Goal: Task Accomplishment & Management: Manage account settings

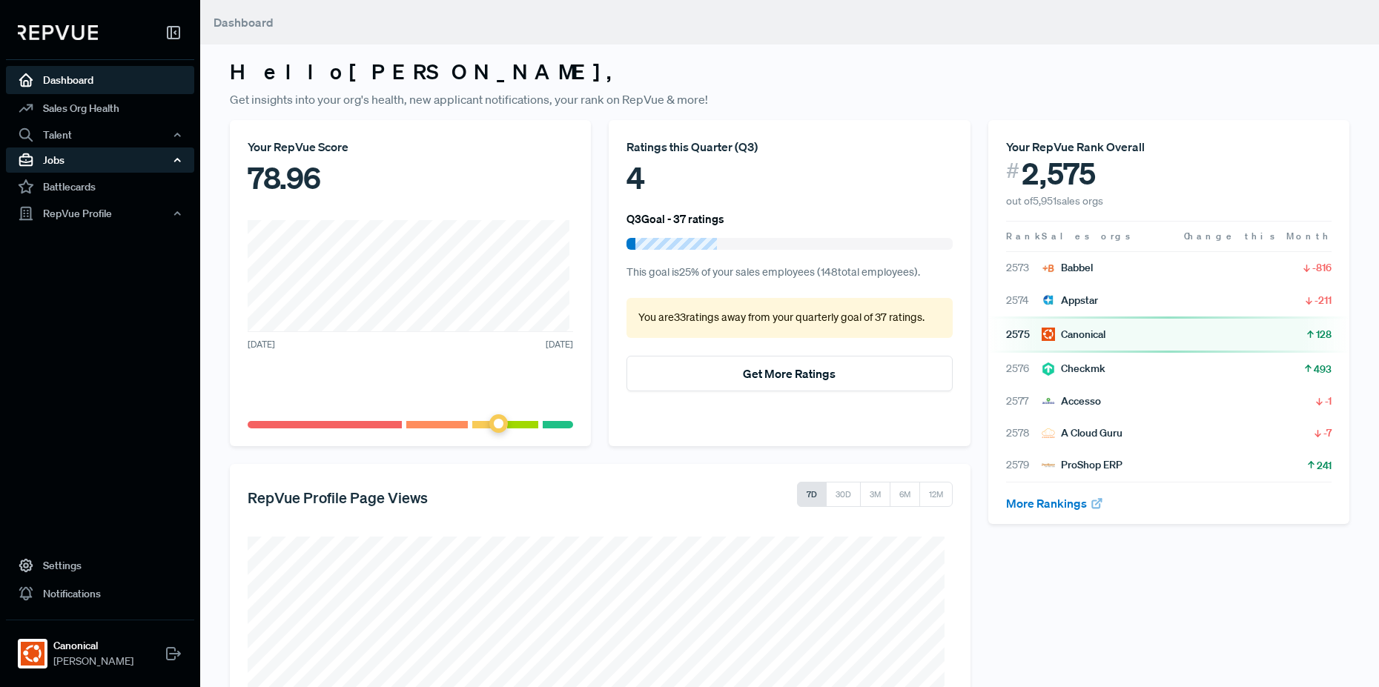
click at [87, 158] on div "Jobs" at bounding box center [100, 160] width 188 height 25
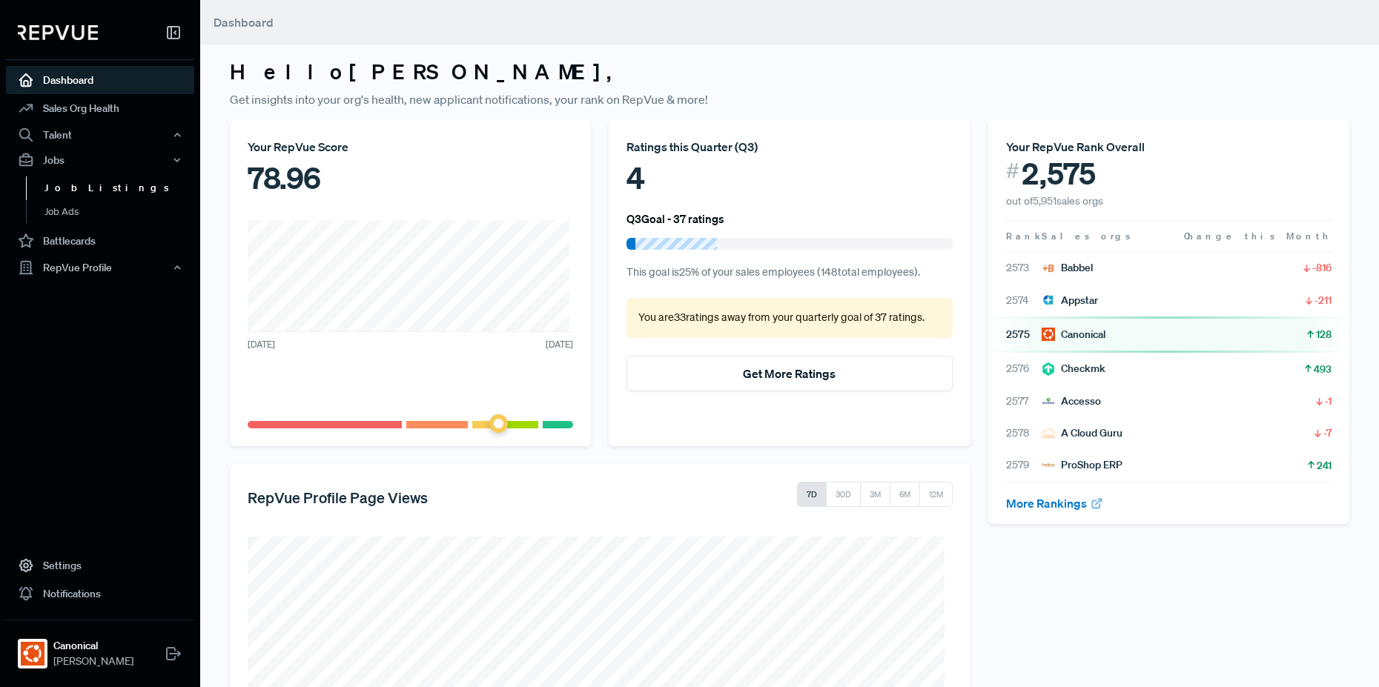
click at [87, 187] on link "Job Listings" at bounding box center [120, 188] width 188 height 24
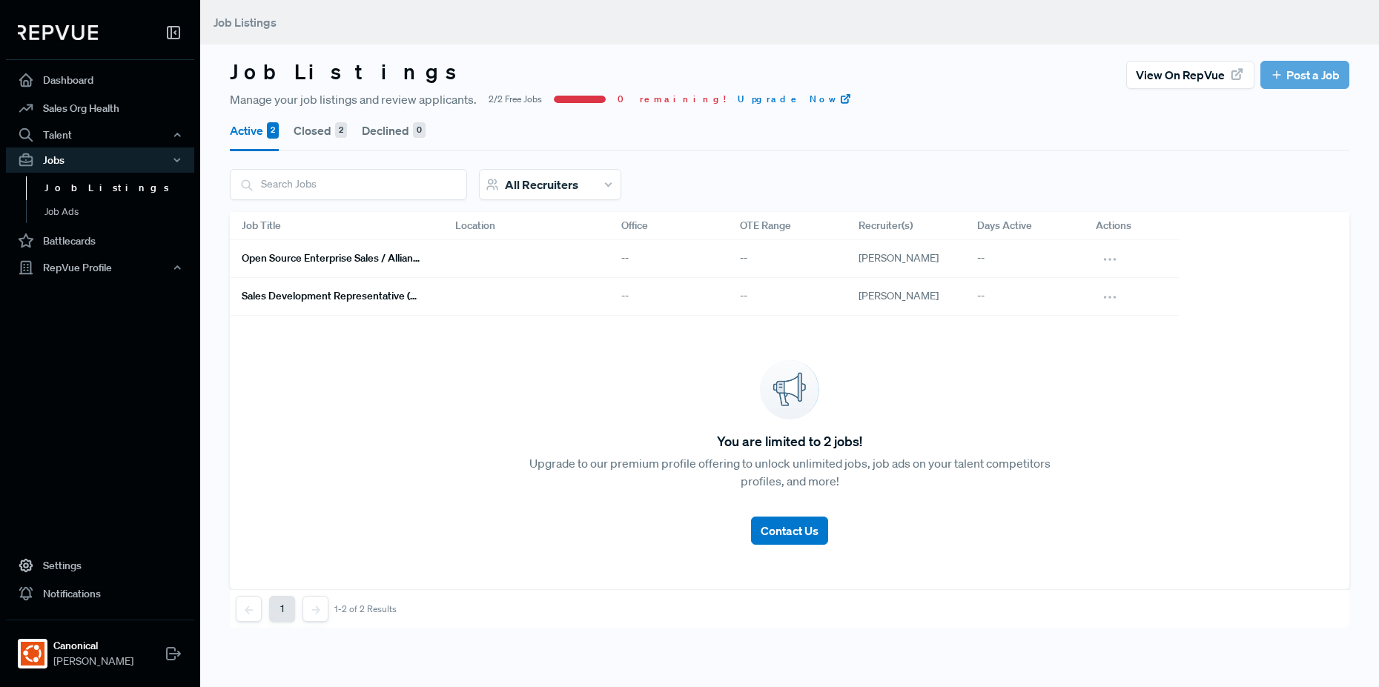
click at [333, 256] on h6 "Open Source Enterprise Sales / Alliances" at bounding box center [331, 258] width 178 height 13
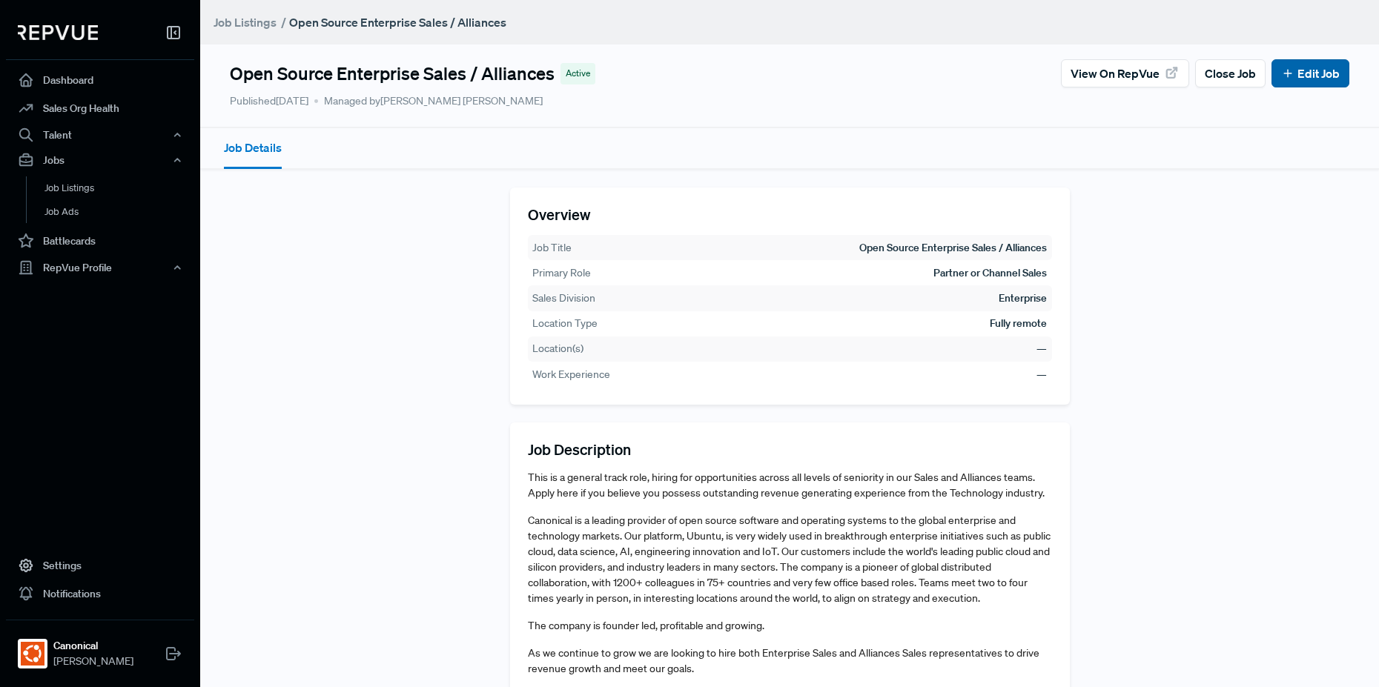
click at [1317, 77] on link "Edit Job" at bounding box center [1310, 73] width 59 height 18
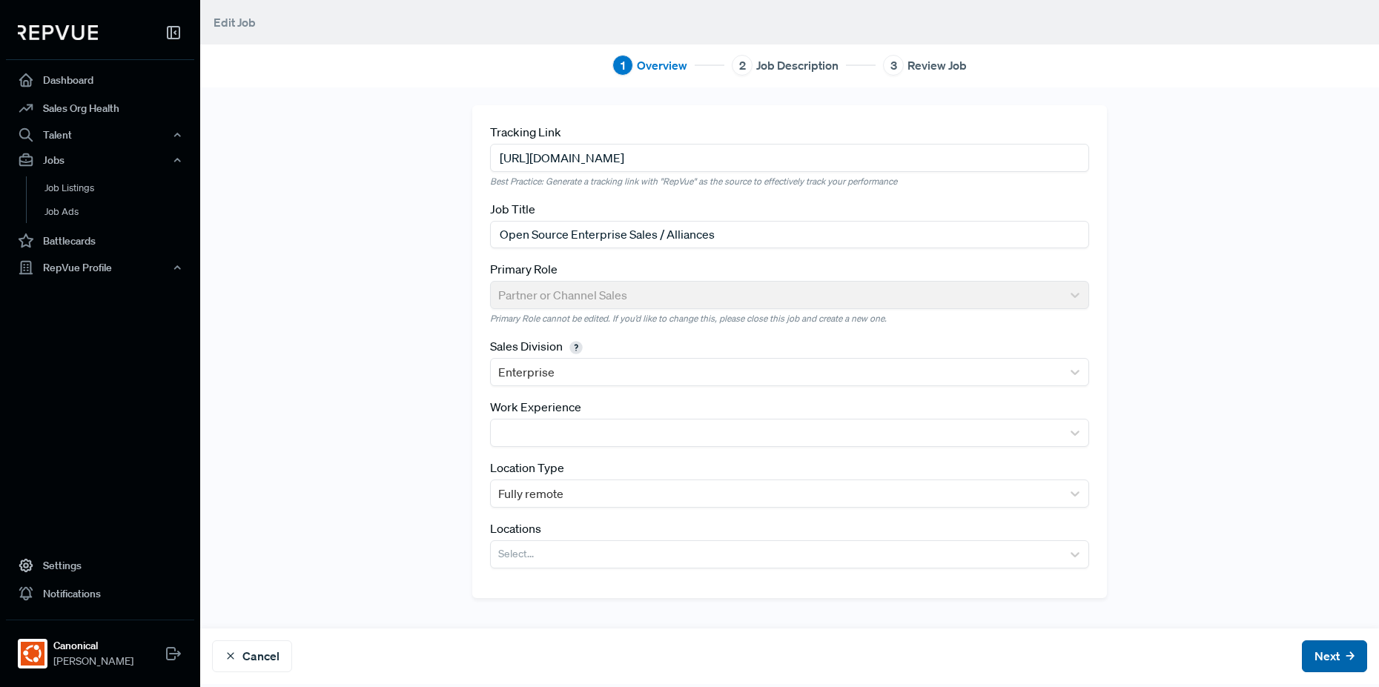
click at [1331, 652] on button "Next" at bounding box center [1334, 657] width 65 height 32
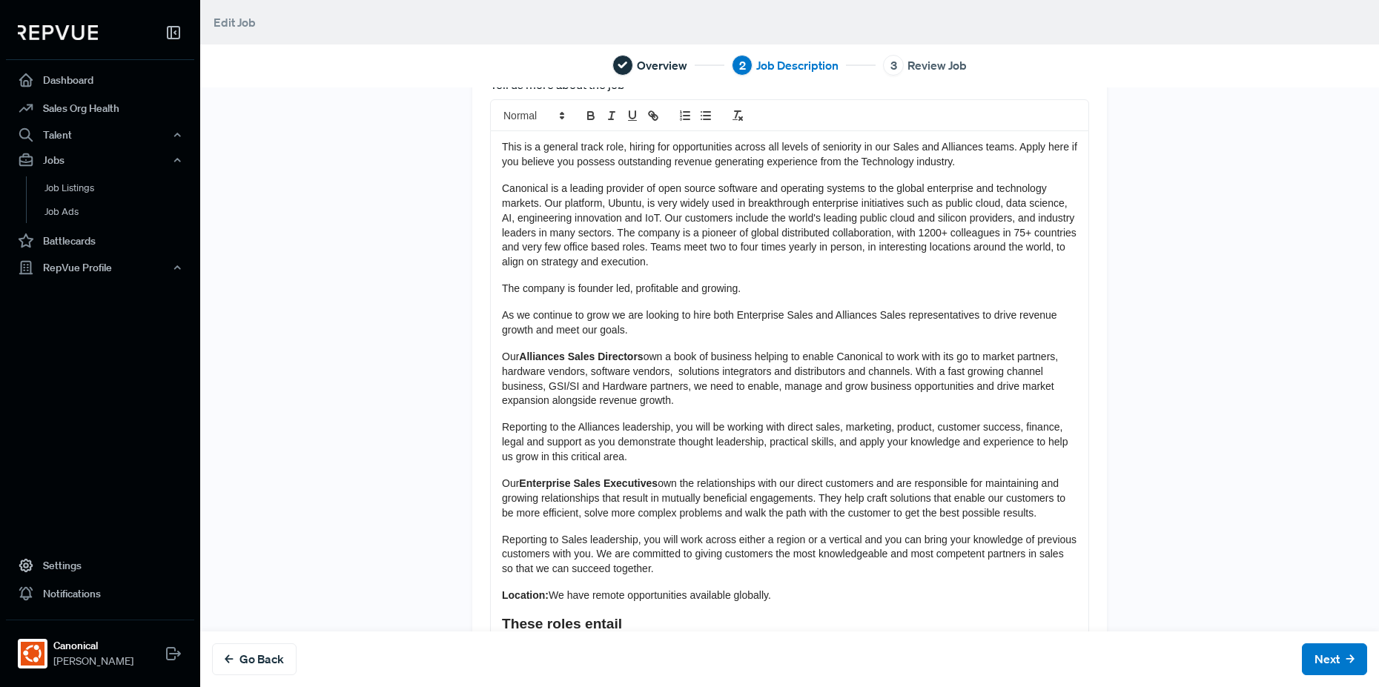
scroll to position [89, 0]
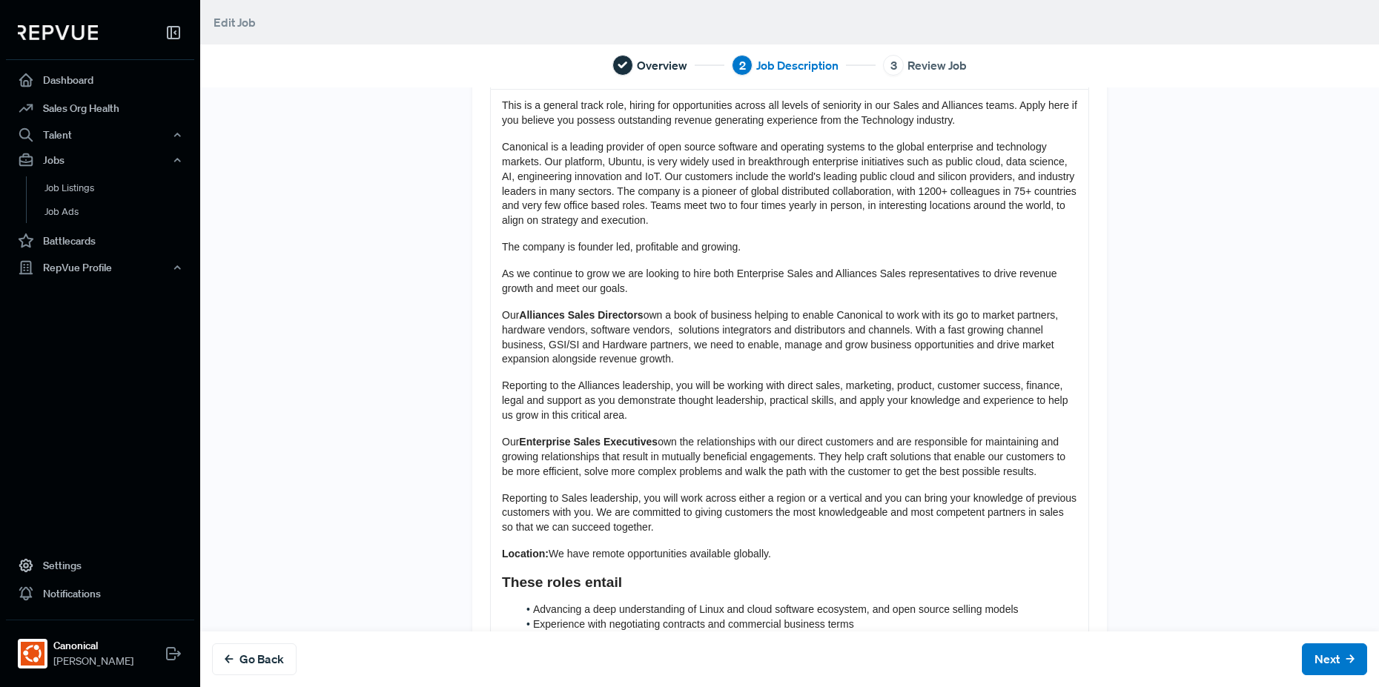
click at [836, 448] on p "Our Enterprise Sales Executives own the relationships with our direct customers…" at bounding box center [789, 457] width 575 height 44
click at [1317, 670] on button "Next" at bounding box center [1334, 659] width 65 height 32
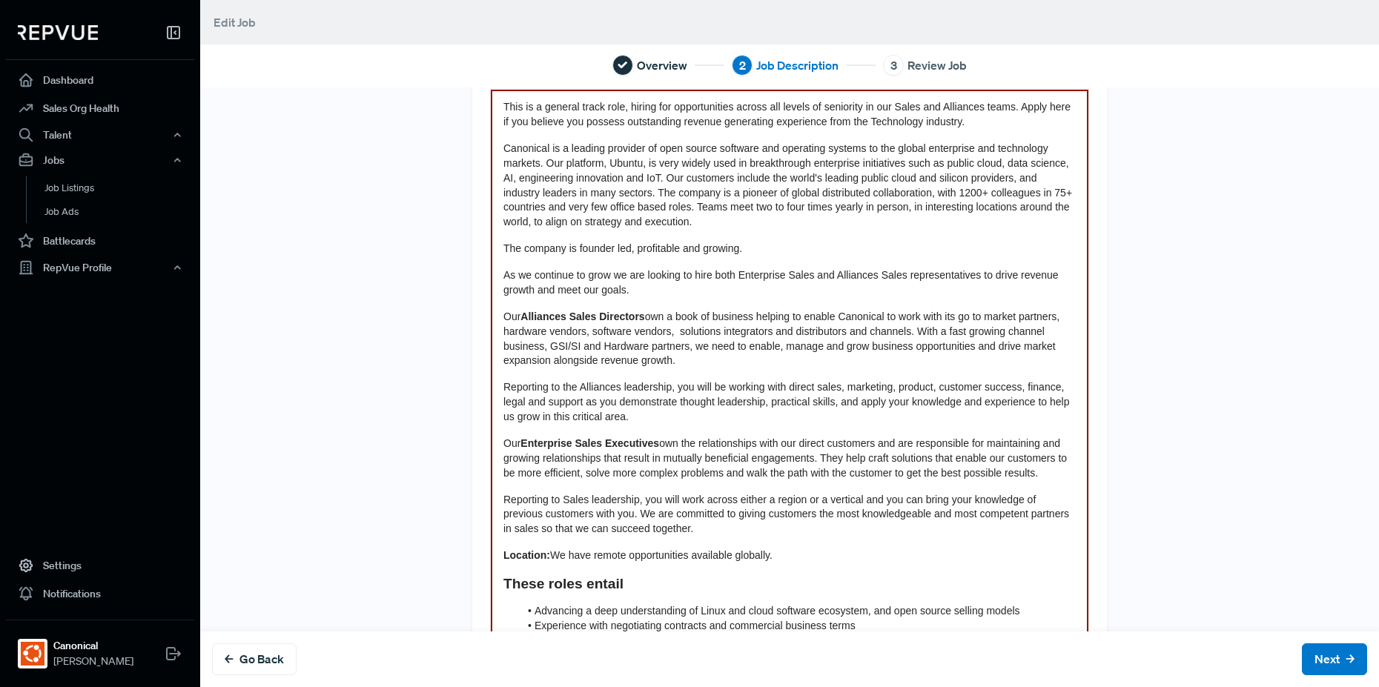
click at [837, 228] on p "Canonical is a leading provider of open source software and operating systems t…" at bounding box center [789, 186] width 572 height 88
click at [1311, 661] on button "Next" at bounding box center [1334, 659] width 65 height 32
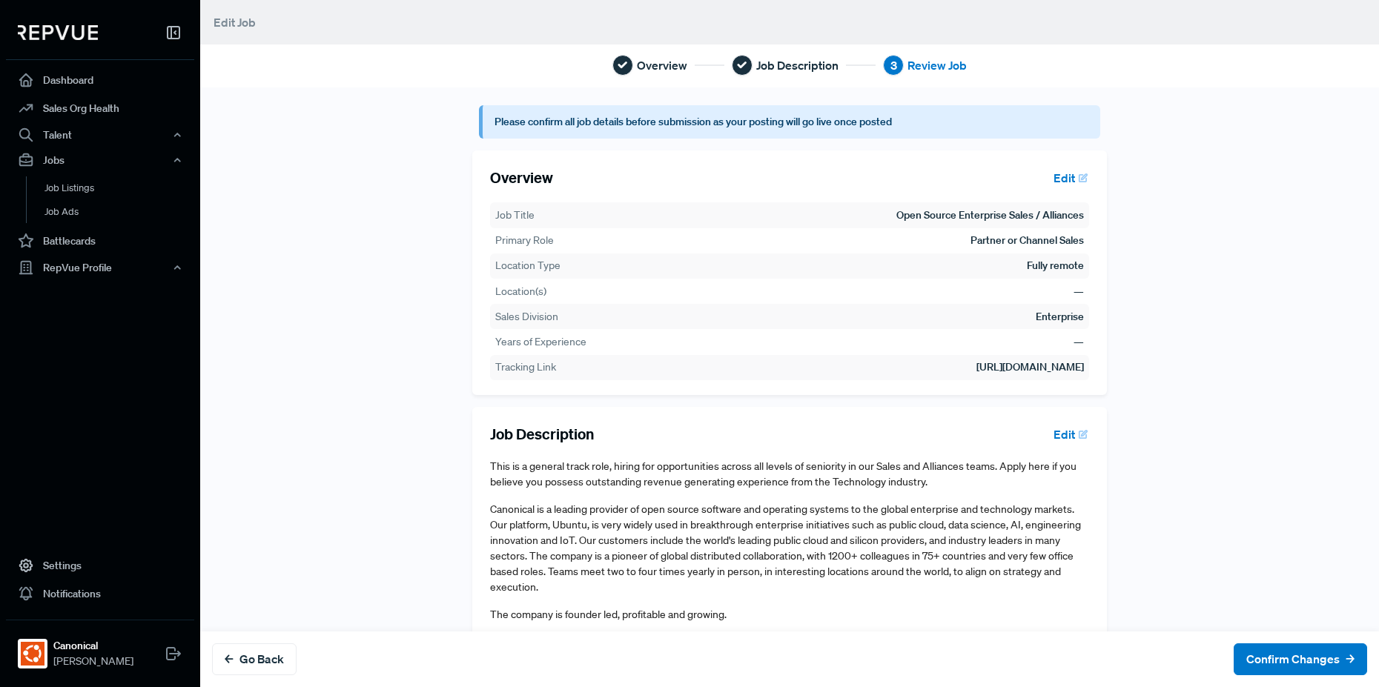
click at [1047, 178] on button "Edit" at bounding box center [1068, 177] width 42 height 25
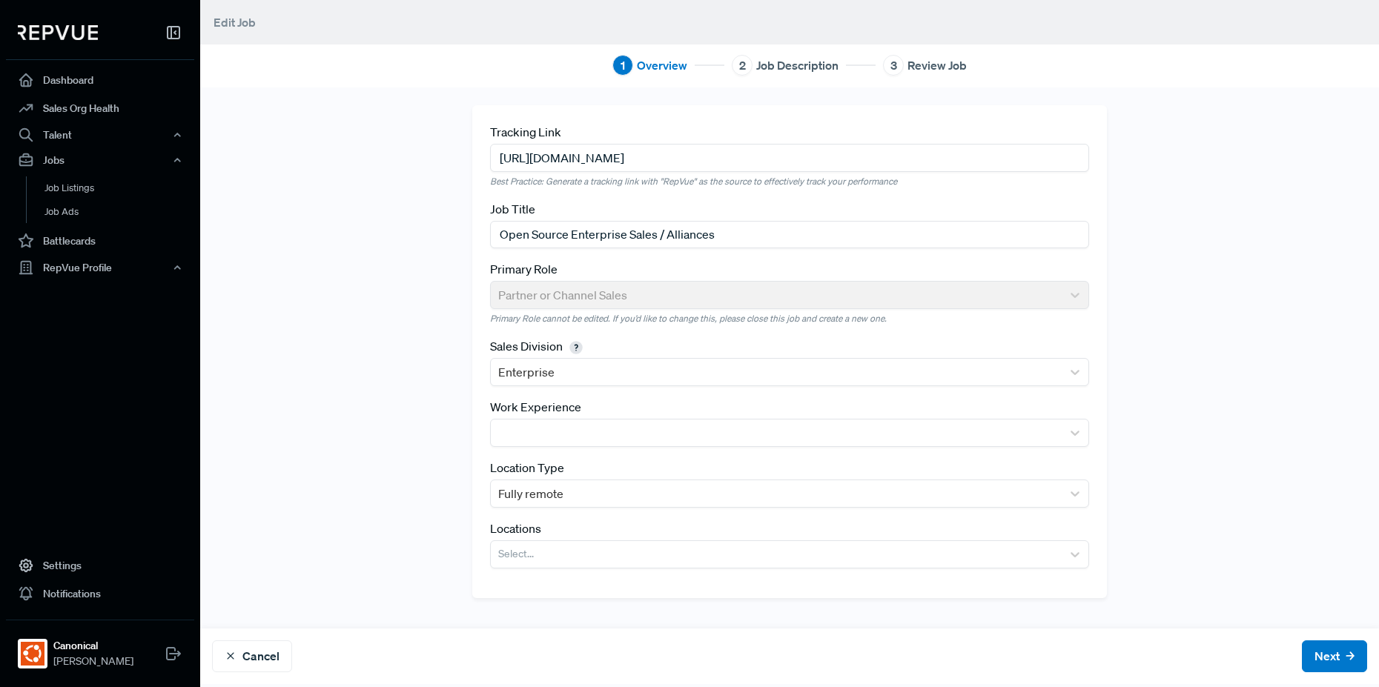
click at [578, 288] on div "Primary Role Partner or Channel Sales Primary Role cannot be edited. If you’d l…" at bounding box center [789, 292] width 599 height 65
click at [112, 195] on link "Job Listings" at bounding box center [120, 188] width 188 height 24
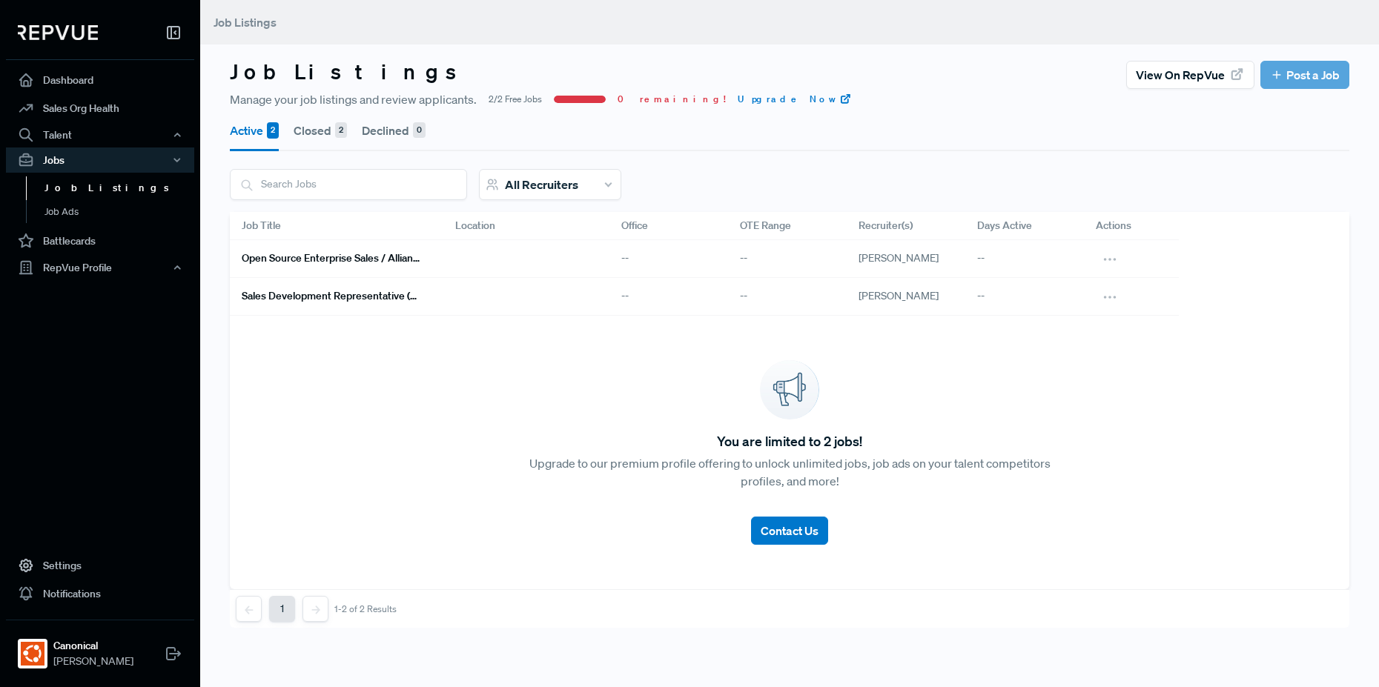
click at [57, 306] on nav "Dashboard Sales Org Health Talent Talent Data Talent Profiles Talent Competitor…" at bounding box center [100, 343] width 200 height 687
click at [61, 130] on div "Talent" at bounding box center [100, 134] width 188 height 25
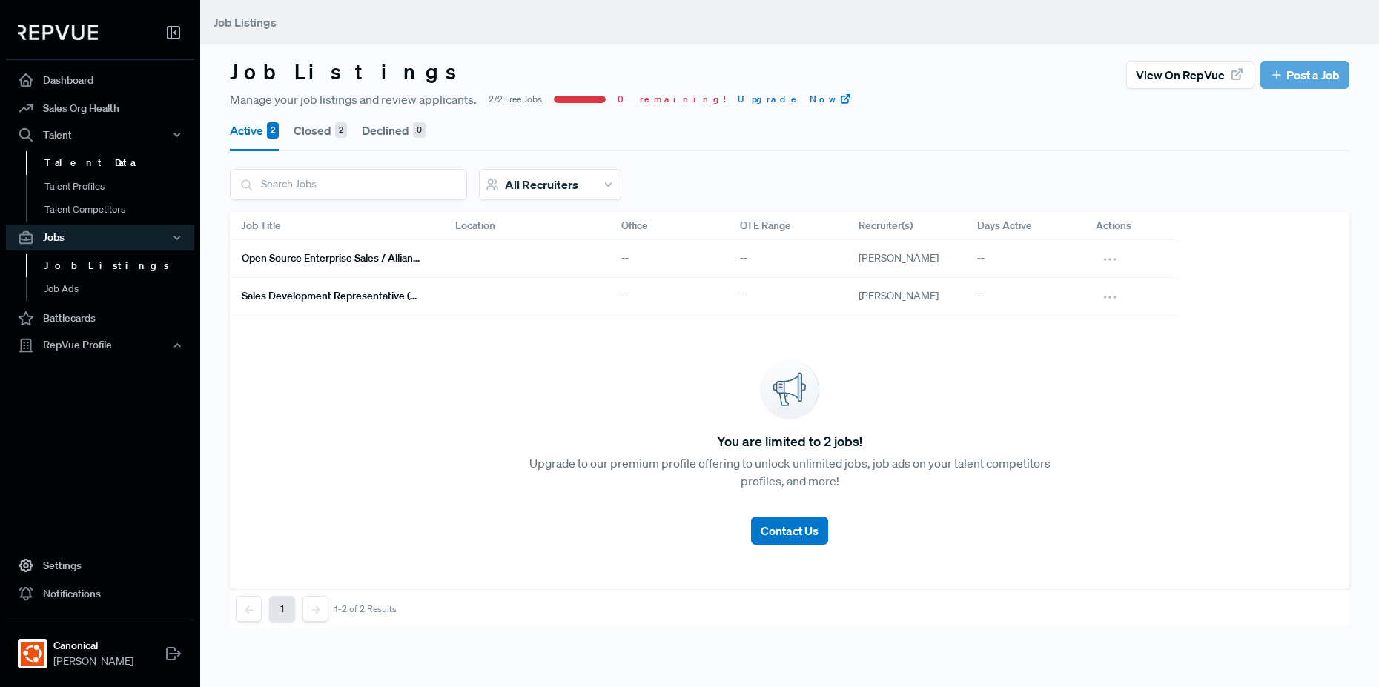
click at [85, 163] on link "Talent Data" at bounding box center [120, 163] width 188 height 24
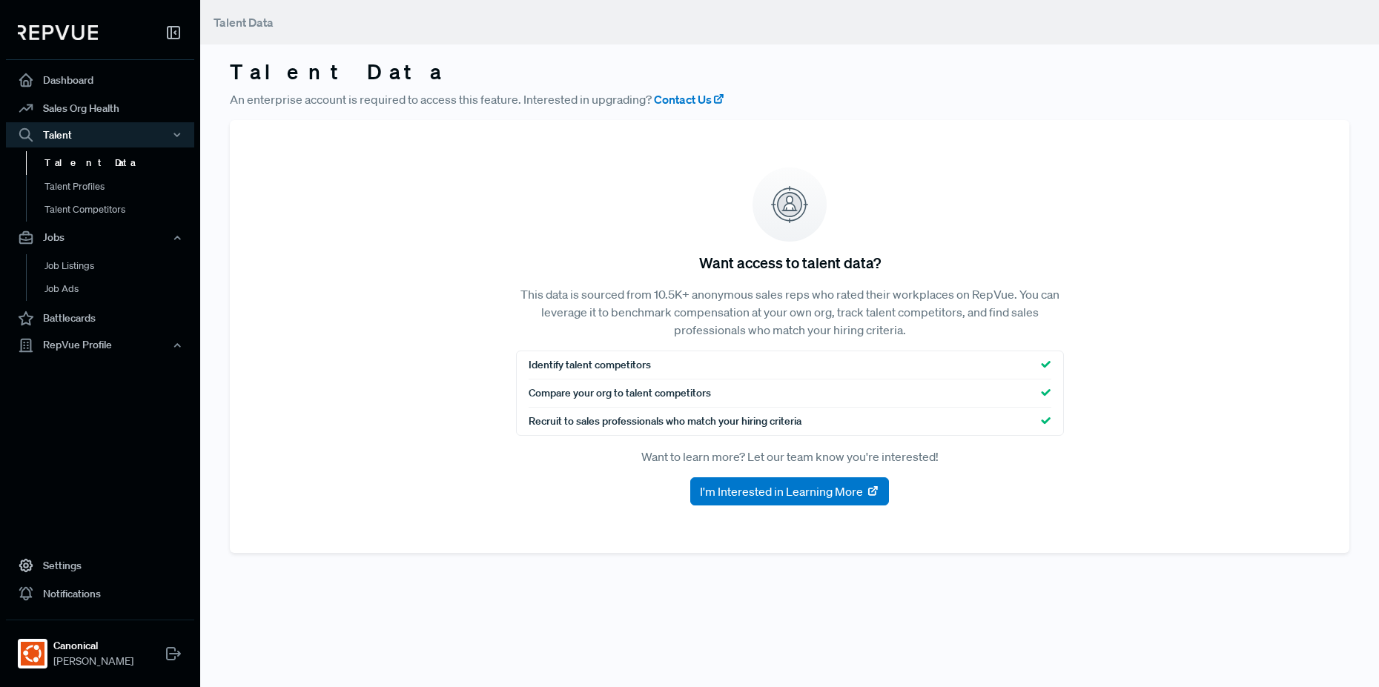
click at [47, 426] on nav "Dashboard Sales Org Health Talent Talent Data Talent Profiles Talent Competitor…" at bounding box center [100, 343] width 200 height 687
click at [110, 113] on link "Sales Org Health" at bounding box center [100, 108] width 188 height 28
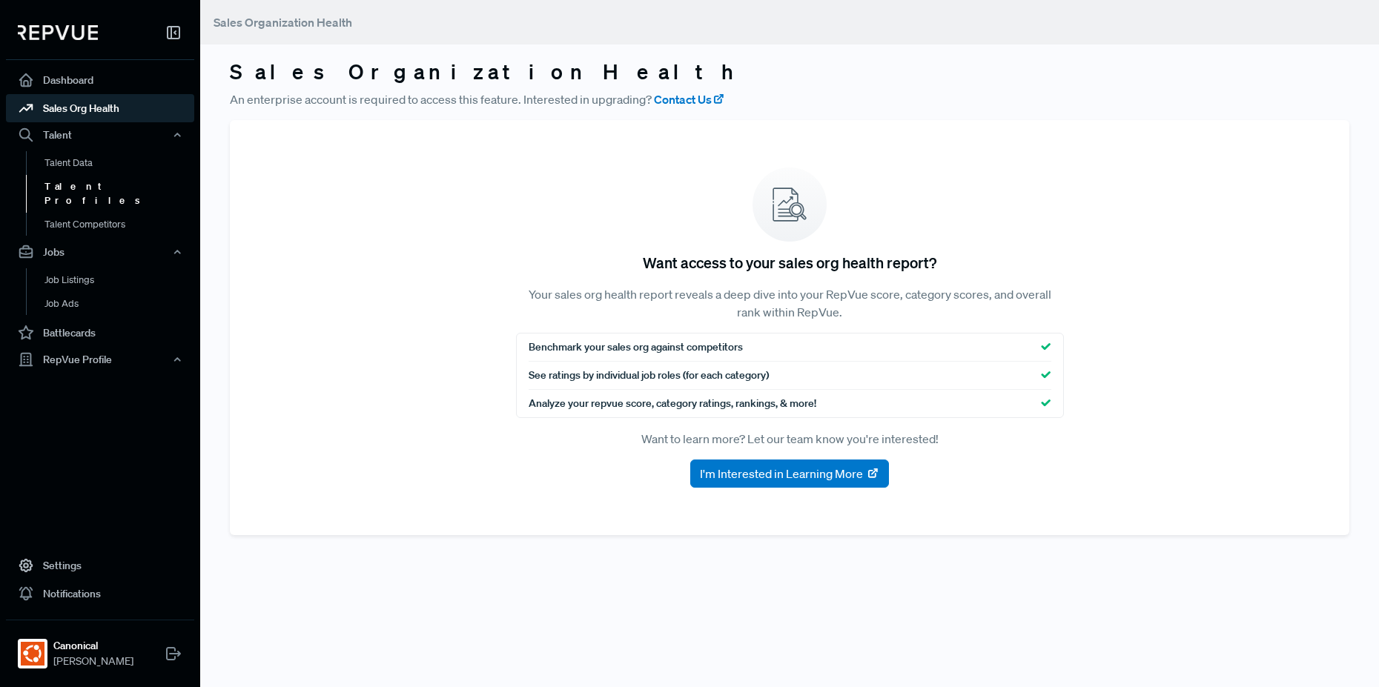
click at [85, 185] on link "Talent Profiles" at bounding box center [120, 194] width 188 height 38
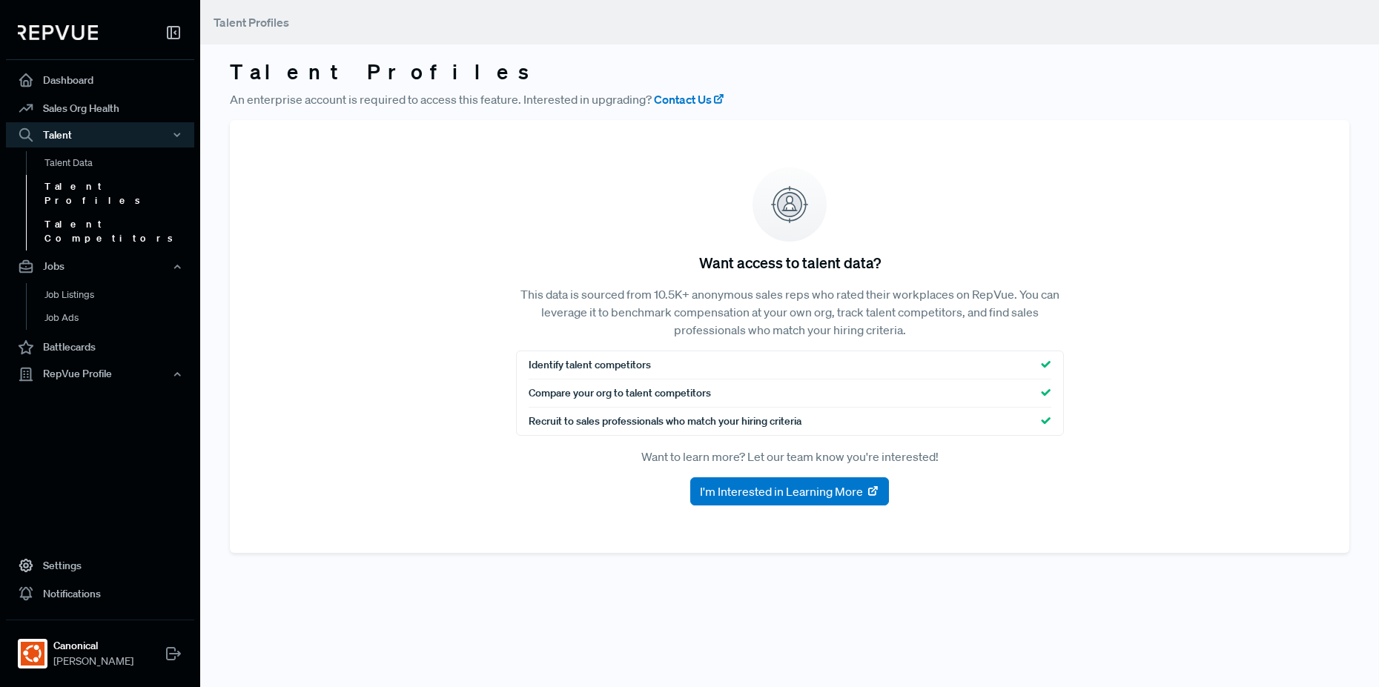
click at [117, 213] on link "Talent Competitors" at bounding box center [120, 232] width 188 height 38
click at [82, 196] on link "Talent Profiles" at bounding box center [120, 194] width 188 height 38
click at [79, 164] on link "Talent Data" at bounding box center [120, 163] width 188 height 24
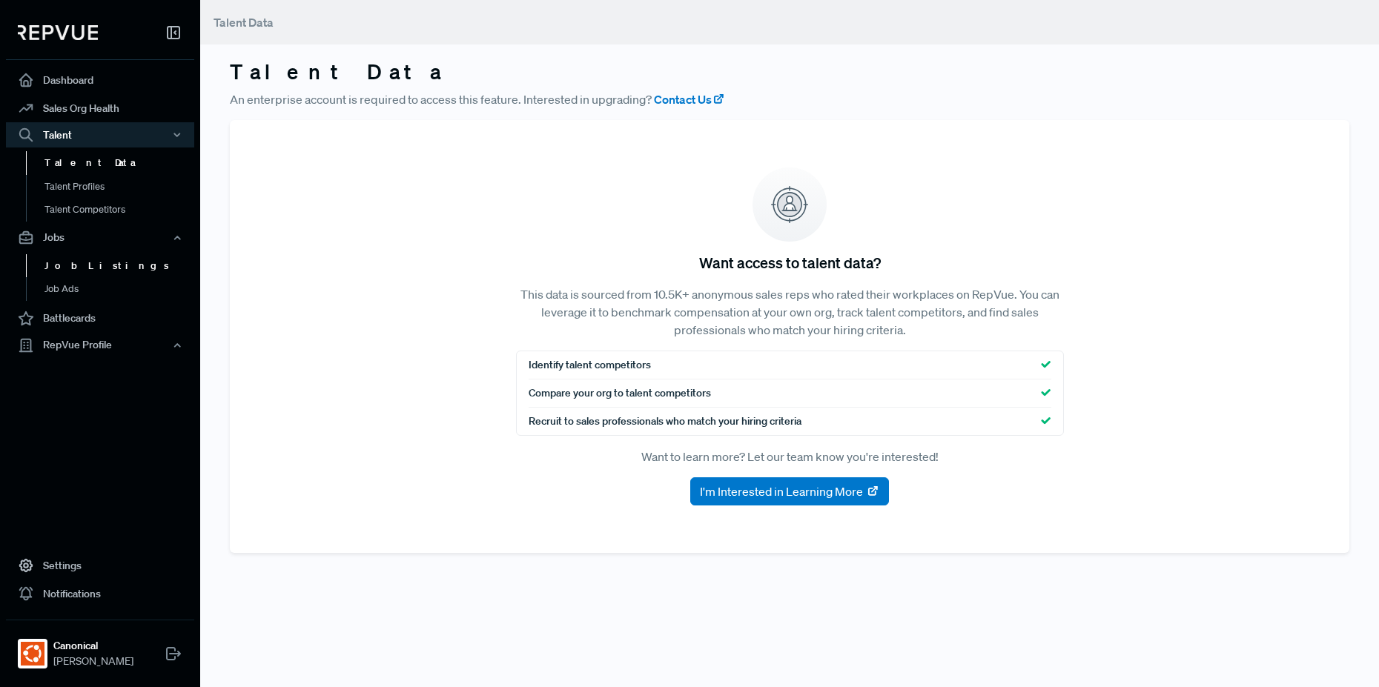
click at [81, 269] on link "Job Listings" at bounding box center [120, 266] width 188 height 24
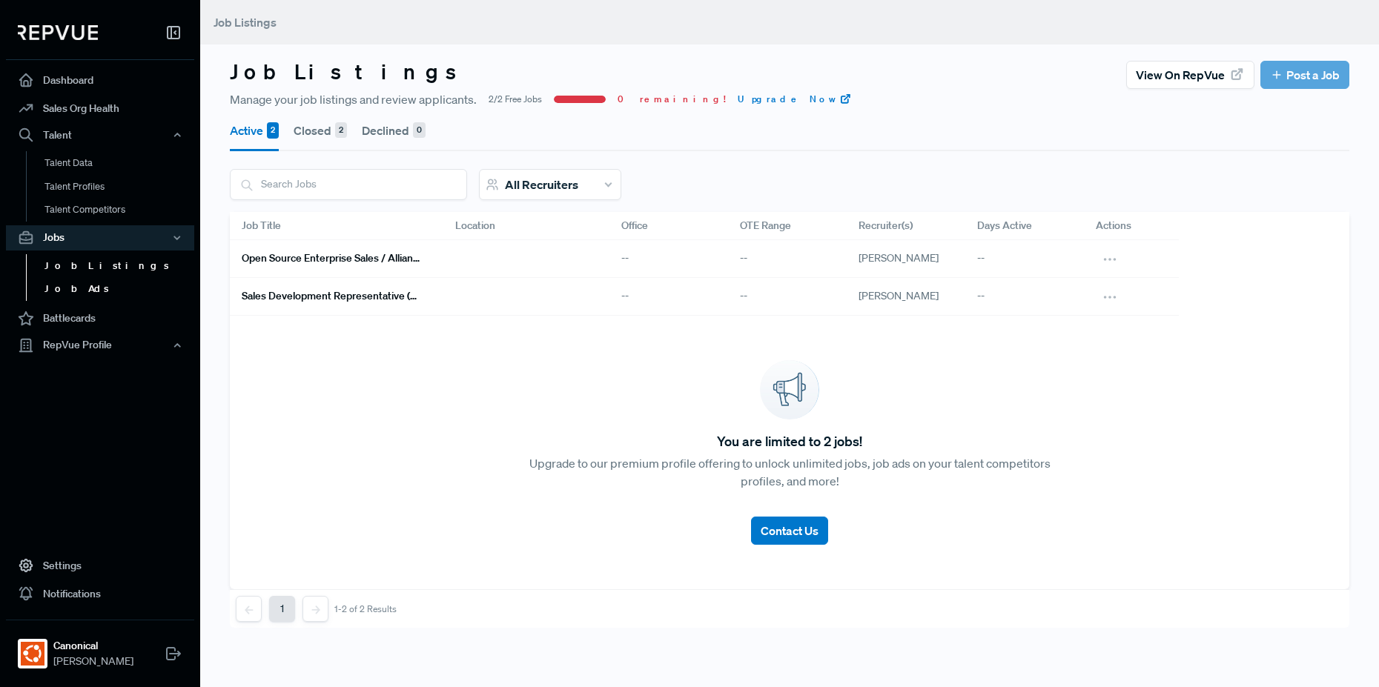
click at [76, 288] on link "Job Ads" at bounding box center [120, 289] width 188 height 24
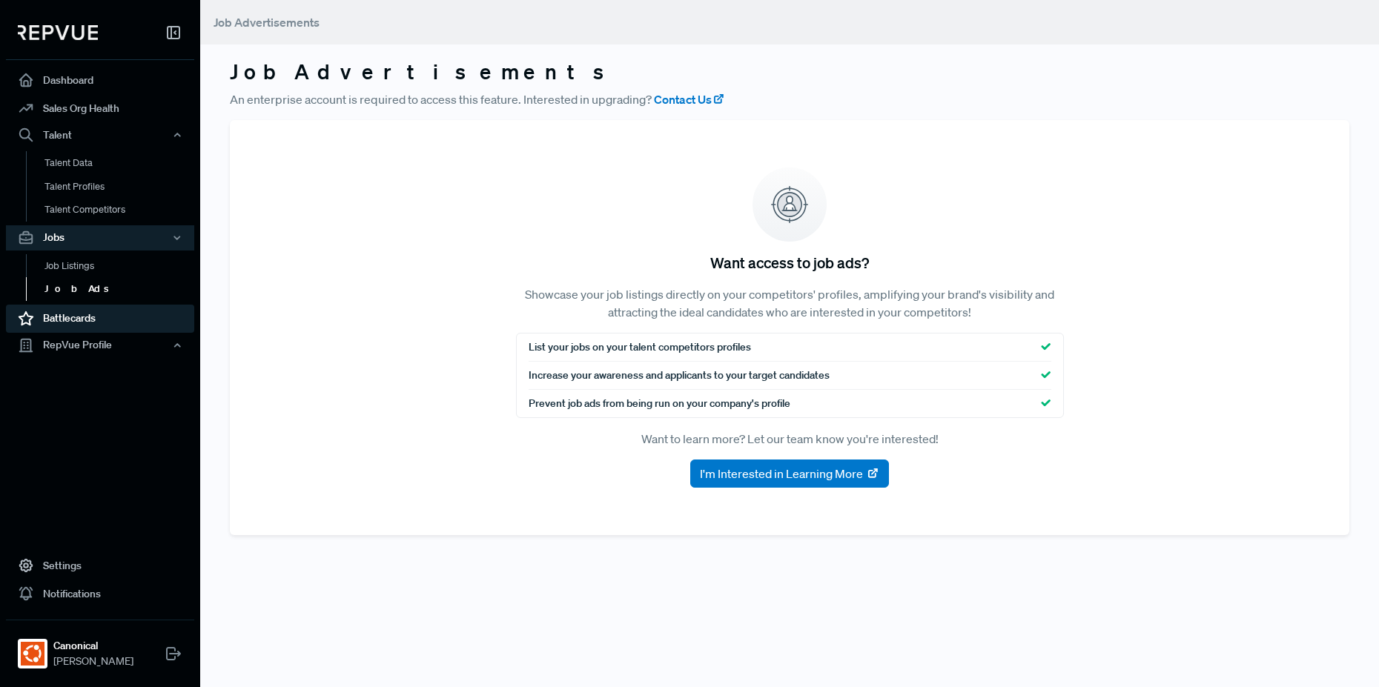
click at [109, 324] on link "Battlecards" at bounding box center [100, 319] width 188 height 28
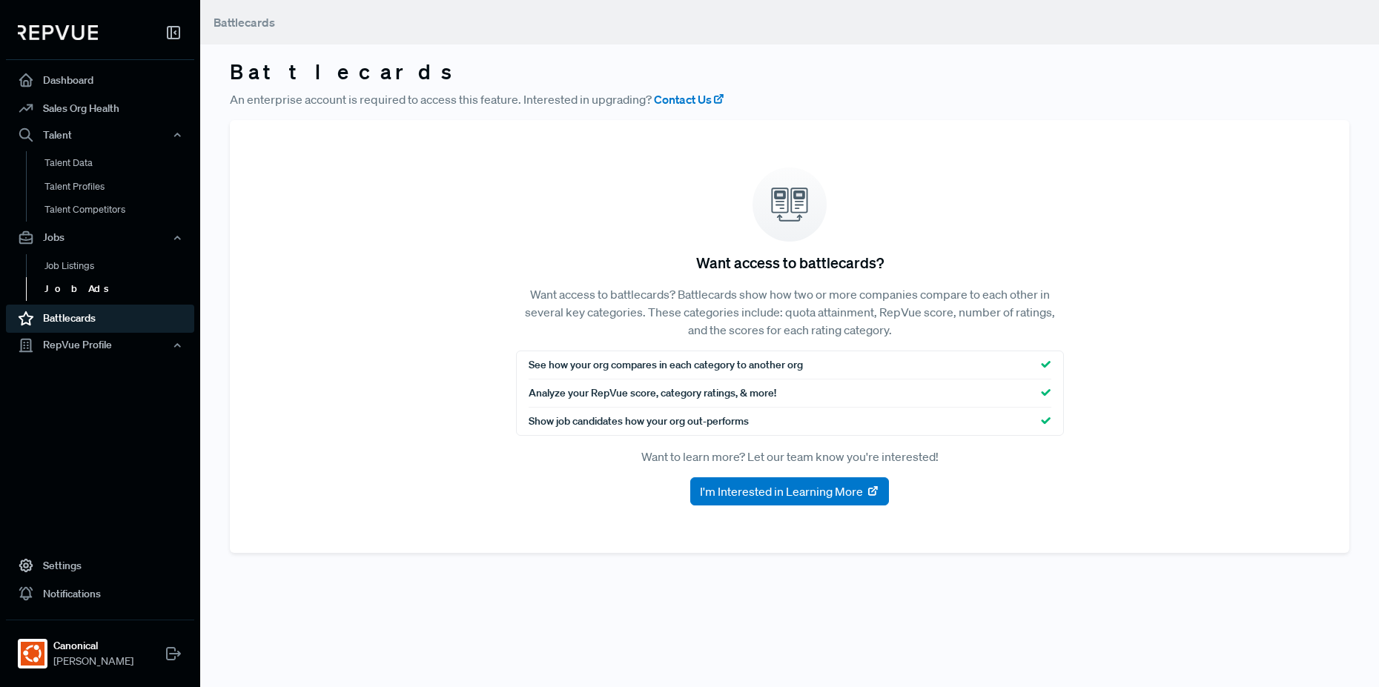
click at [99, 290] on link "Job Ads" at bounding box center [120, 289] width 188 height 24
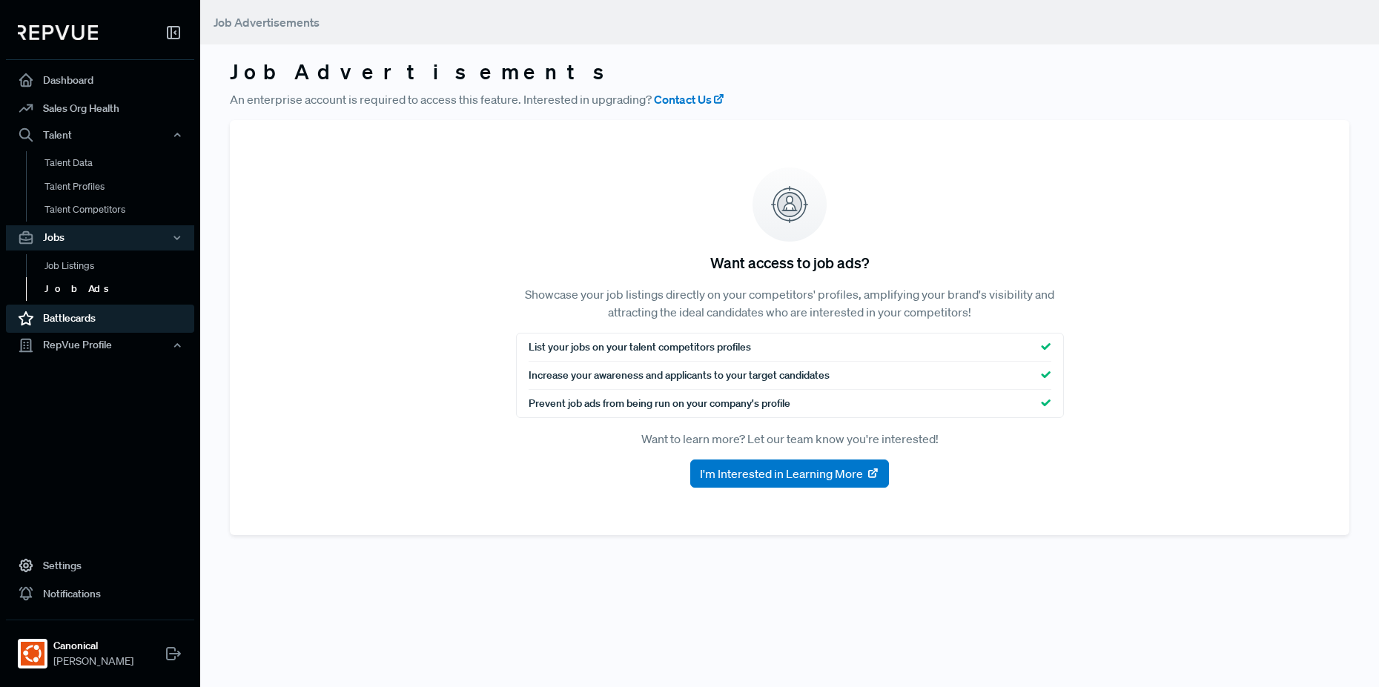
click at [105, 309] on link "Battlecards" at bounding box center [100, 319] width 188 height 28
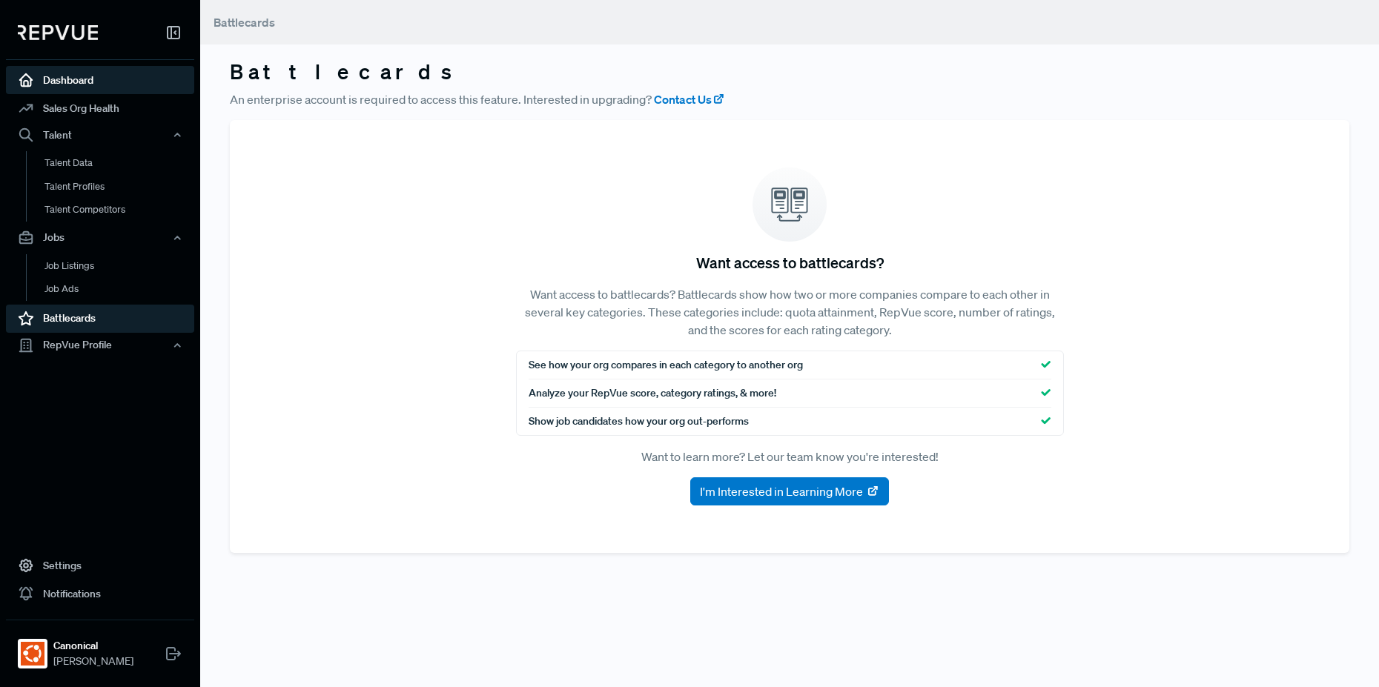
click at [113, 87] on link "Dashboard" at bounding box center [100, 80] width 188 height 28
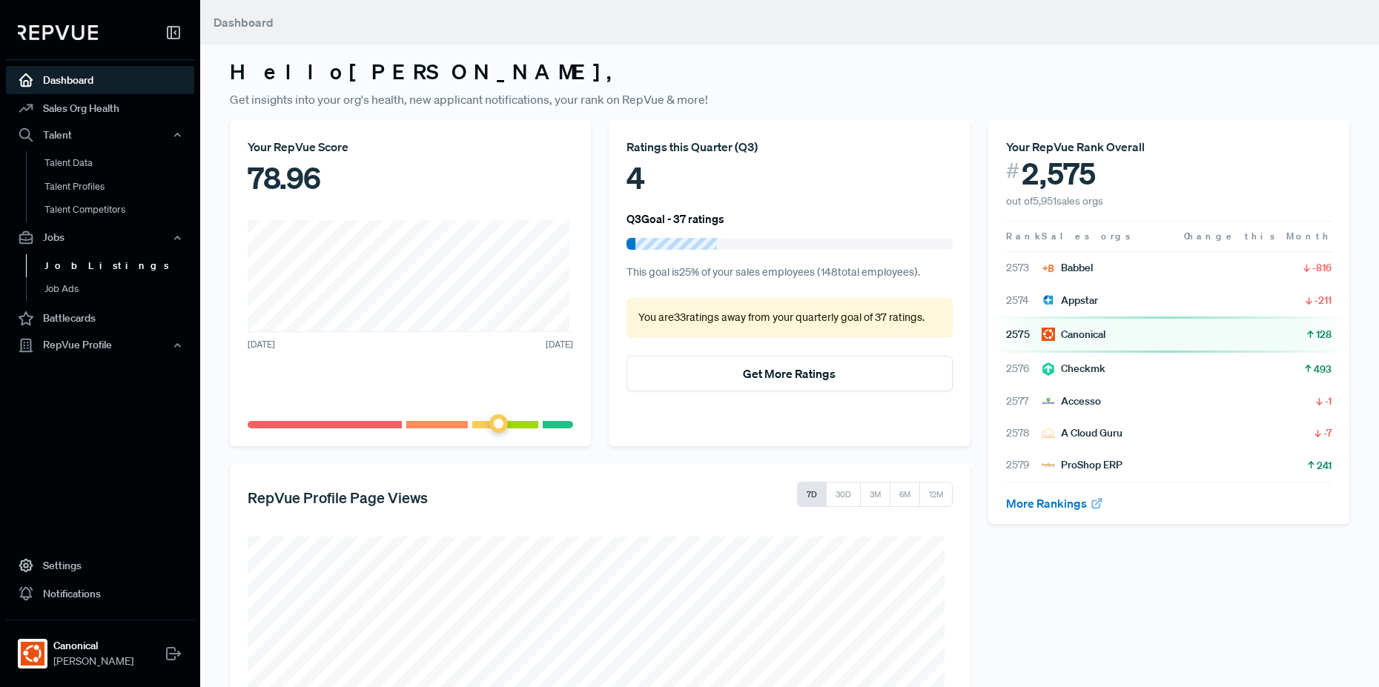
click at [82, 271] on link "Job Listings" at bounding box center [120, 266] width 188 height 24
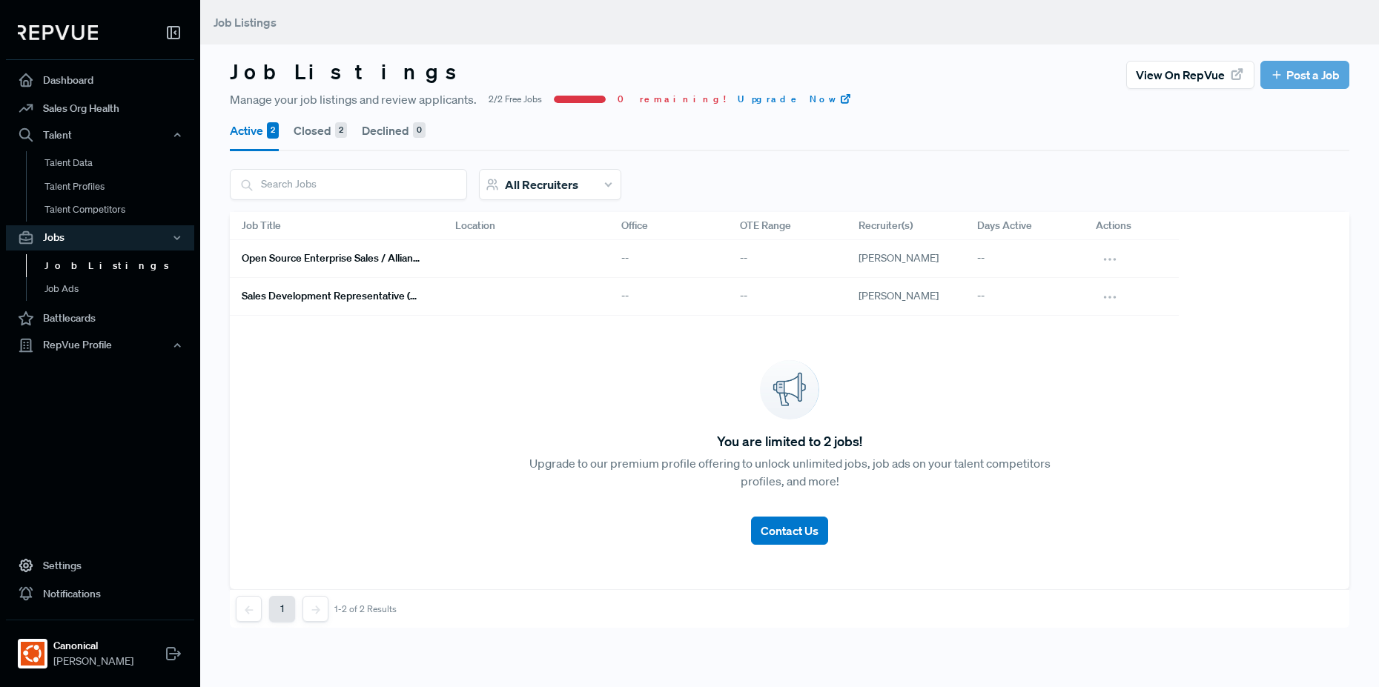
click at [365, 262] on h6 "Open Source Enterprise Sales / Alliances" at bounding box center [331, 258] width 178 height 13
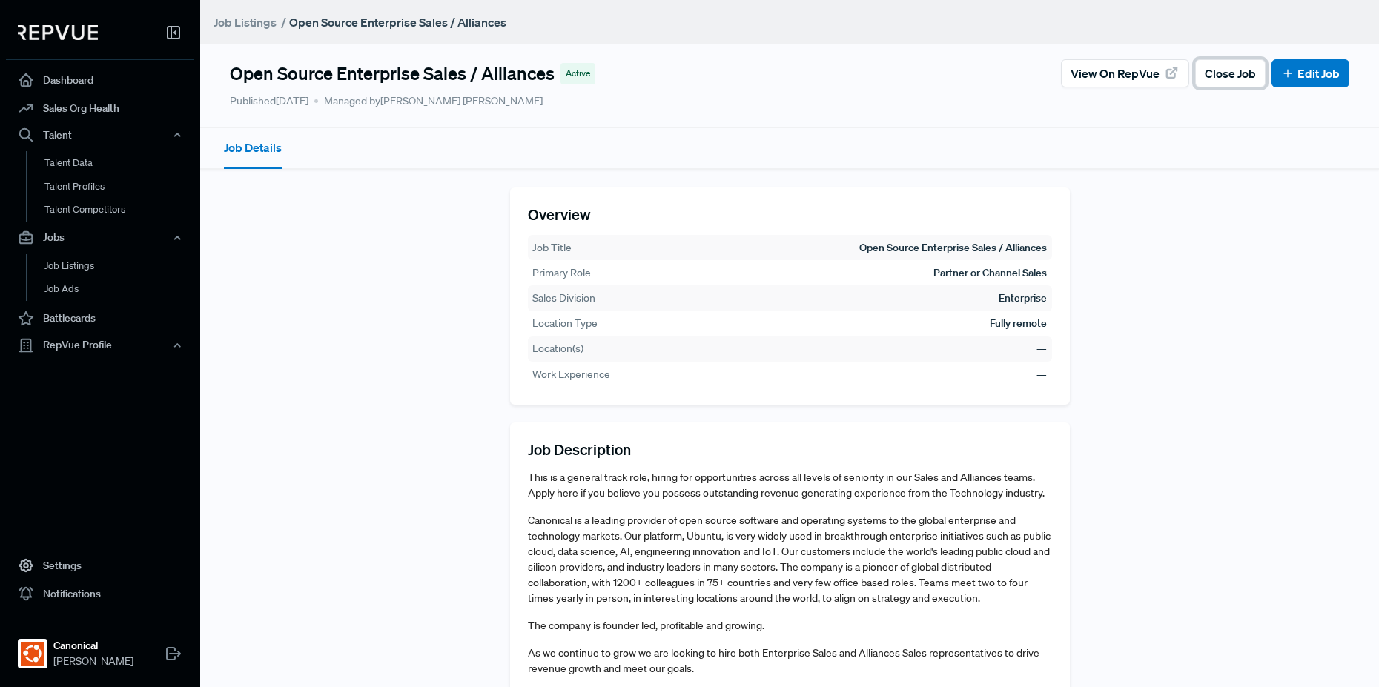
click at [1218, 66] on span "Close Job" at bounding box center [1230, 73] width 51 height 18
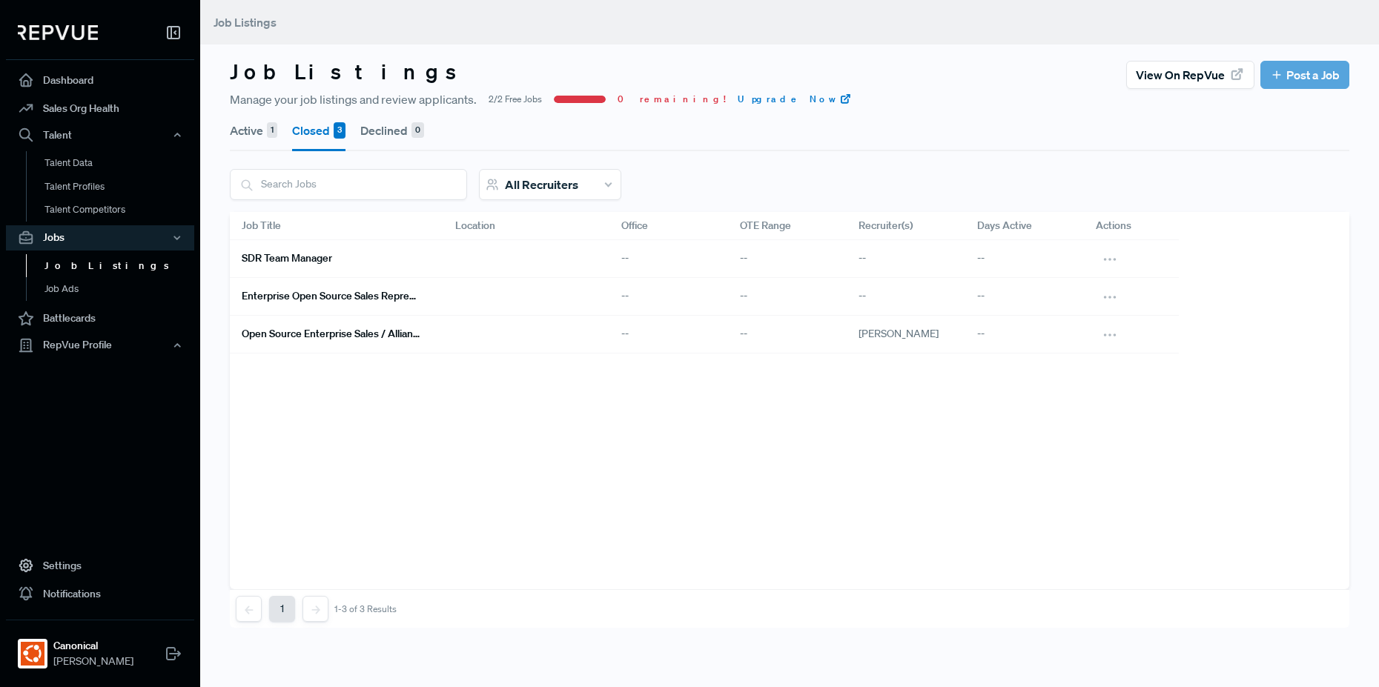
click at [254, 131] on button "Active 1" at bounding box center [253, 131] width 47 height 42
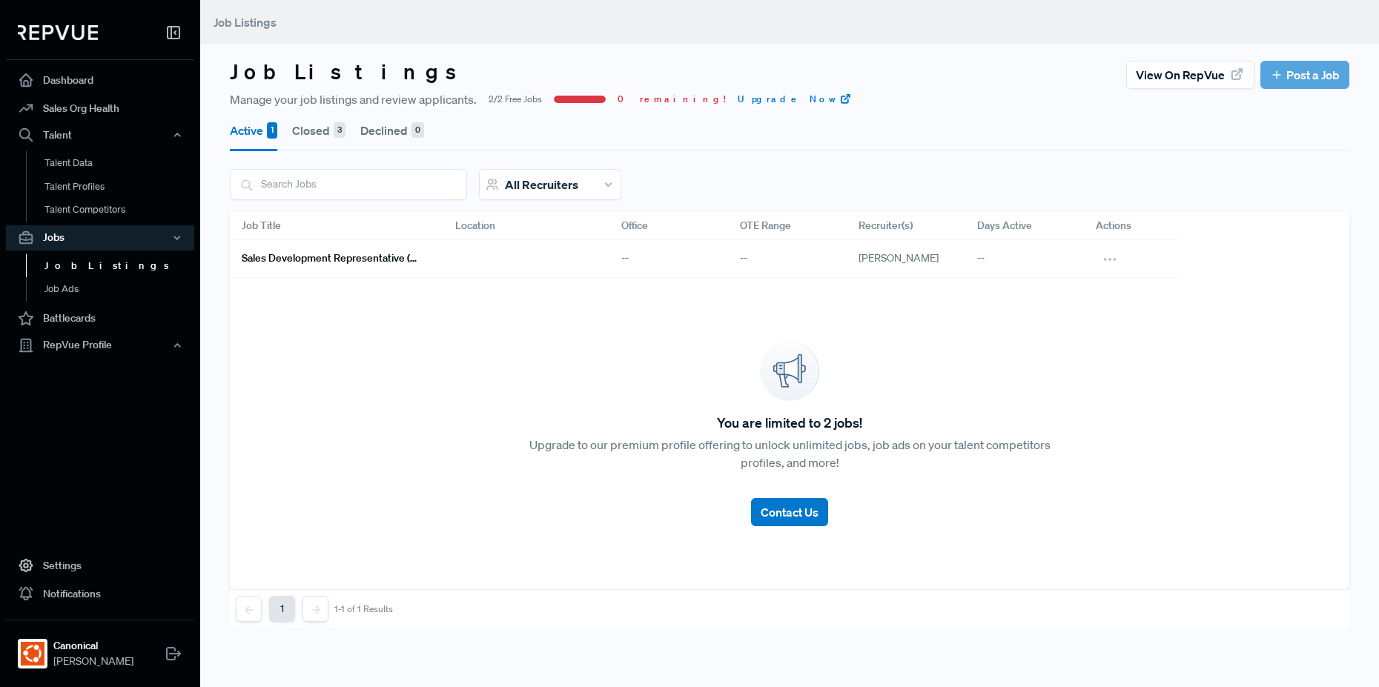
click at [1270, 112] on div "Active 1 Closed 3 Declined 0" at bounding box center [789, 129] width 1119 height 43
drag, startPoint x: 867, startPoint y: 153, endPoint x: 505, endPoint y: 109, distance: 364.5
click at [866, 153] on div "Active 1 Closed 3 Declined 0 All Recruiters Job Title Location Office OTE Range…" at bounding box center [789, 368] width 1119 height 520
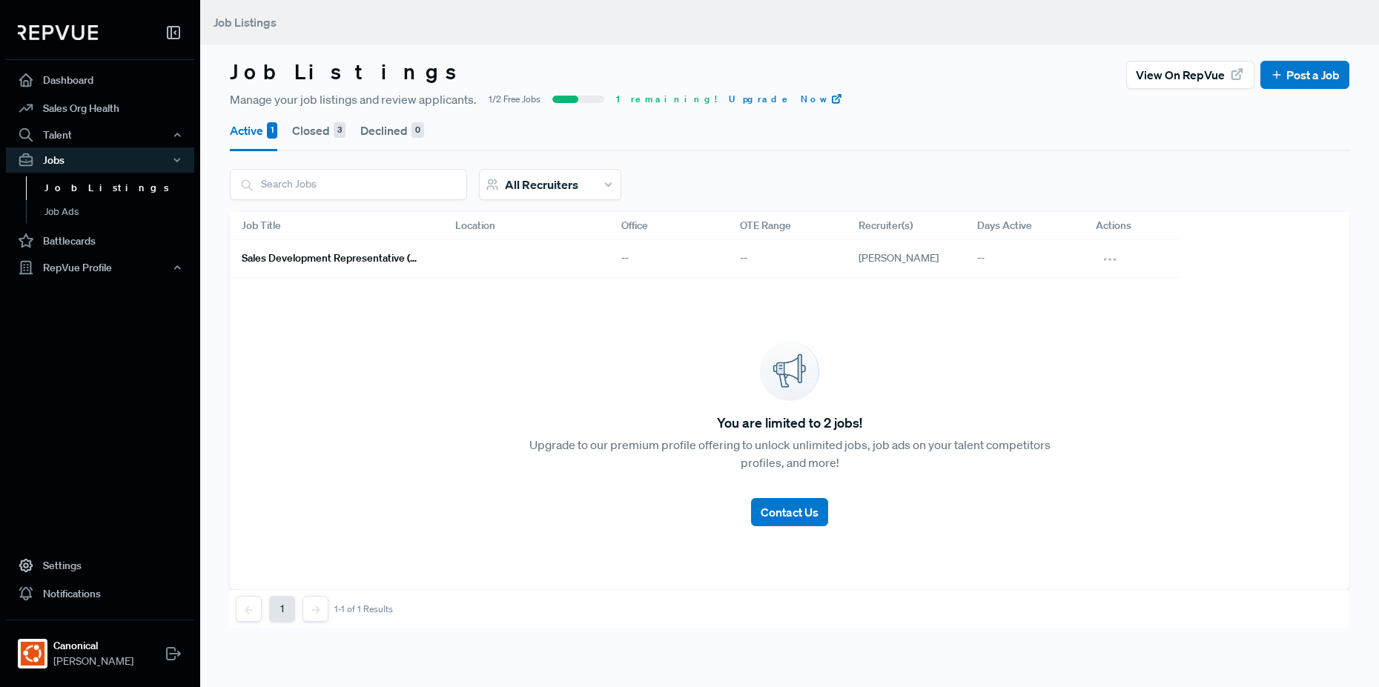
click at [313, 133] on button "Closed 3" at bounding box center [318, 131] width 53 height 42
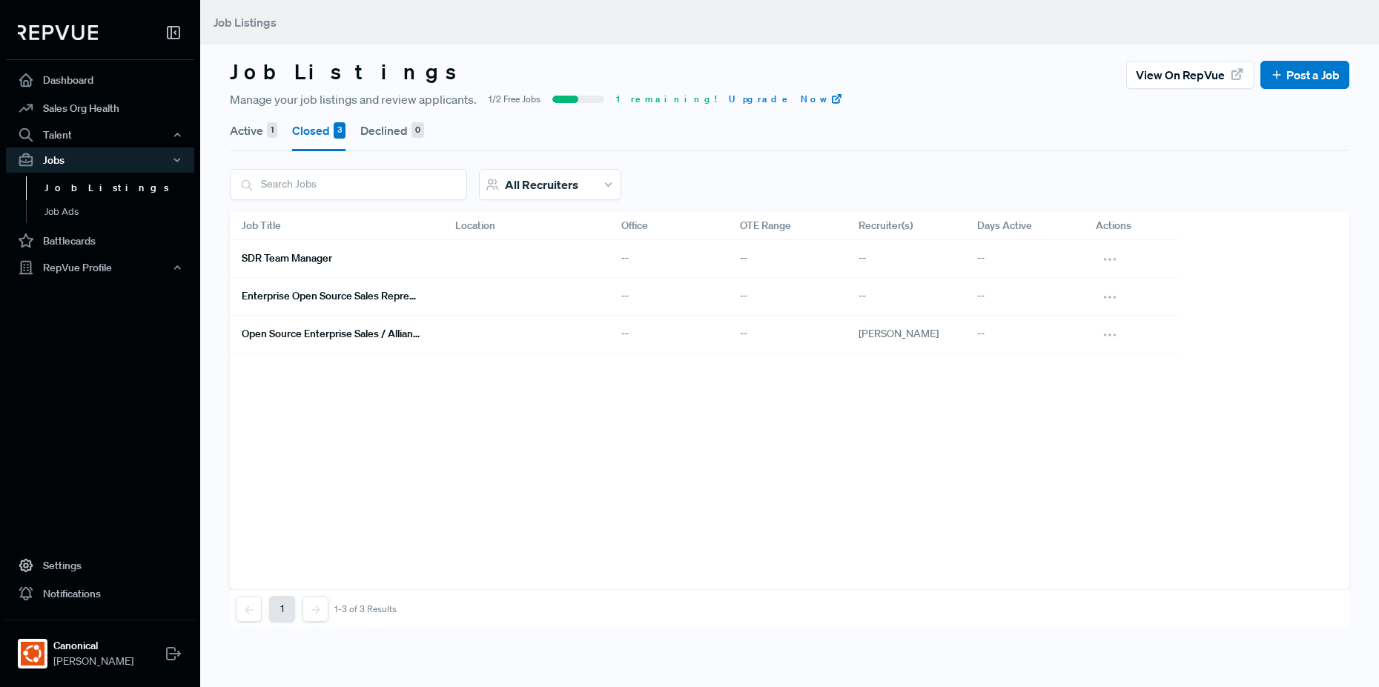
click at [300, 334] on h6 "Open Source Enterprise Sales / Alliances" at bounding box center [331, 334] width 178 height 13
click at [247, 130] on button "Active 1" at bounding box center [253, 131] width 47 height 42
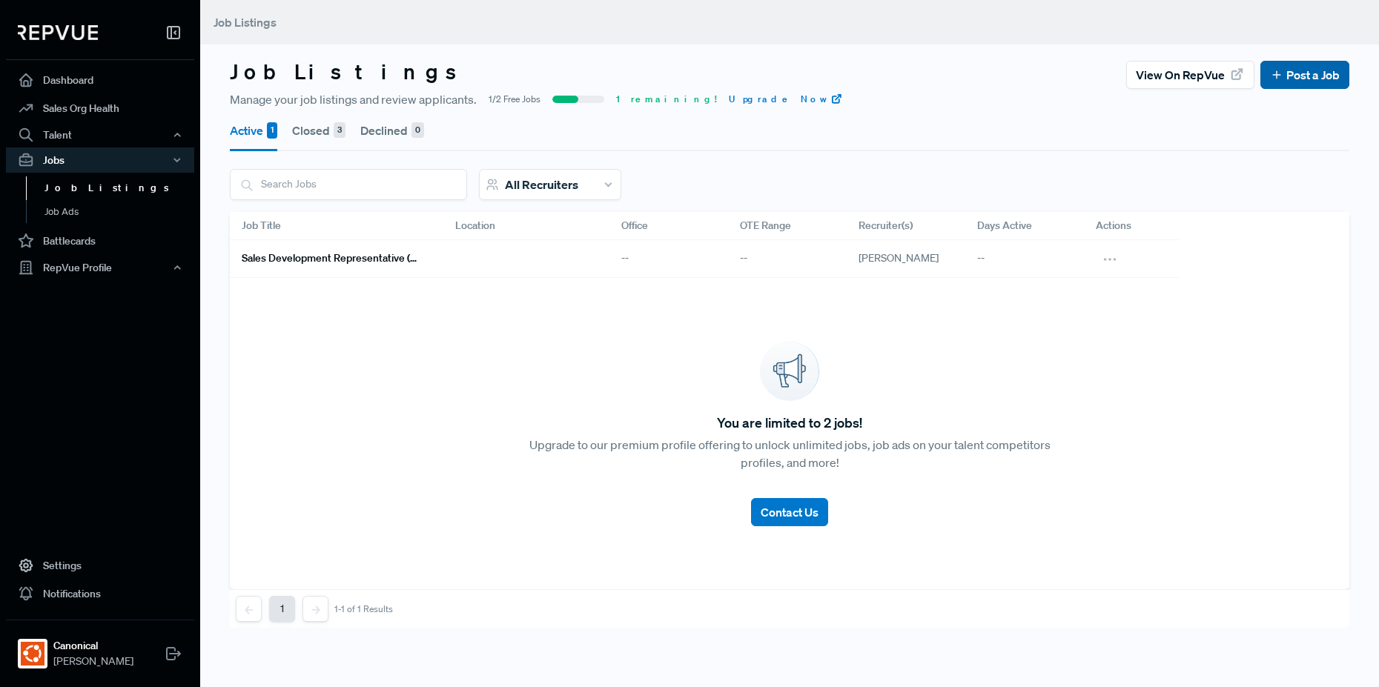
click at [1276, 86] on button "Post a Job" at bounding box center [1304, 75] width 89 height 28
click at [1280, 76] on link "Post a Job" at bounding box center [1305, 75] width 70 height 18
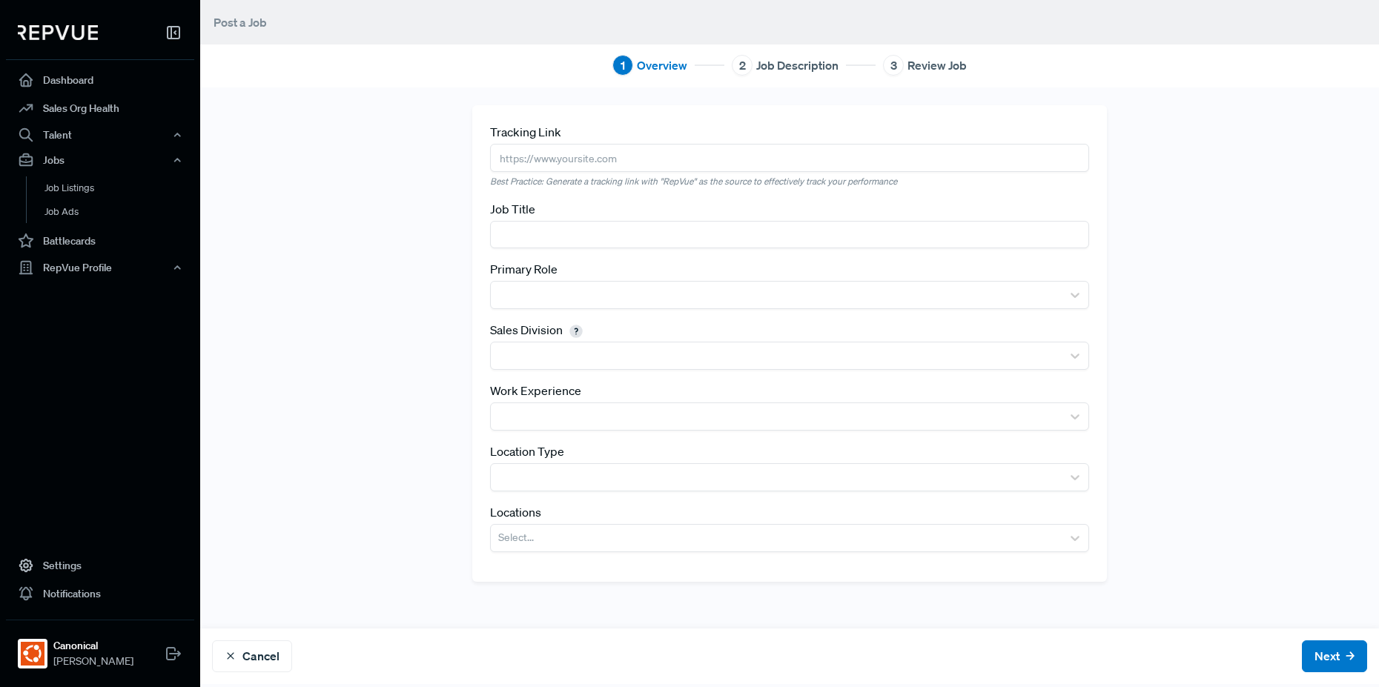
click at [645, 152] on input "text" at bounding box center [789, 157] width 599 height 27
paste input "[URL][DOMAIN_NAME]"
type input "[URL][DOMAIN_NAME]"
click at [555, 234] on input "text" at bounding box center [789, 234] width 599 height 27
paste input "Open Source Enterprise Sales / Alliances"
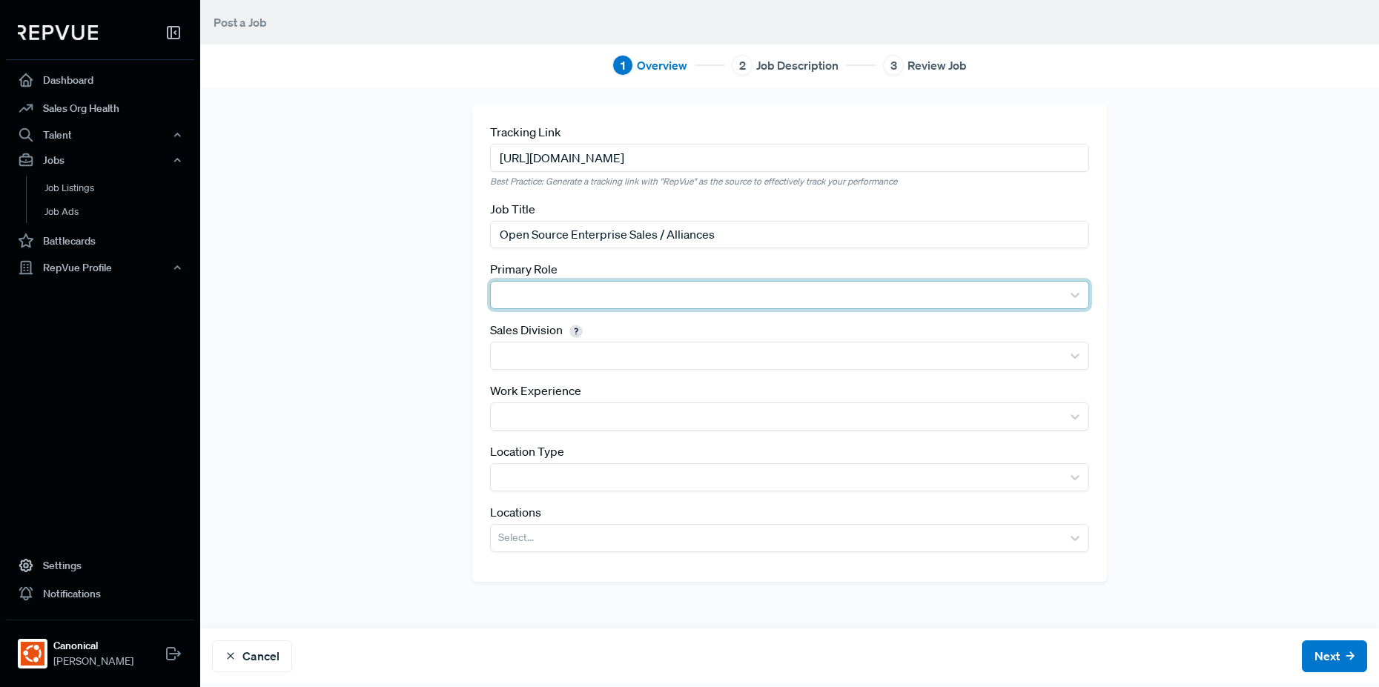
type input "Open Source Enterprise Sales / Alliances"
click at [566, 294] on div at bounding box center [776, 295] width 556 height 21
click at [570, 283] on div at bounding box center [776, 295] width 571 height 27
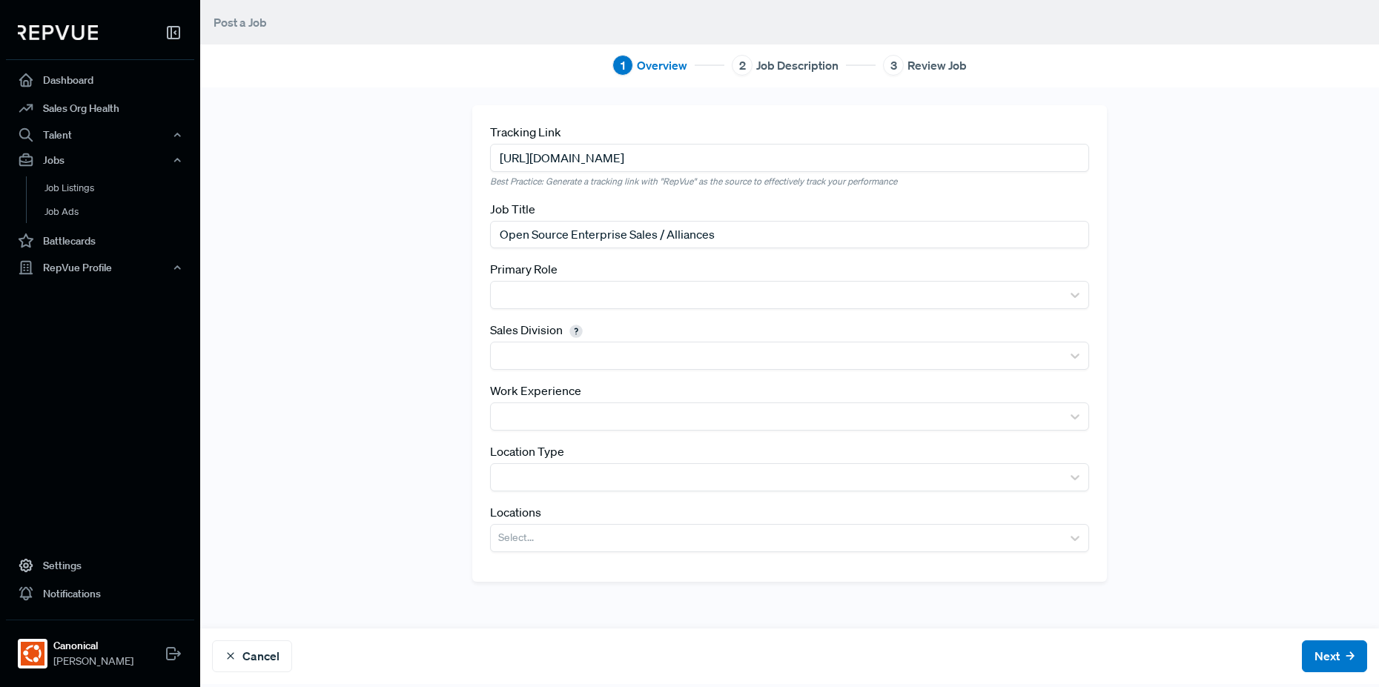
click at [1262, 310] on div "Tracking Link [URL][DOMAIN_NAME] Best Practice: Generate a tracking link with "…" at bounding box center [789, 357] width 979 height 505
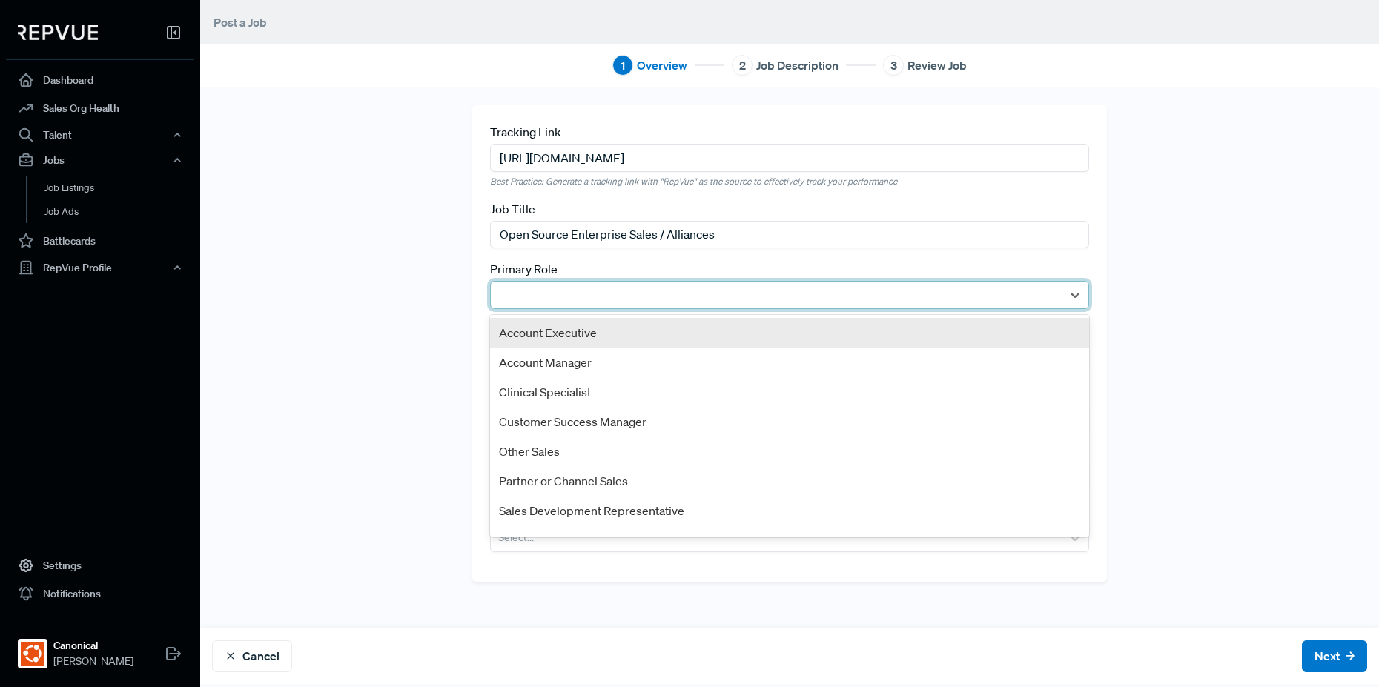
click at [737, 293] on div at bounding box center [776, 295] width 556 height 21
click at [704, 329] on div "Account Executive" at bounding box center [789, 333] width 599 height 30
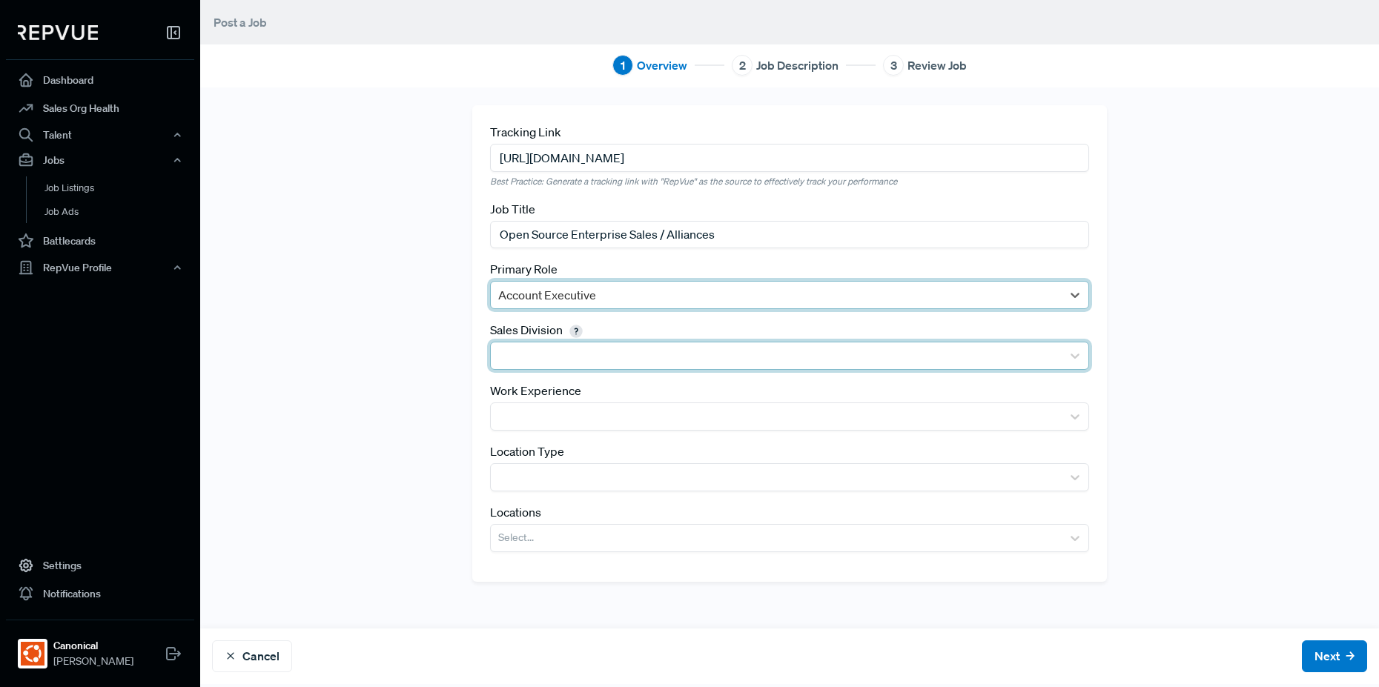
click at [675, 357] on div at bounding box center [776, 355] width 556 height 21
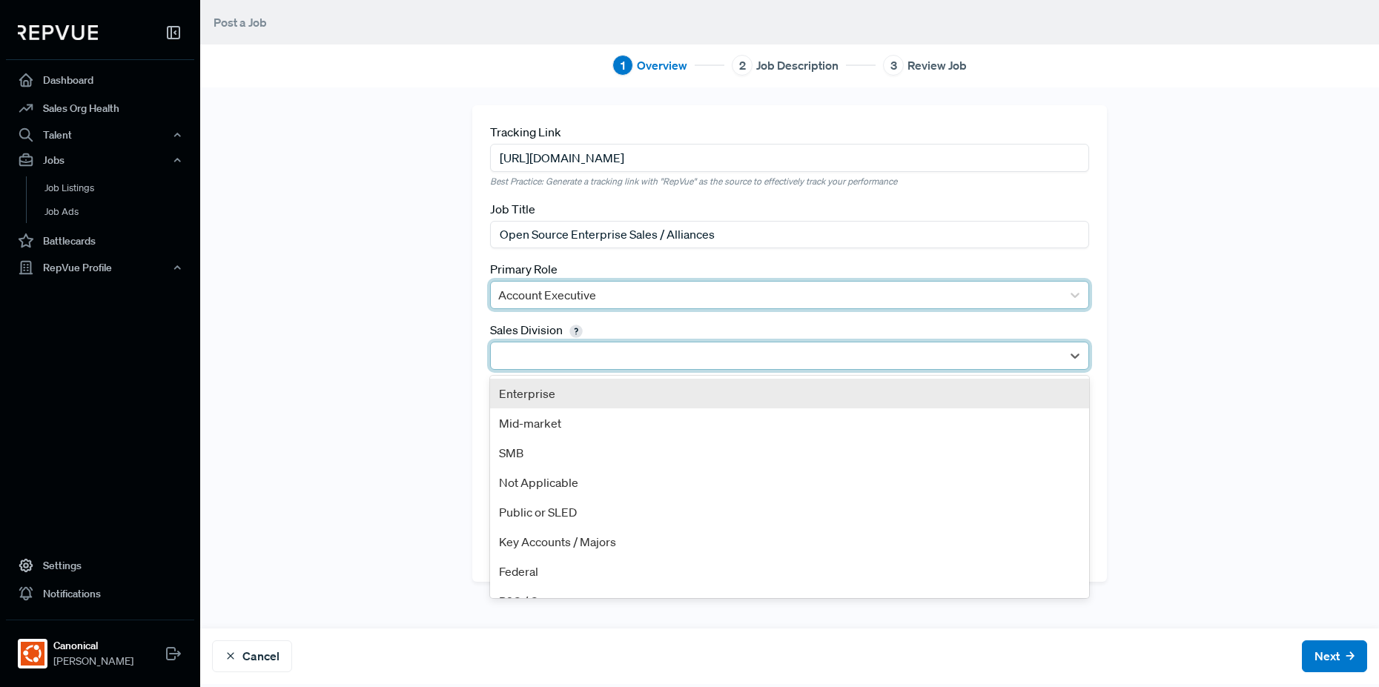
click at [689, 305] on div at bounding box center [776, 295] width 556 height 21
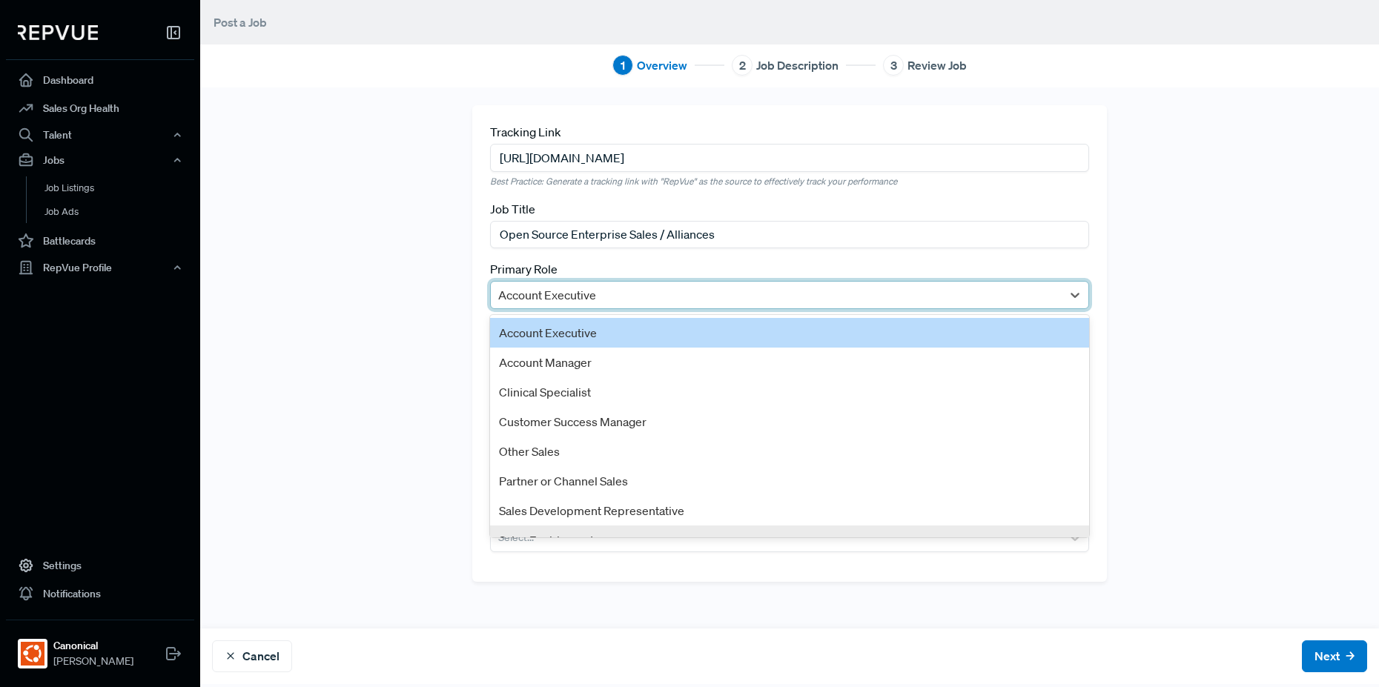
scroll to position [80, 0]
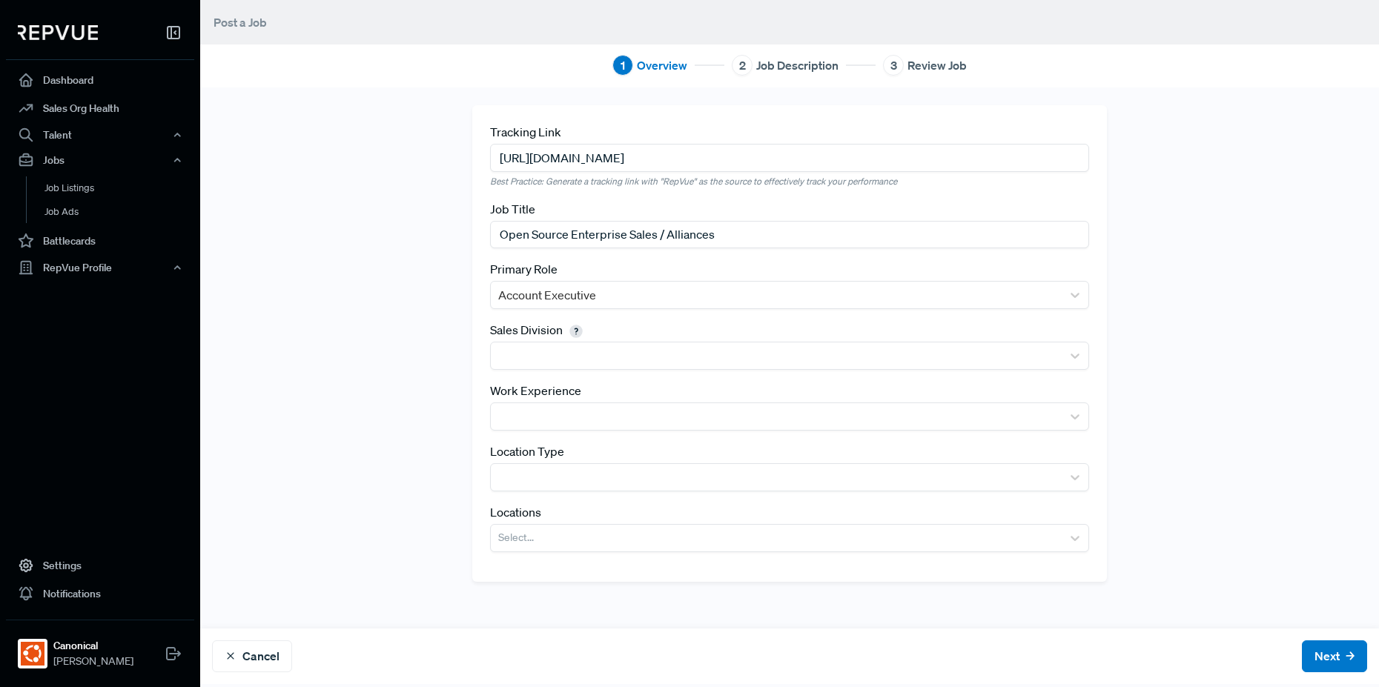
click at [398, 328] on div "Tracking Link [URL][DOMAIN_NAME] Best Practice: Generate a tracking link with "…" at bounding box center [789, 357] width 979 height 505
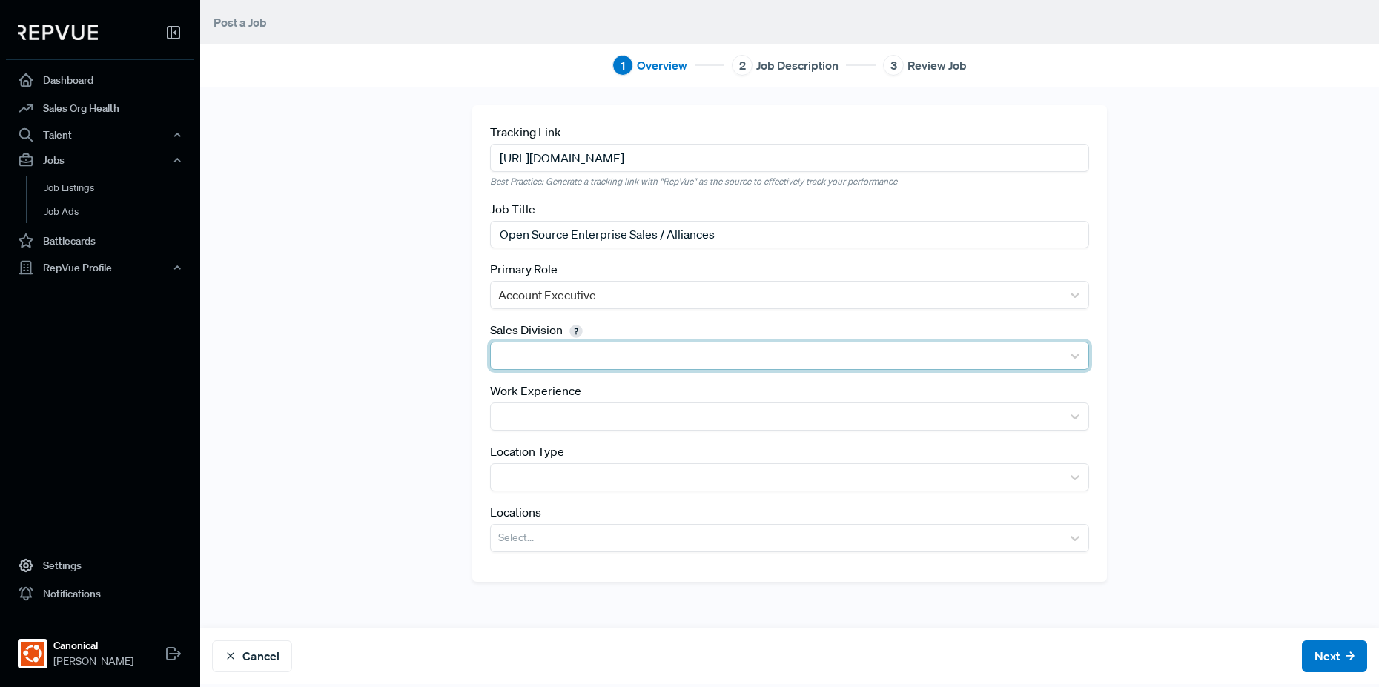
click at [523, 363] on div at bounding box center [776, 355] width 556 height 21
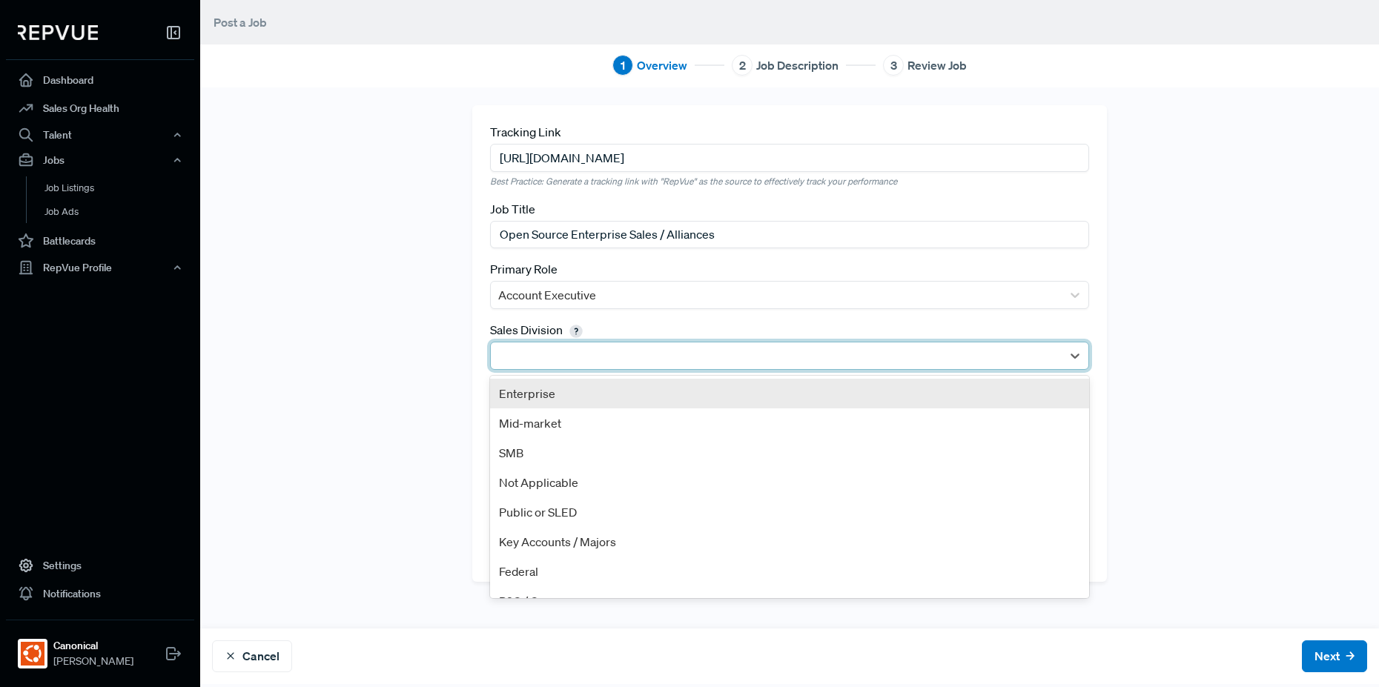
click at [540, 397] on div "Enterprise" at bounding box center [789, 394] width 599 height 30
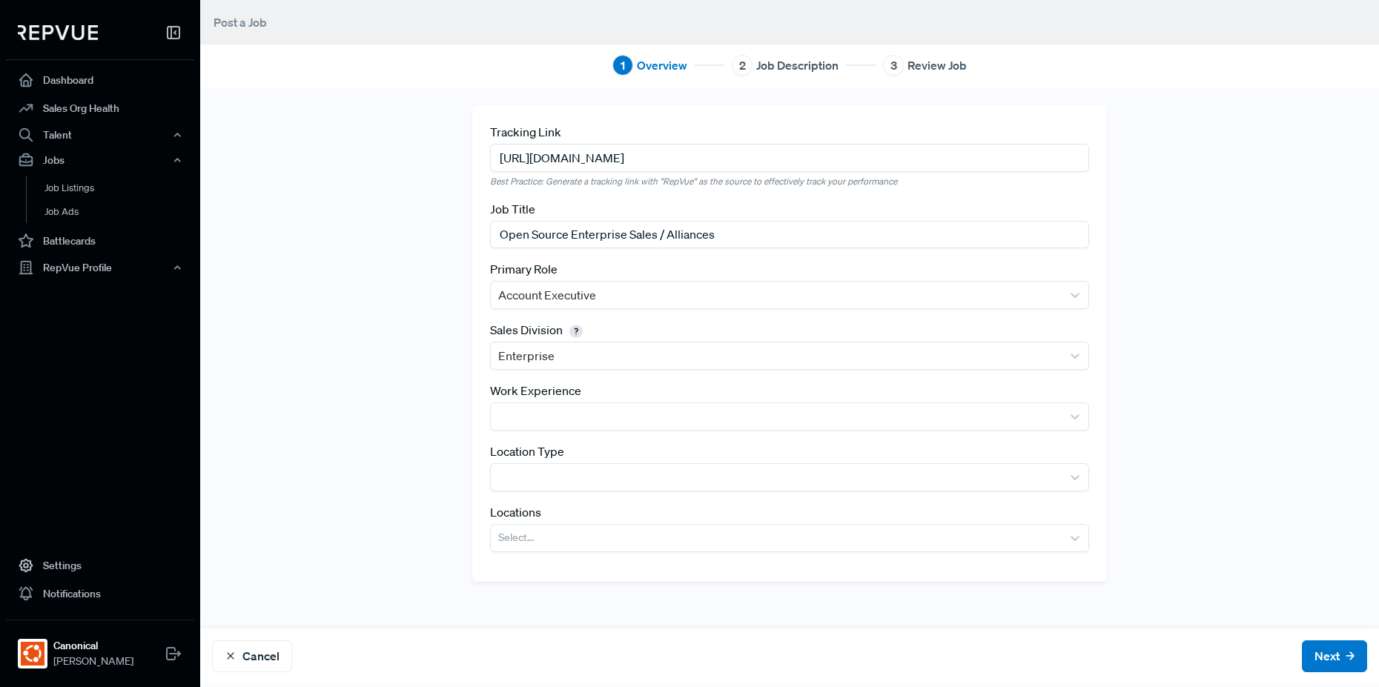
click at [411, 363] on div "Tracking Link [URL][DOMAIN_NAME] Best Practice: Generate a tracking link with "…" at bounding box center [789, 357] width 979 height 505
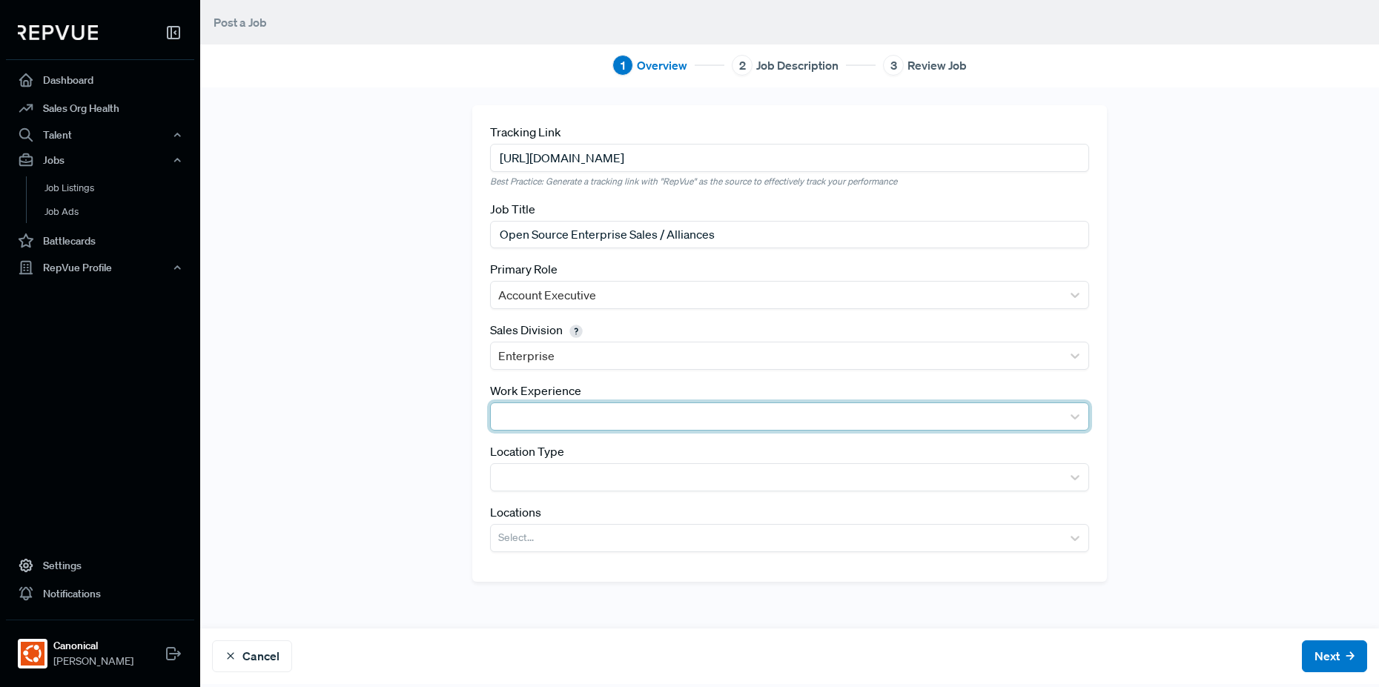
click at [515, 414] on div at bounding box center [776, 416] width 556 height 21
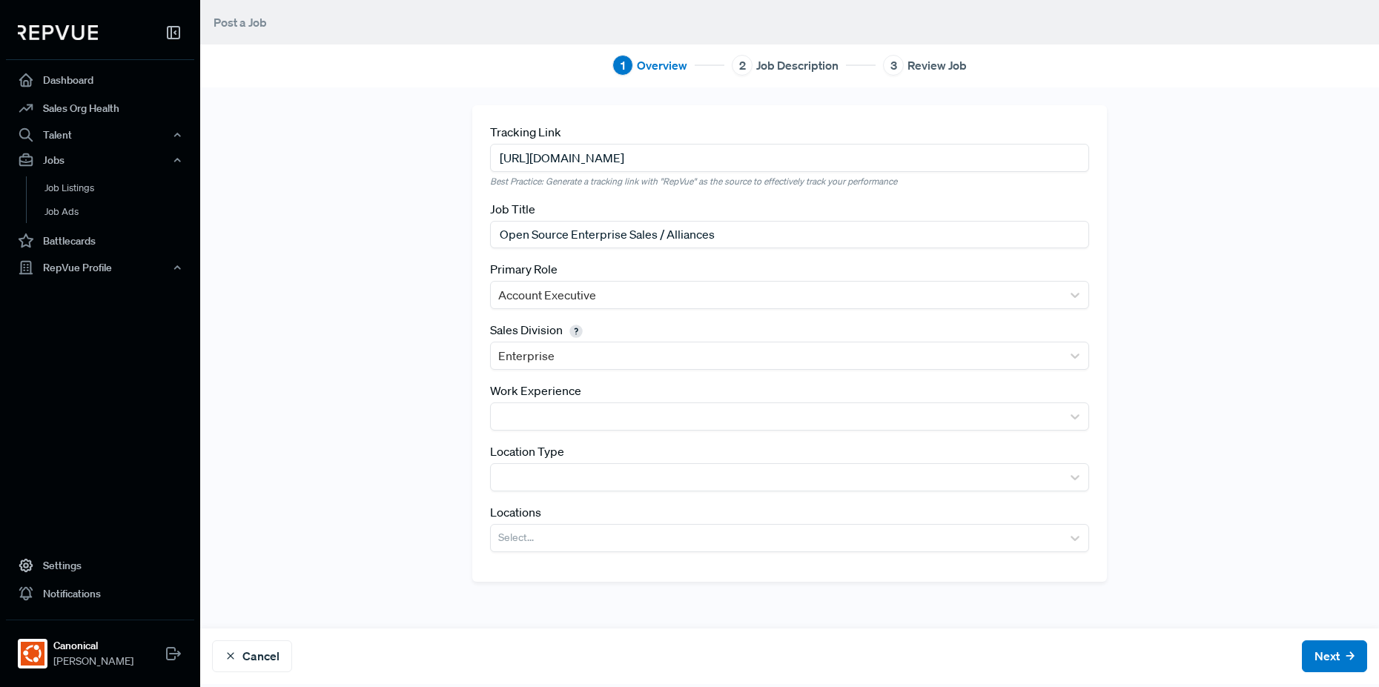
click at [446, 409] on div "Tracking Link [URL][DOMAIN_NAME] Best Practice: Generate a tracking link with "…" at bounding box center [789, 357] width 979 height 505
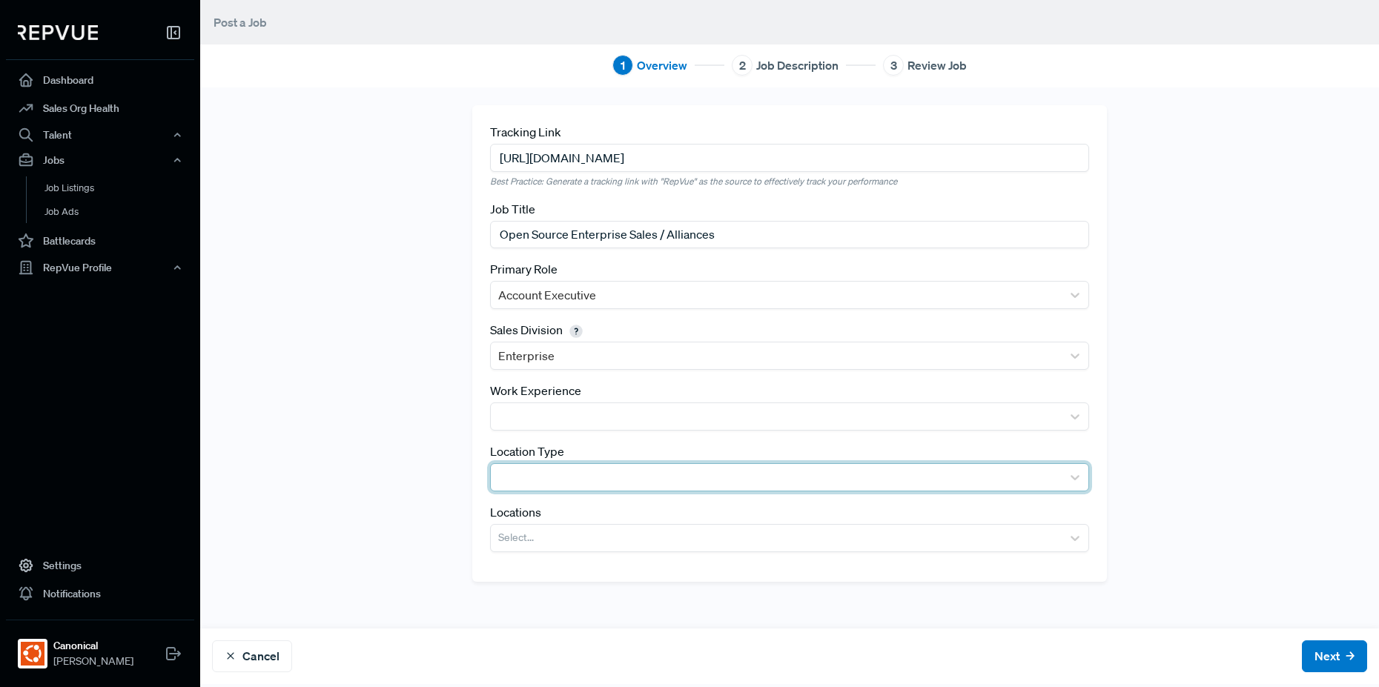
click at [534, 474] on div at bounding box center [776, 477] width 556 height 21
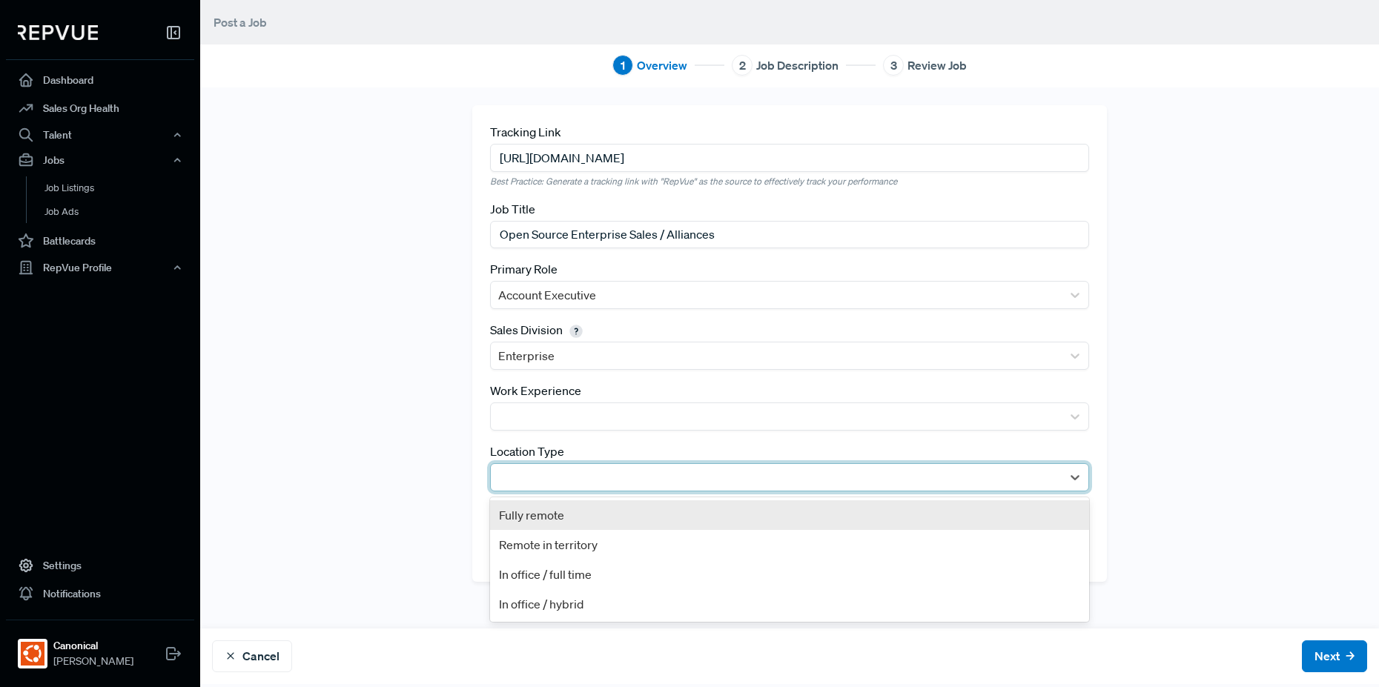
click at [543, 516] on div "Fully remote" at bounding box center [789, 515] width 599 height 30
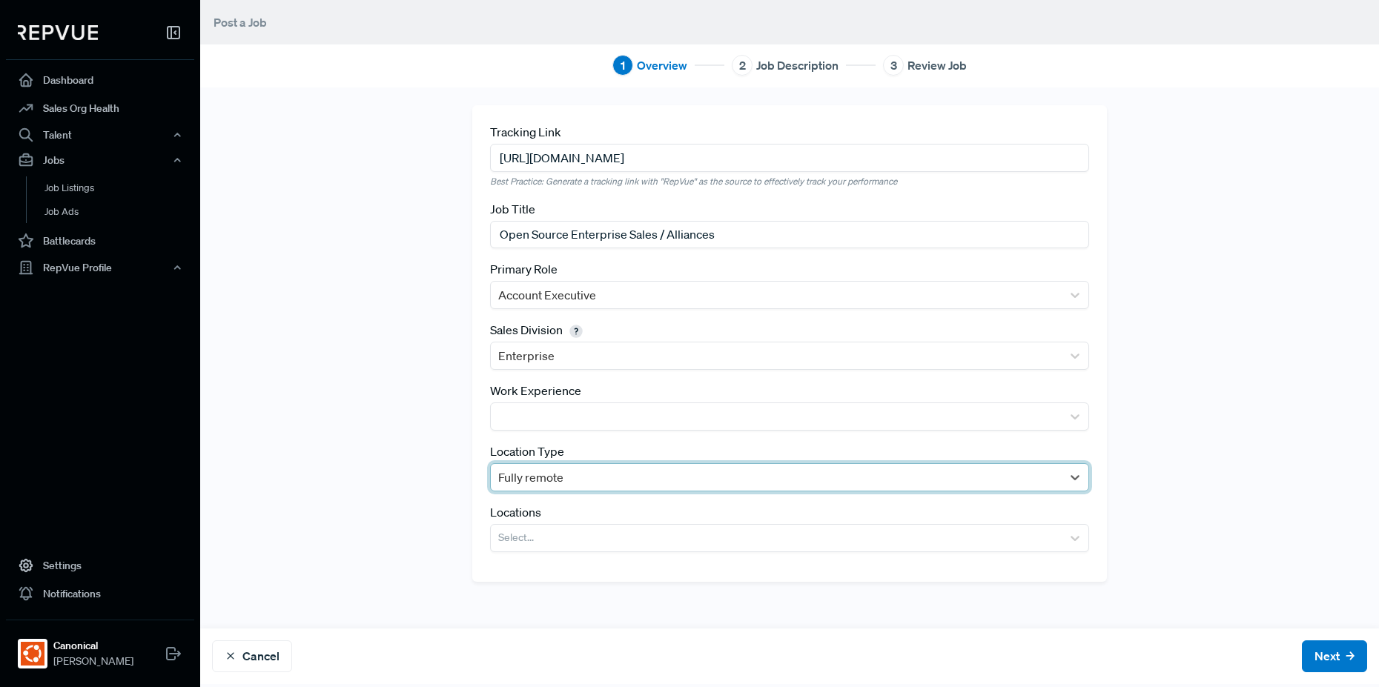
click at [449, 515] on div "Tracking Link [URL][DOMAIN_NAME] Best Practice: Generate a tracking link with "…" at bounding box center [789, 357] width 979 height 505
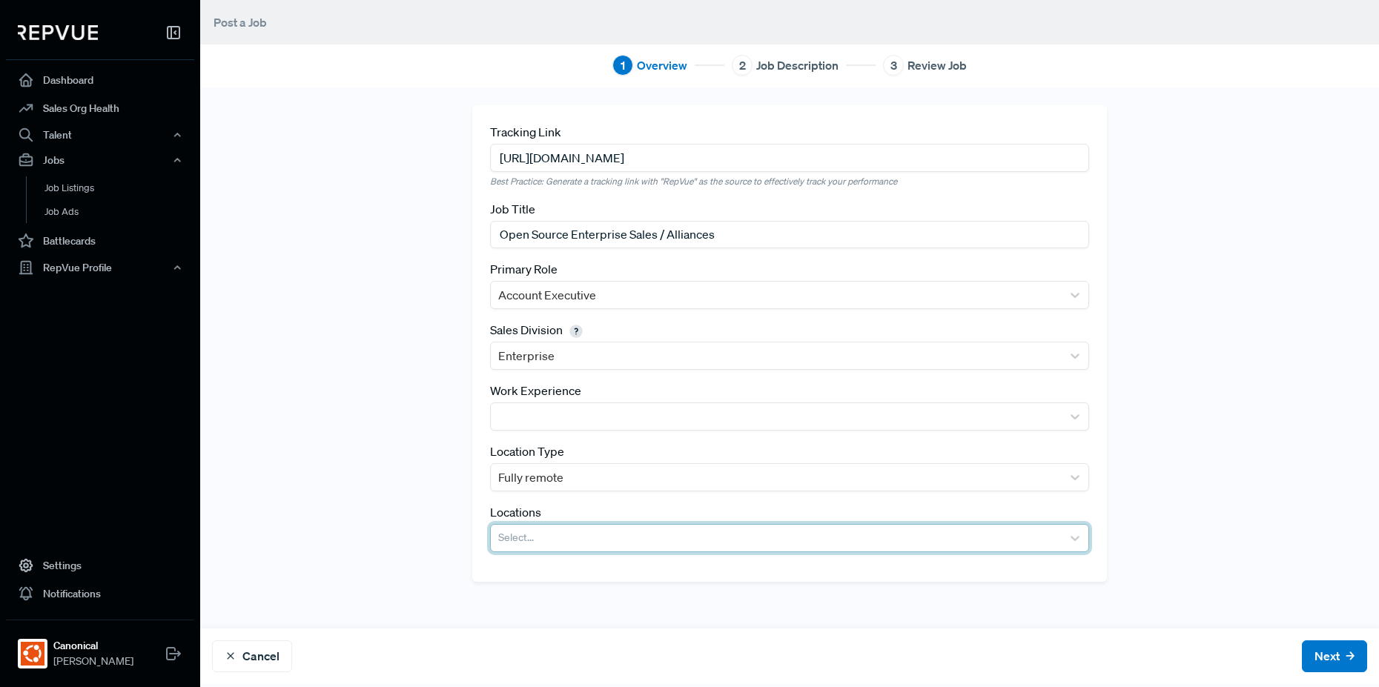
click at [902, 534] on div at bounding box center [776, 538] width 556 height 21
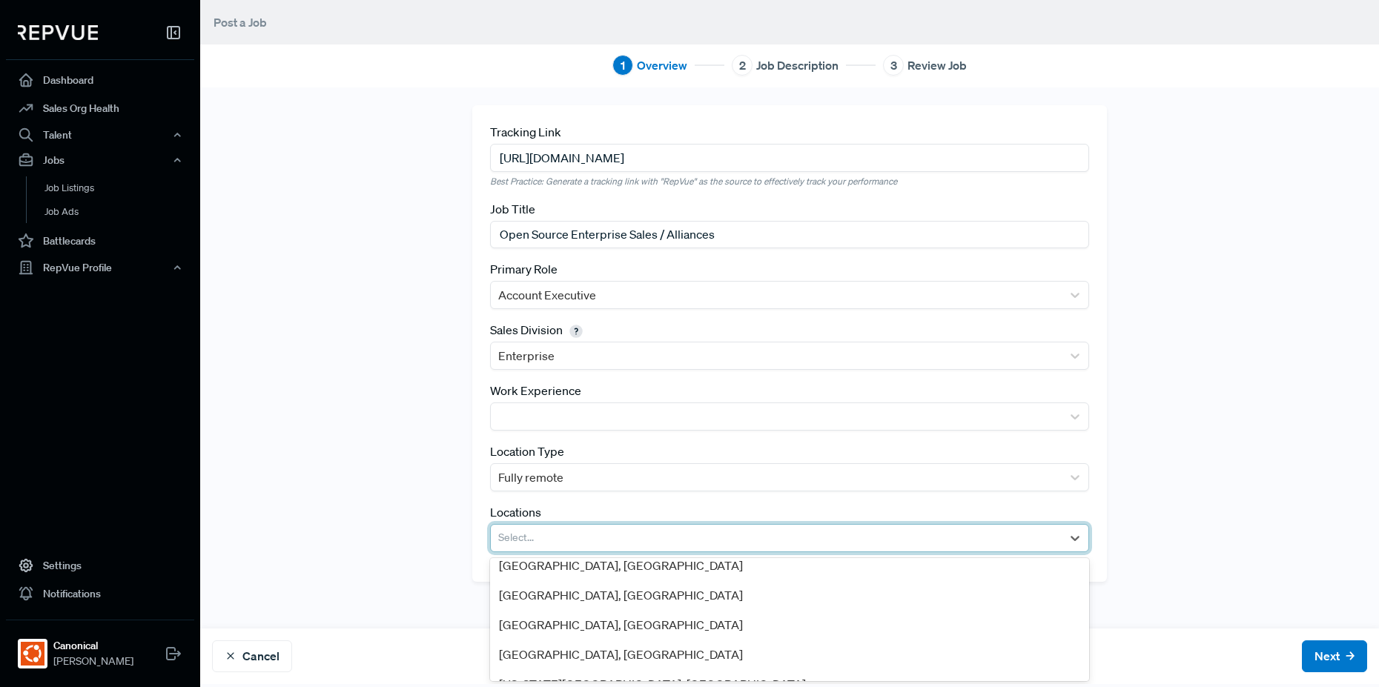
scroll to position [0, 0]
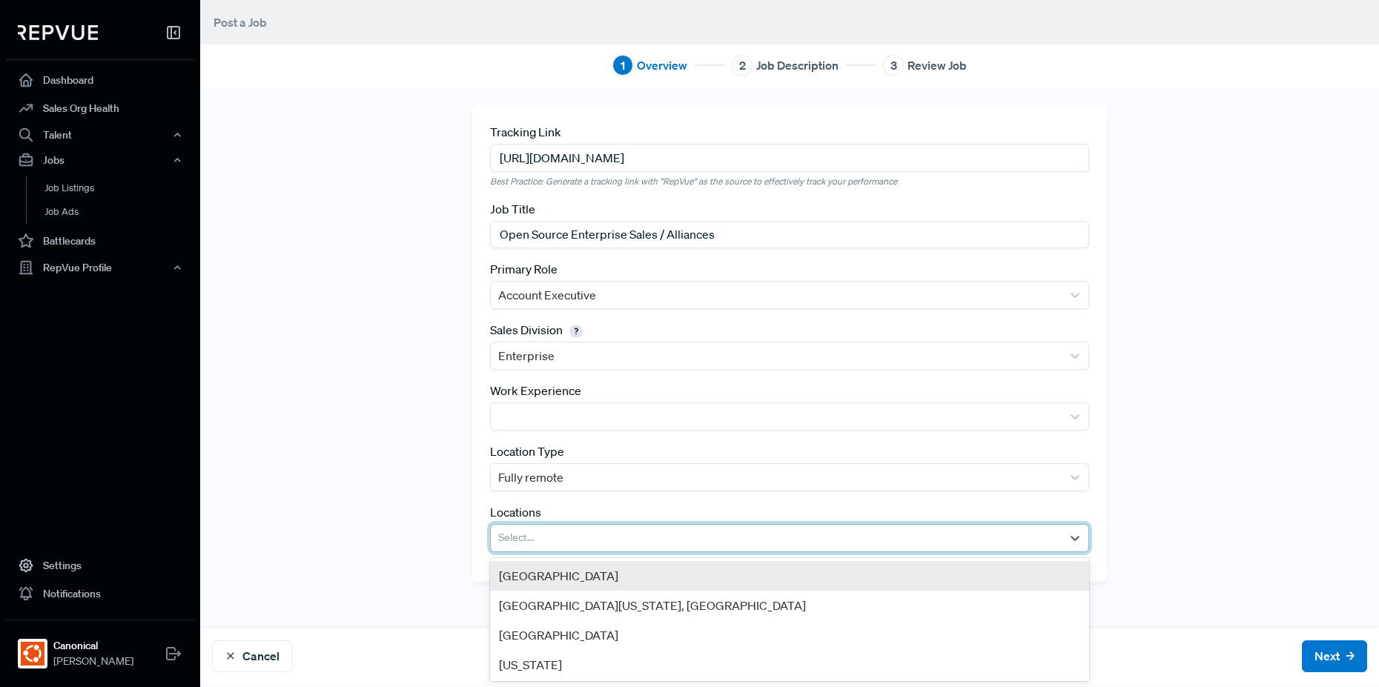
click at [541, 580] on div "[GEOGRAPHIC_DATA]" at bounding box center [789, 576] width 599 height 30
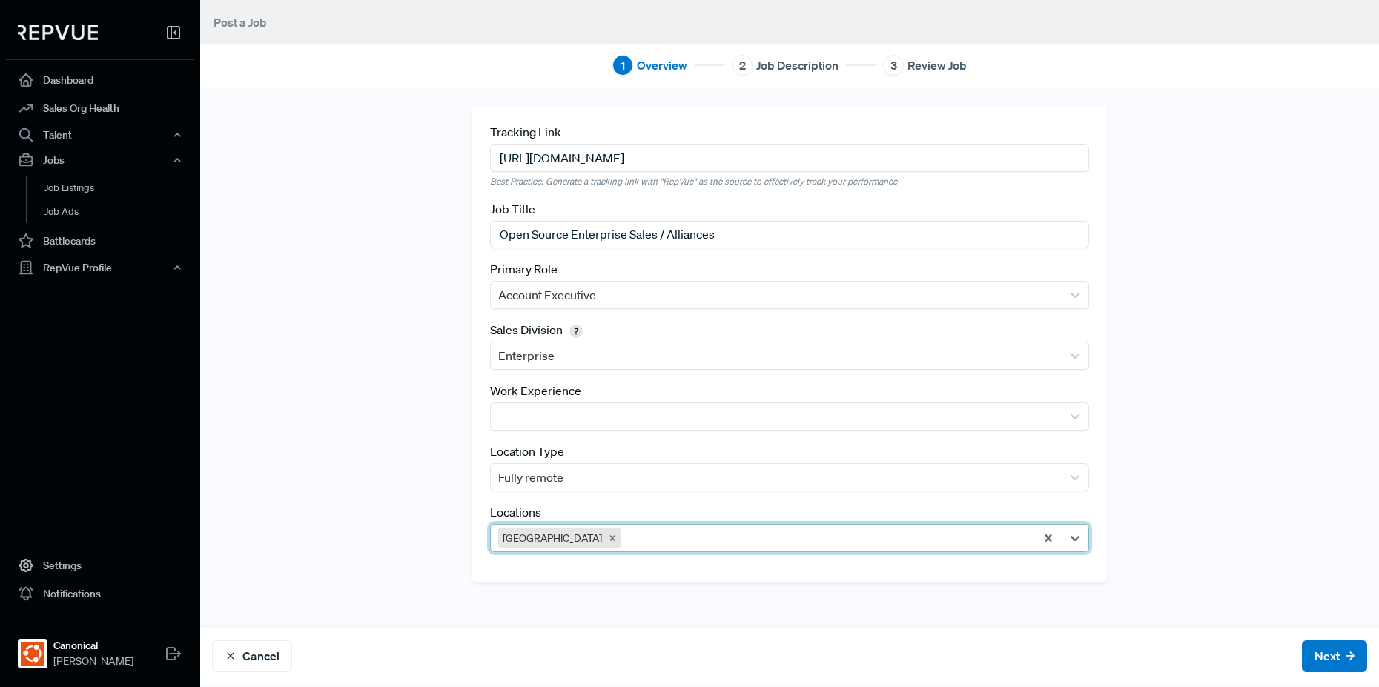
click at [623, 541] on div at bounding box center [825, 538] width 404 height 21
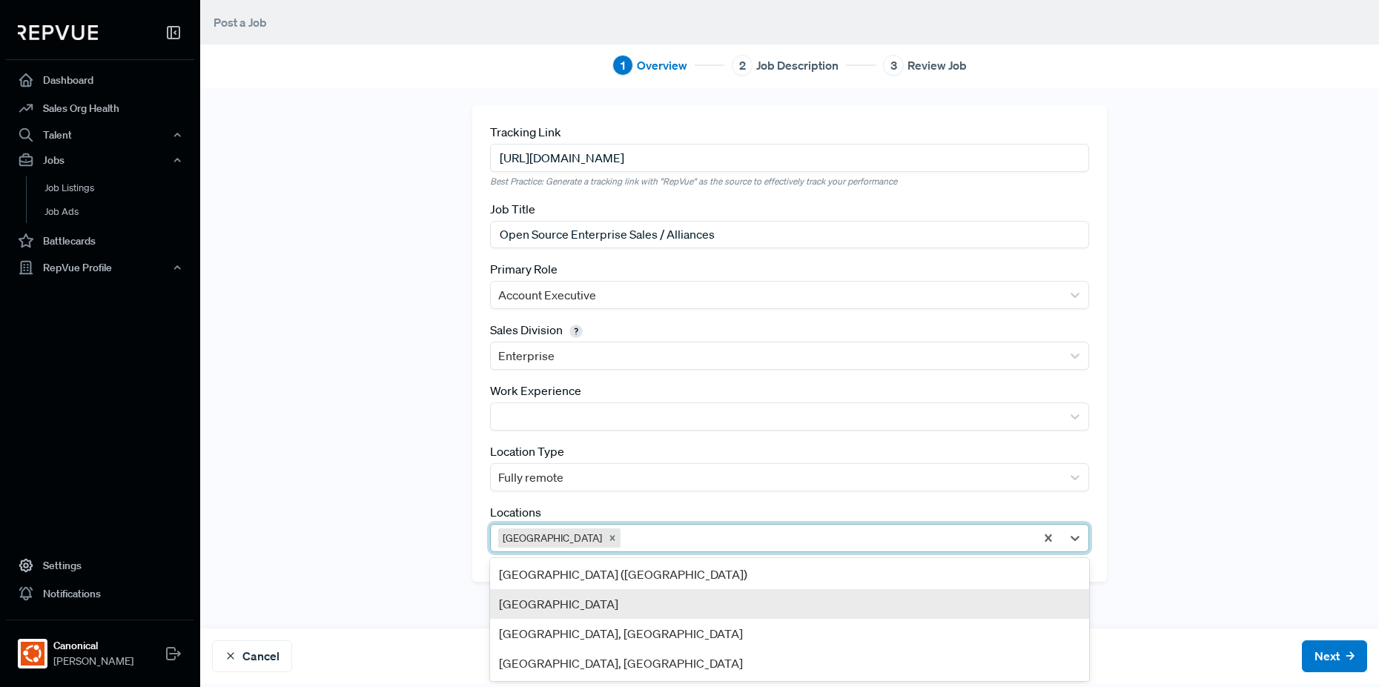
scroll to position [356, 0]
click at [762, 606] on div "[GEOGRAPHIC_DATA] ([GEOGRAPHIC_DATA])" at bounding box center [789, 606] width 599 height 30
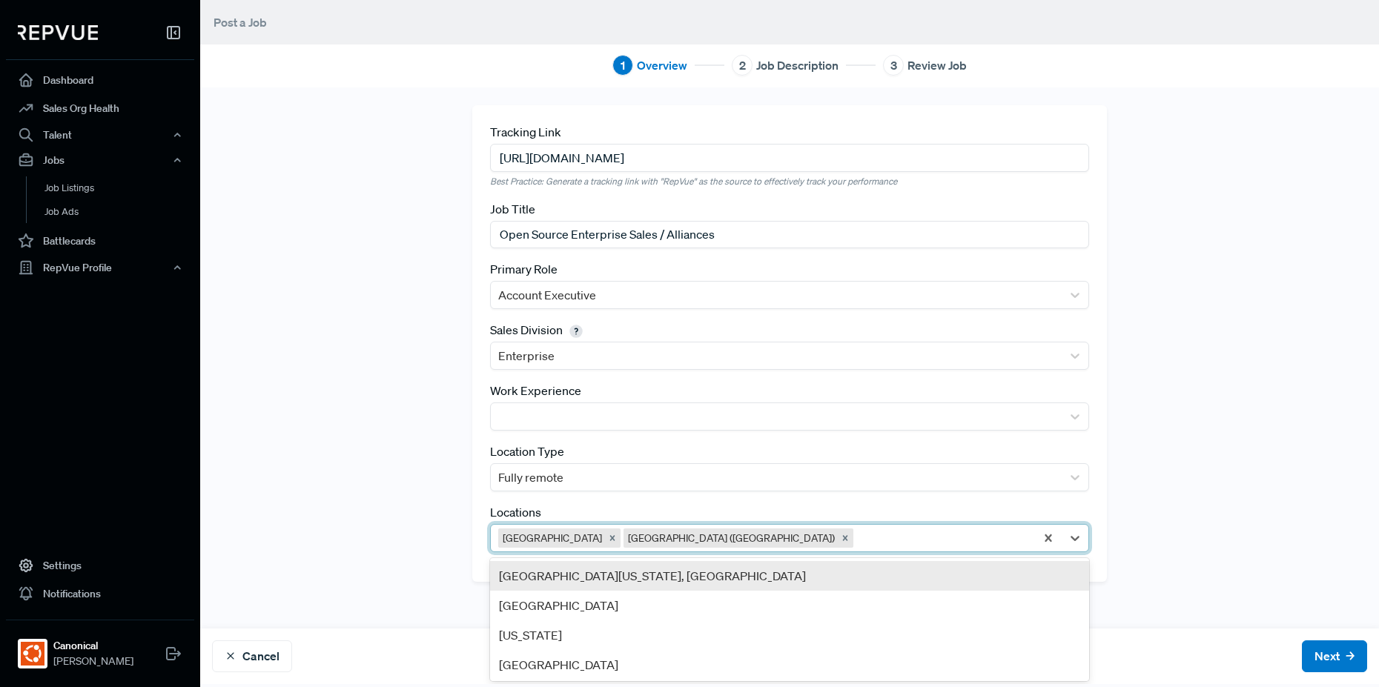
click at [856, 536] on div at bounding box center [941, 538] width 171 height 21
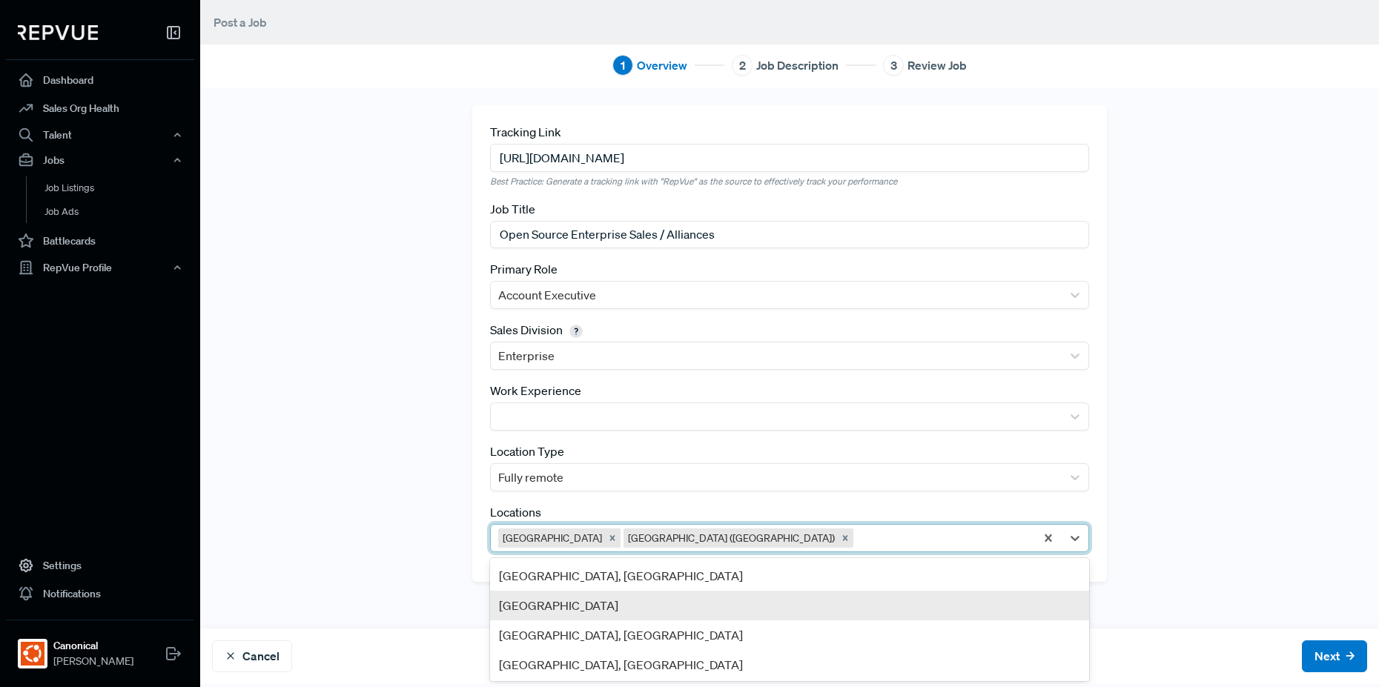
click at [732, 592] on div "[GEOGRAPHIC_DATA]" at bounding box center [789, 606] width 599 height 30
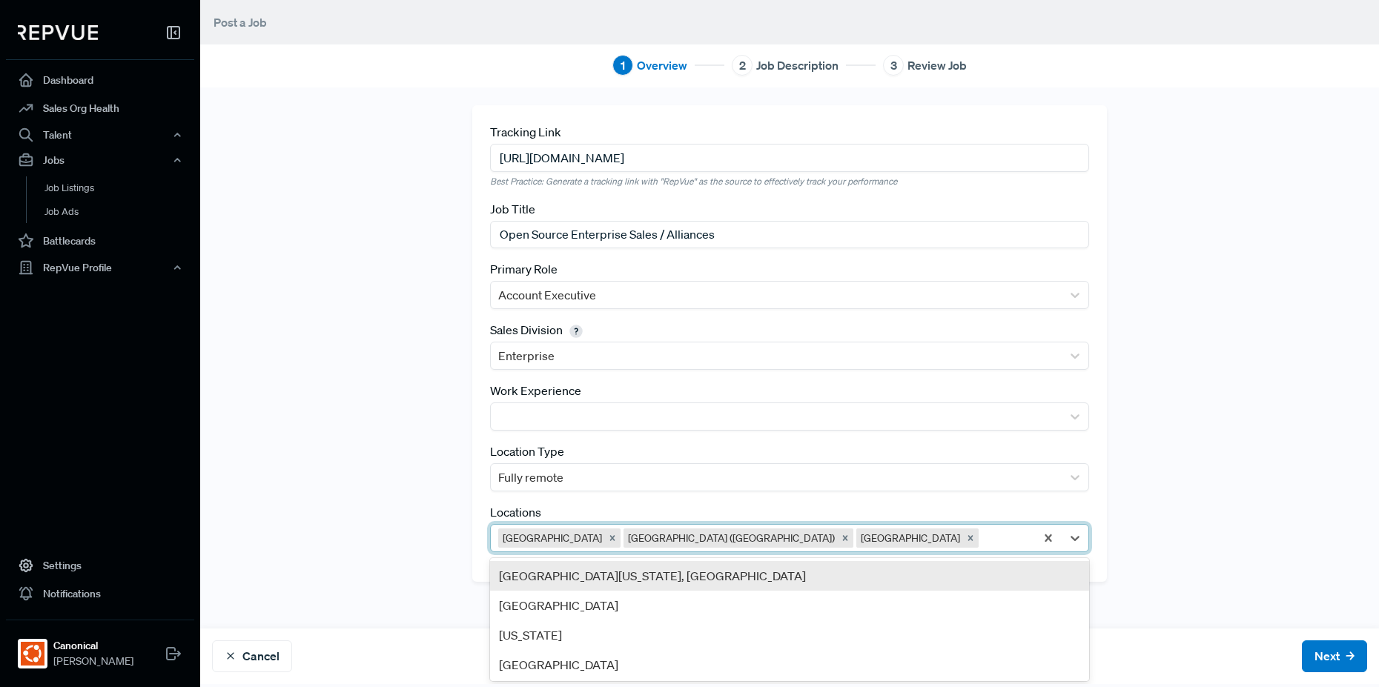
click at [982, 534] on div at bounding box center [1005, 538] width 46 height 21
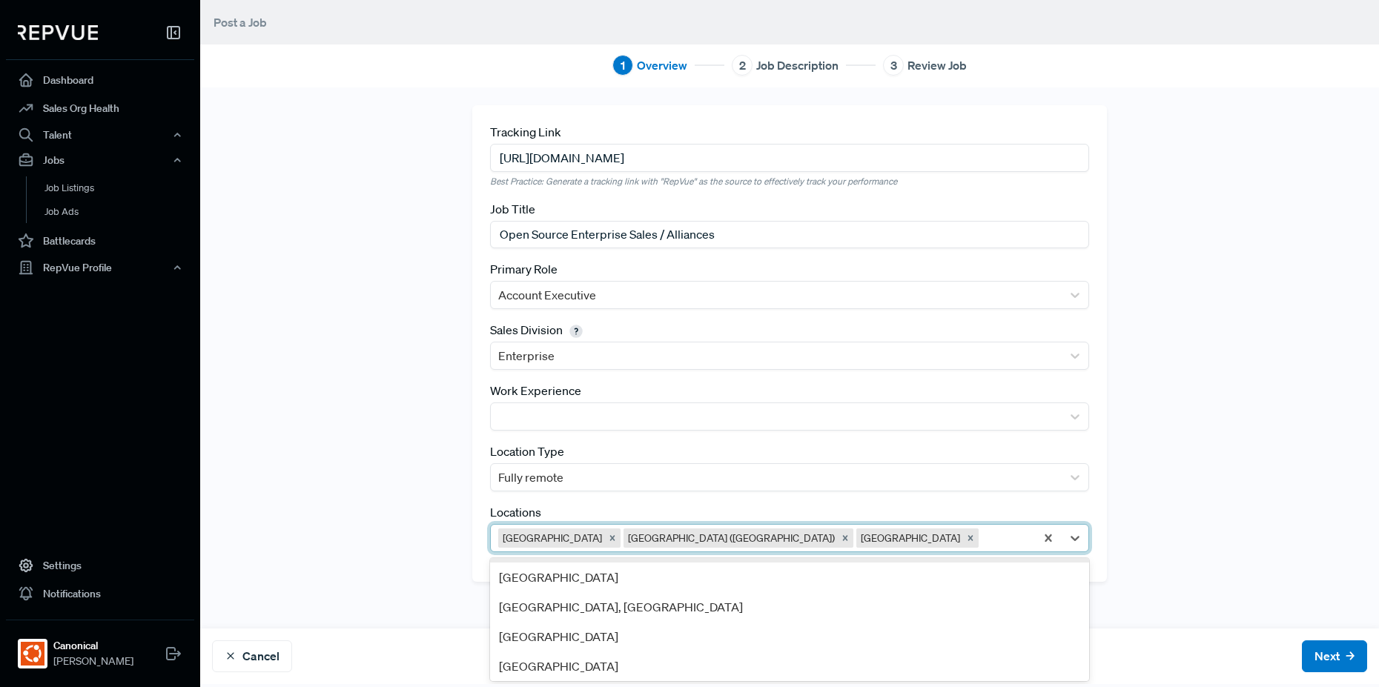
scroll to position [1068, 0]
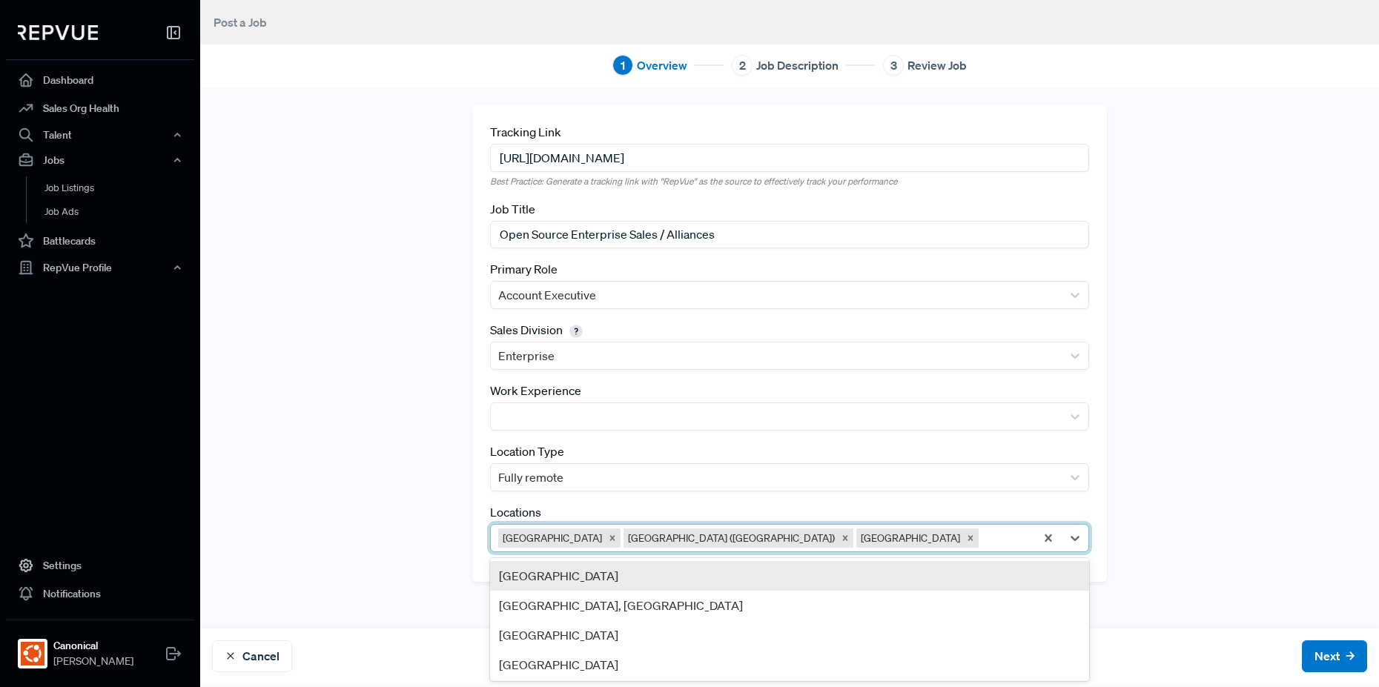
click at [770, 584] on div "[GEOGRAPHIC_DATA]" at bounding box center [789, 576] width 599 height 30
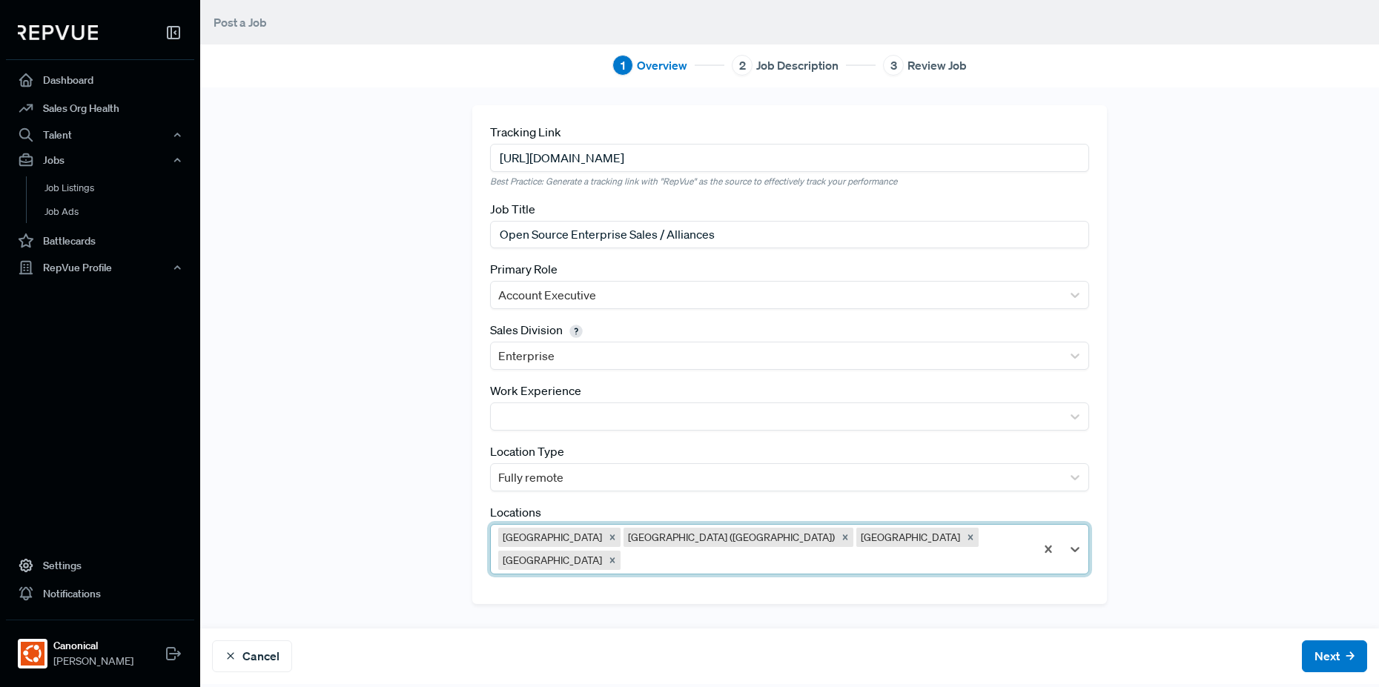
click at [880, 550] on div at bounding box center [825, 560] width 404 height 21
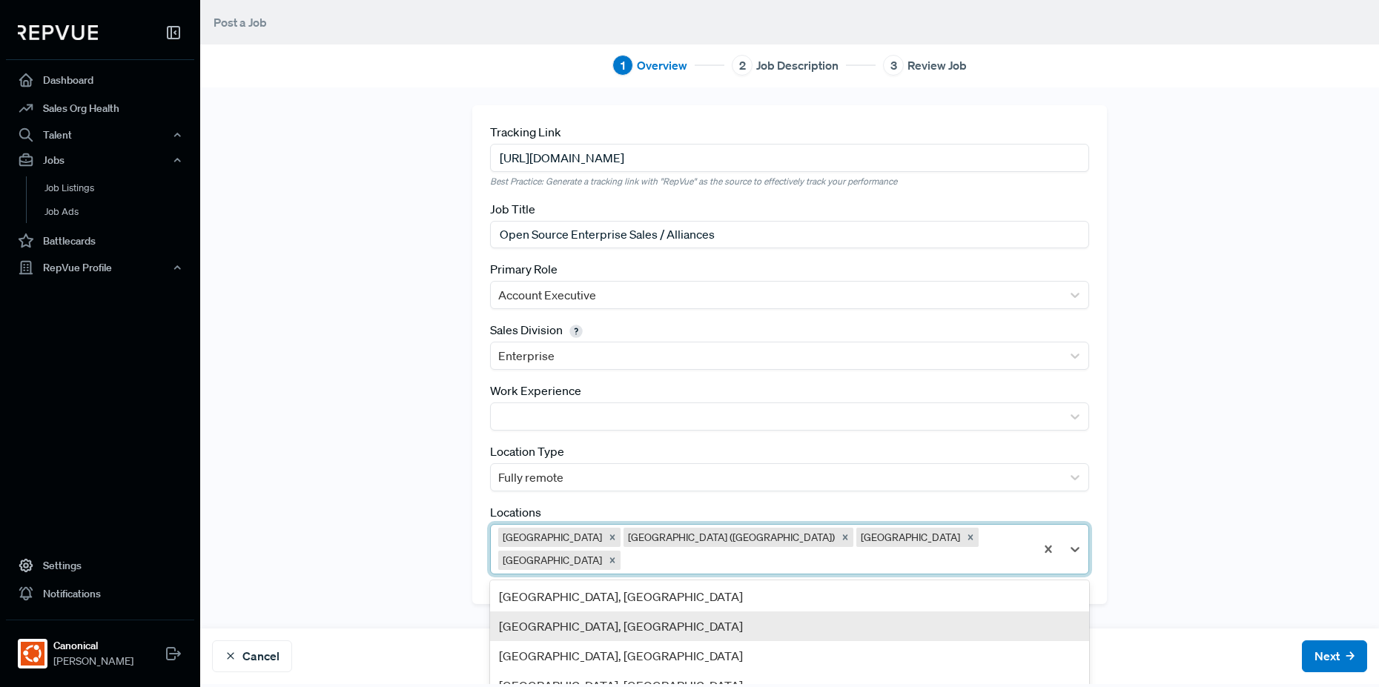
scroll to position [0, 0]
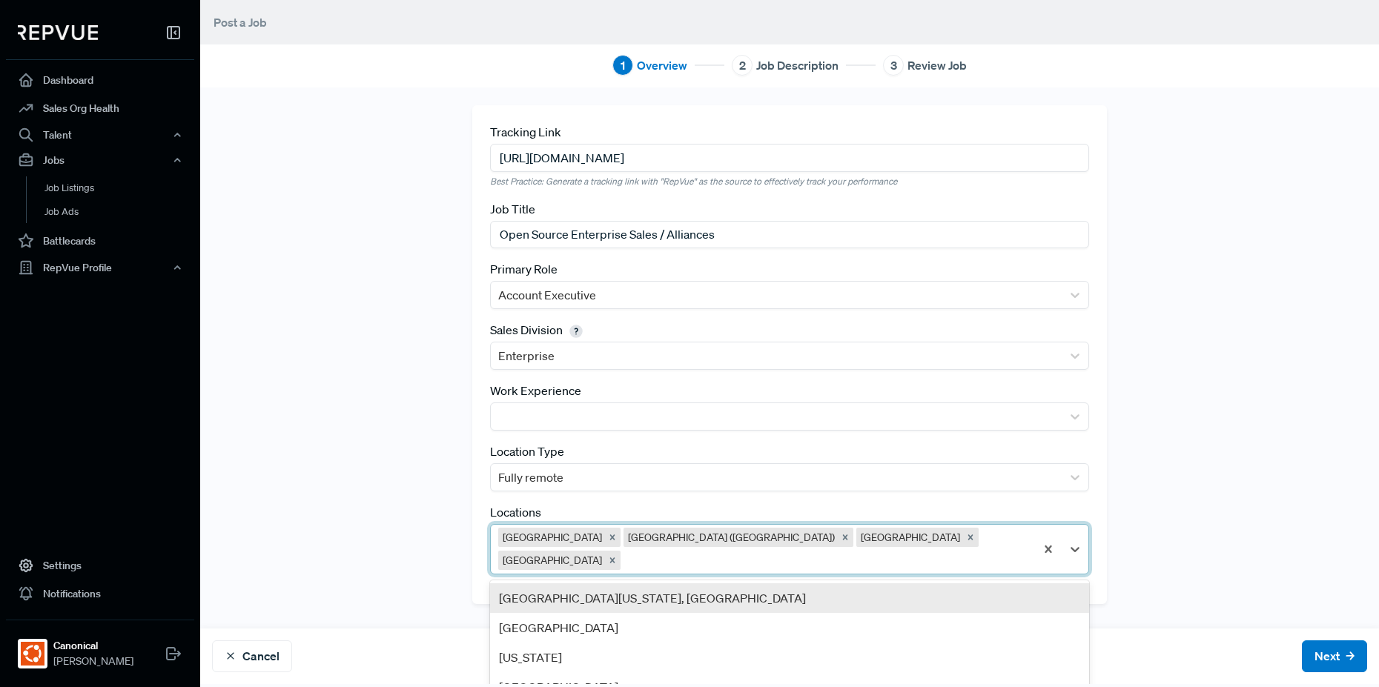
click at [767, 583] on div "[GEOGRAPHIC_DATA][US_STATE], [GEOGRAPHIC_DATA]" at bounding box center [789, 598] width 599 height 30
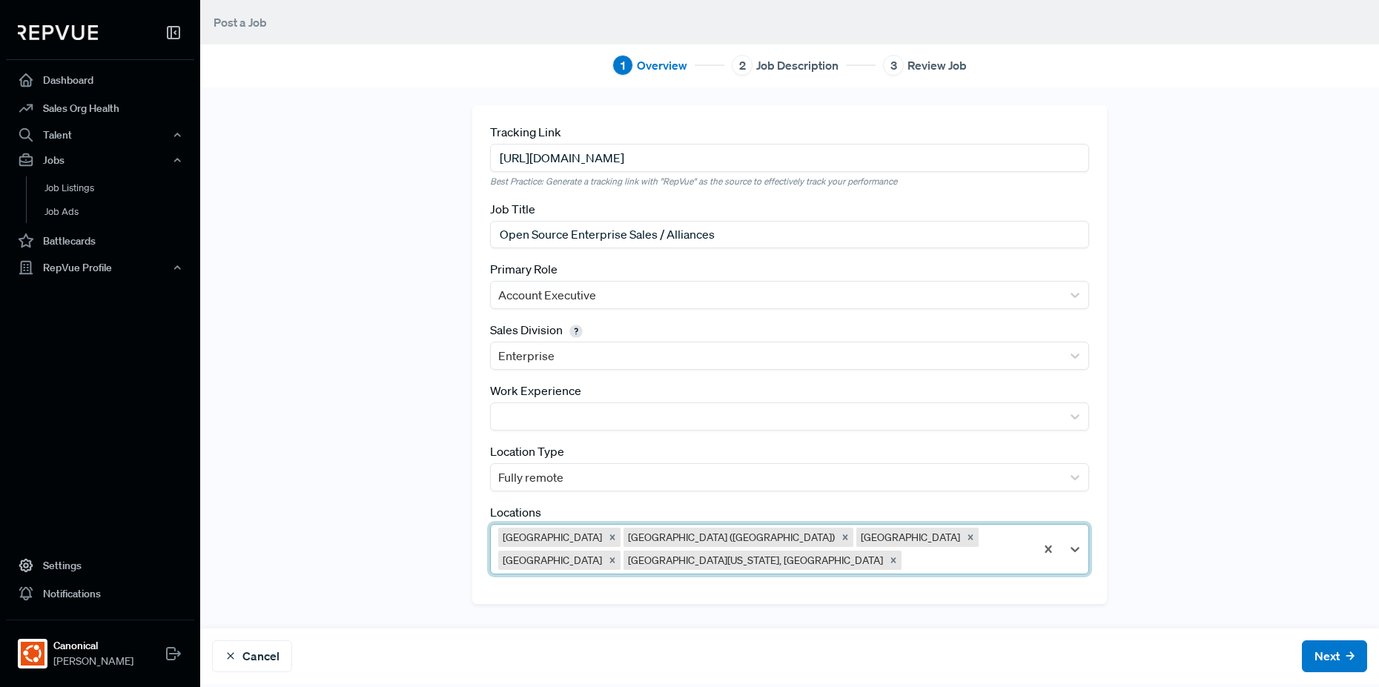
click at [1028, 538] on div "[GEOGRAPHIC_DATA] [GEOGRAPHIC_DATA] ([GEOGRAPHIC_DATA]) [GEOGRAPHIC_DATA] [GEOG…" at bounding box center [763, 549] width 544 height 49
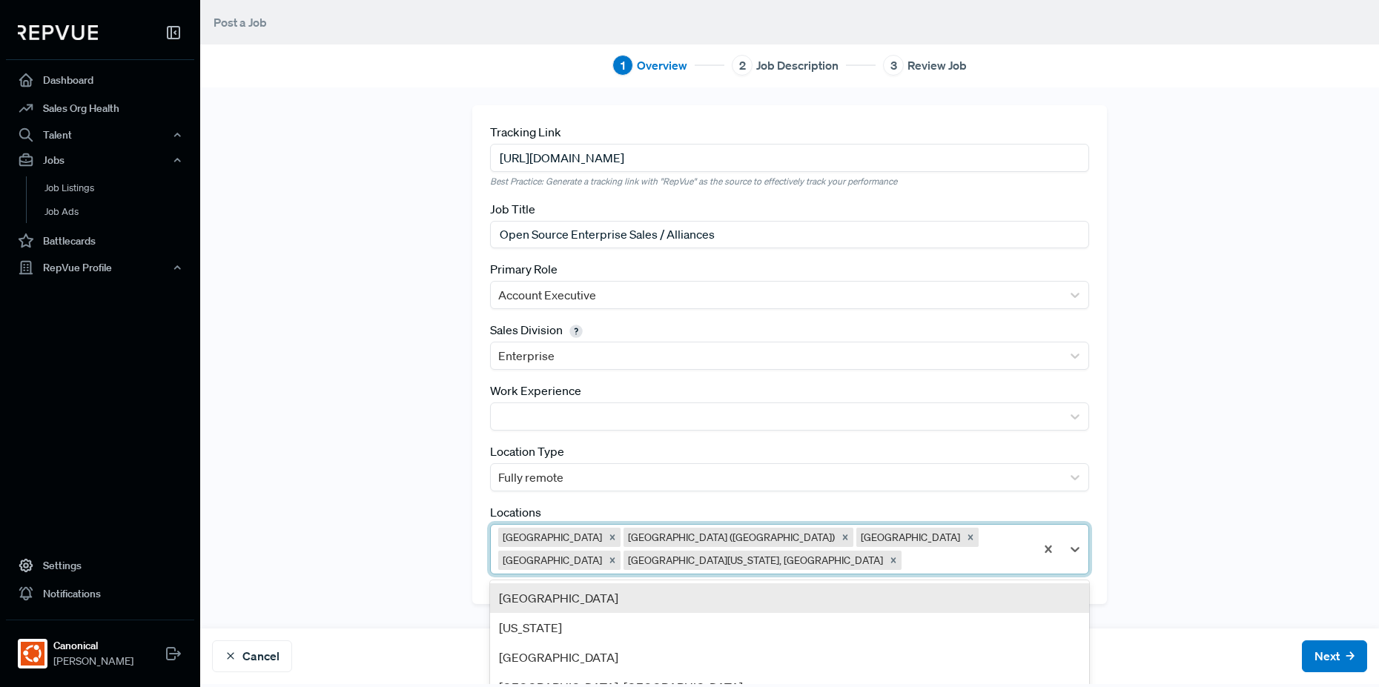
click at [933, 583] on div "[GEOGRAPHIC_DATA]" at bounding box center [789, 598] width 599 height 30
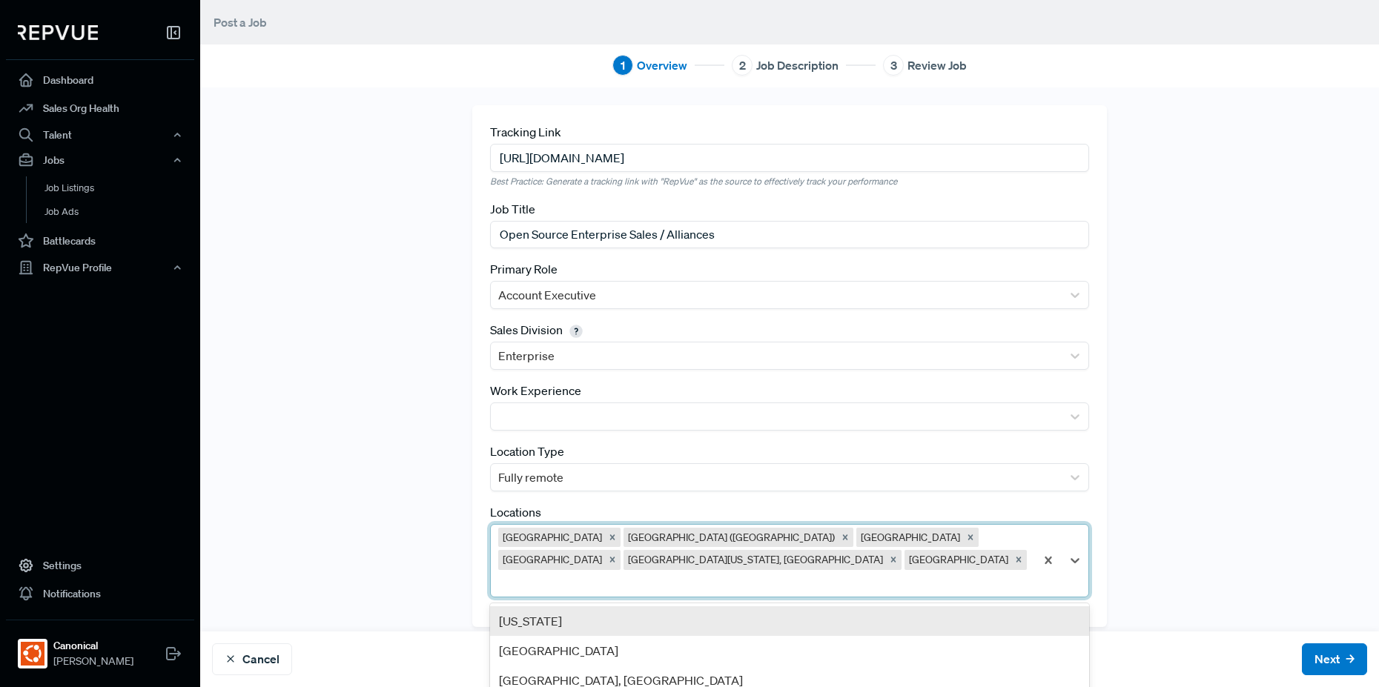
click at [987, 573] on div at bounding box center [762, 583] width 529 height 21
click at [879, 606] on div "[US_STATE]" at bounding box center [789, 621] width 599 height 30
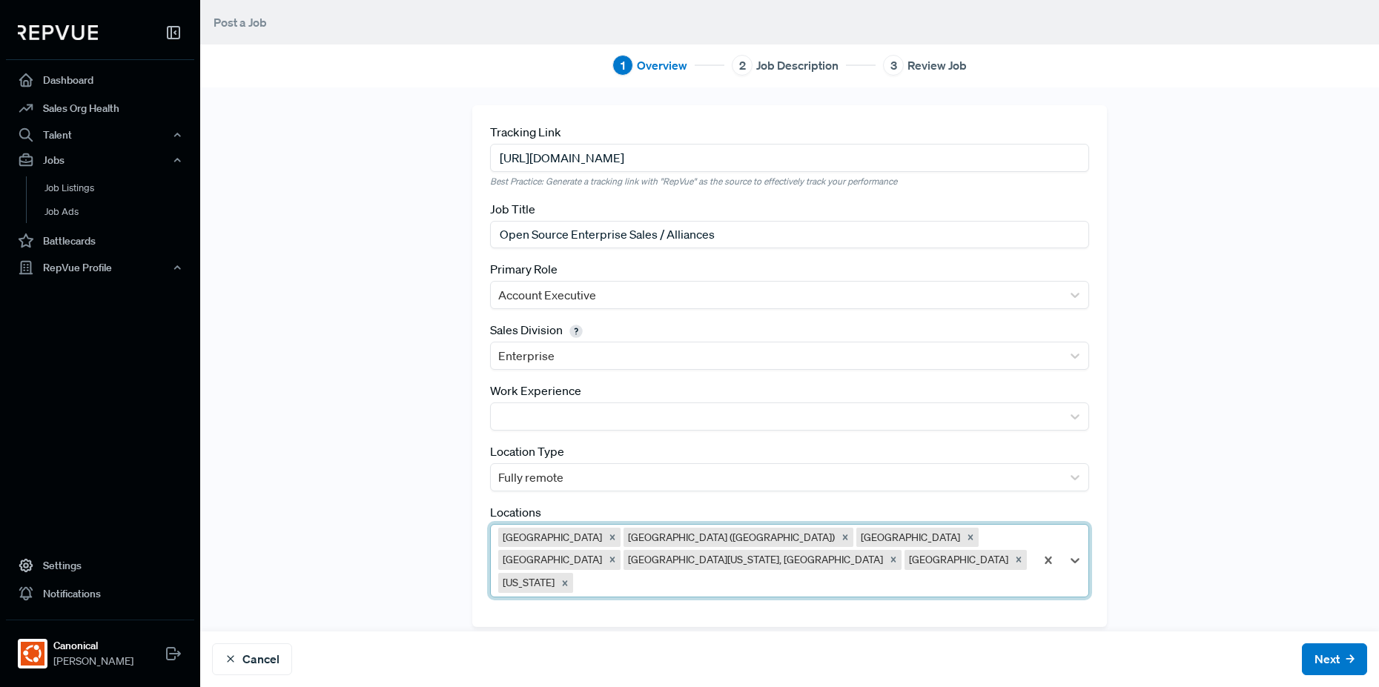
click at [874, 573] on div at bounding box center [801, 583] width 451 height 21
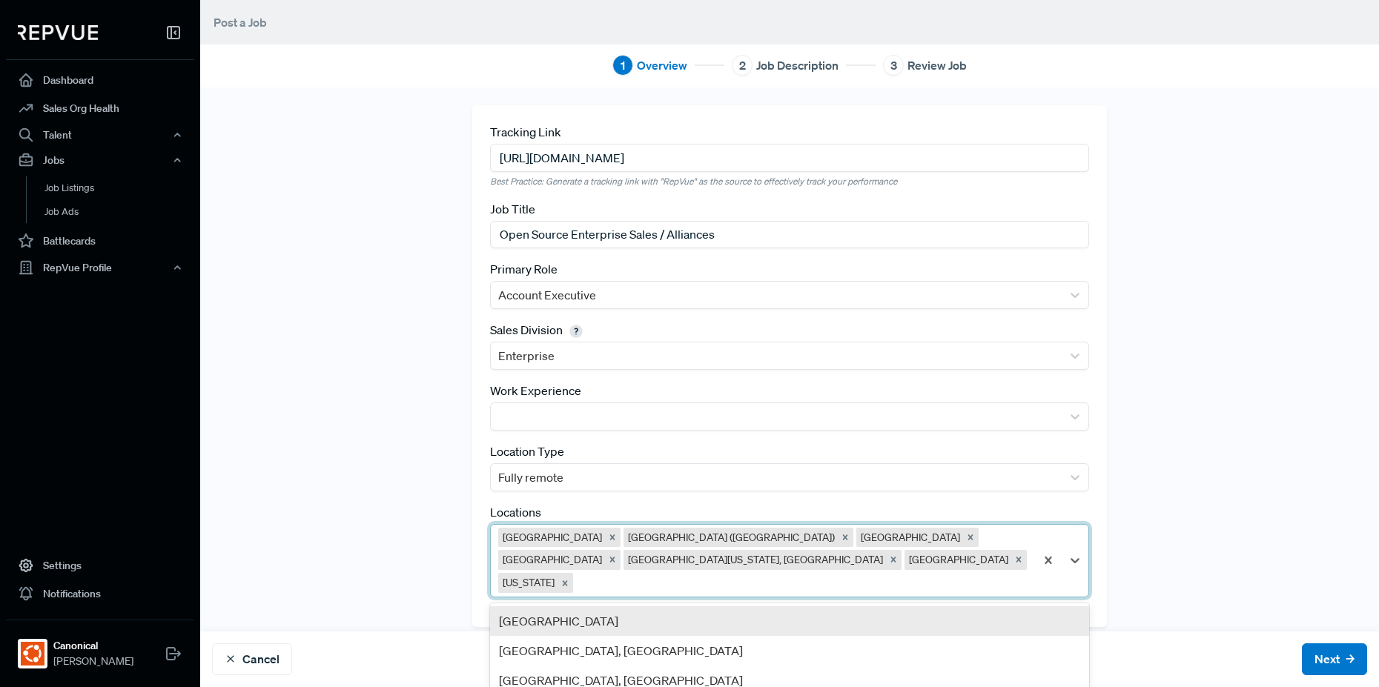
click at [858, 606] on div "[GEOGRAPHIC_DATA]" at bounding box center [789, 621] width 599 height 30
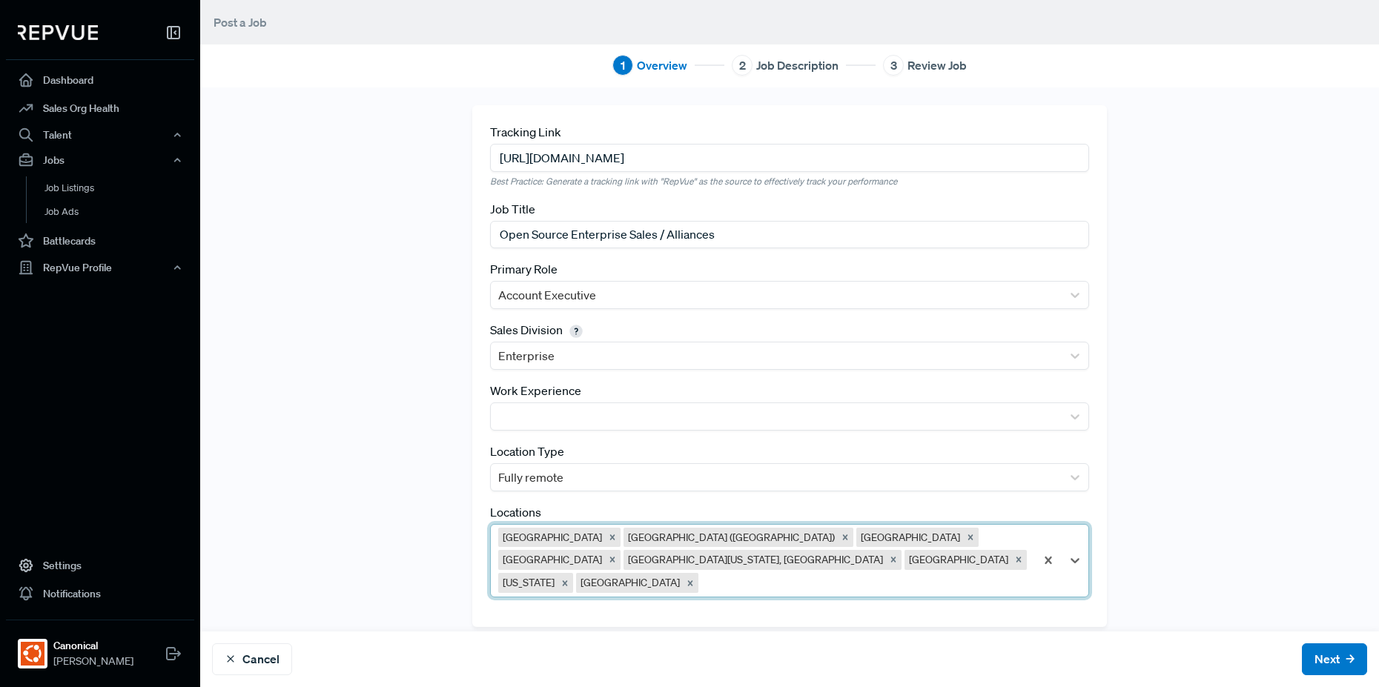
click at [862, 573] on div at bounding box center [864, 583] width 326 height 21
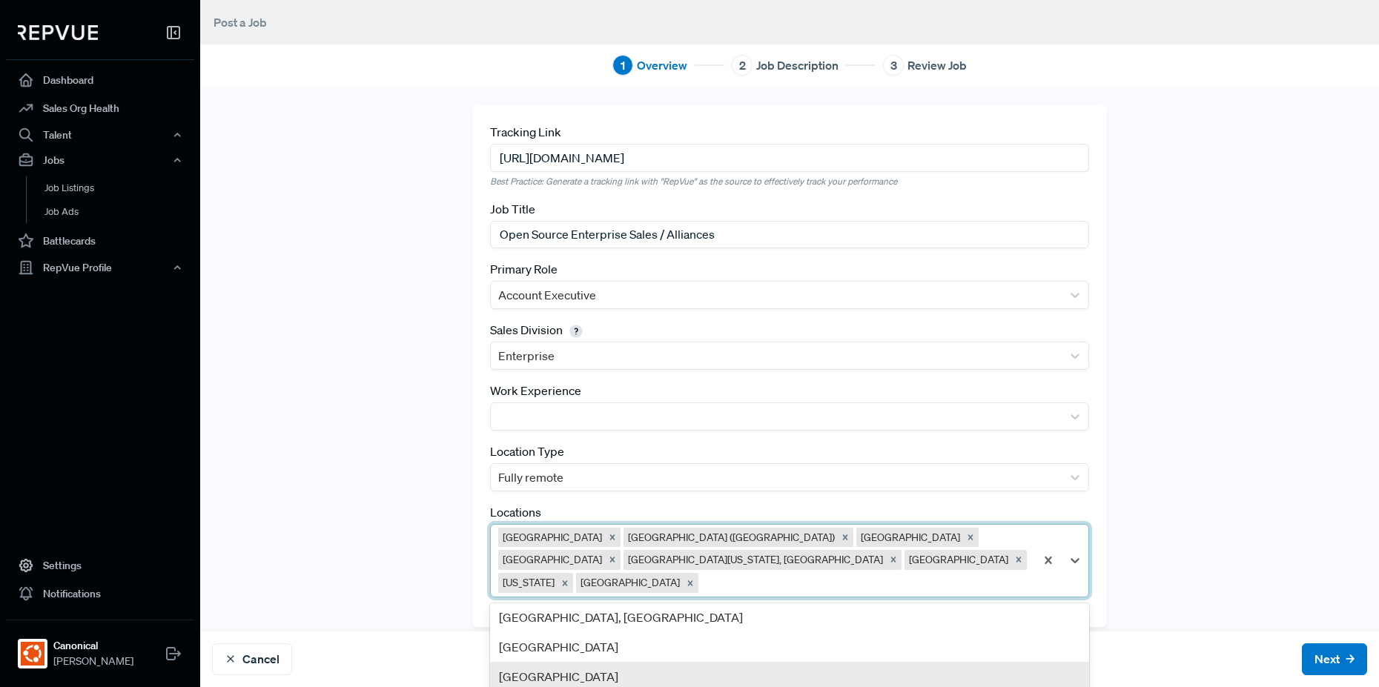
scroll to position [979, 0]
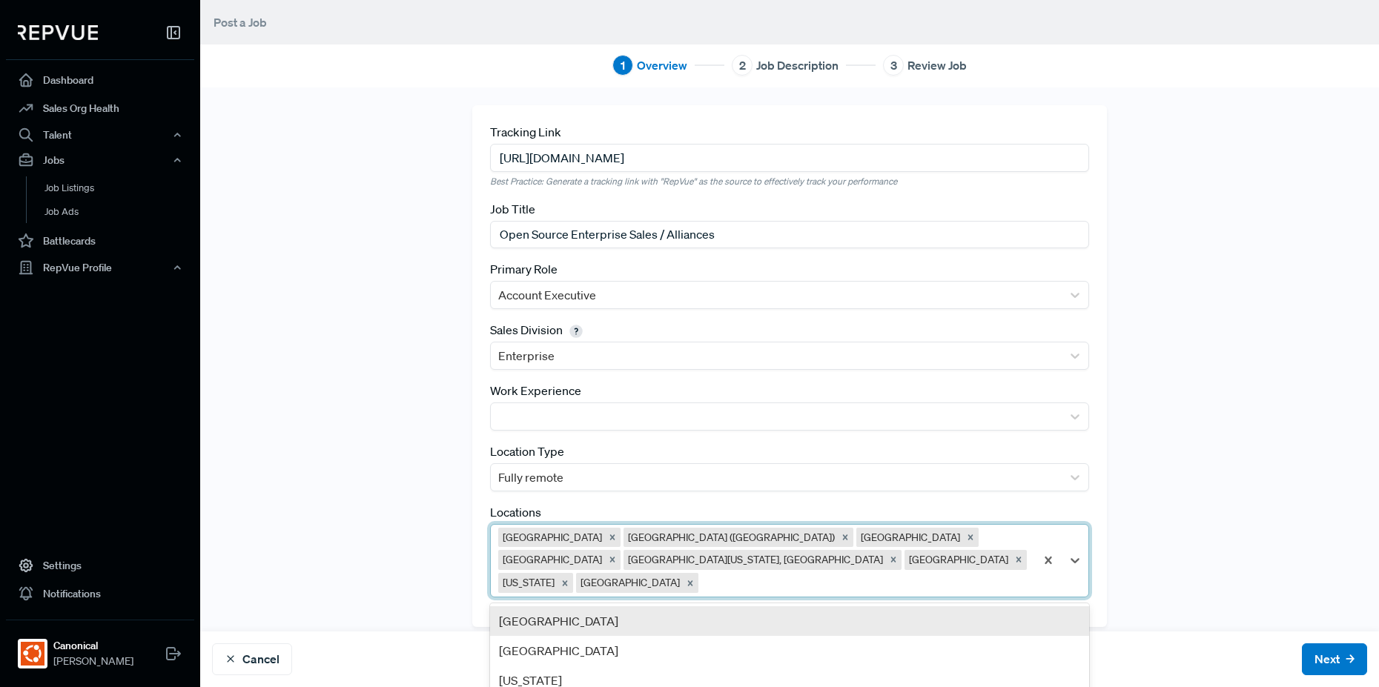
click at [743, 606] on div "[GEOGRAPHIC_DATA]" at bounding box center [789, 621] width 599 height 30
click at [936, 573] on div at bounding box center [927, 583] width 201 height 21
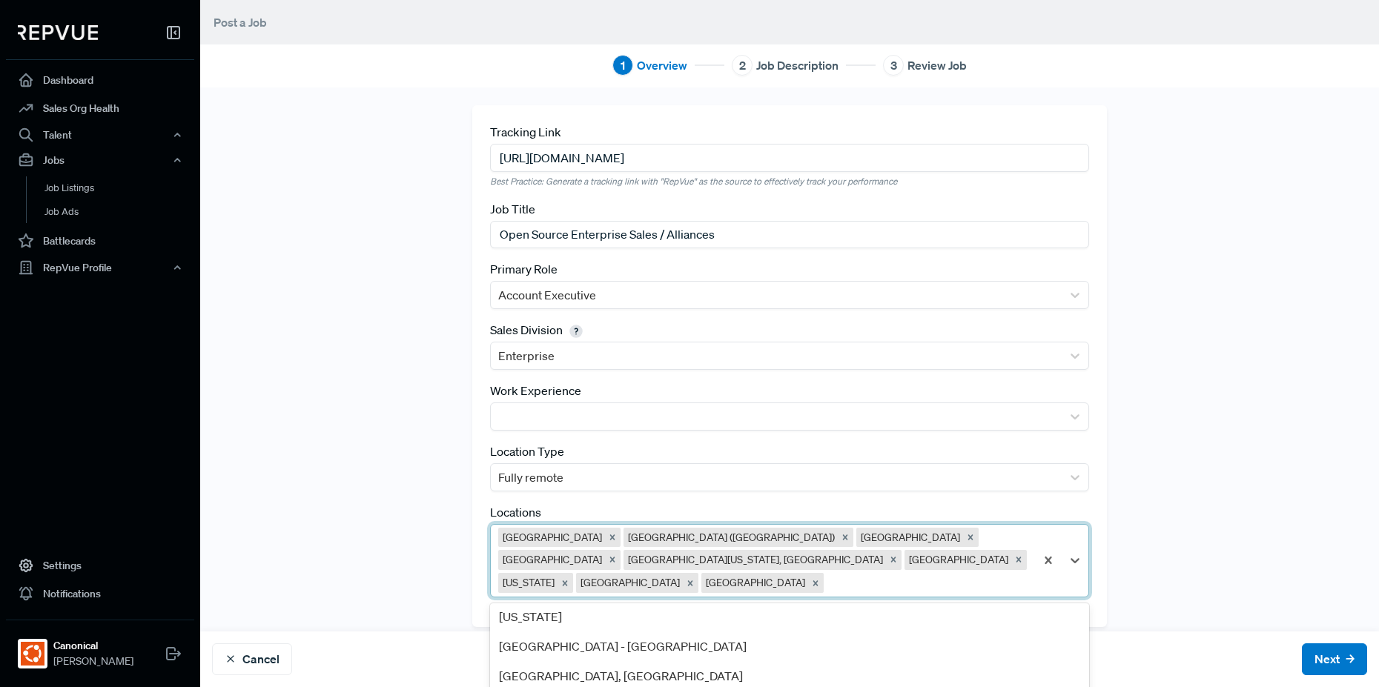
scroll to position [1032, 0]
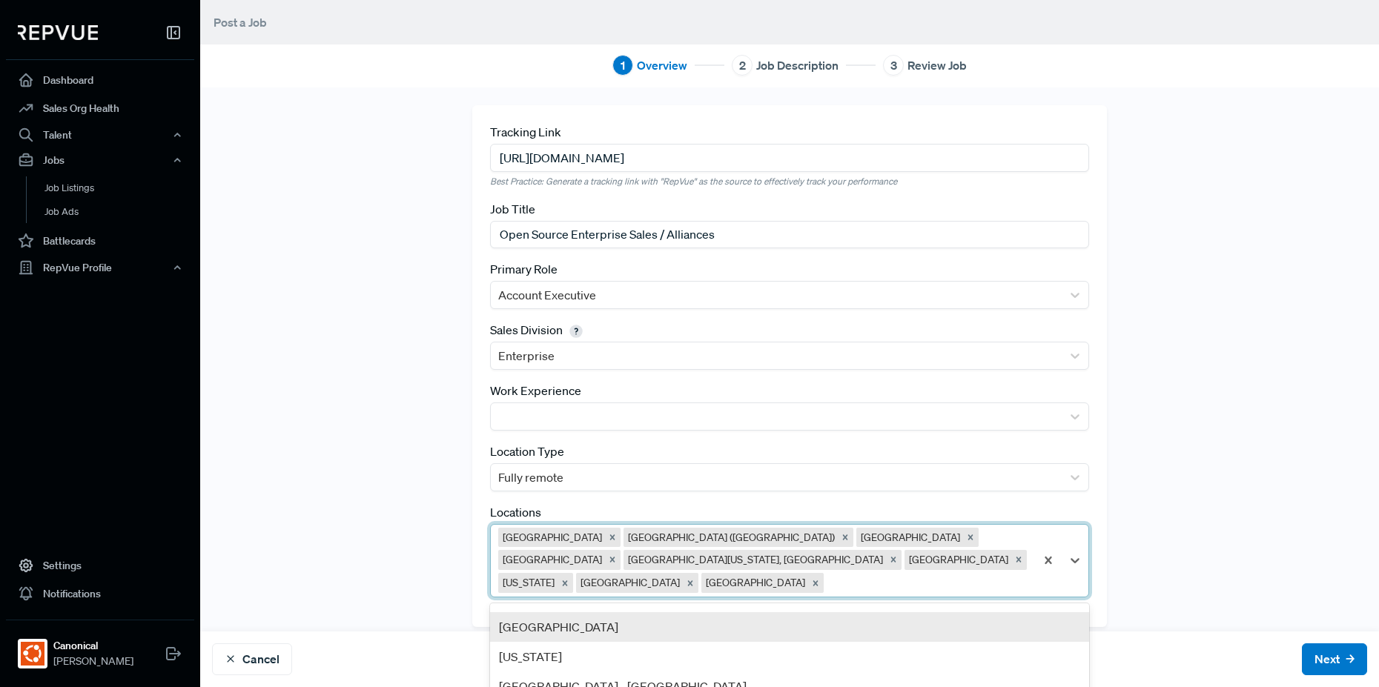
click at [749, 612] on div "[GEOGRAPHIC_DATA]" at bounding box center [789, 627] width 599 height 30
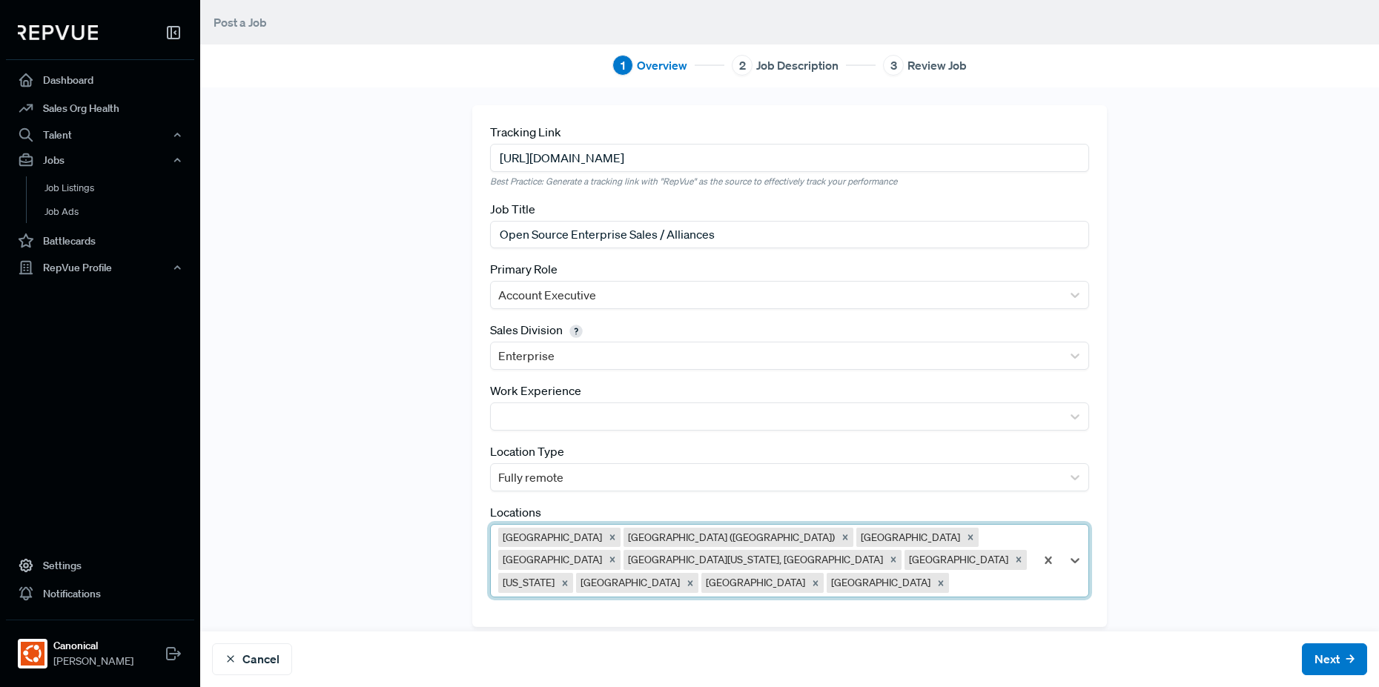
click at [1003, 573] on div at bounding box center [990, 583] width 76 height 21
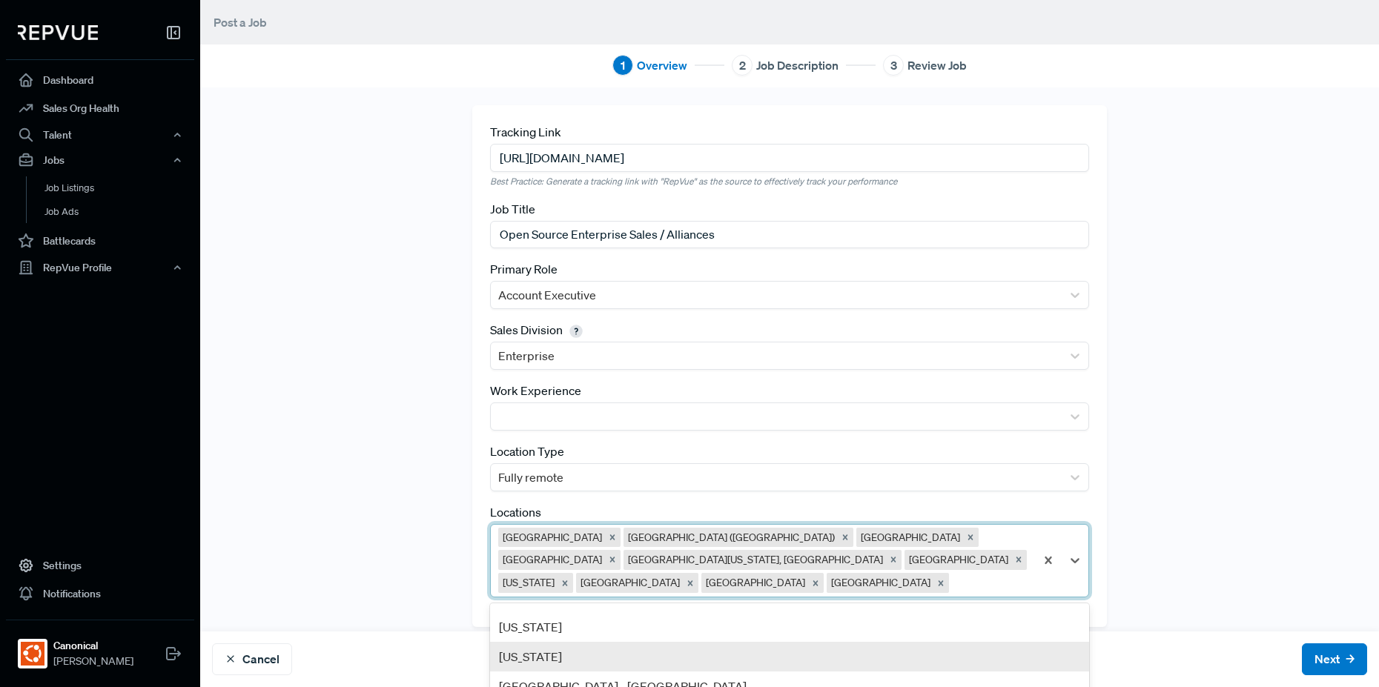
scroll to position [913, 0]
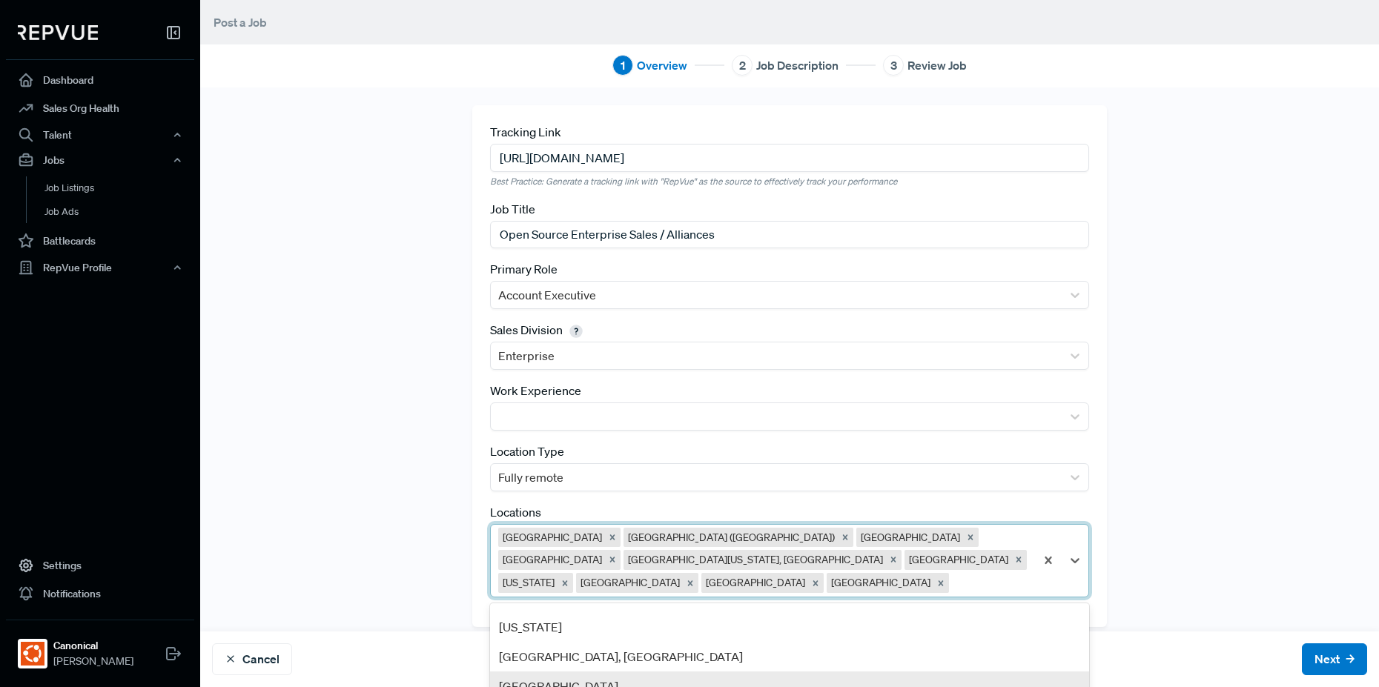
click at [821, 672] on div "[GEOGRAPHIC_DATA]" at bounding box center [789, 687] width 599 height 30
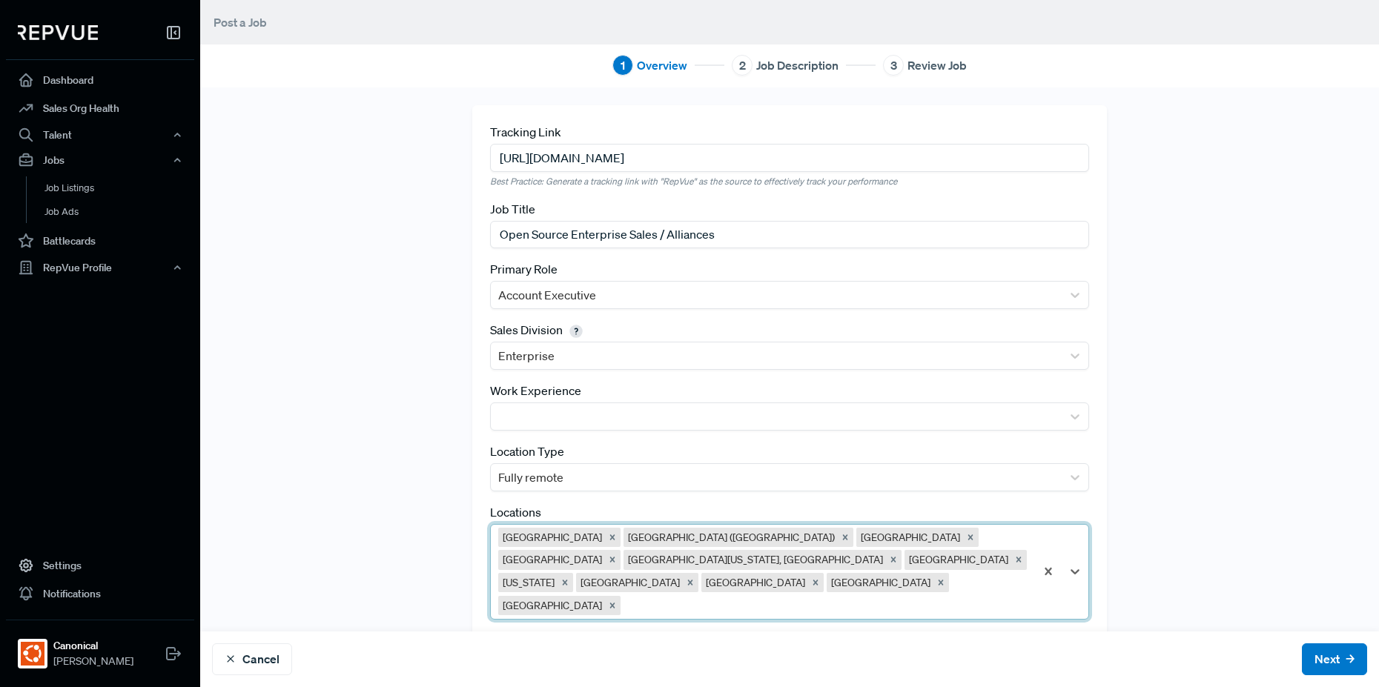
click at [855, 595] on div at bounding box center [825, 605] width 404 height 21
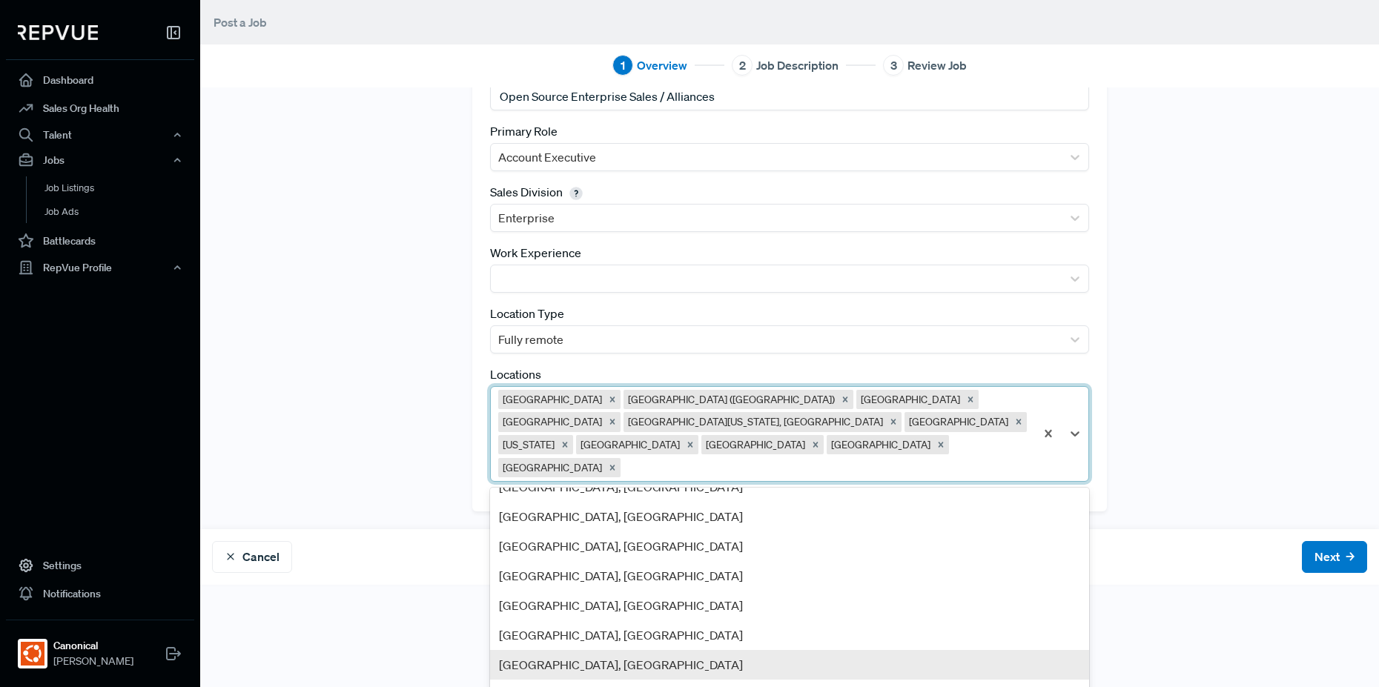
scroll to position [673, 0]
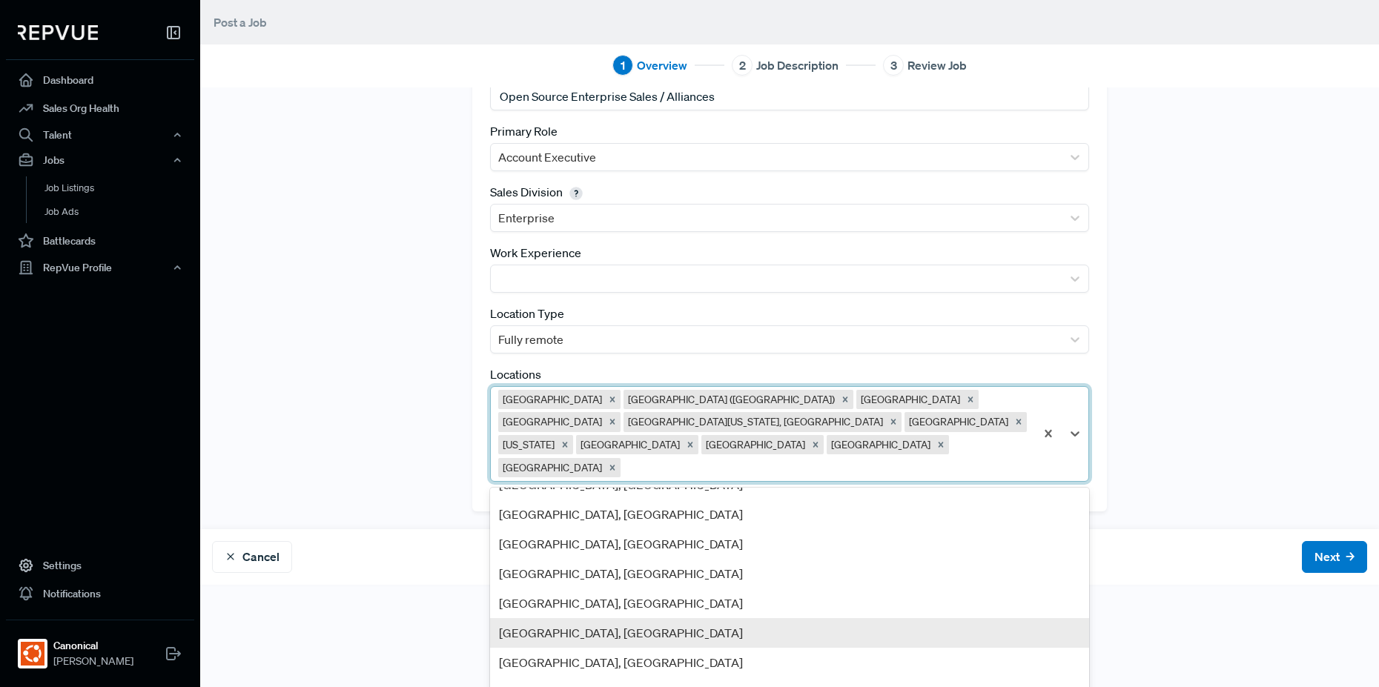
click at [732, 618] on div "[GEOGRAPHIC_DATA], [GEOGRAPHIC_DATA]" at bounding box center [789, 633] width 599 height 30
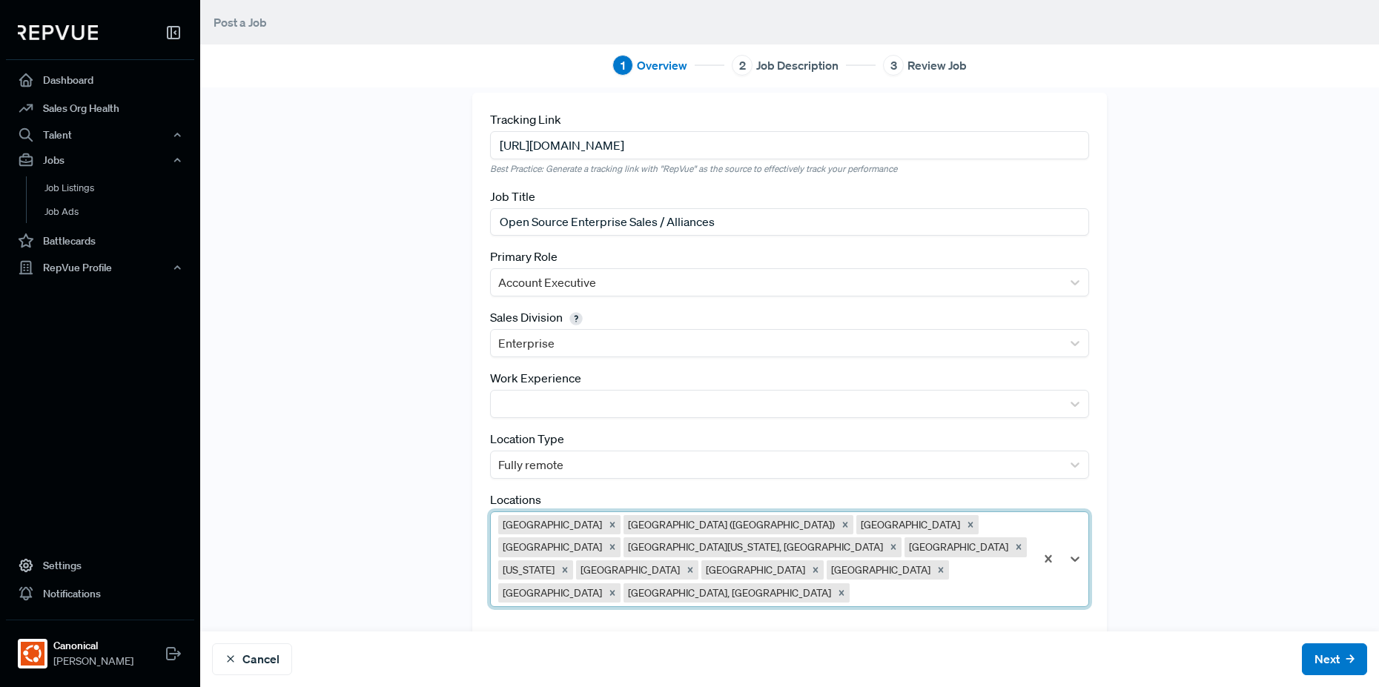
click at [792, 575] on div "option [GEOGRAPHIC_DATA], [GEOGRAPHIC_DATA], selected. [GEOGRAPHIC_DATA] [GEOGR…" at bounding box center [789, 560] width 599 height 96
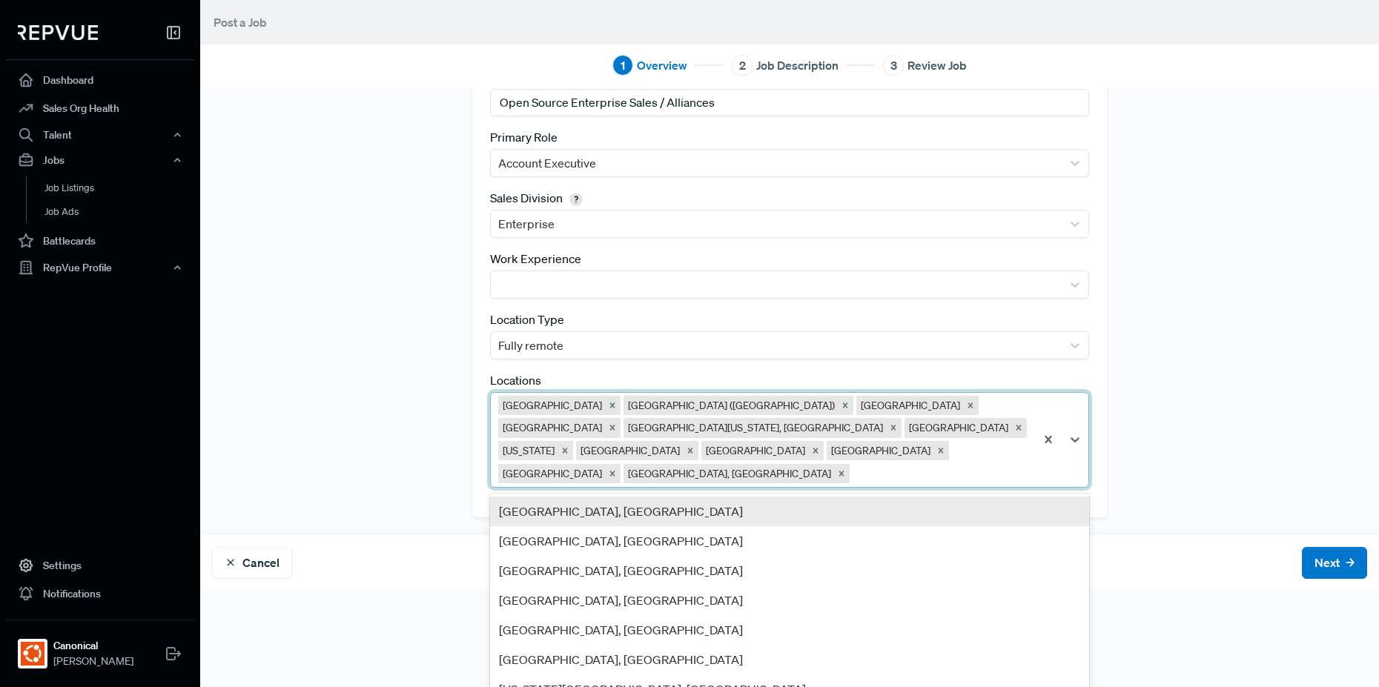
click at [709, 497] on div "[GEOGRAPHIC_DATA], [GEOGRAPHIC_DATA]" at bounding box center [789, 512] width 599 height 30
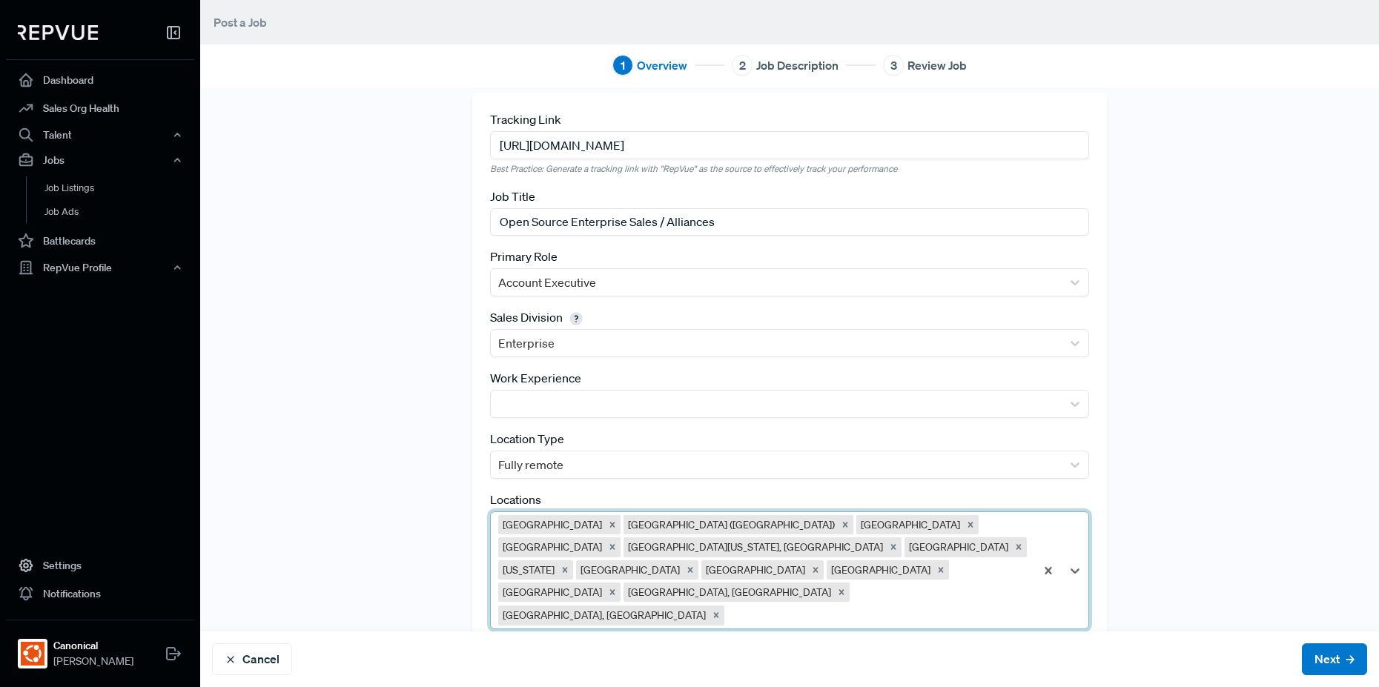
click at [931, 568] on div "option [GEOGRAPHIC_DATA], [GEOGRAPHIC_DATA], selected. [GEOGRAPHIC_DATA] [GEOGR…" at bounding box center [789, 571] width 599 height 119
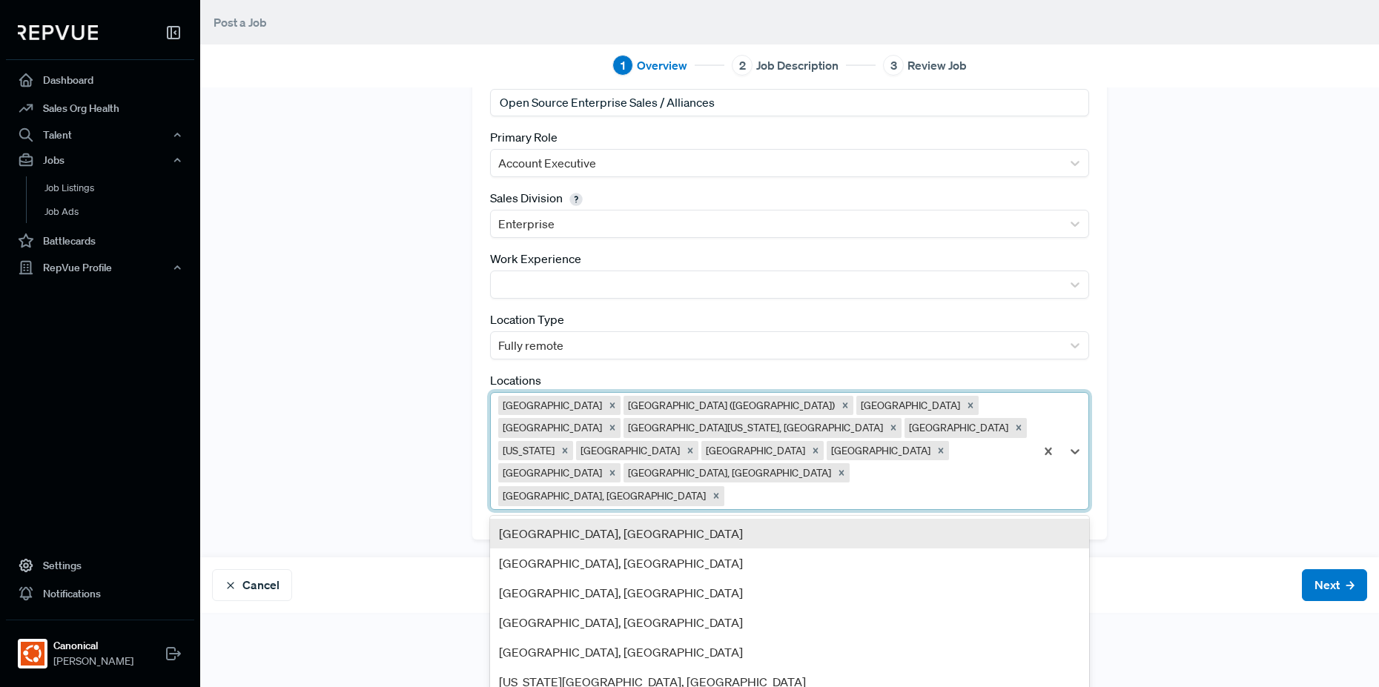
click at [843, 519] on div "[GEOGRAPHIC_DATA], [GEOGRAPHIC_DATA]" at bounding box center [789, 534] width 599 height 30
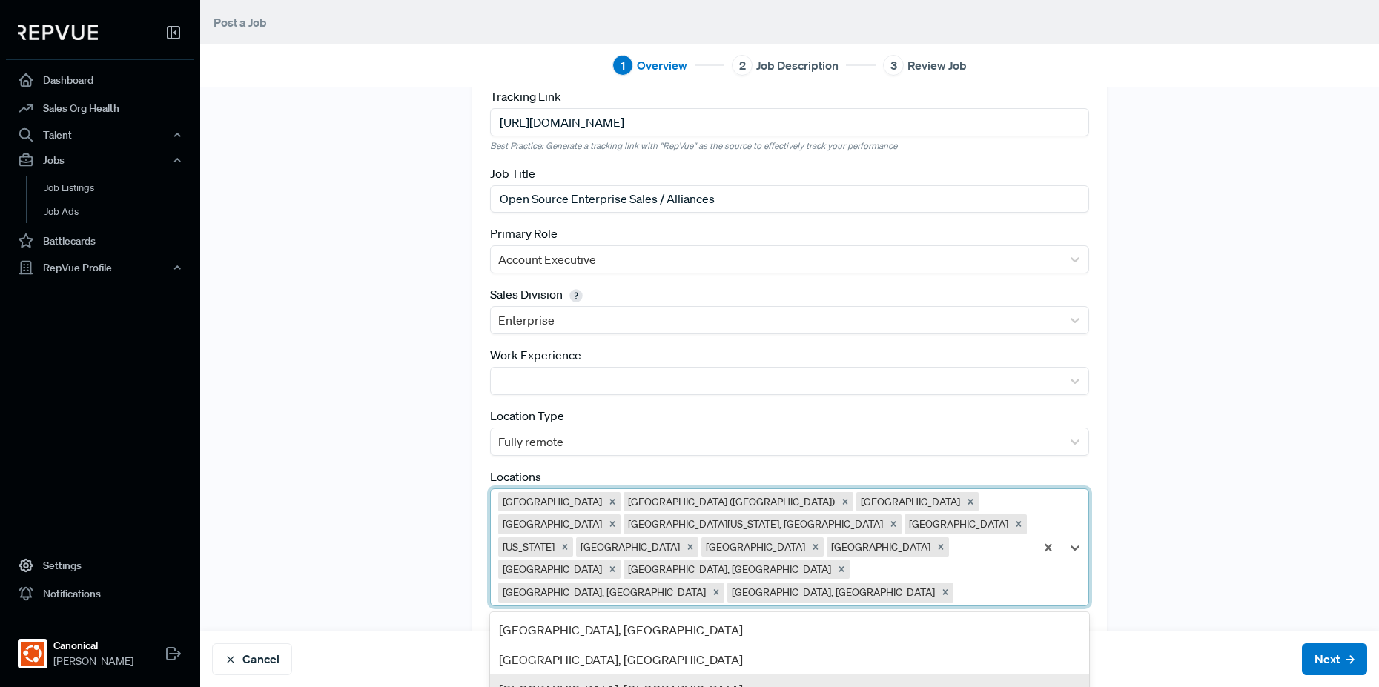
drag, startPoint x: 914, startPoint y: 568, endPoint x: 884, endPoint y: 576, distance: 30.8
click at [914, 569] on div "option [GEOGRAPHIC_DATA], [GEOGRAPHIC_DATA], selected. 36 results available. Us…" at bounding box center [789, 548] width 599 height 119
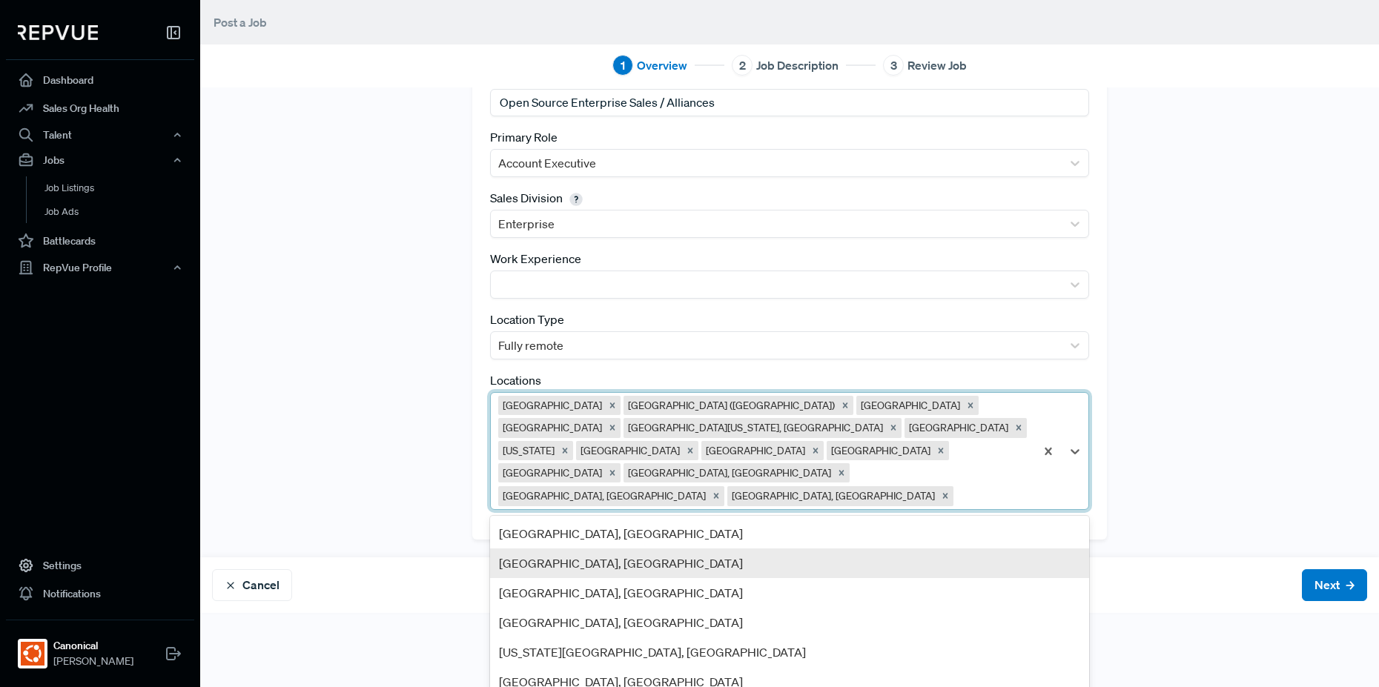
click at [810, 549] on div "[GEOGRAPHIC_DATA], [GEOGRAPHIC_DATA]" at bounding box center [789, 564] width 599 height 30
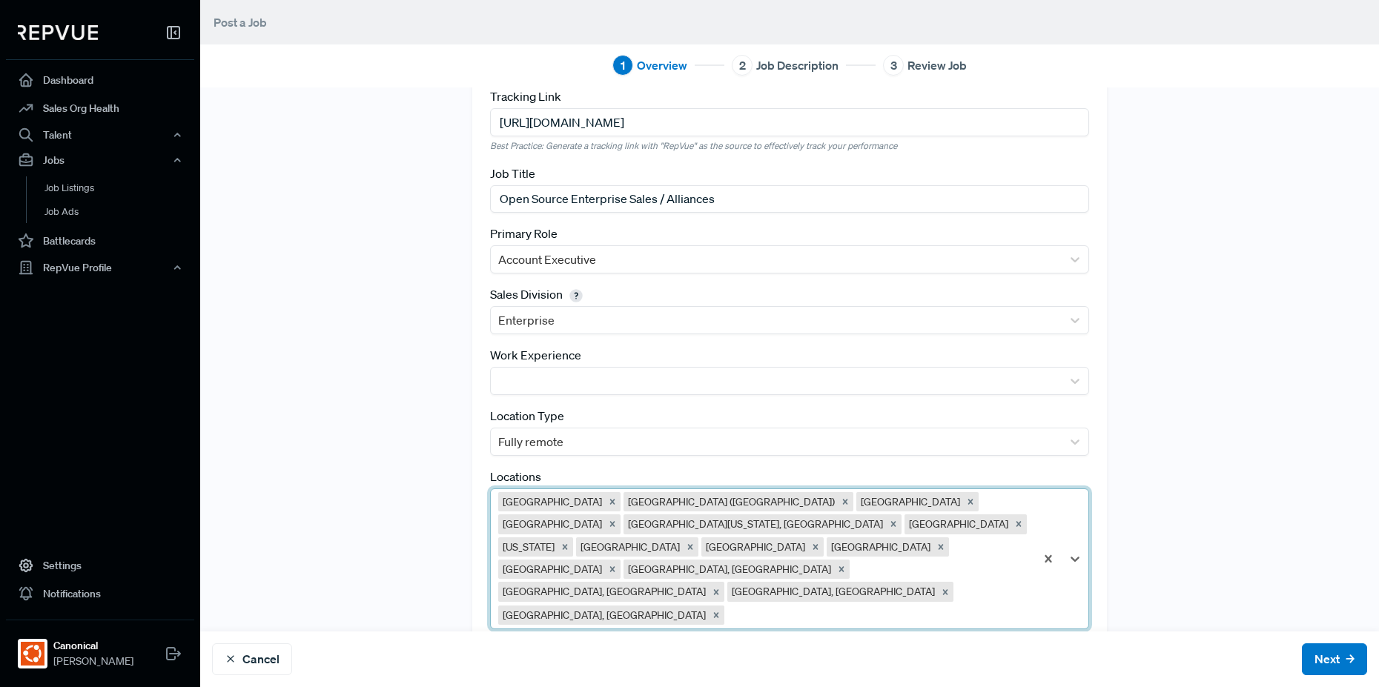
click at [824, 571] on div "option [GEOGRAPHIC_DATA], [GEOGRAPHIC_DATA], selected. [GEOGRAPHIC_DATA] [GEOGR…" at bounding box center [789, 559] width 599 height 141
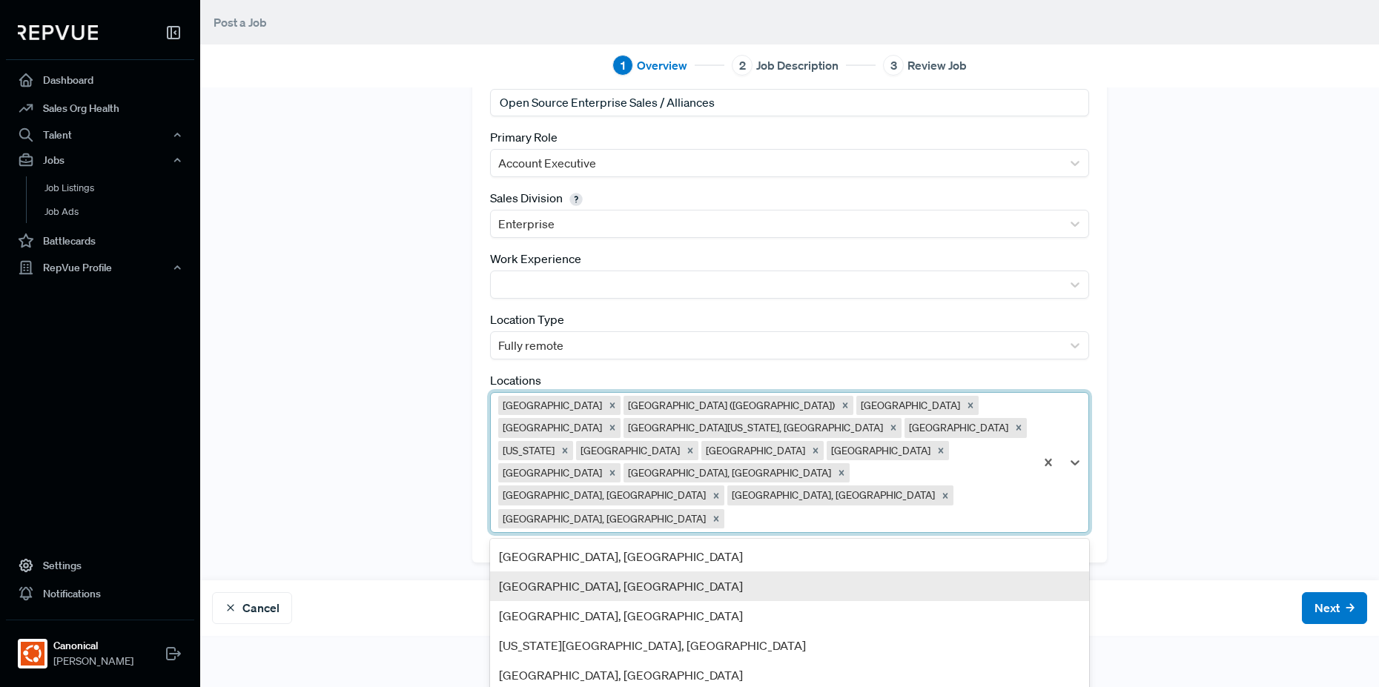
click at [790, 572] on div "[GEOGRAPHIC_DATA], [GEOGRAPHIC_DATA]" at bounding box center [789, 587] width 599 height 30
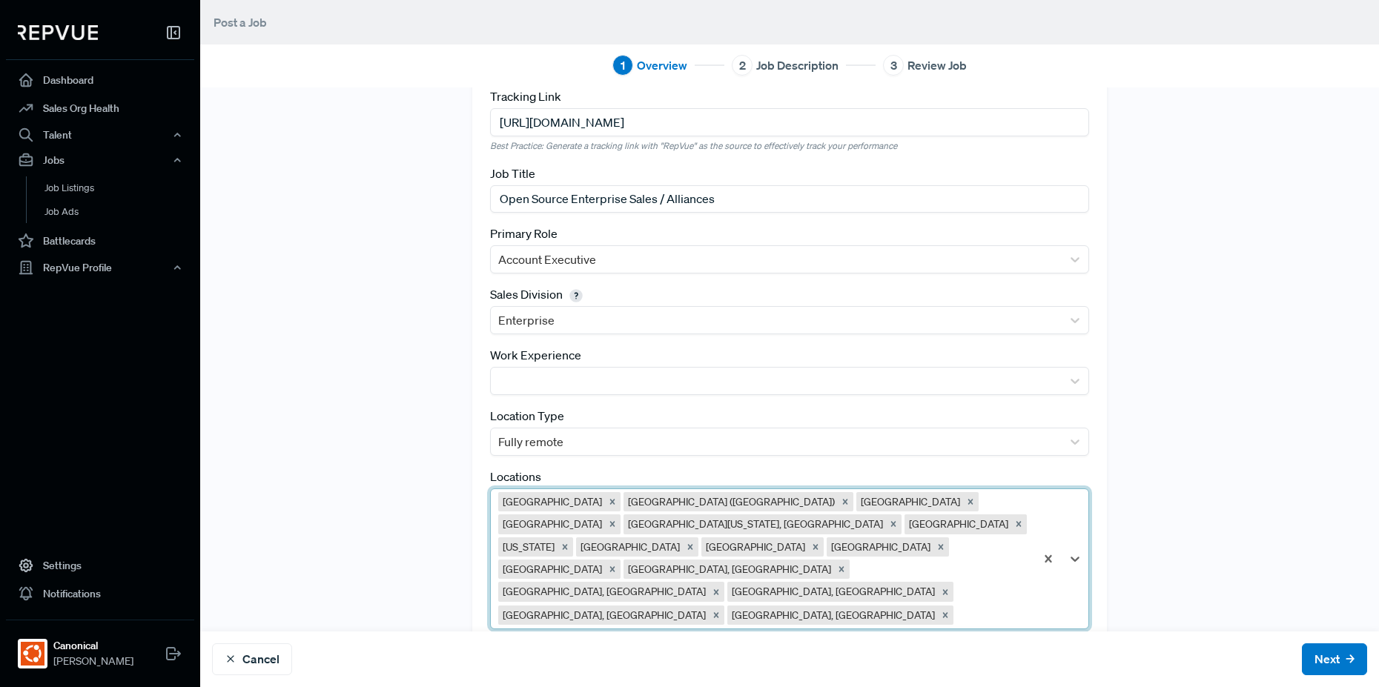
click at [921, 566] on div "option [GEOGRAPHIC_DATA], [GEOGRAPHIC_DATA], selected. [GEOGRAPHIC_DATA] [GEOGR…" at bounding box center [789, 559] width 599 height 141
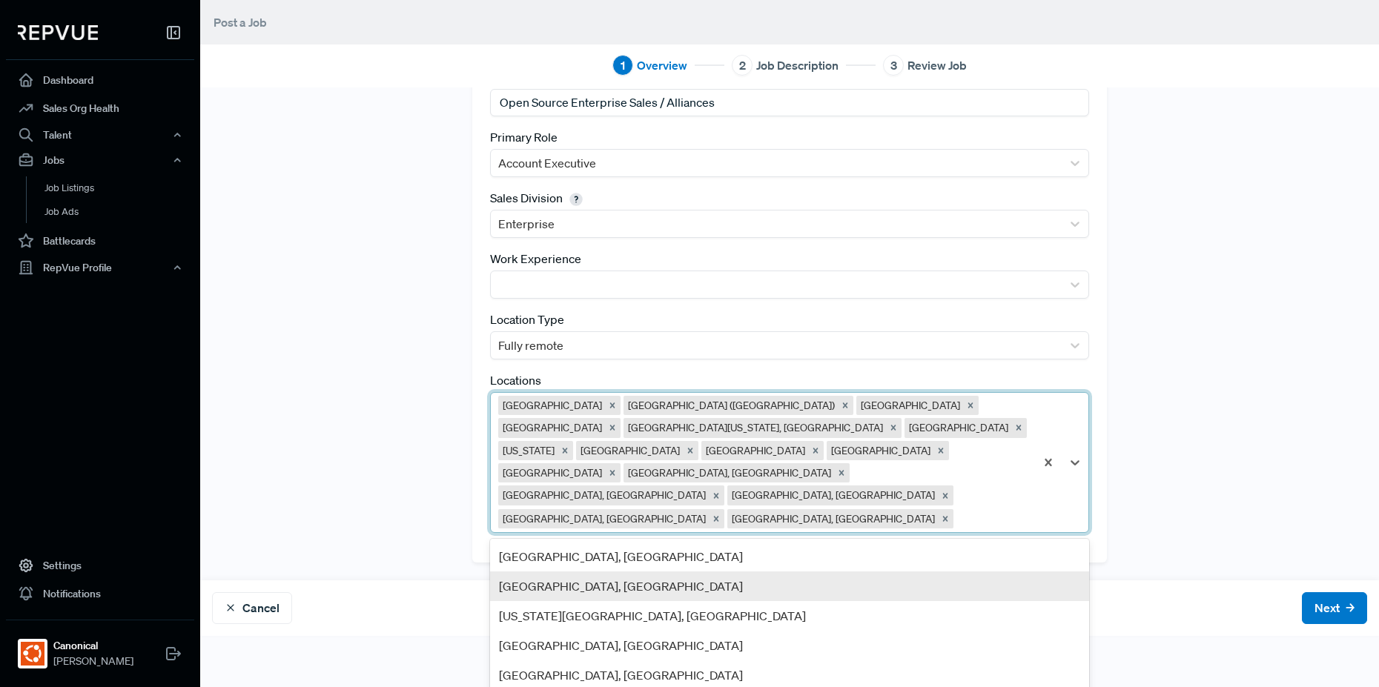
click at [830, 572] on div "[GEOGRAPHIC_DATA], [GEOGRAPHIC_DATA]" at bounding box center [789, 587] width 599 height 30
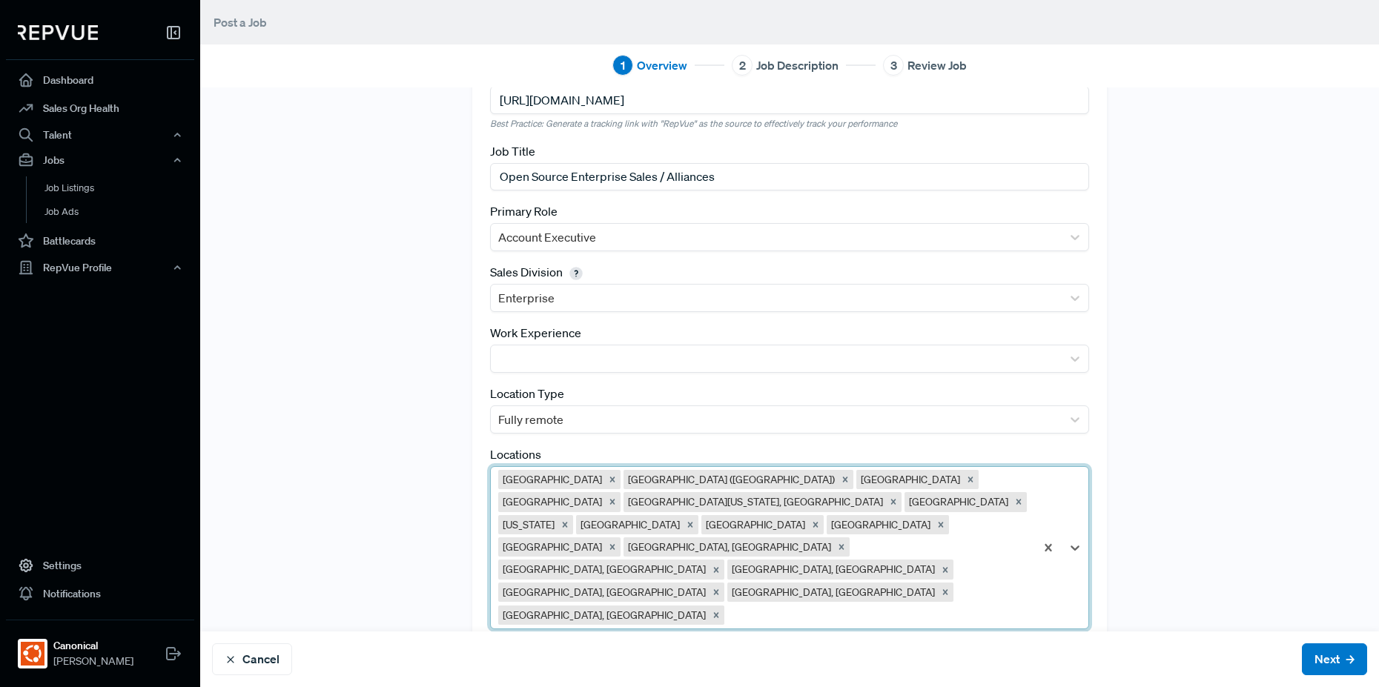
click at [898, 569] on div "option [GEOGRAPHIC_DATA], [GEOGRAPHIC_DATA], selected. [GEOGRAPHIC_DATA] [GEOGR…" at bounding box center [789, 547] width 599 height 163
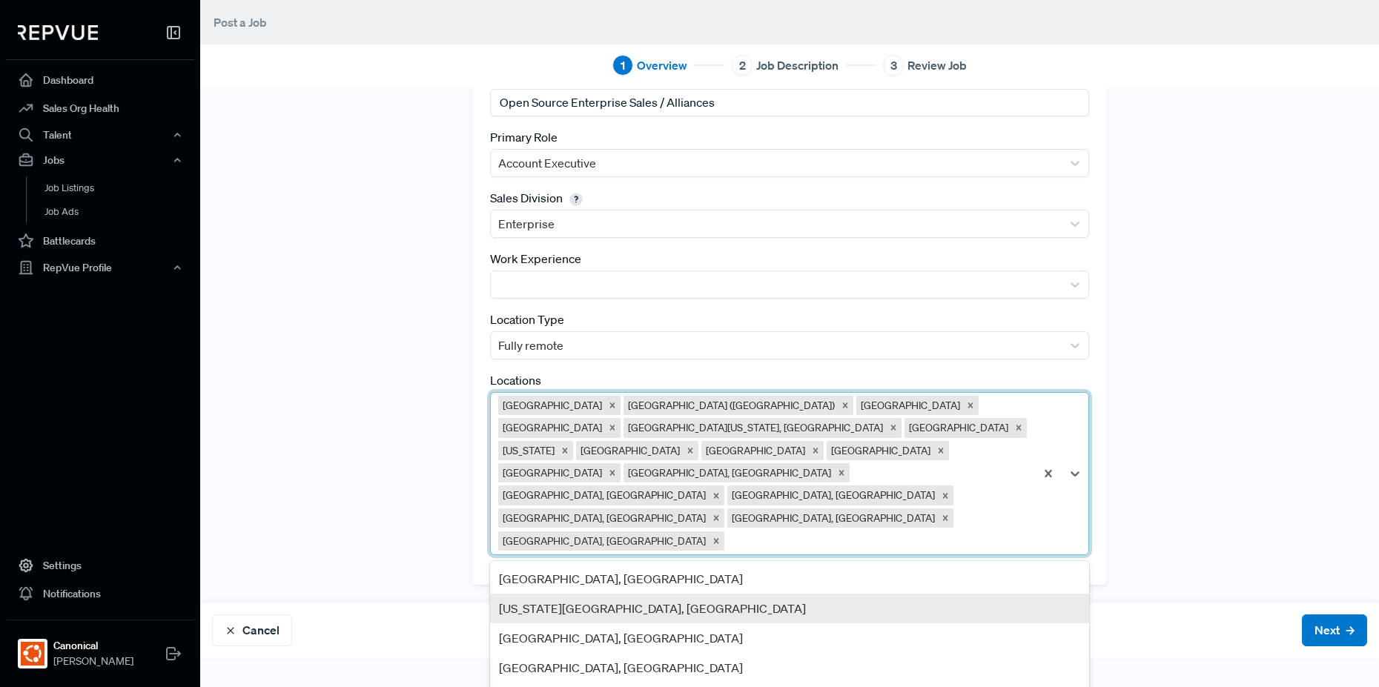
click at [880, 594] on div "[US_STATE][GEOGRAPHIC_DATA], [GEOGRAPHIC_DATA]" at bounding box center [789, 609] width 599 height 30
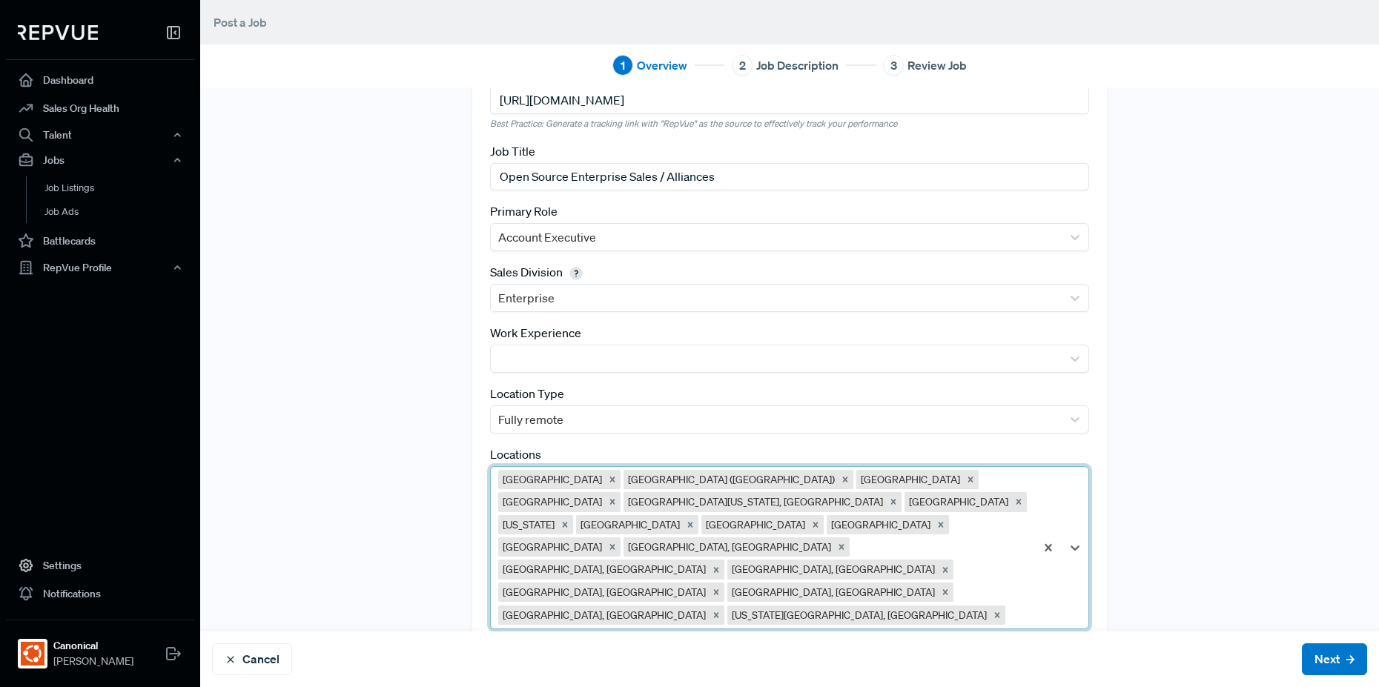
click at [879, 569] on div "option [US_STATE][GEOGRAPHIC_DATA], [GEOGRAPHIC_DATA], selected. [GEOGRAPHIC_DA…" at bounding box center [789, 547] width 599 height 163
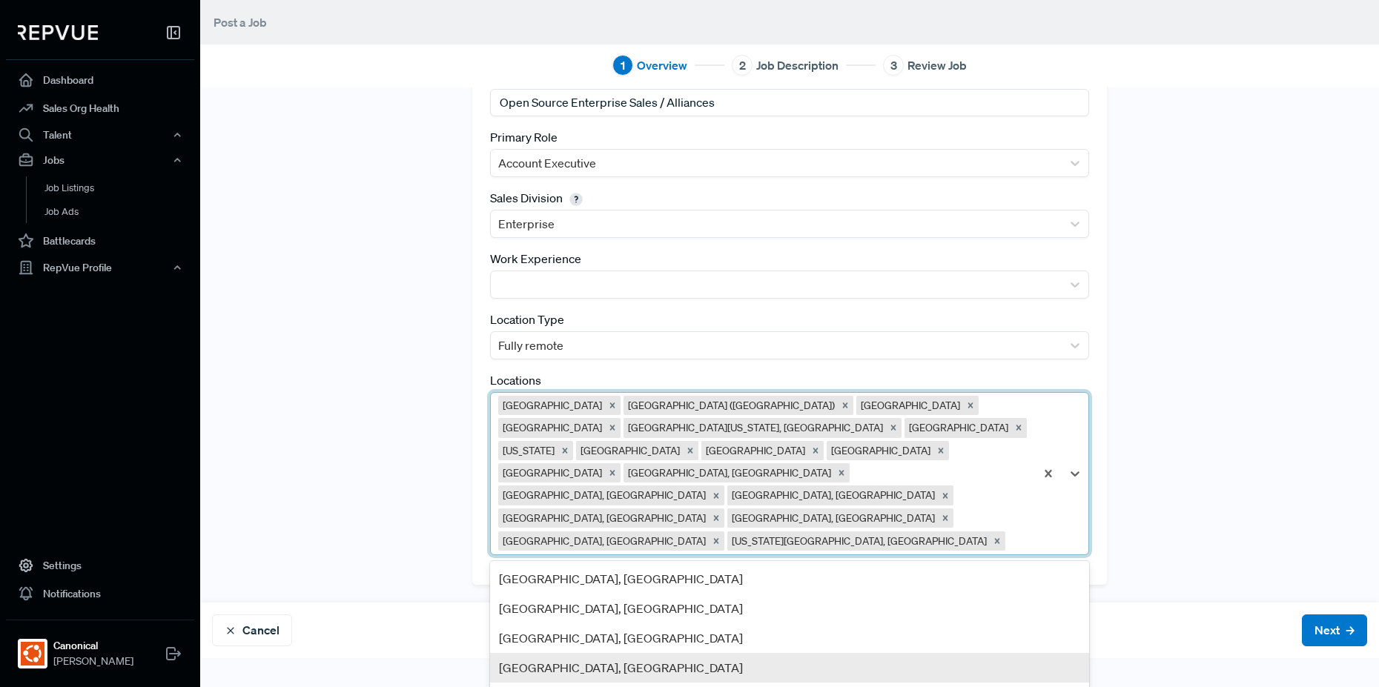
click at [849, 653] on div "[GEOGRAPHIC_DATA], [GEOGRAPHIC_DATA]" at bounding box center [789, 668] width 599 height 30
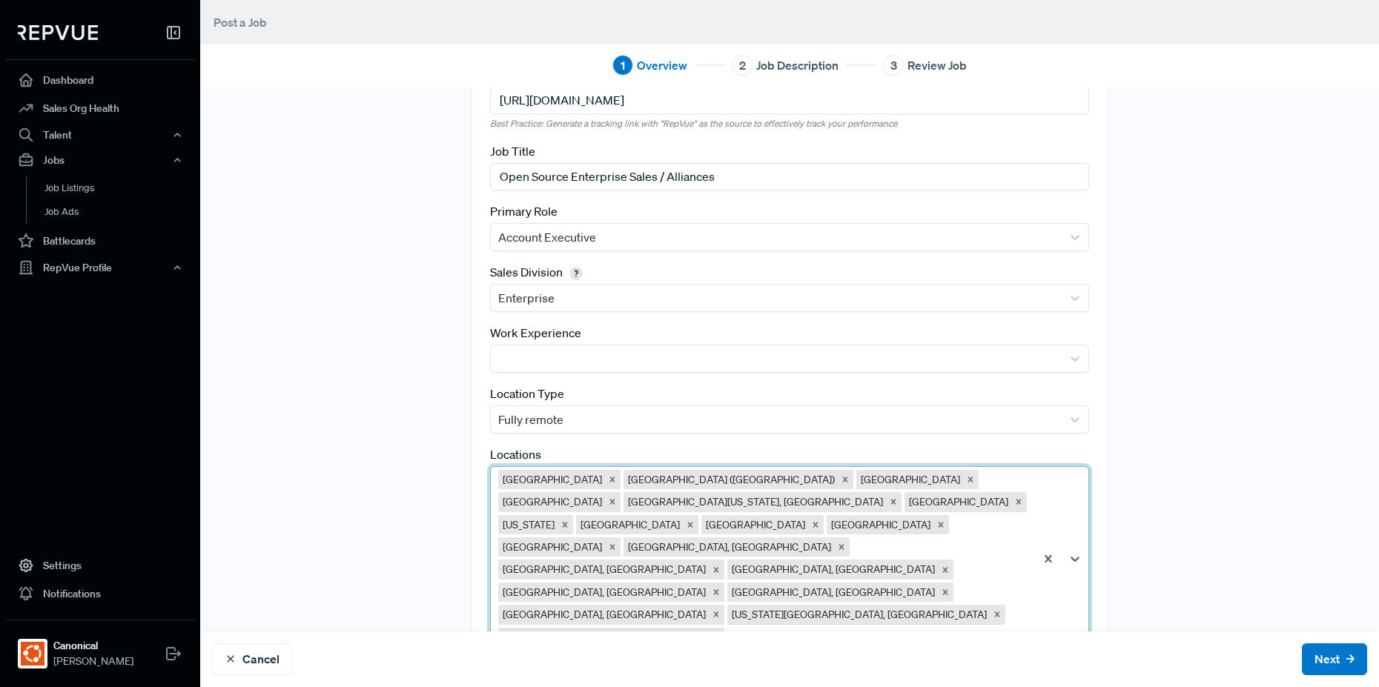
click at [915, 574] on div "option [GEOGRAPHIC_DATA], [GEOGRAPHIC_DATA], selected. [GEOGRAPHIC_DATA] [GEOGR…" at bounding box center [789, 559] width 599 height 186
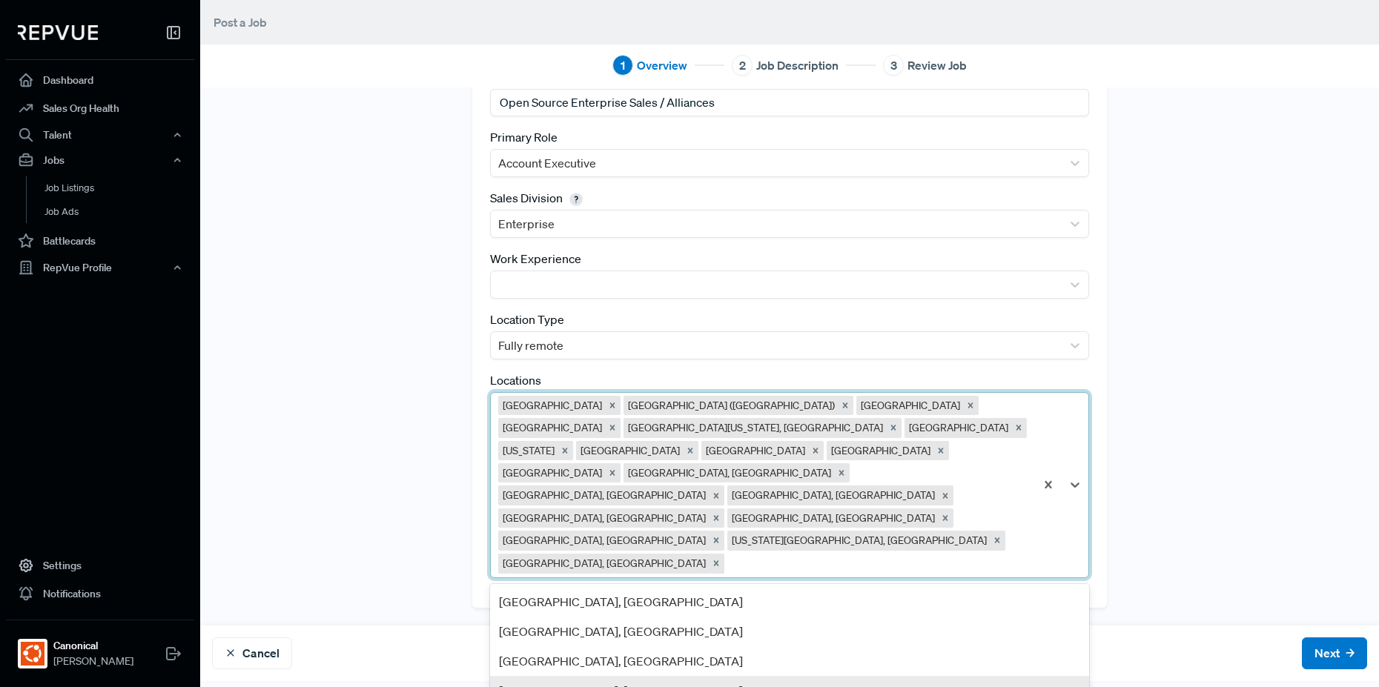
click at [856, 676] on div "[GEOGRAPHIC_DATA], [GEOGRAPHIC_DATA]" at bounding box center [789, 691] width 599 height 30
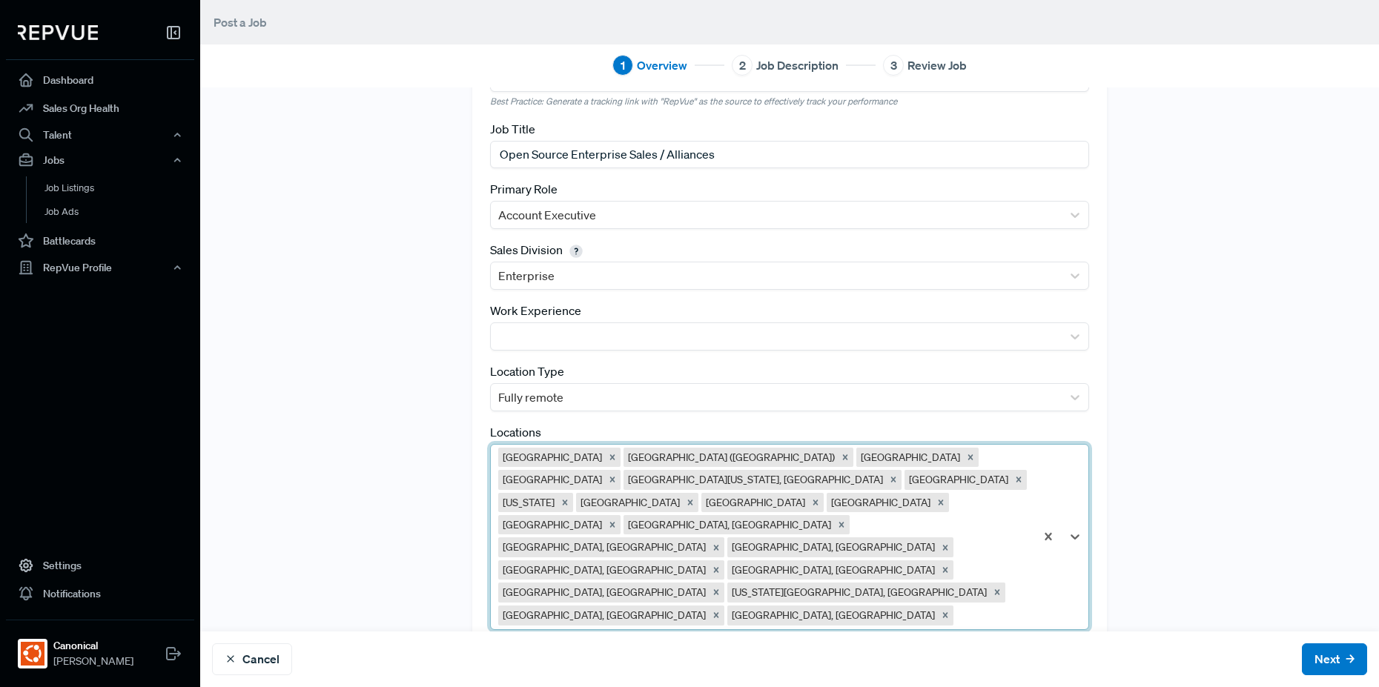
click at [913, 579] on div "option [GEOGRAPHIC_DATA], [GEOGRAPHIC_DATA], selected. [GEOGRAPHIC_DATA] [GEOGR…" at bounding box center [789, 537] width 599 height 186
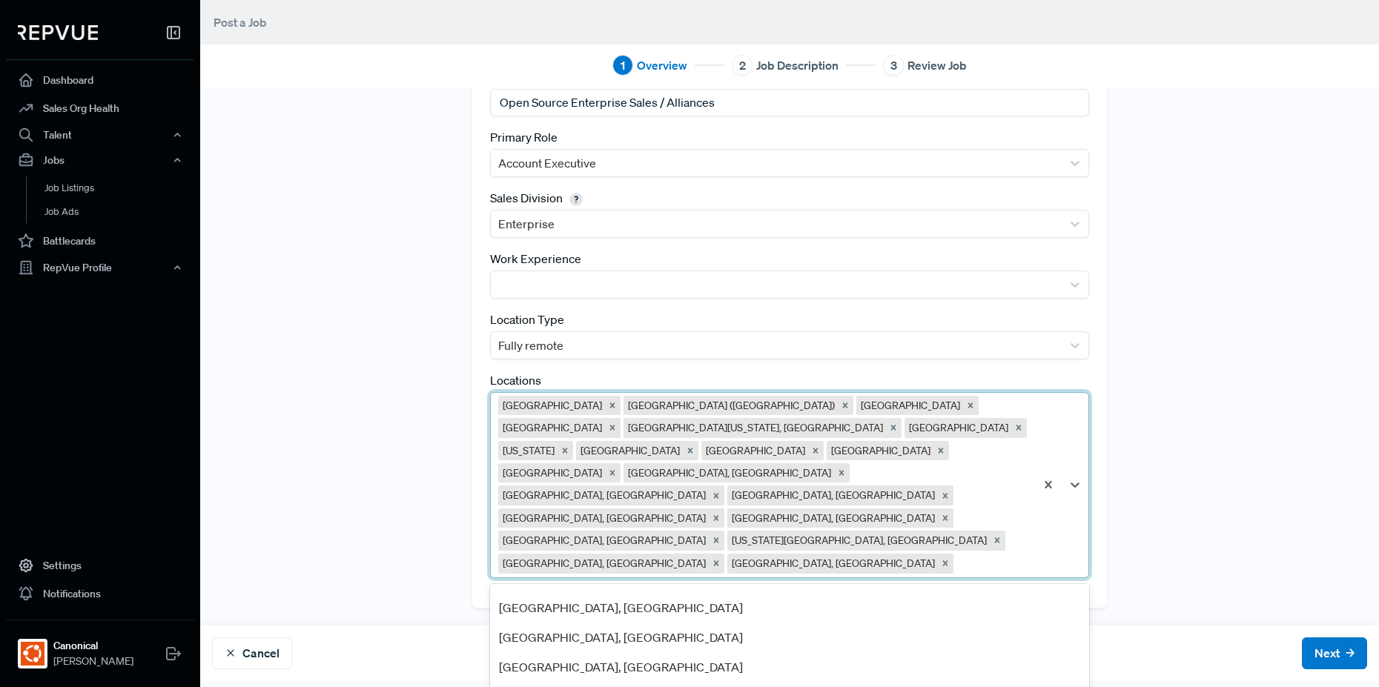
scroll to position [89, 0]
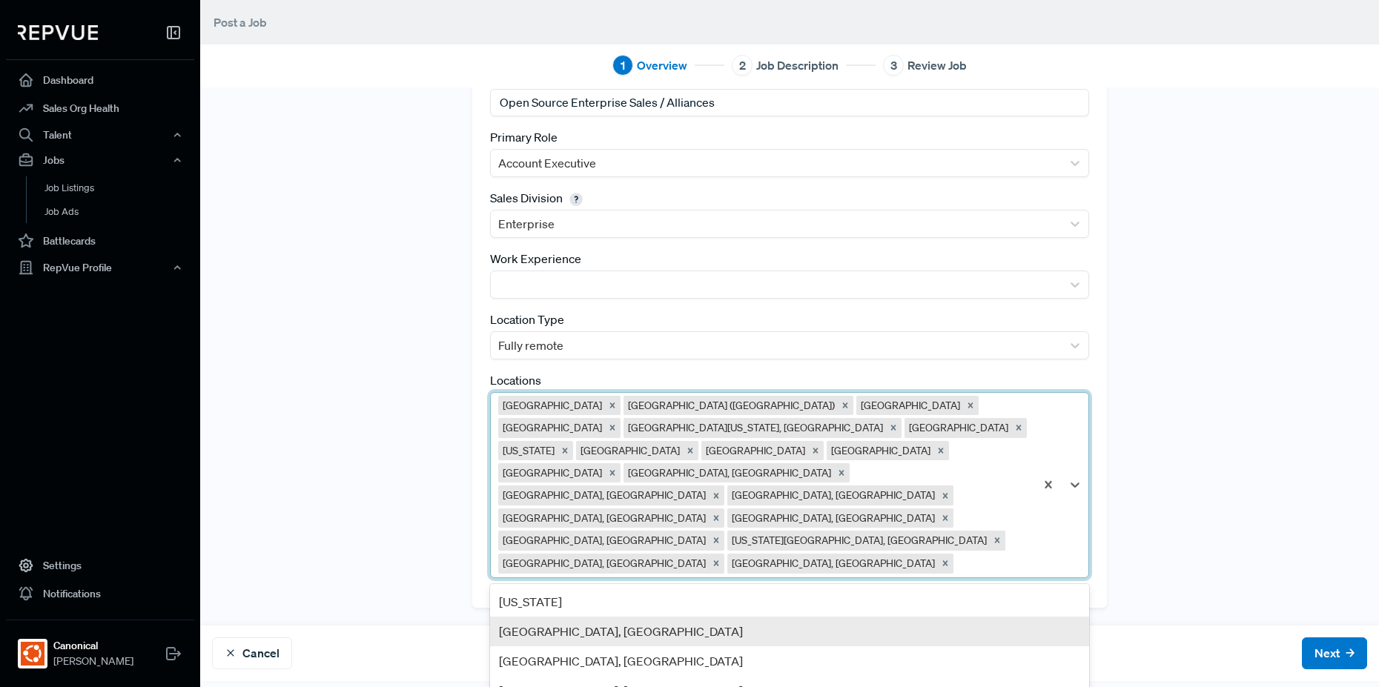
click at [818, 617] on div "[GEOGRAPHIC_DATA], [GEOGRAPHIC_DATA]" at bounding box center [789, 632] width 599 height 30
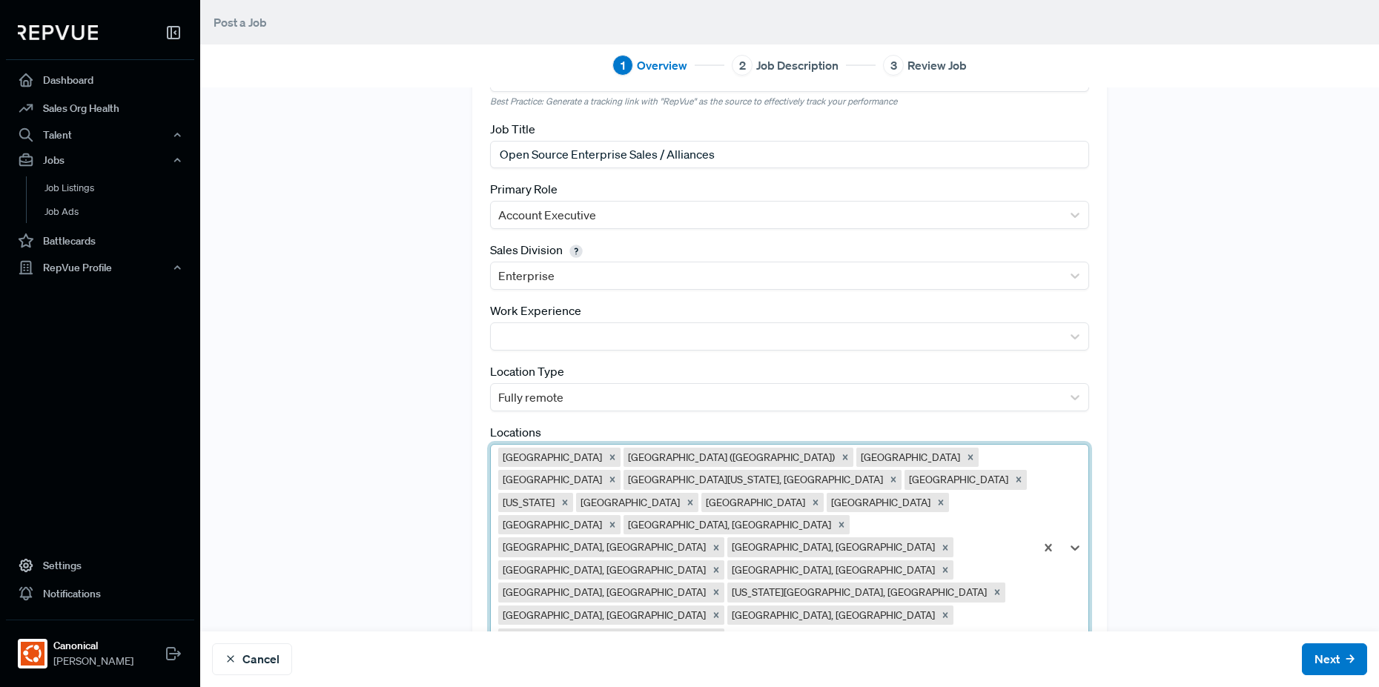
click at [812, 576] on div "option [GEOGRAPHIC_DATA], [GEOGRAPHIC_DATA], selected. [GEOGRAPHIC_DATA] [GEOGR…" at bounding box center [789, 548] width 599 height 208
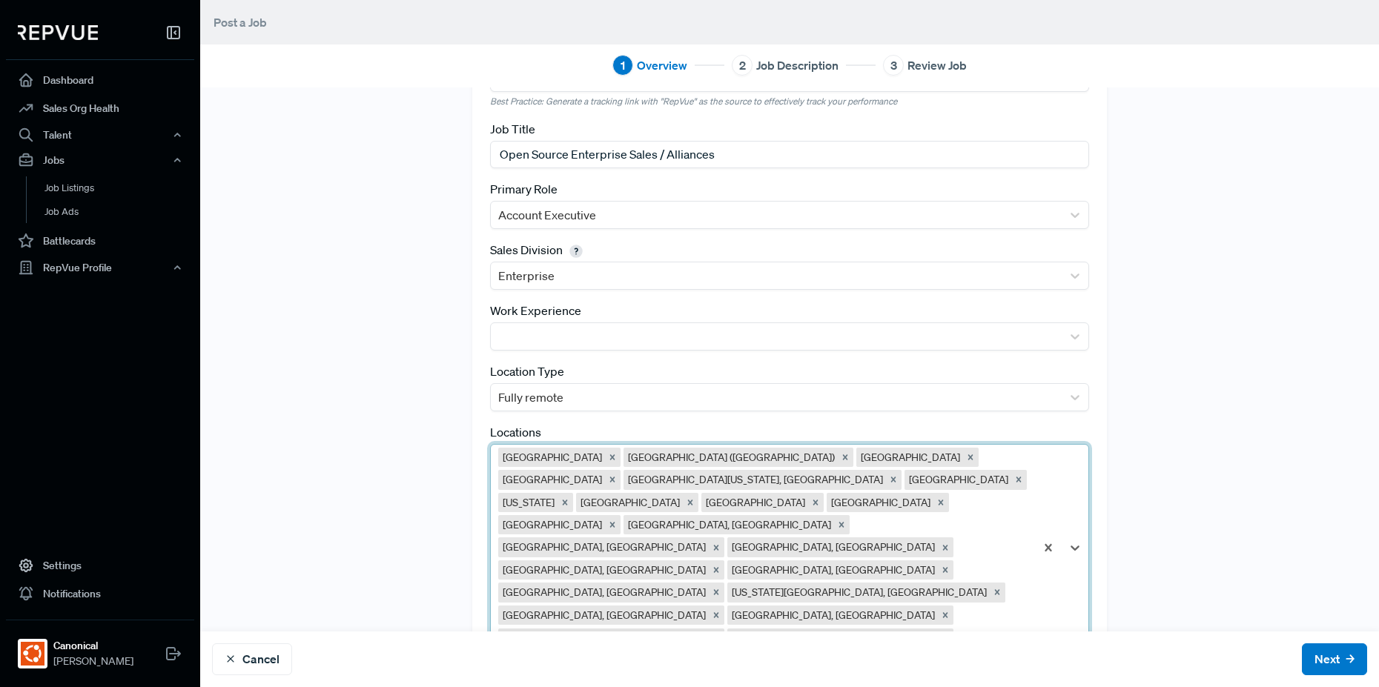
click at [817, 569] on div "option [GEOGRAPHIC_DATA], [GEOGRAPHIC_DATA], selected. [GEOGRAPHIC_DATA] [GEOGR…" at bounding box center [789, 548] width 599 height 208
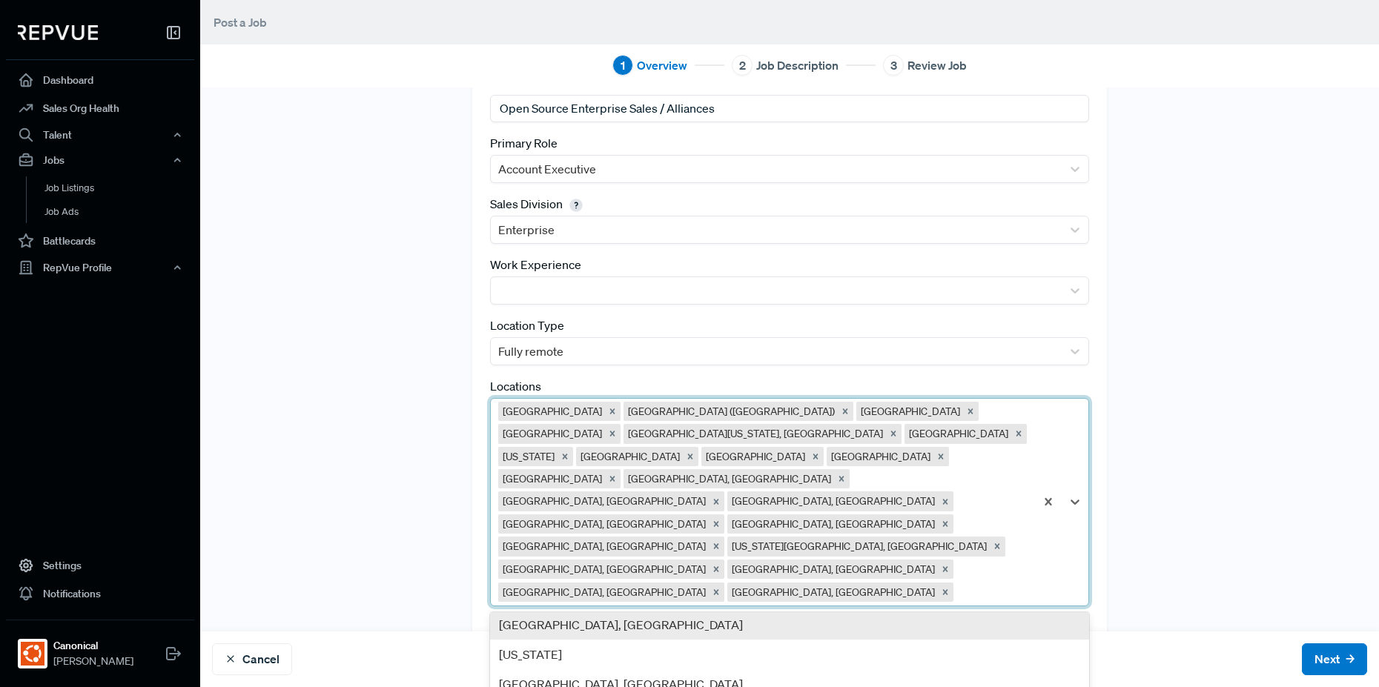
scroll to position [89, 0]
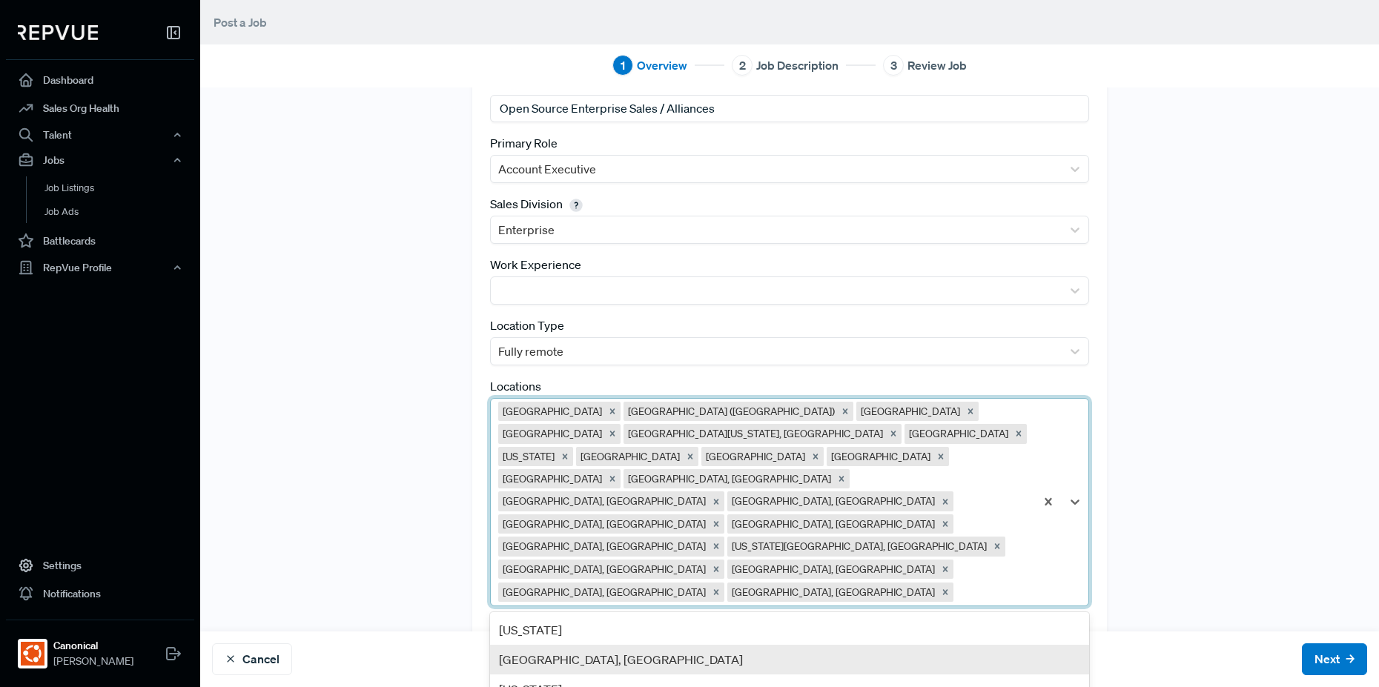
click at [737, 645] on div "[GEOGRAPHIC_DATA], [GEOGRAPHIC_DATA]" at bounding box center [789, 660] width 599 height 30
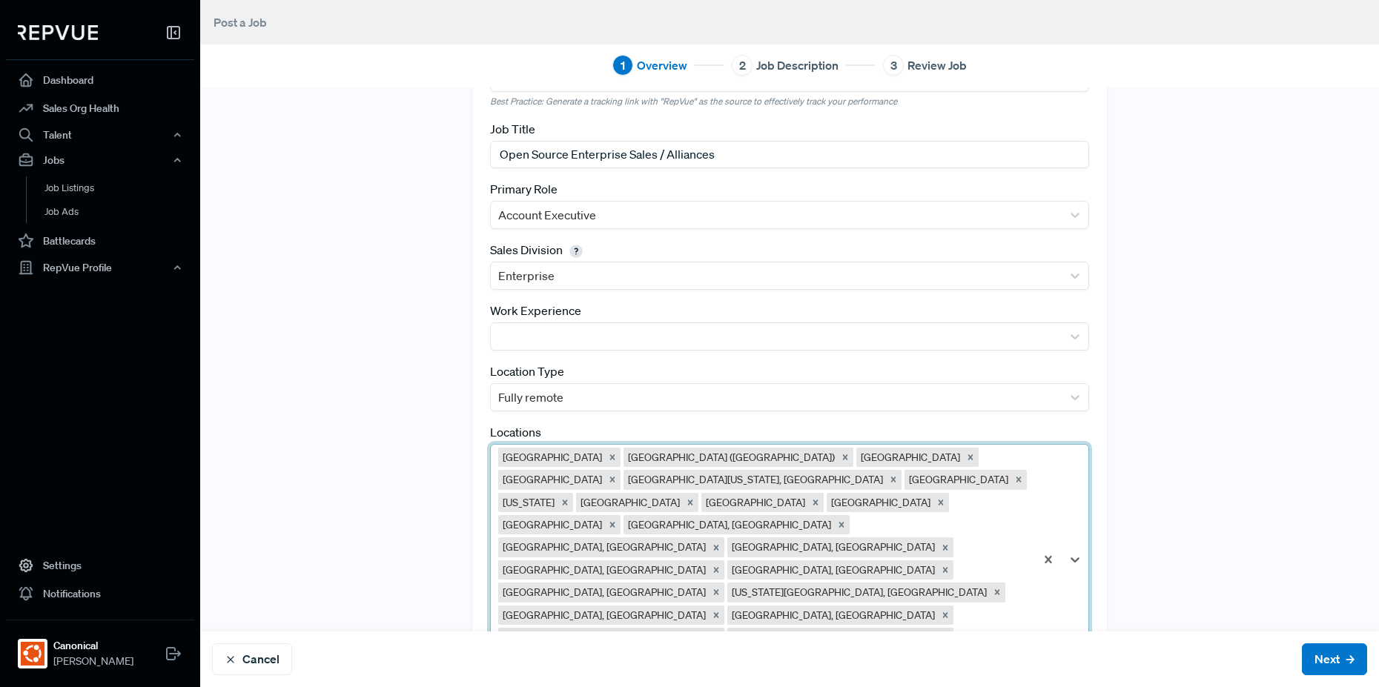
click at [884, 564] on div "option [GEOGRAPHIC_DATA], [GEOGRAPHIC_DATA], selected. [GEOGRAPHIC_DATA] [GEOGR…" at bounding box center [789, 559] width 599 height 231
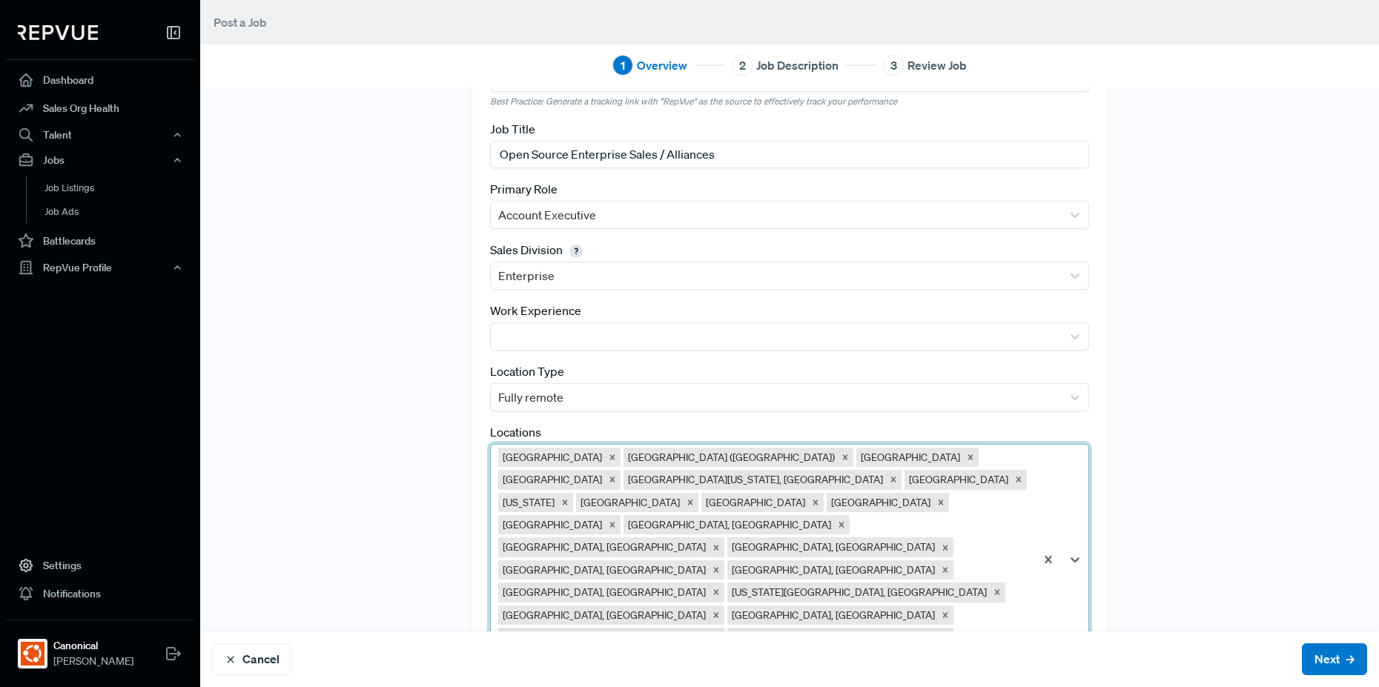
click at [944, 570] on div "option [US_STATE], selected. [GEOGRAPHIC_DATA] [GEOGRAPHIC_DATA] ([GEOGRAPHIC_D…" at bounding box center [789, 559] width 599 height 231
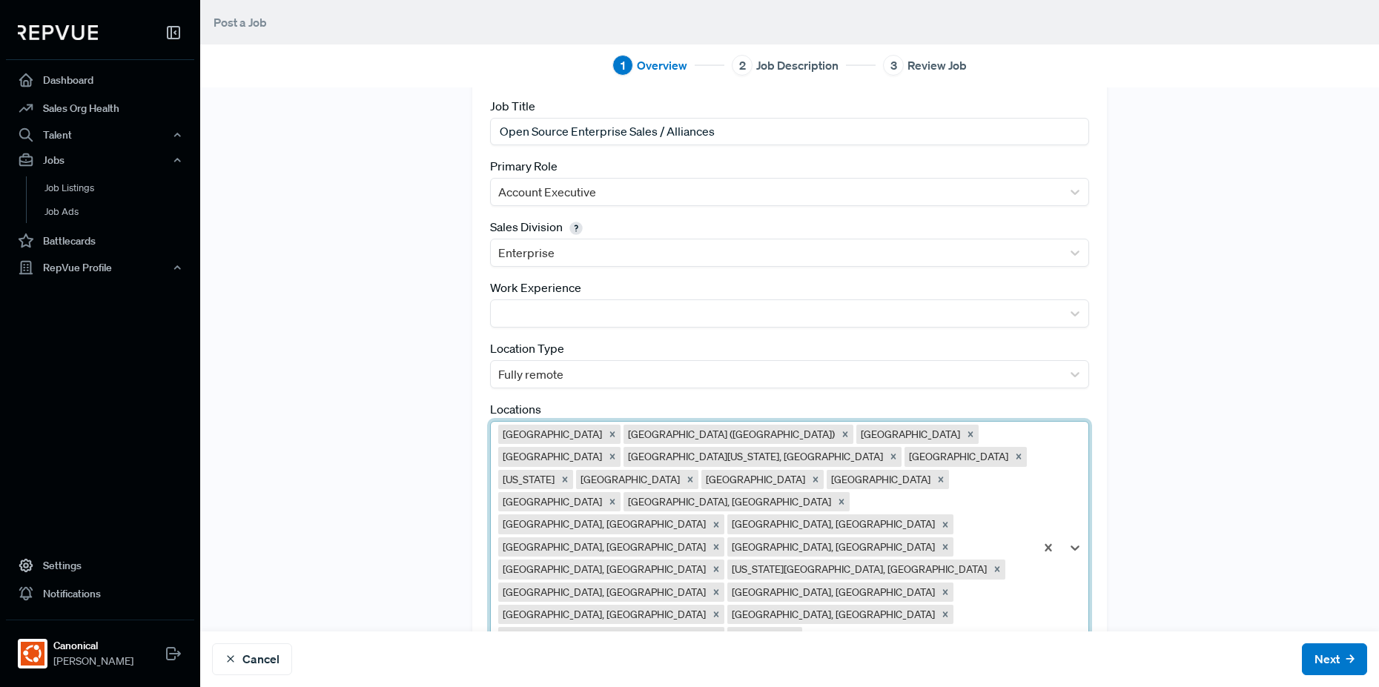
click at [911, 650] on div at bounding box center [877, 660] width 300 height 21
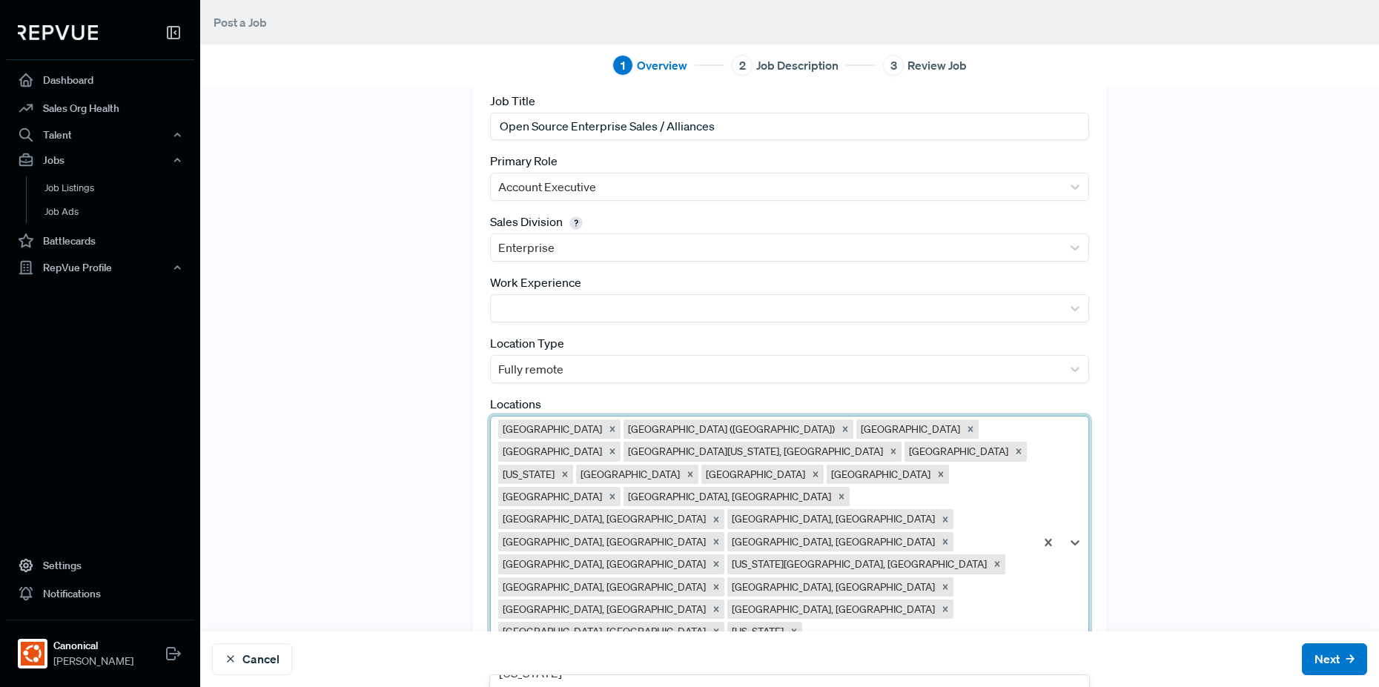
scroll to position [178, 0]
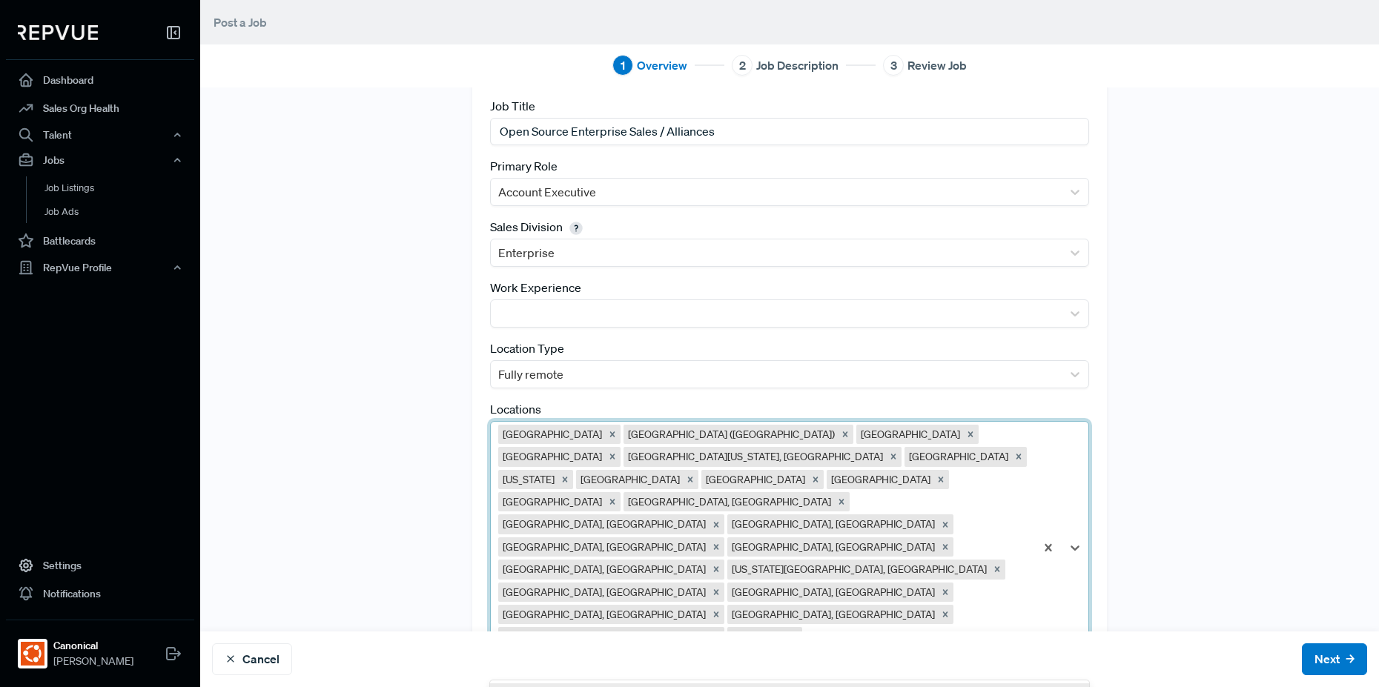
click at [779, 576] on div "[GEOGRAPHIC_DATA] [GEOGRAPHIC_DATA] ([GEOGRAPHIC_DATA]) [GEOGRAPHIC_DATA] [GEOG…" at bounding box center [763, 548] width 544 height 252
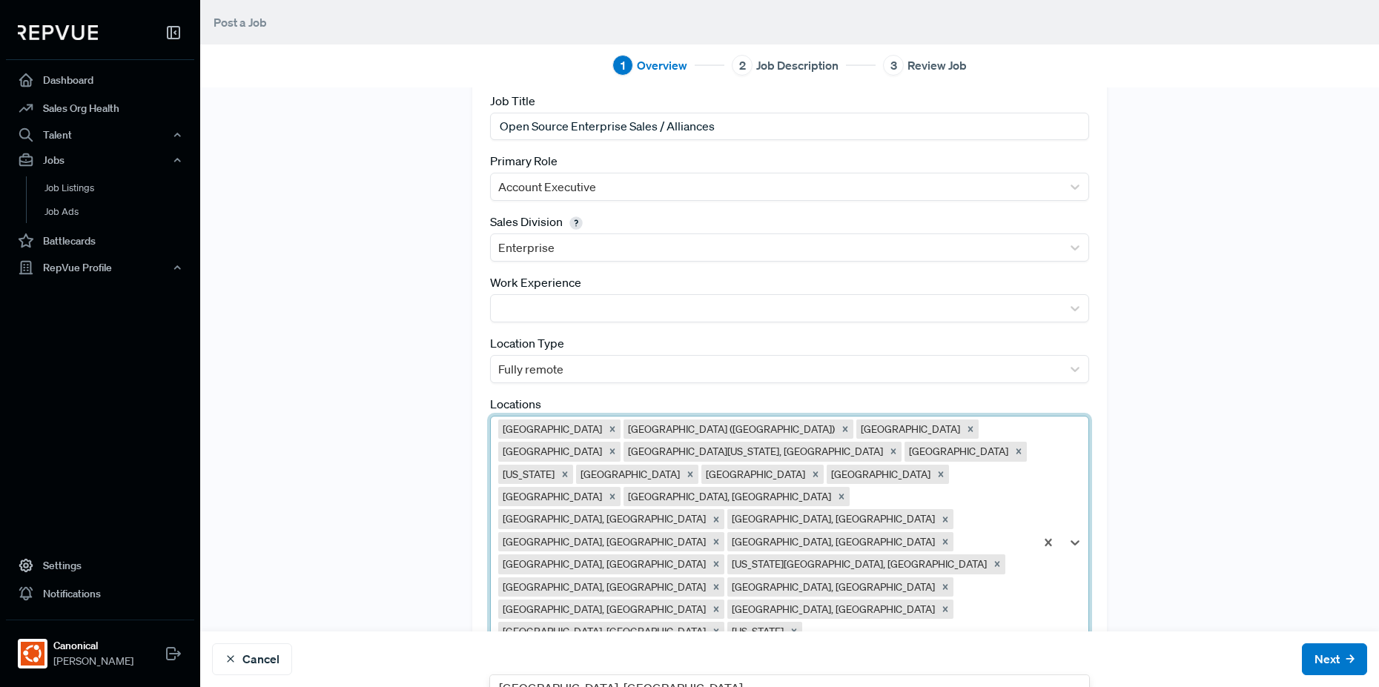
scroll to position [89, 0]
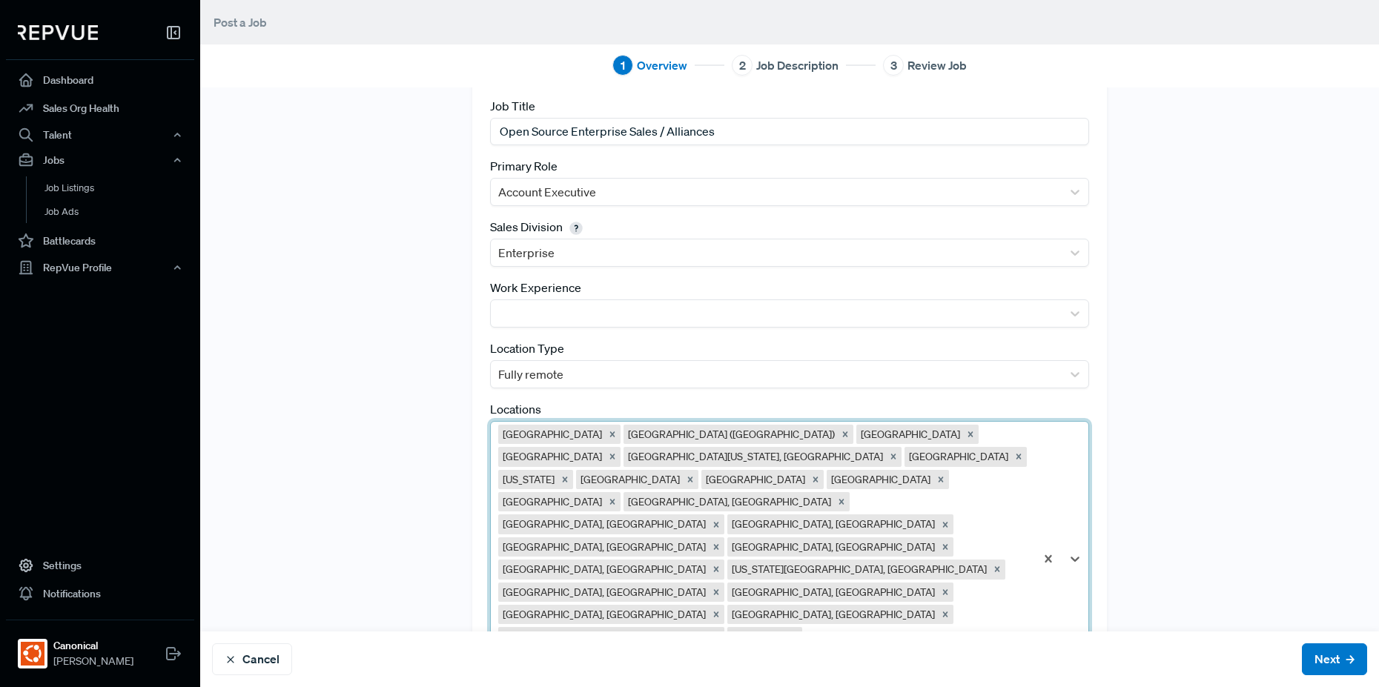
click at [878, 576] on div "[GEOGRAPHIC_DATA] [GEOGRAPHIC_DATA] ([GEOGRAPHIC_DATA]) [GEOGRAPHIC_DATA] [GEOG…" at bounding box center [763, 559] width 544 height 274
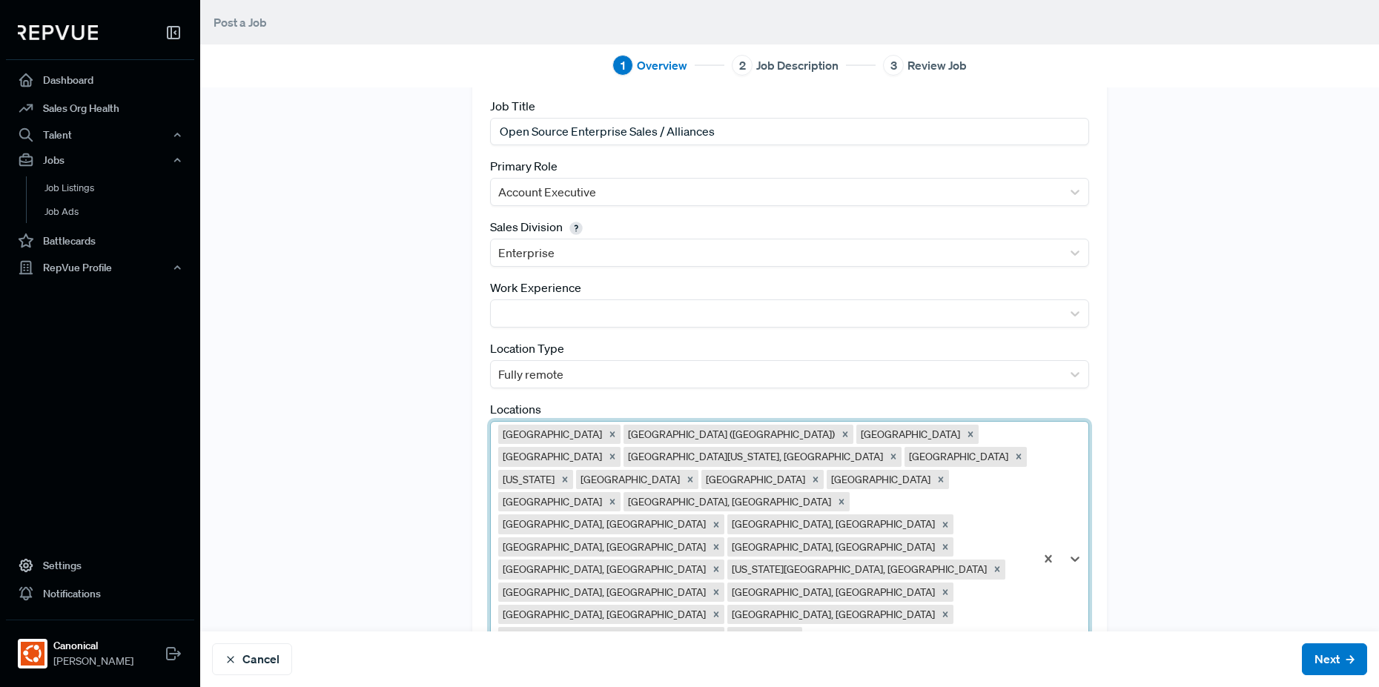
click at [1035, 569] on div at bounding box center [1061, 559] width 53 height 274
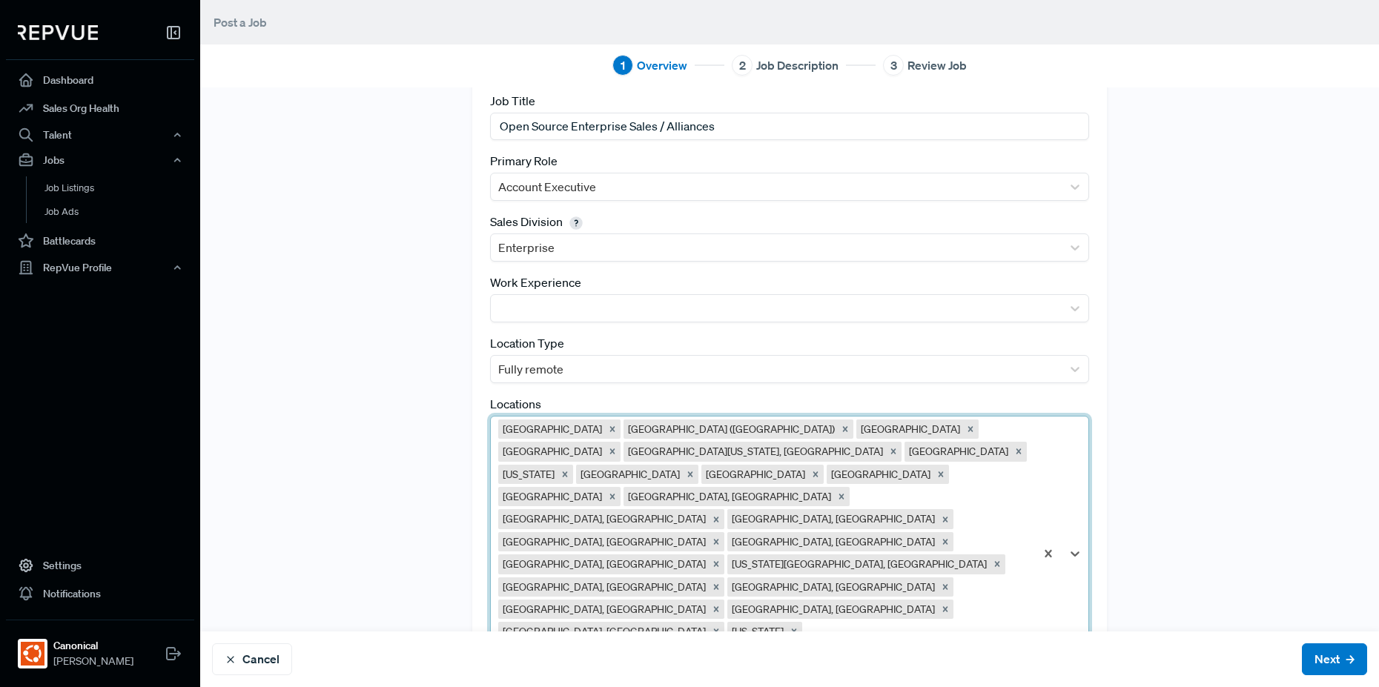
scroll to position [89, 0]
click at [803, 686] on div at bounding box center [877, 699] width 300 height 21
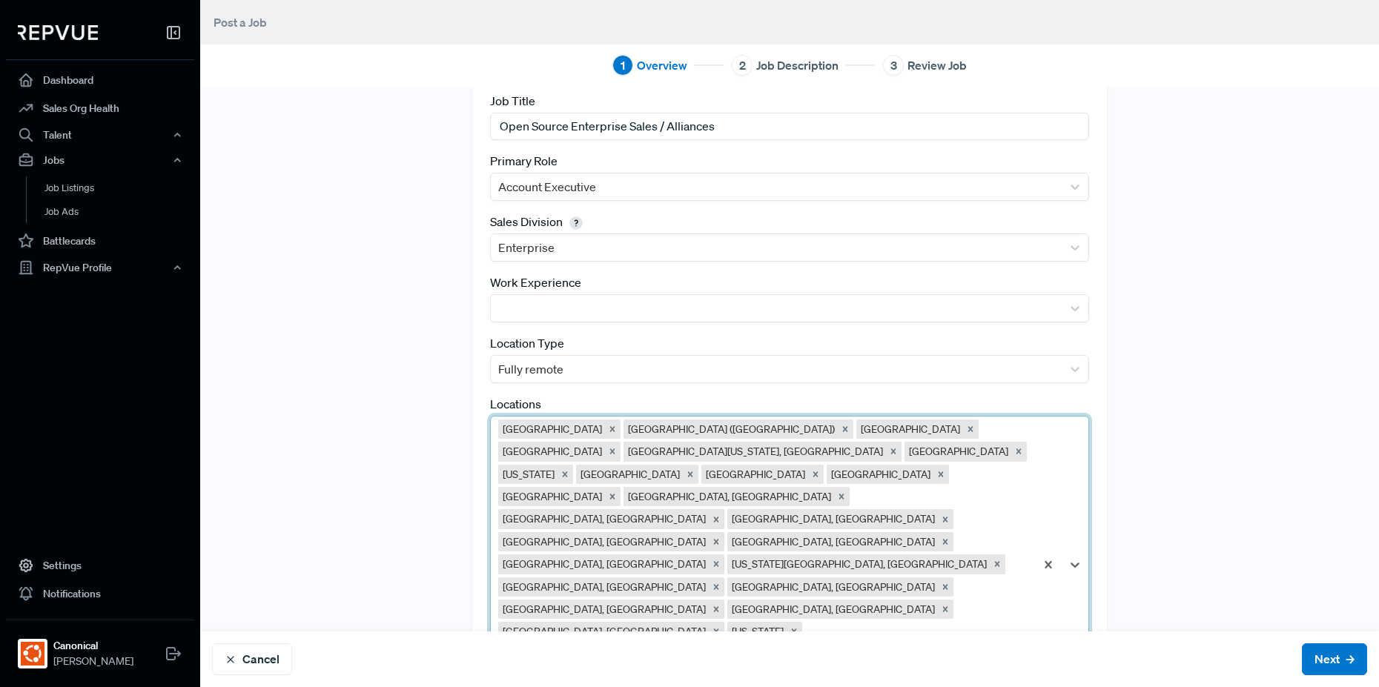
click at [956, 686] on div at bounding box center [991, 699] width 71 height 21
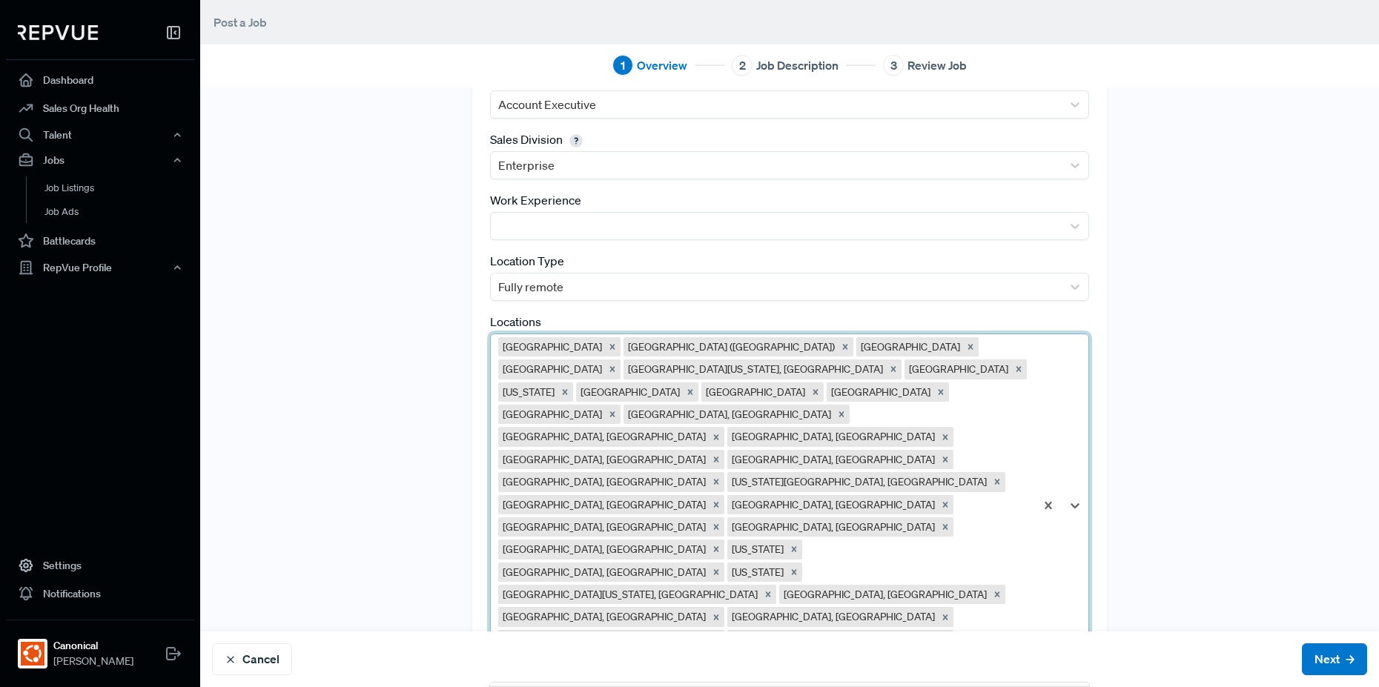
scroll to position [274, 0]
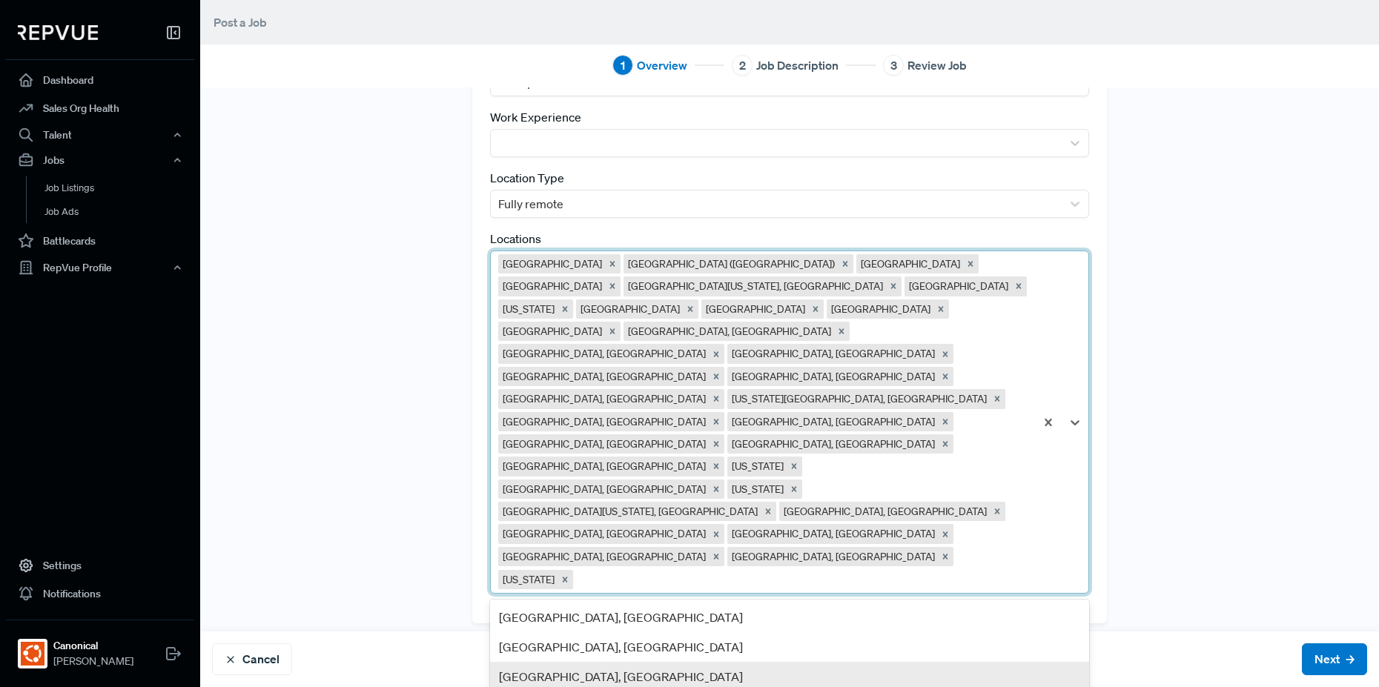
click at [716, 662] on div "[GEOGRAPHIC_DATA], [GEOGRAPHIC_DATA]" at bounding box center [789, 677] width 599 height 30
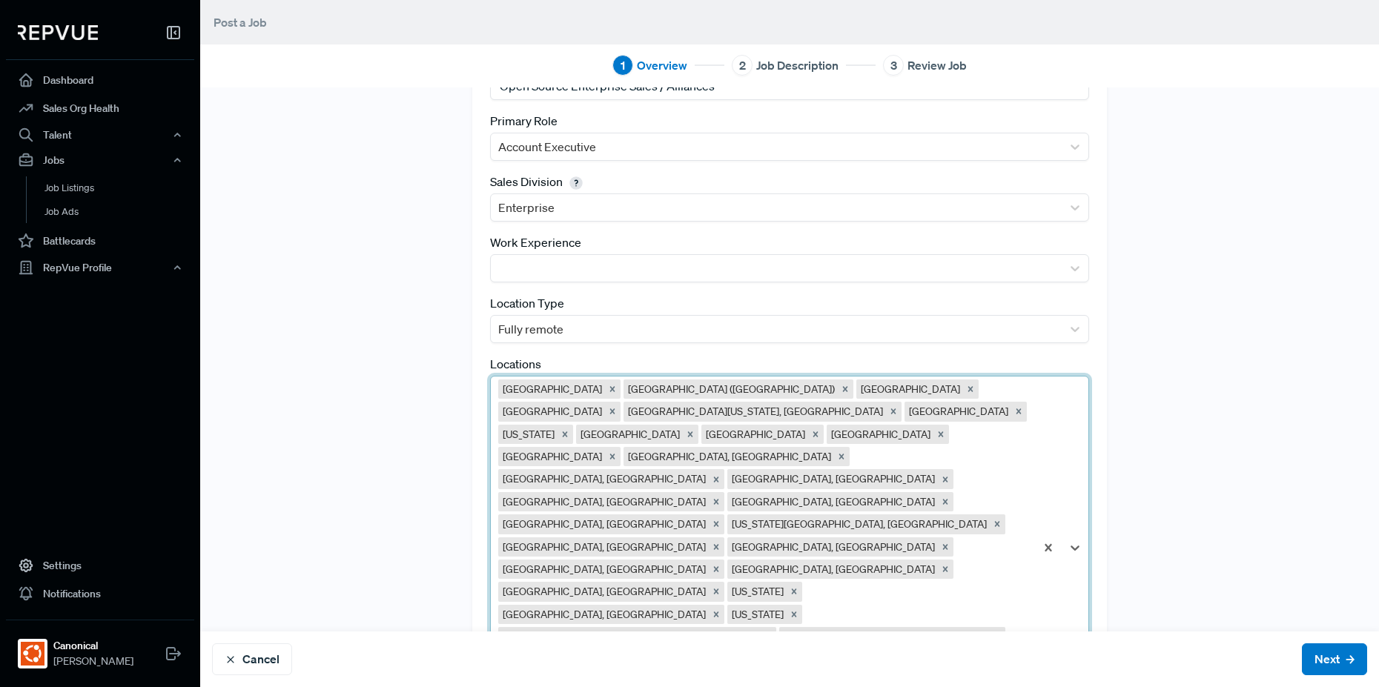
click at [798, 571] on div "option [GEOGRAPHIC_DATA], [GEOGRAPHIC_DATA], selected. [GEOGRAPHIC_DATA] [GEOGR…" at bounding box center [789, 547] width 599 height 343
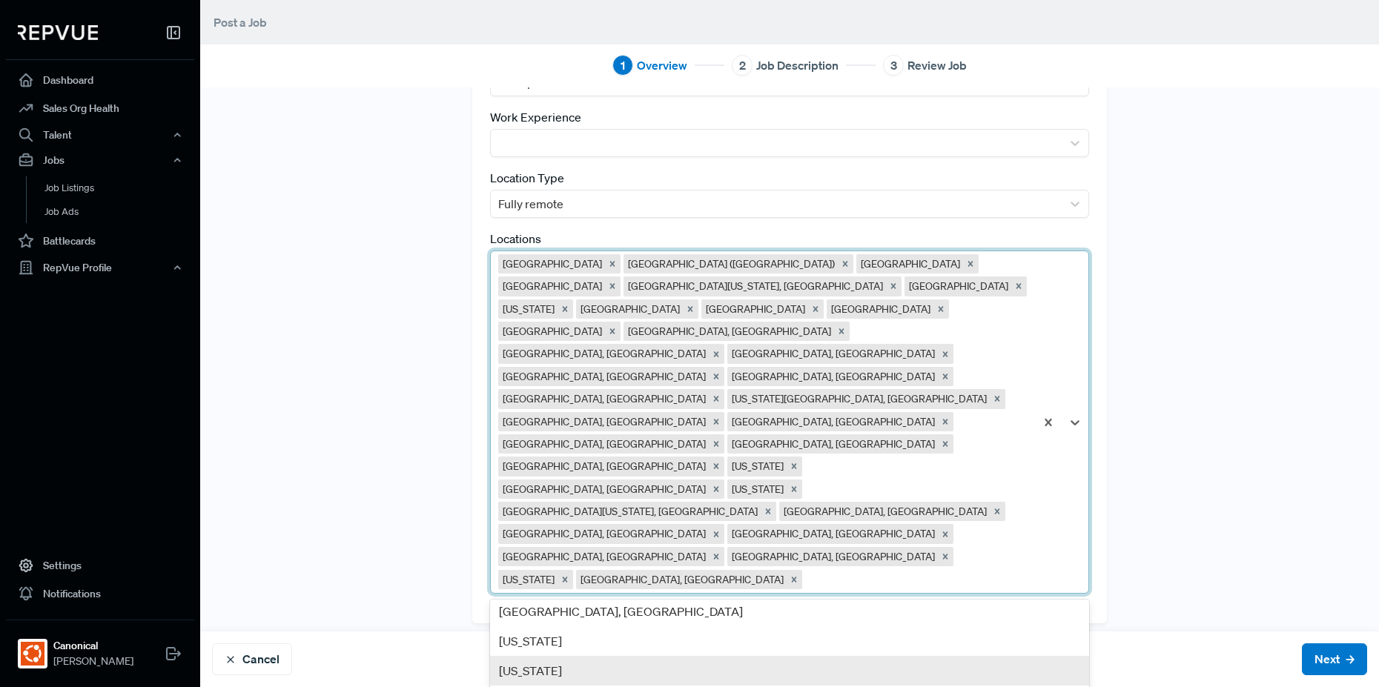
scroll to position [89, 0]
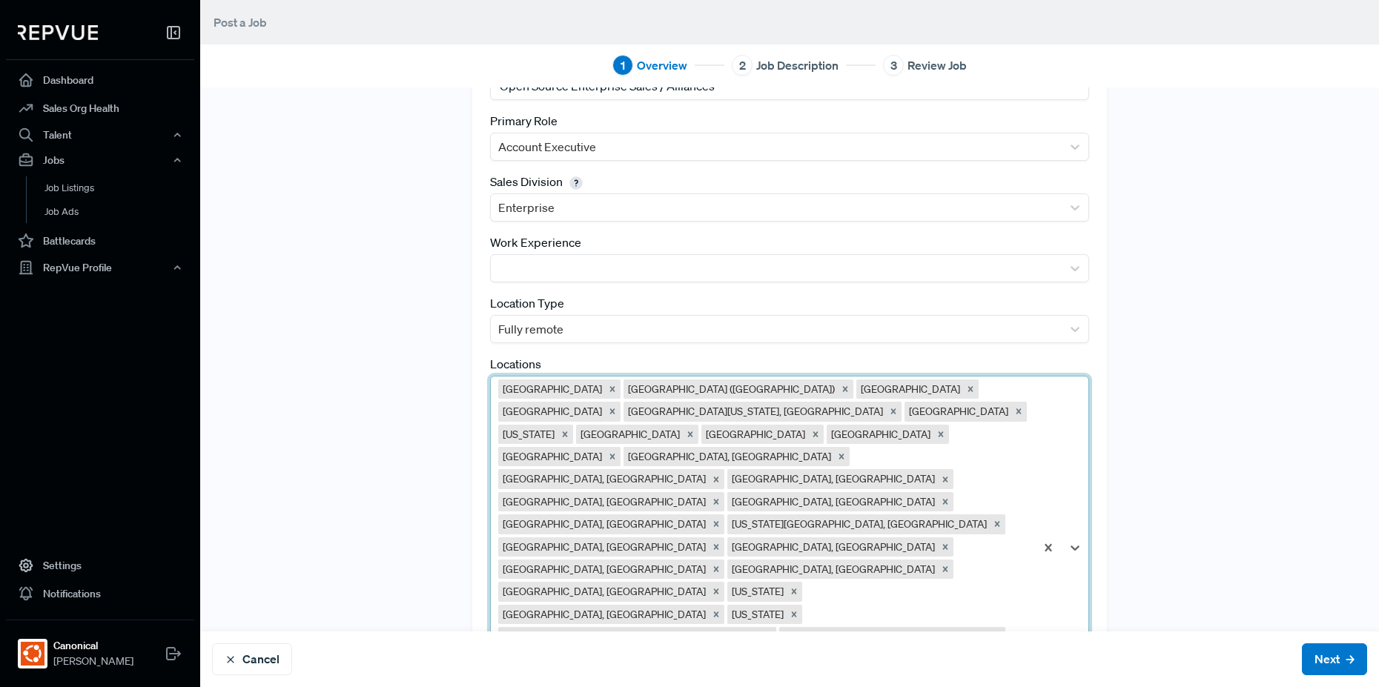
click at [862, 569] on div "option [US_STATE], selected. [GEOGRAPHIC_DATA] [GEOGRAPHIC_DATA] ([GEOGRAPHIC_D…" at bounding box center [789, 547] width 599 height 343
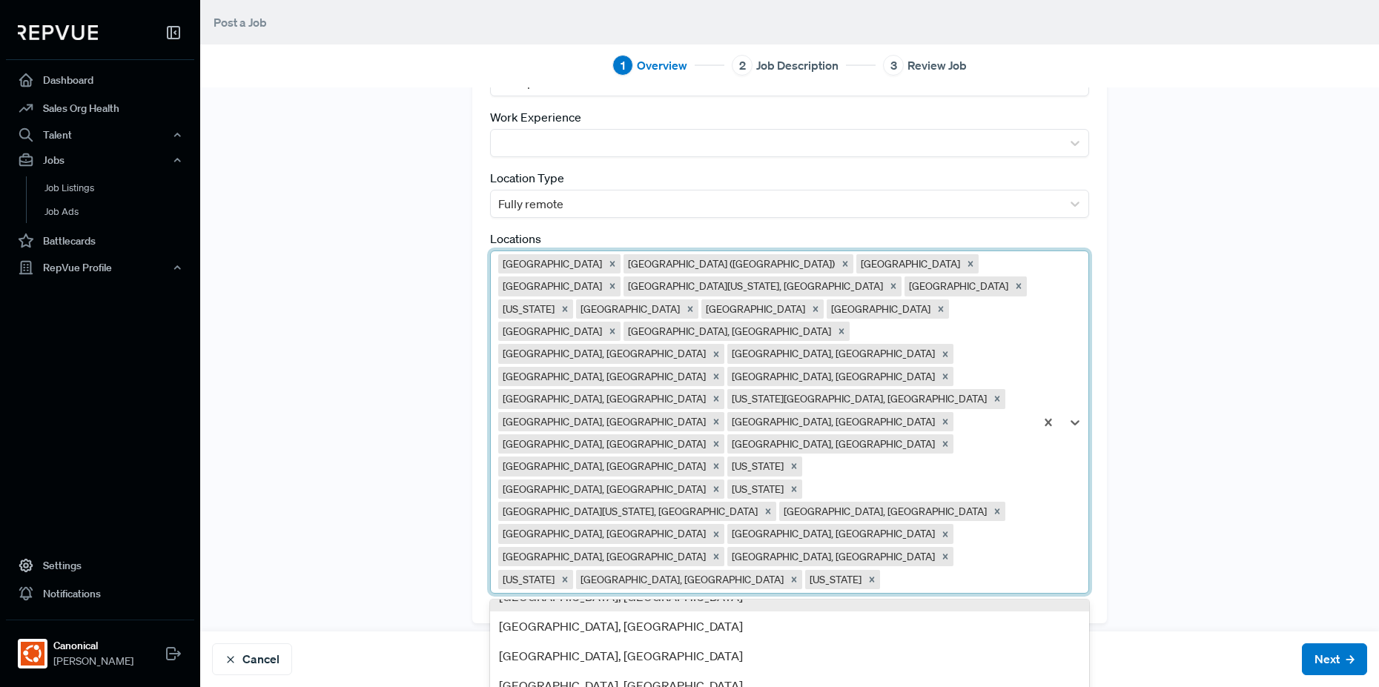
scroll to position [178, 0]
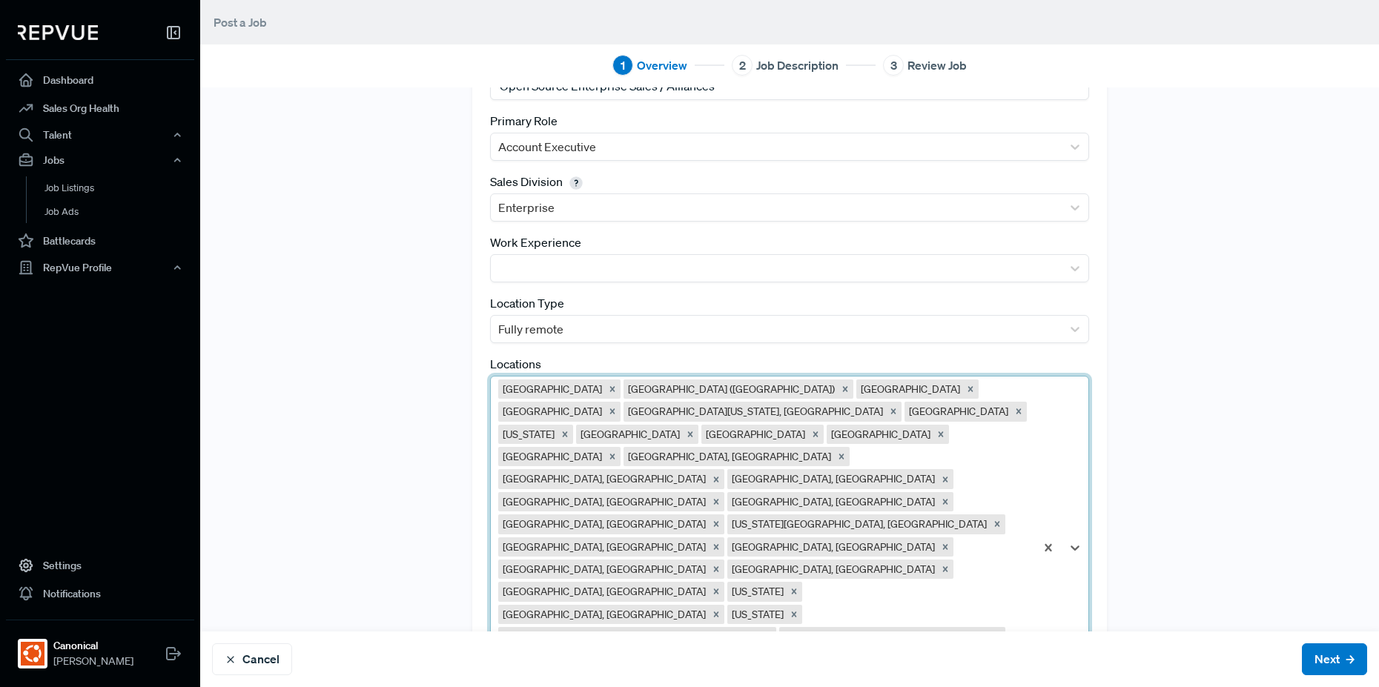
click at [963, 572] on div "option [US_STATE], selected. 14 results available. Use Up and Down to choose op…" at bounding box center [789, 547] width 599 height 343
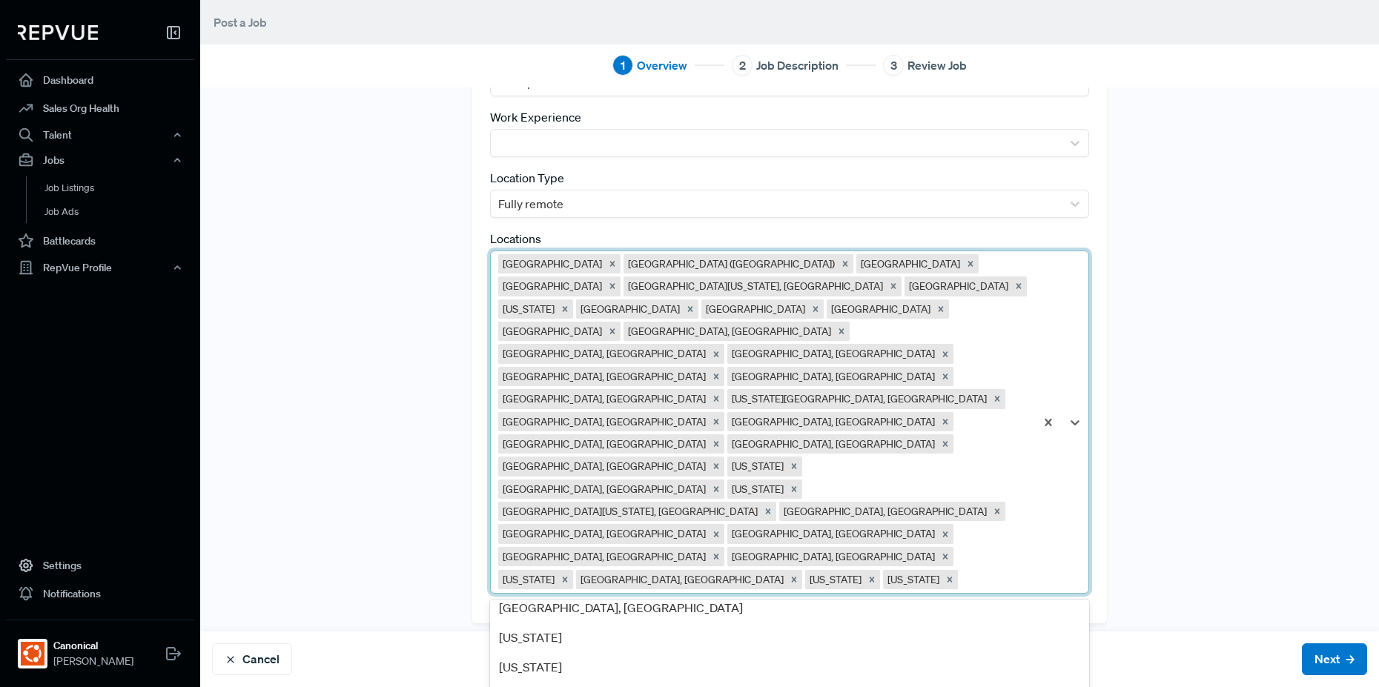
scroll to position [0, 0]
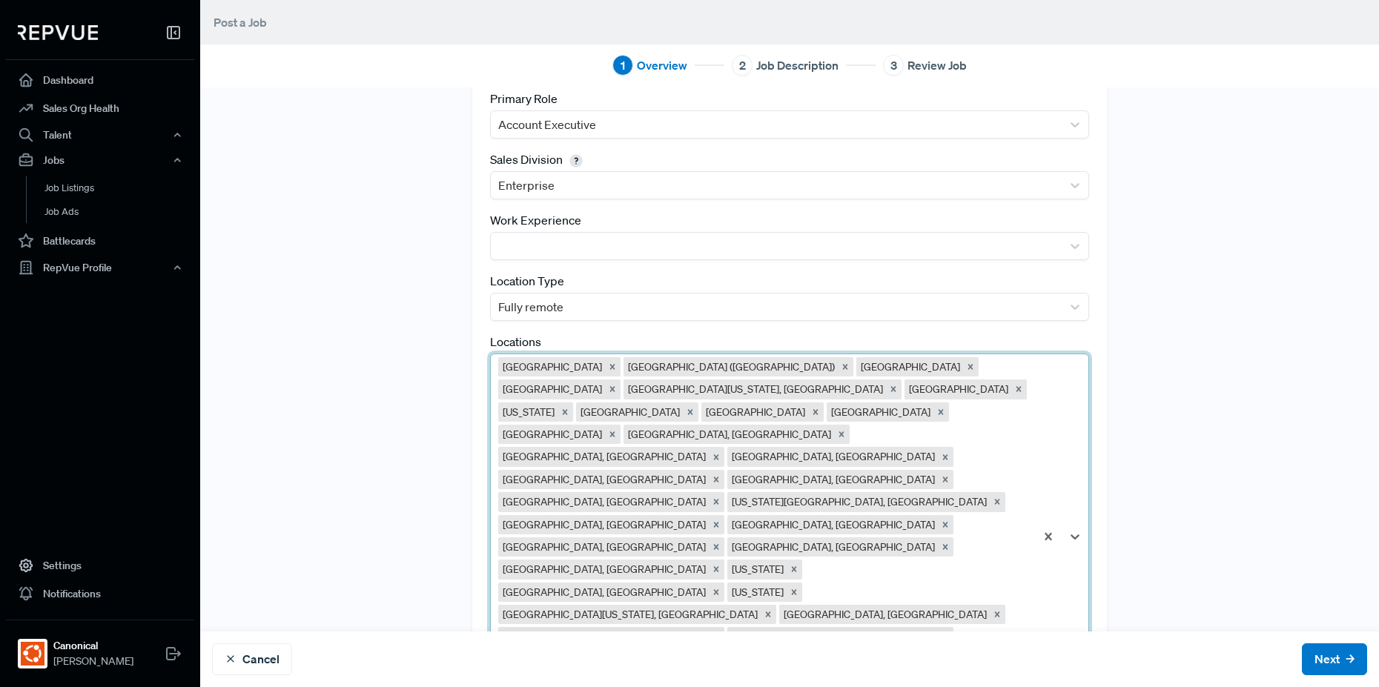
click at [905, 569] on div "option [GEOGRAPHIC_DATA], [GEOGRAPHIC_DATA], selected. [GEOGRAPHIC_DATA] [GEOGR…" at bounding box center [789, 537] width 599 height 366
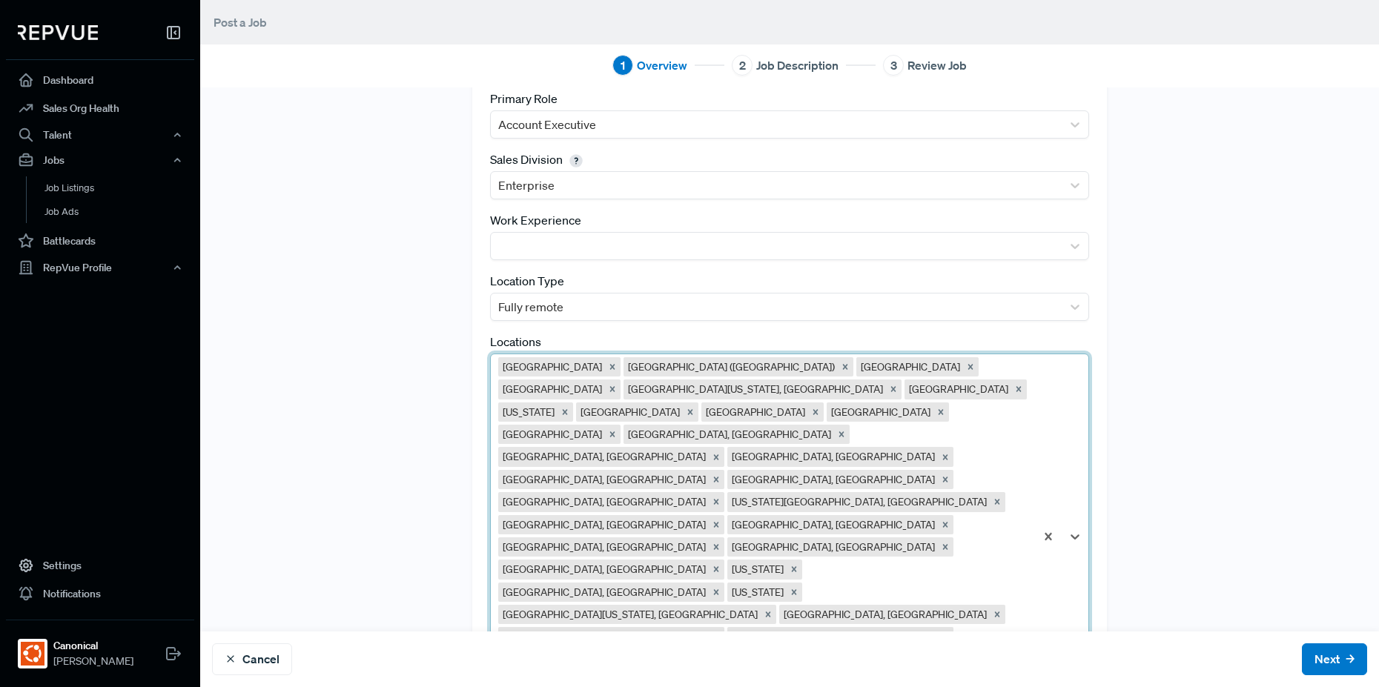
click at [819, 572] on div "option [US_STATE], selected. [GEOGRAPHIC_DATA] [GEOGRAPHIC_DATA] ([GEOGRAPHIC_D…" at bounding box center [789, 537] width 599 height 366
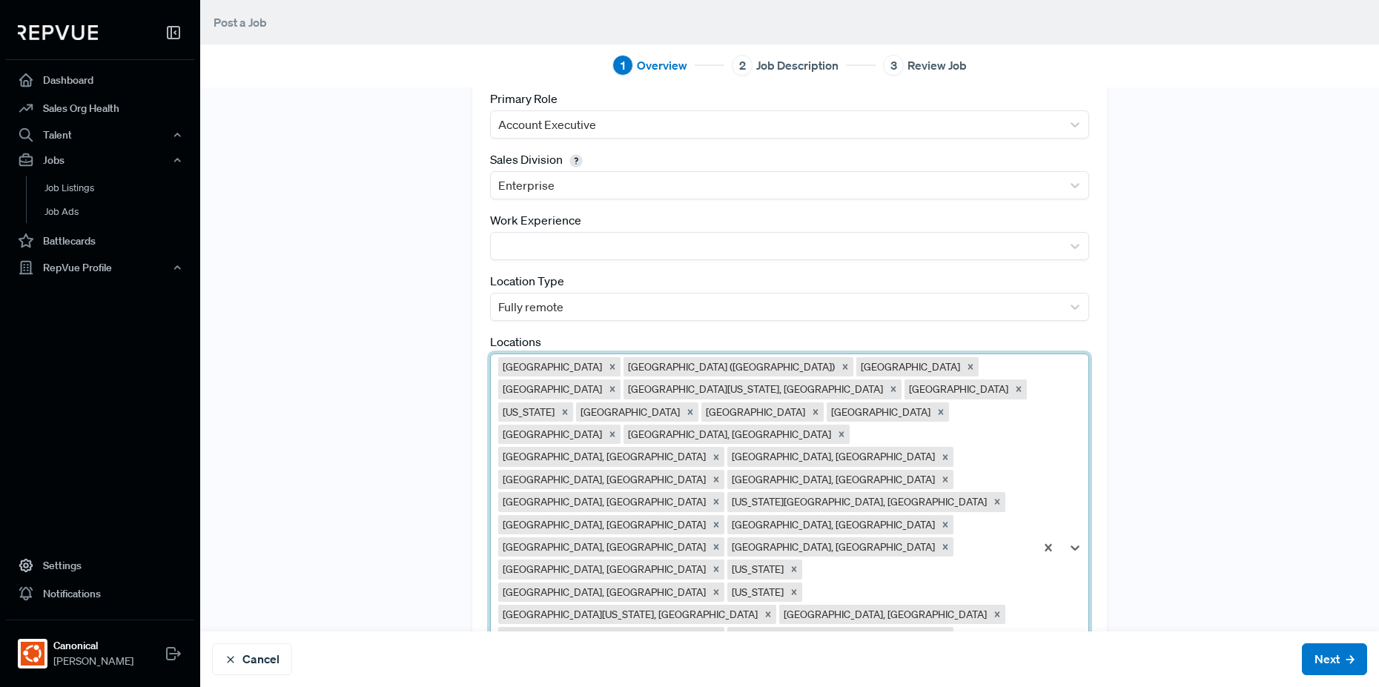
click at [823, 567] on div "option [GEOGRAPHIC_DATA], [GEOGRAPHIC_DATA], selected. [GEOGRAPHIC_DATA] [GEOGR…" at bounding box center [789, 548] width 599 height 388
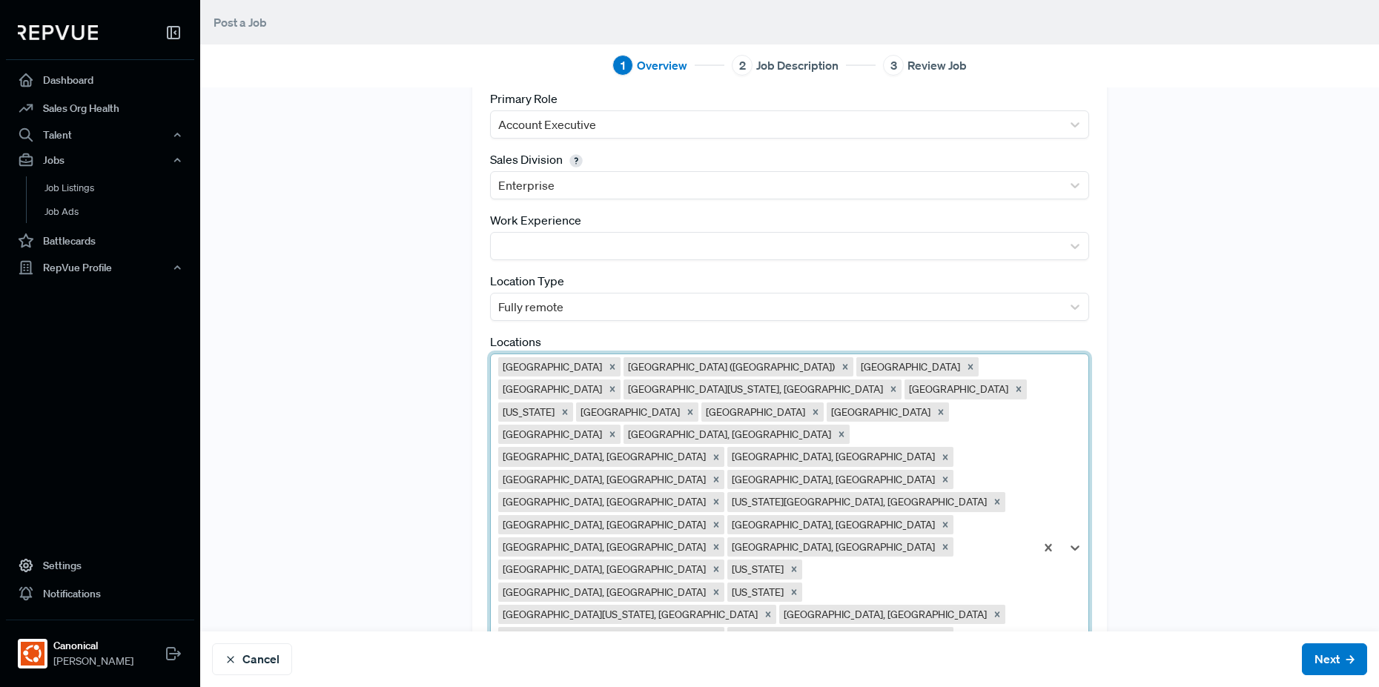
click at [990, 567] on div "option [GEOGRAPHIC_DATA] - [GEOGRAPHIC_DATA], selected. 10 results available. U…" at bounding box center [789, 548] width 599 height 388
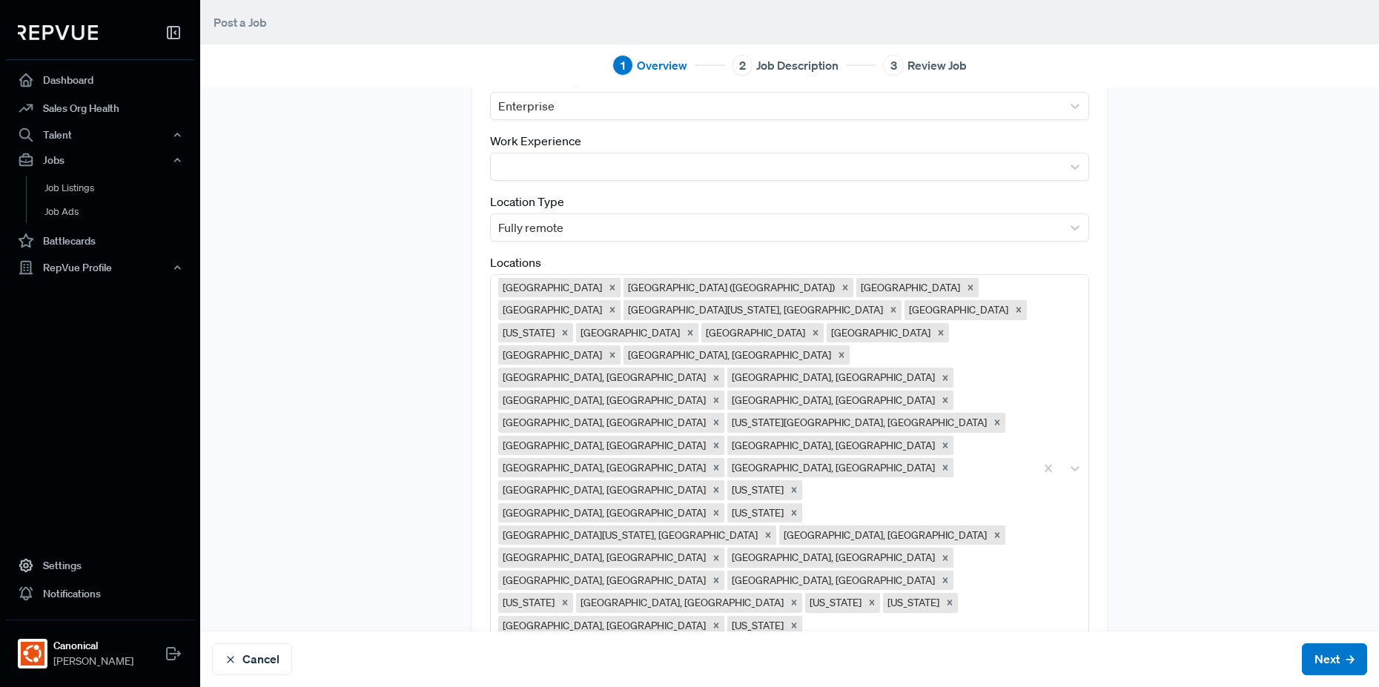
click at [1192, 488] on div "Tracking Link [URL][DOMAIN_NAME] Best Practice: Generate a tracking link with "…" at bounding box center [789, 273] width 979 height 837
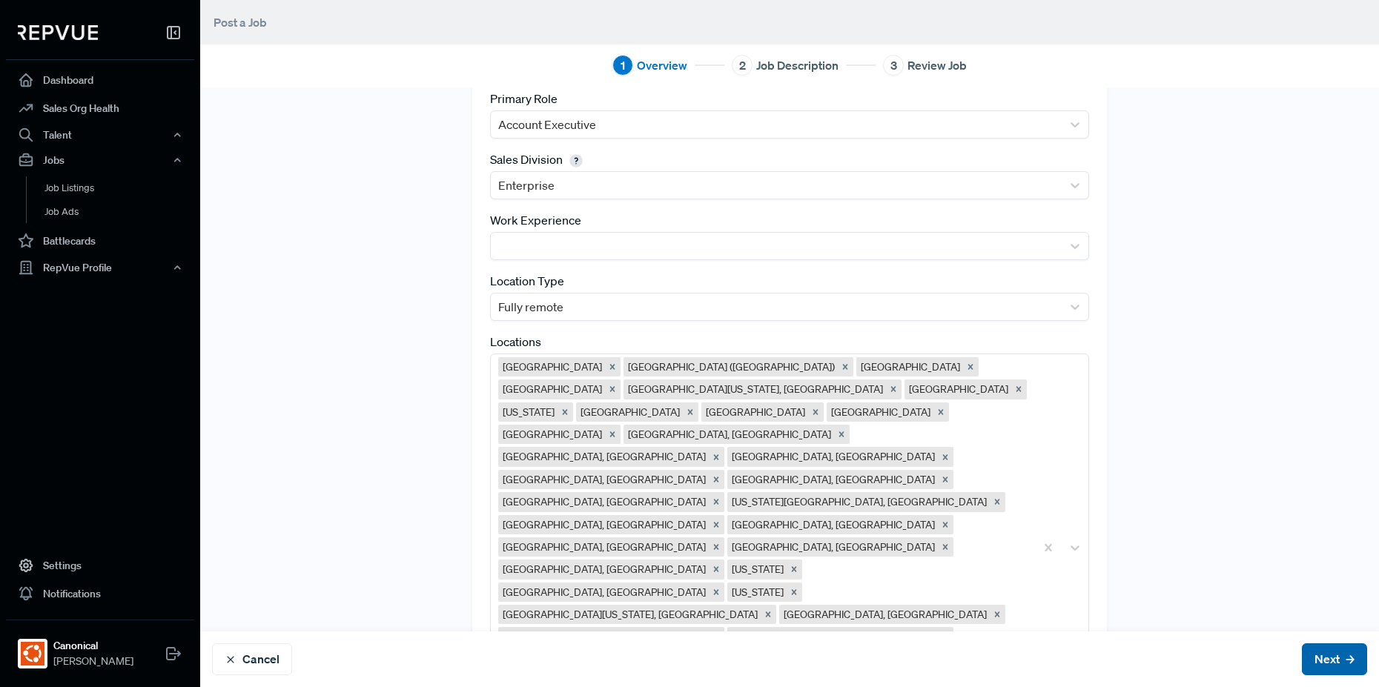
click at [1302, 657] on button "Next" at bounding box center [1334, 659] width 65 height 32
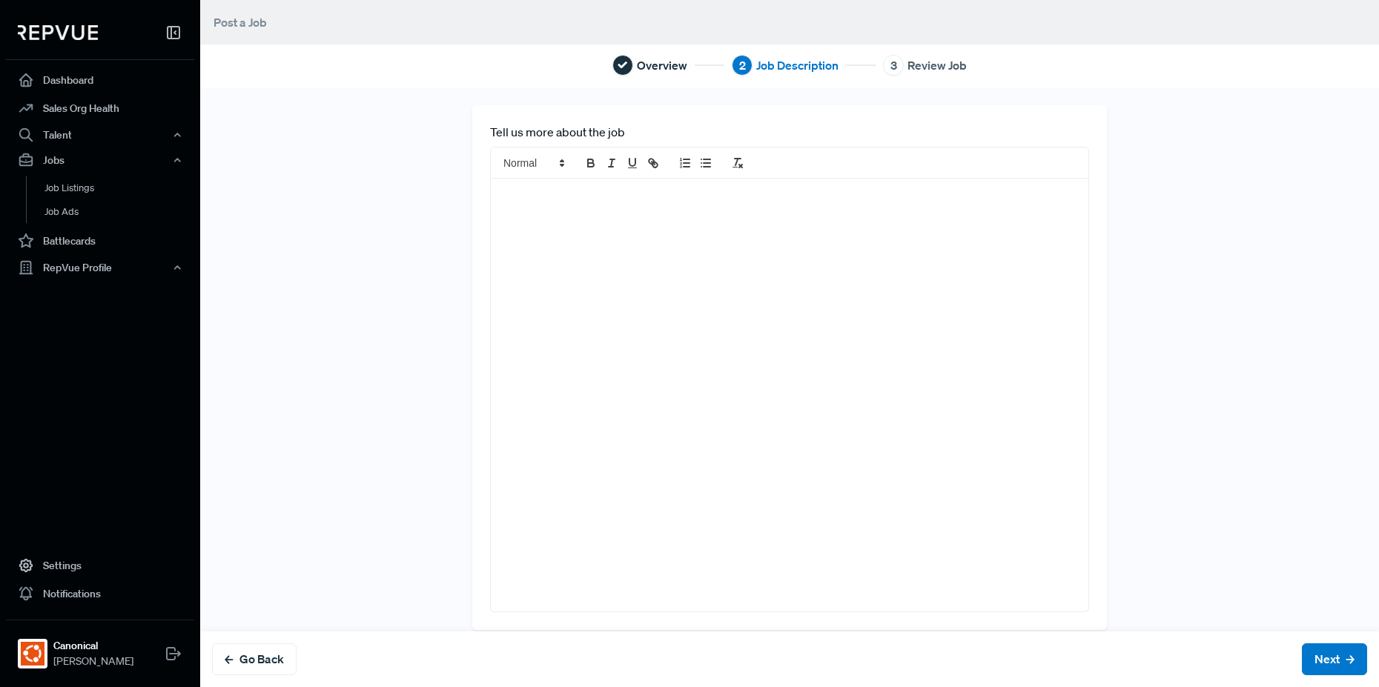
click at [692, 255] on div at bounding box center [790, 395] width 598 height 433
click at [555, 255] on div at bounding box center [790, 395] width 598 height 433
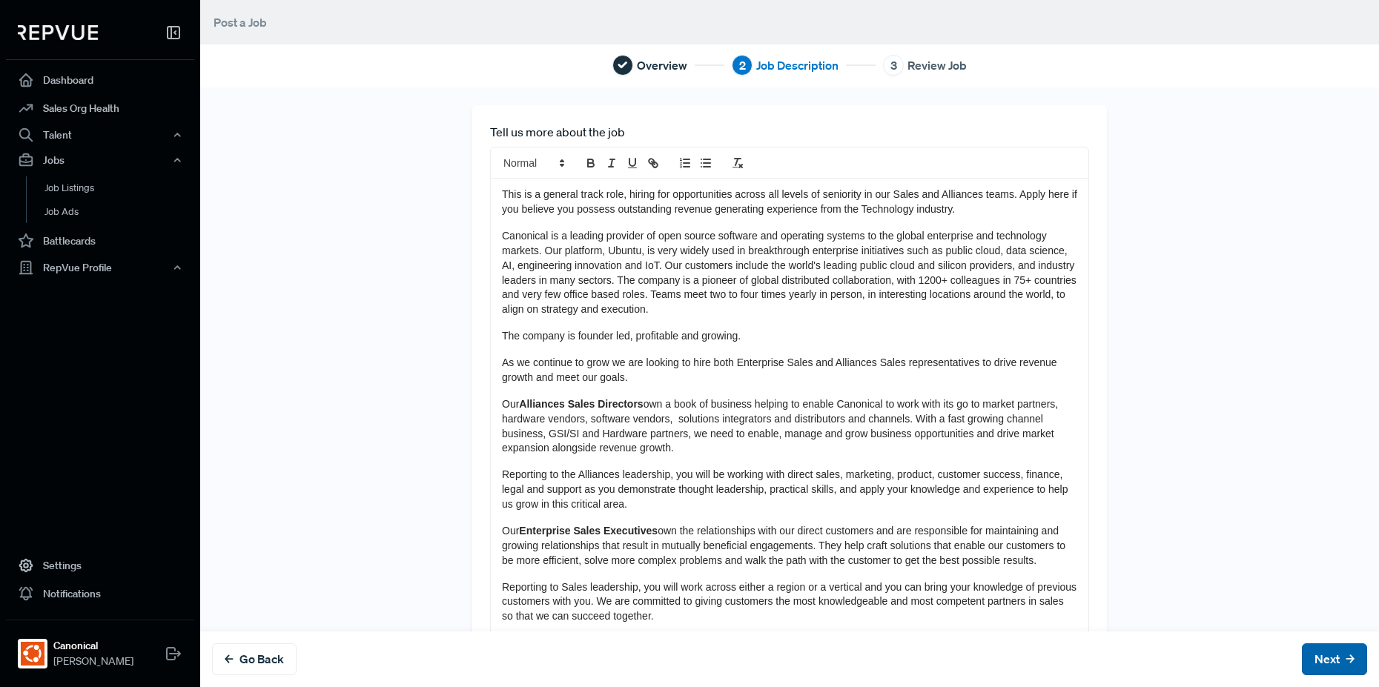
click at [1320, 654] on button "Next" at bounding box center [1334, 659] width 65 height 32
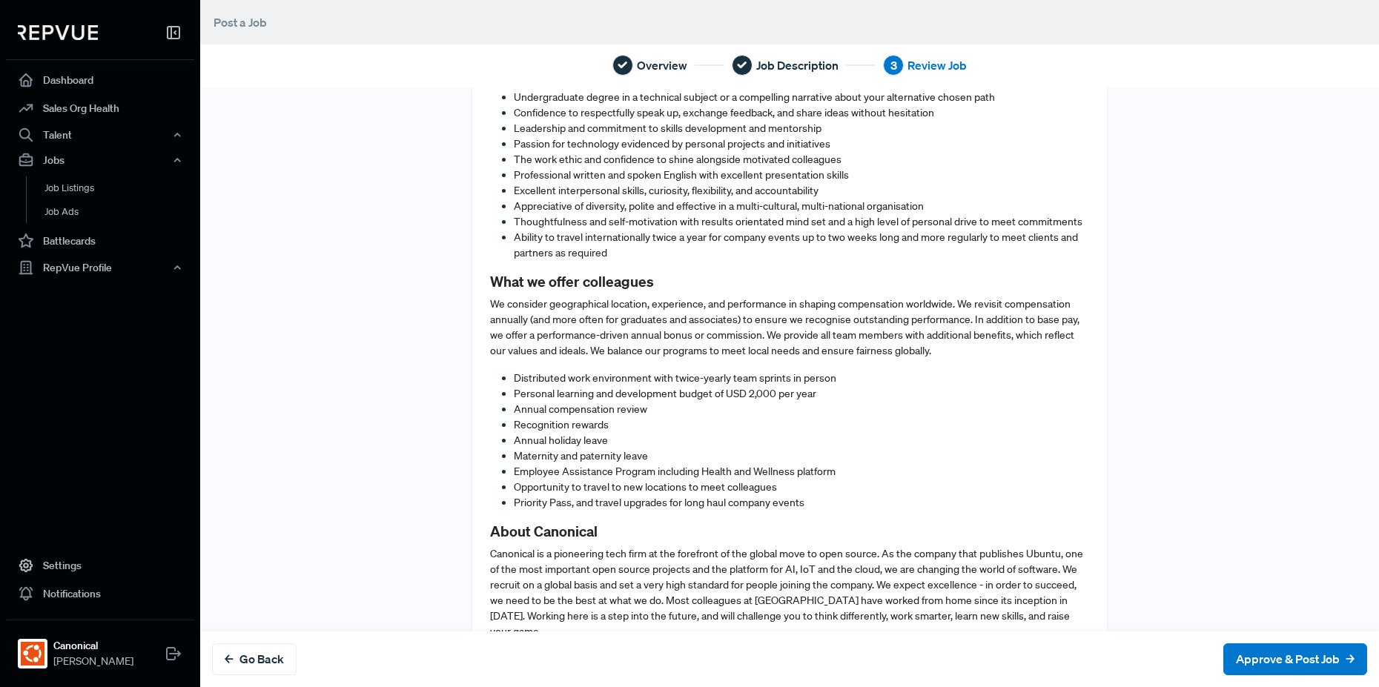
scroll to position [1353, 0]
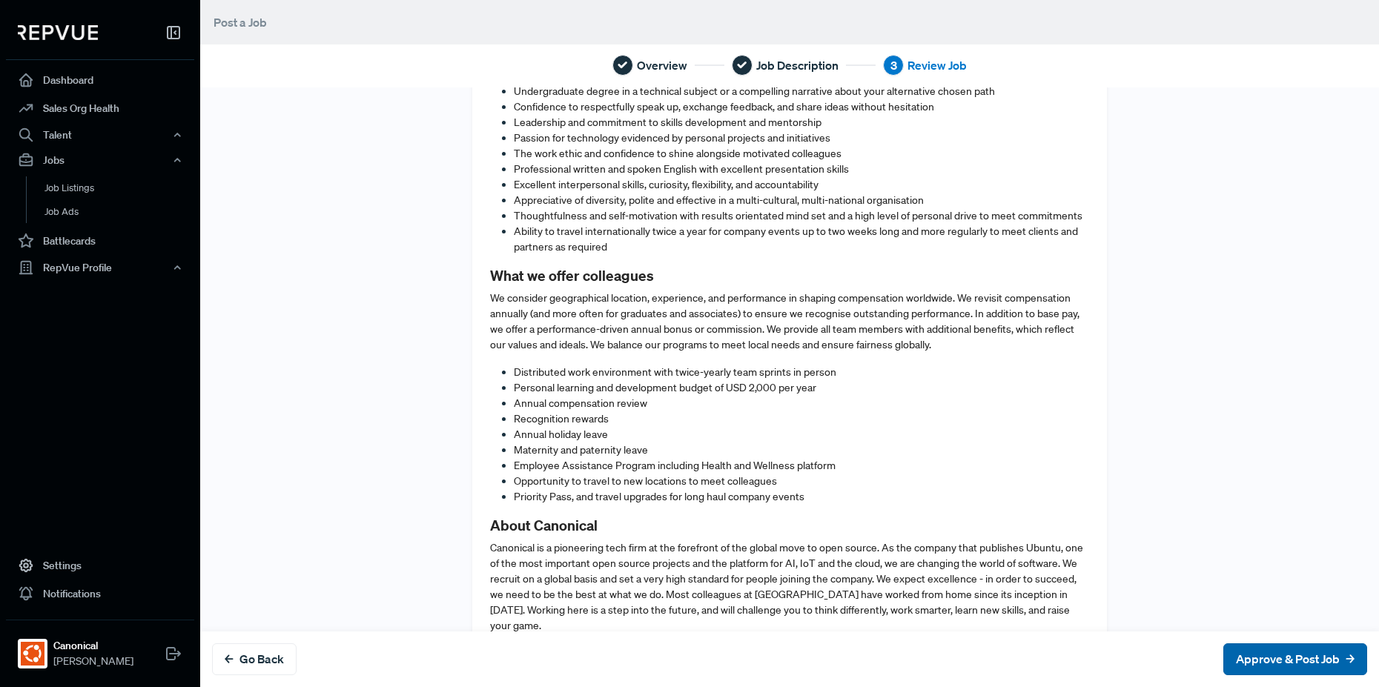
click at [1258, 661] on button "Approve & Post Job" at bounding box center [1295, 659] width 144 height 32
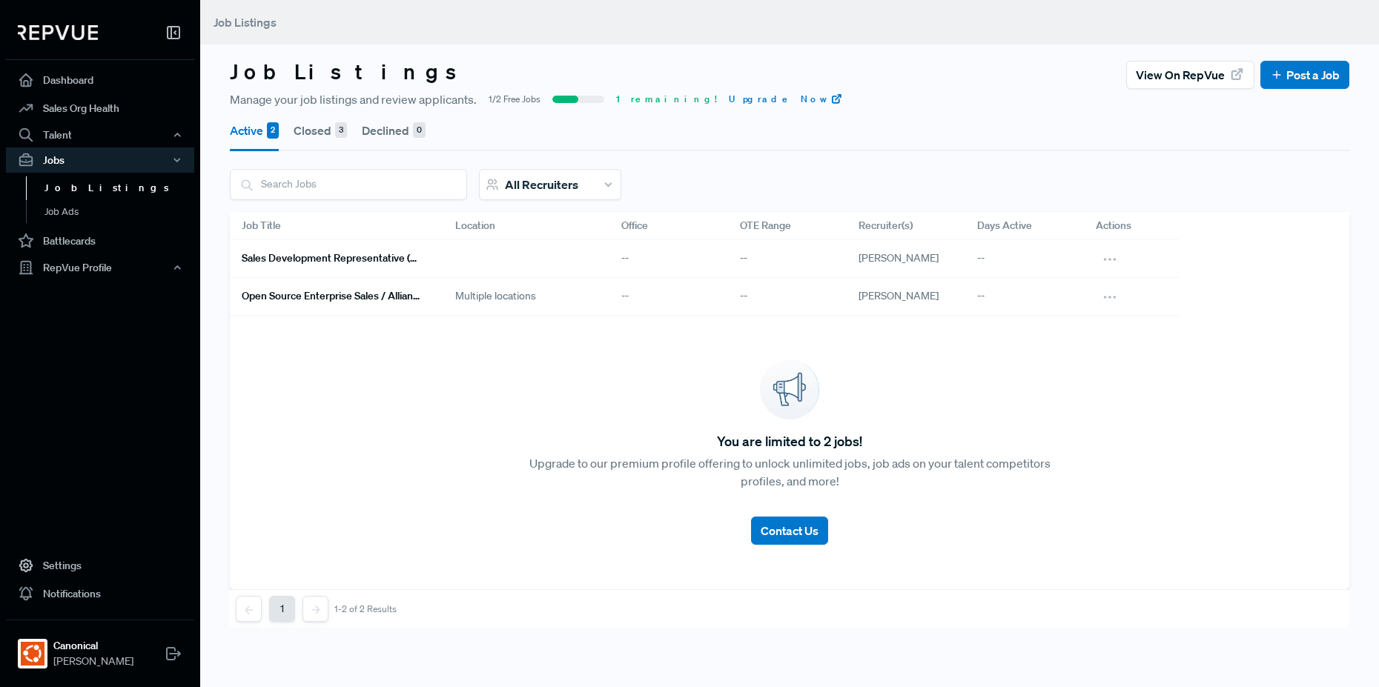
click at [357, 263] on h6 "Sales Development Representative (SDR) Team Manager" at bounding box center [331, 258] width 178 height 13
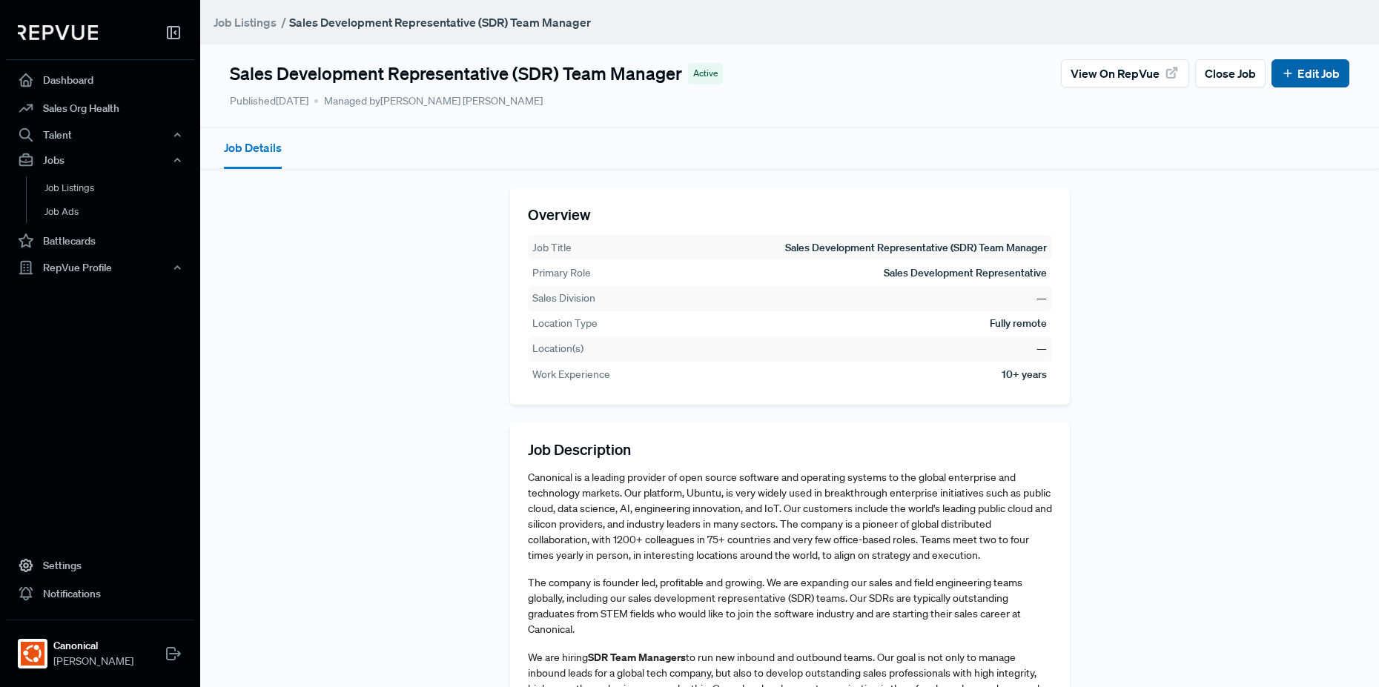
click at [1291, 73] on link "Edit Job" at bounding box center [1310, 73] width 59 height 18
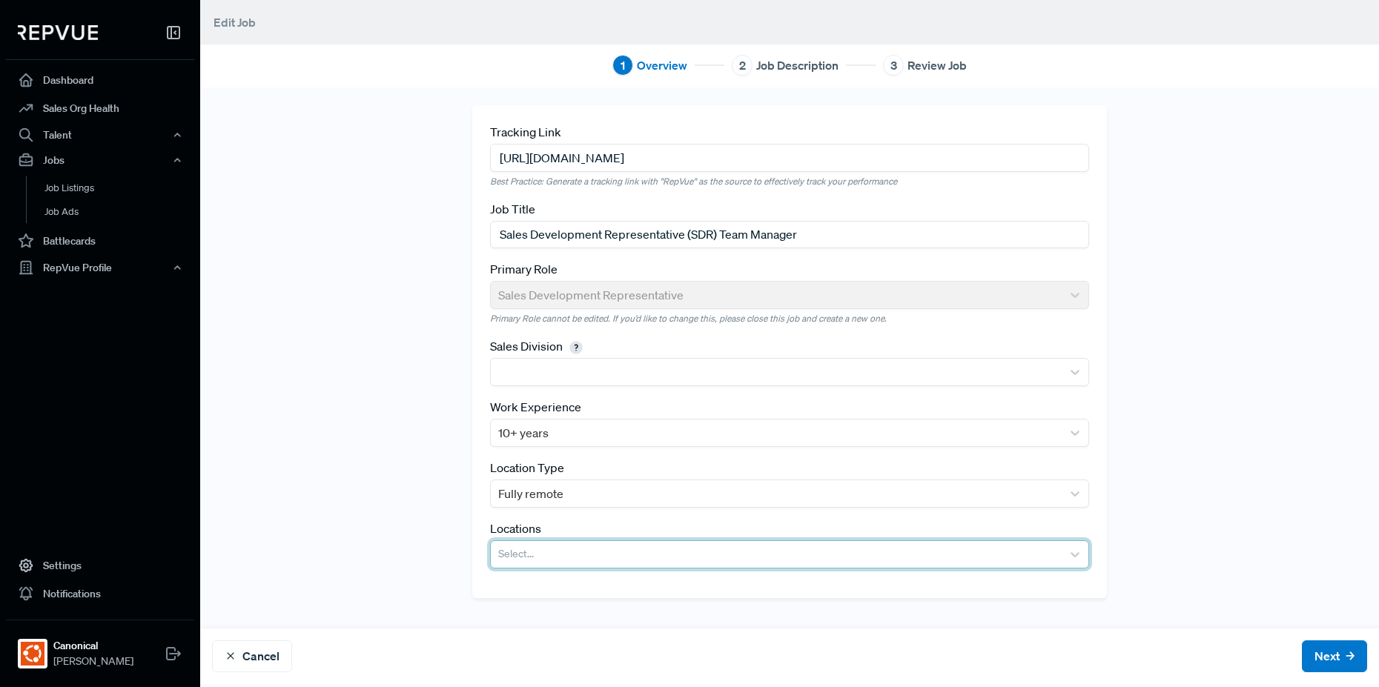
click at [883, 552] on div at bounding box center [776, 554] width 556 height 21
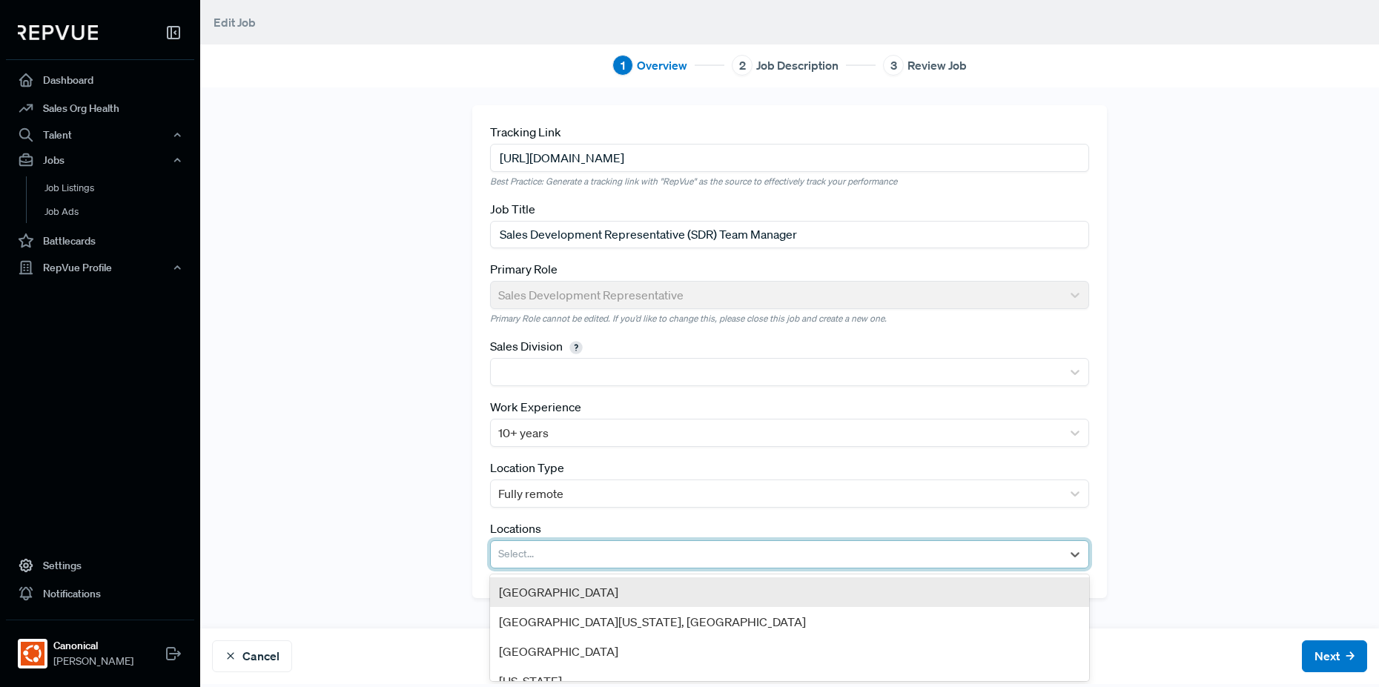
click at [769, 585] on div "[GEOGRAPHIC_DATA]" at bounding box center [789, 592] width 599 height 30
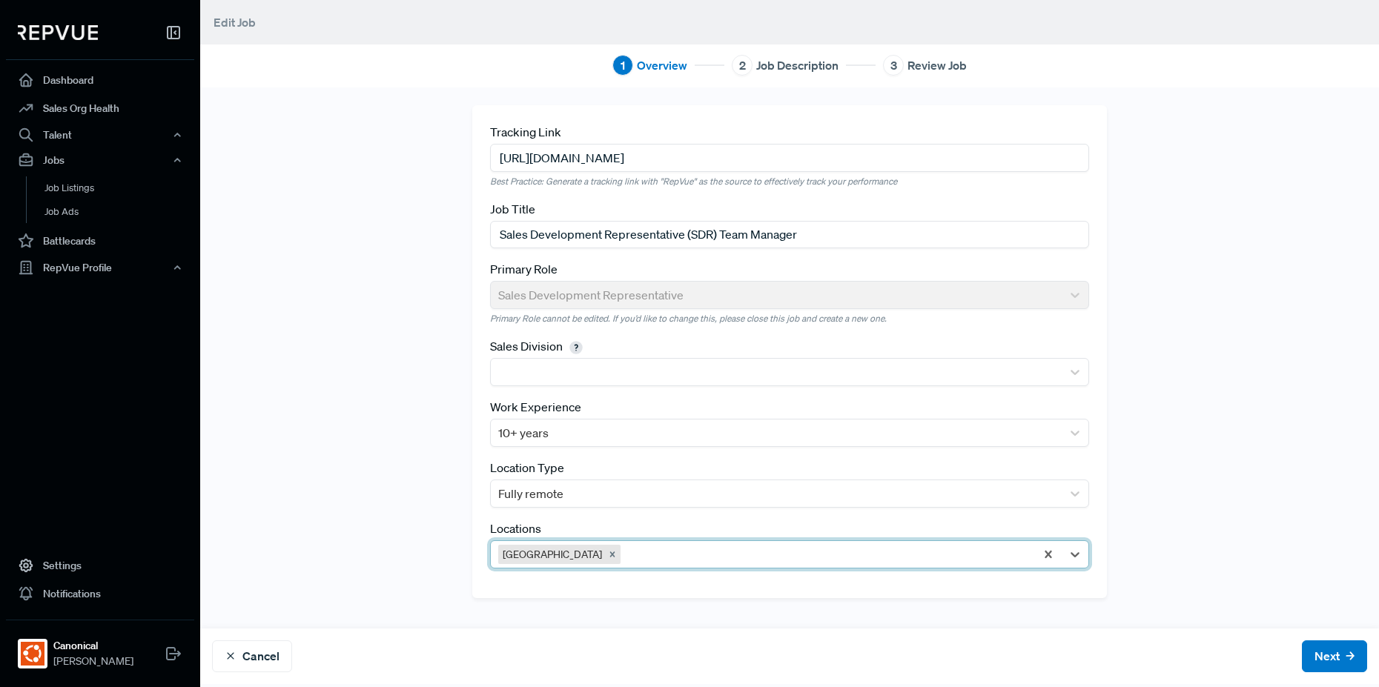
click at [774, 560] on div at bounding box center [825, 554] width 404 height 21
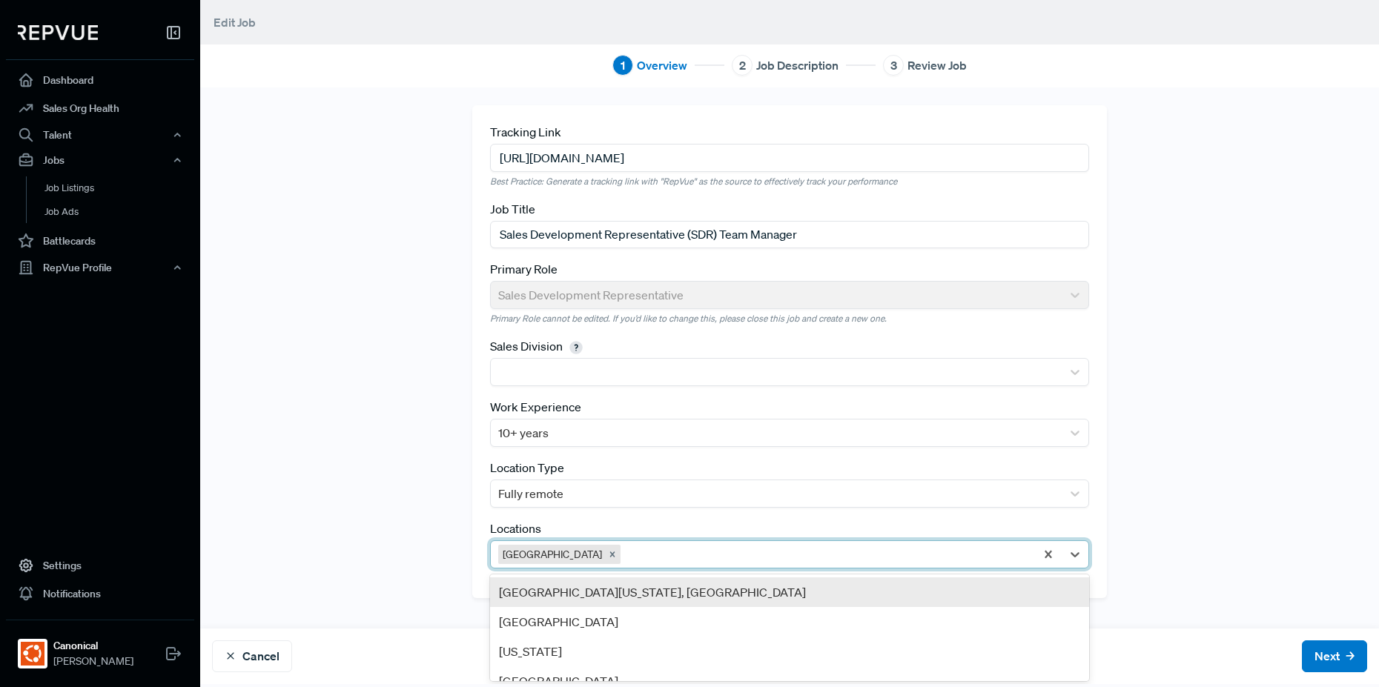
click at [772, 589] on div "[GEOGRAPHIC_DATA][US_STATE], [GEOGRAPHIC_DATA]" at bounding box center [789, 592] width 599 height 30
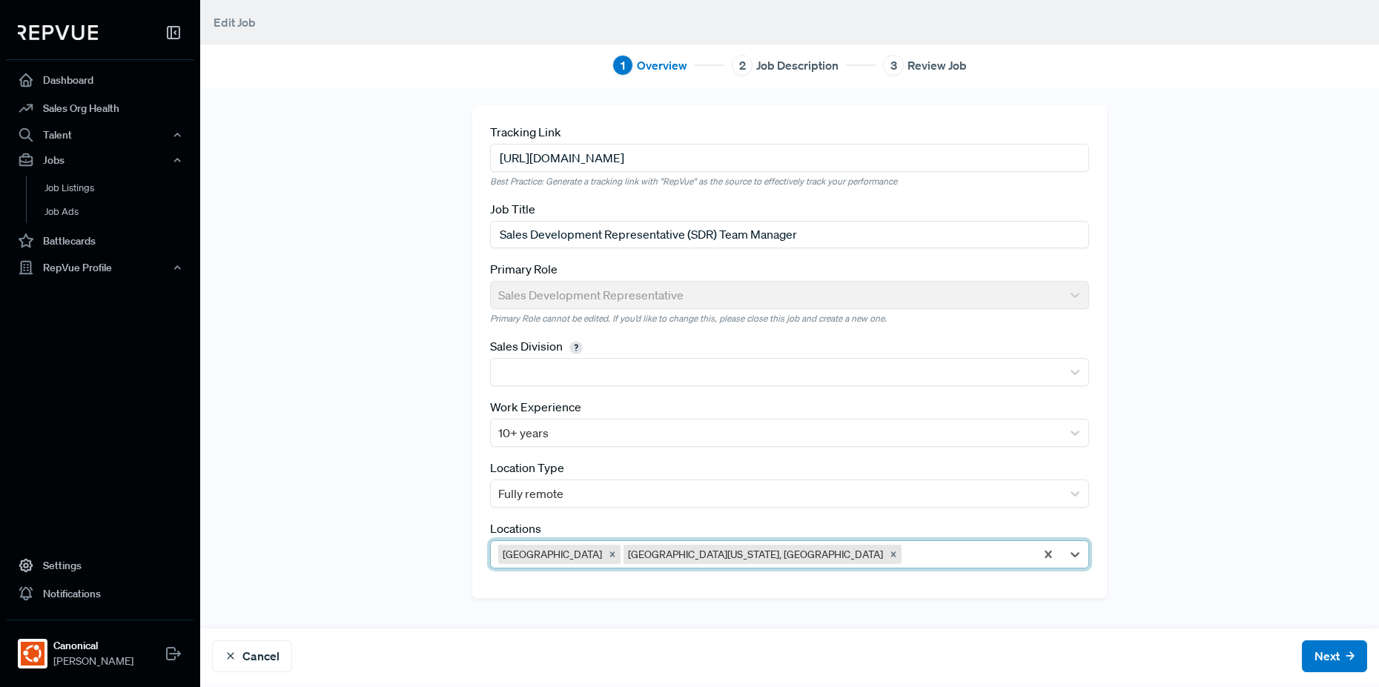
click at [904, 559] on div at bounding box center [965, 554] width 123 height 21
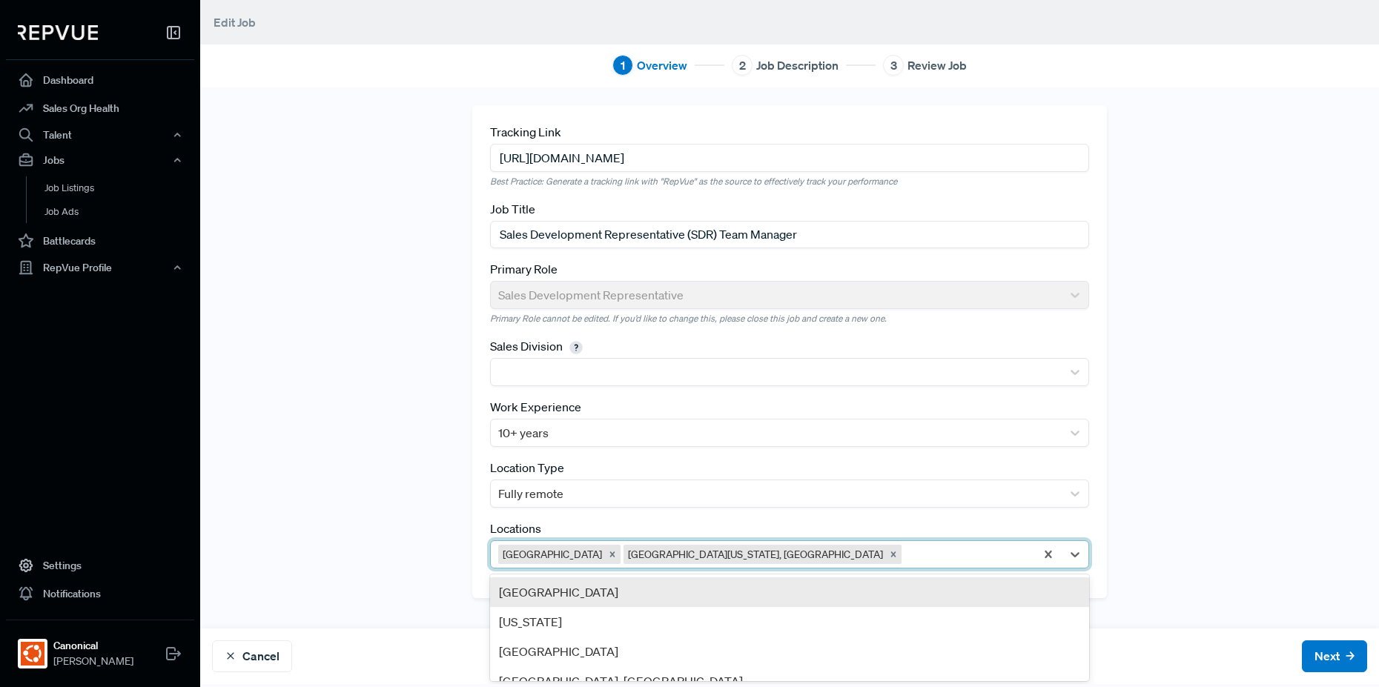
click at [784, 583] on div "[GEOGRAPHIC_DATA]" at bounding box center [789, 592] width 599 height 30
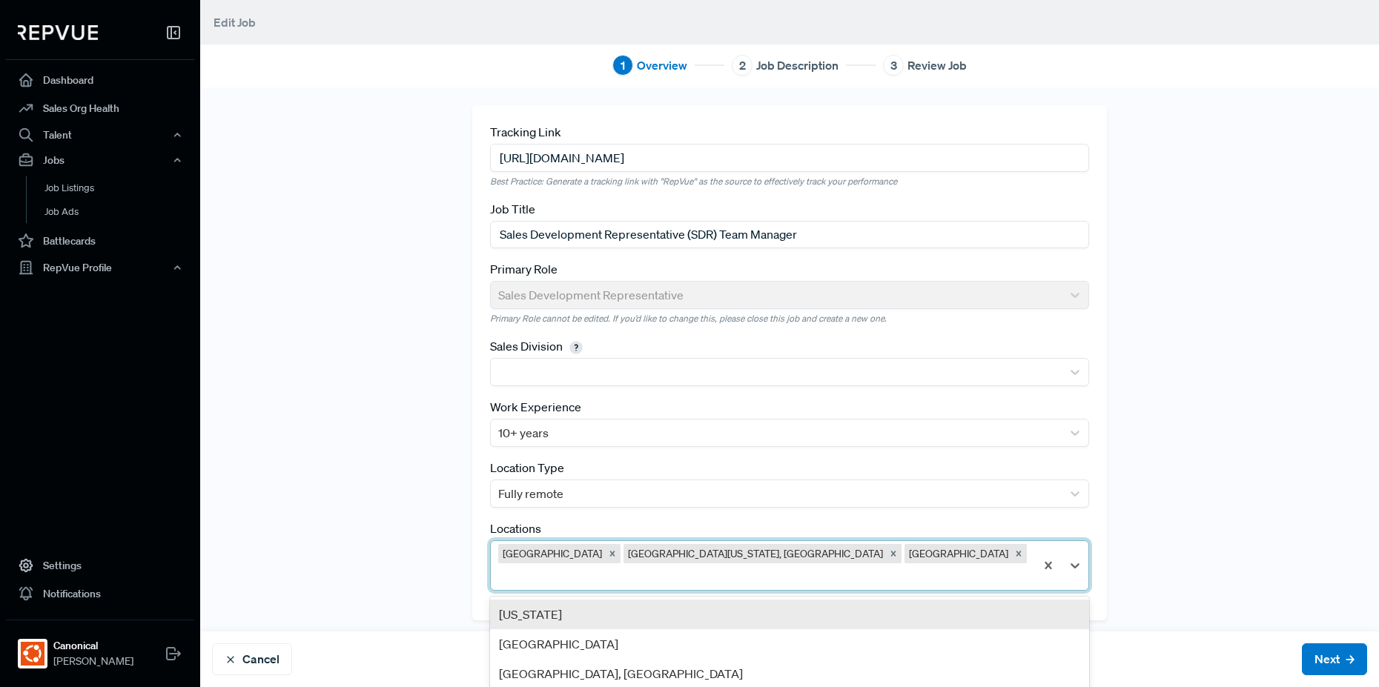
click at [907, 566] on div at bounding box center [762, 576] width 529 height 21
click at [898, 600] on div "[US_STATE]" at bounding box center [789, 615] width 599 height 30
click at [959, 566] on div at bounding box center [801, 576] width 451 height 21
click at [947, 600] on div "[GEOGRAPHIC_DATA]" at bounding box center [789, 615] width 599 height 30
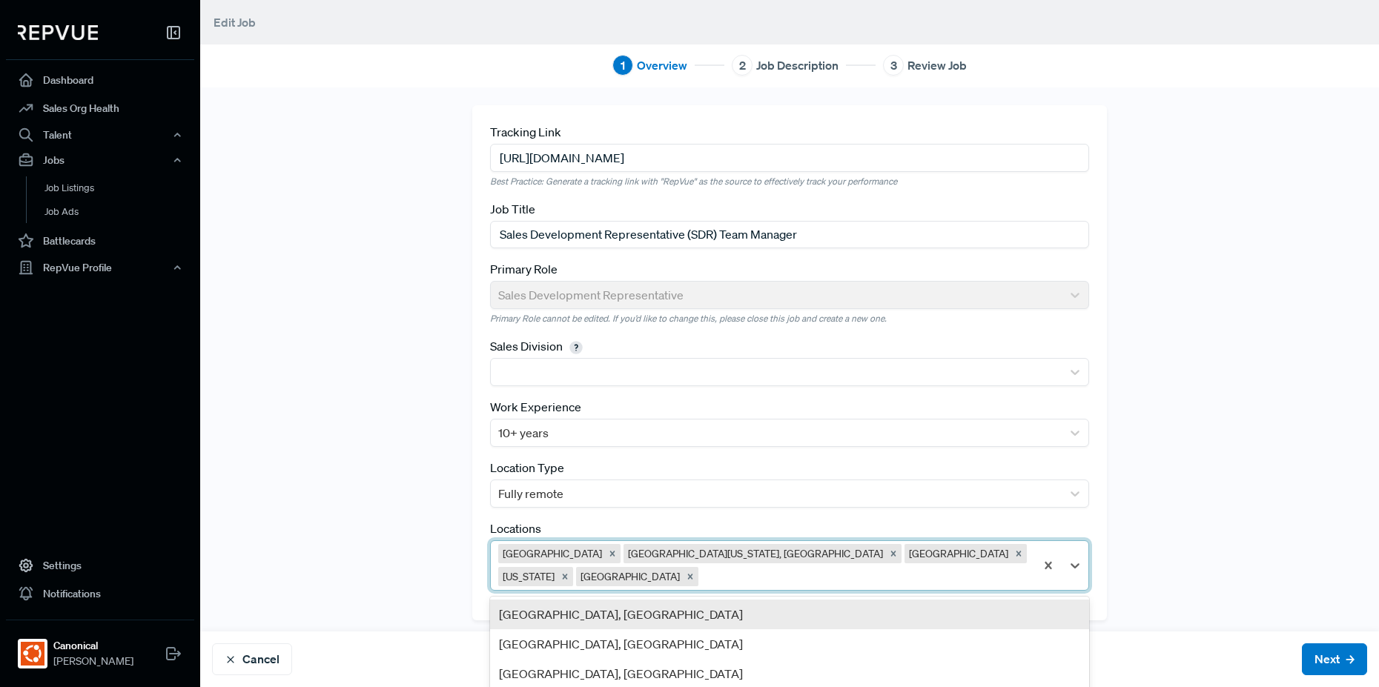
click at [984, 565] on div "[GEOGRAPHIC_DATA] [GEOGRAPHIC_DATA][US_STATE], [GEOGRAPHIC_DATA] [GEOGRAPHIC_DA…" at bounding box center [763, 565] width 544 height 49
click at [951, 610] on div "[GEOGRAPHIC_DATA], [GEOGRAPHIC_DATA]" at bounding box center [789, 615] width 599 height 30
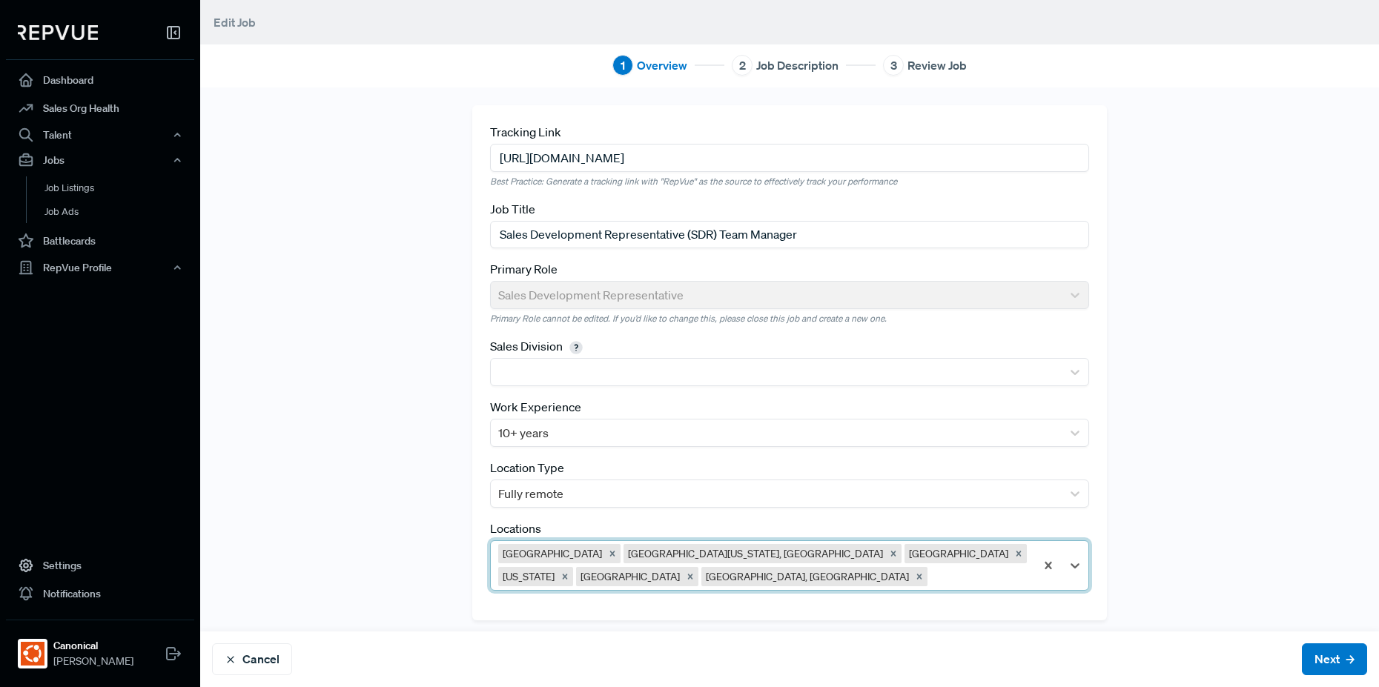
click at [945, 577] on div at bounding box center [978, 576] width 97 height 21
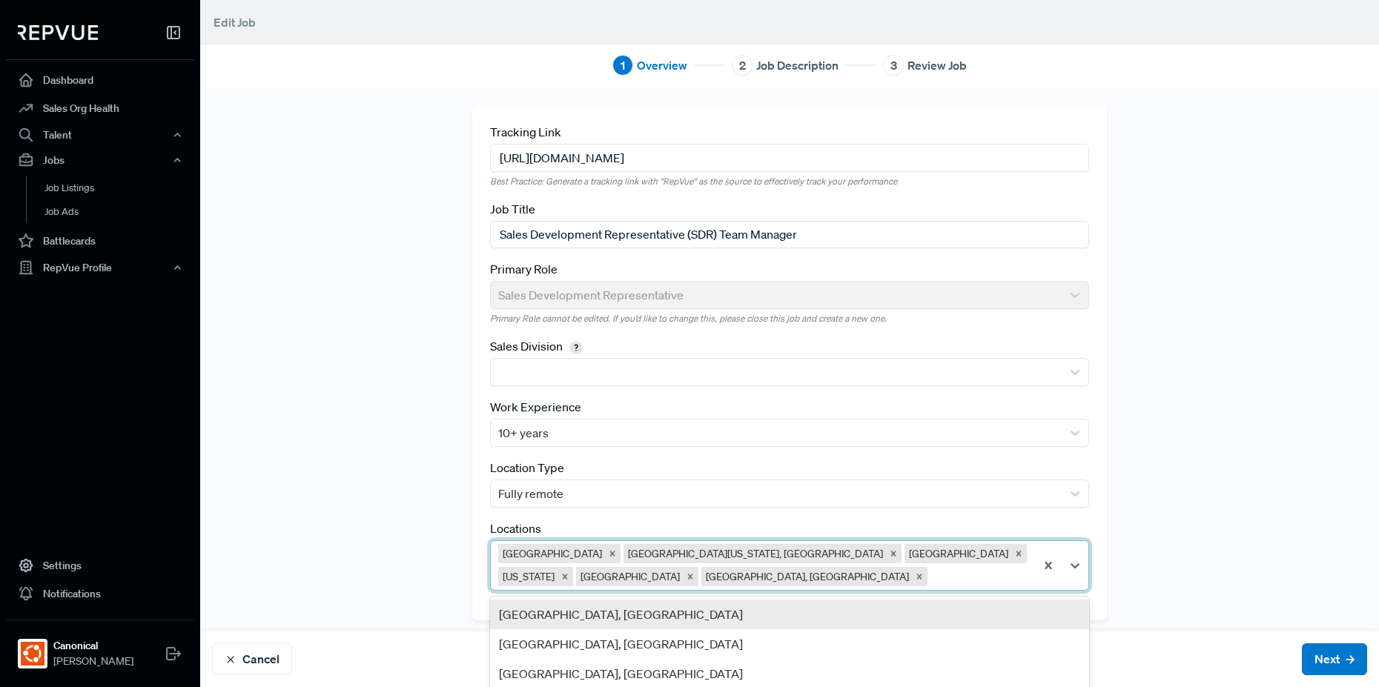
click at [931, 612] on div "[GEOGRAPHIC_DATA], [GEOGRAPHIC_DATA]" at bounding box center [789, 615] width 599 height 30
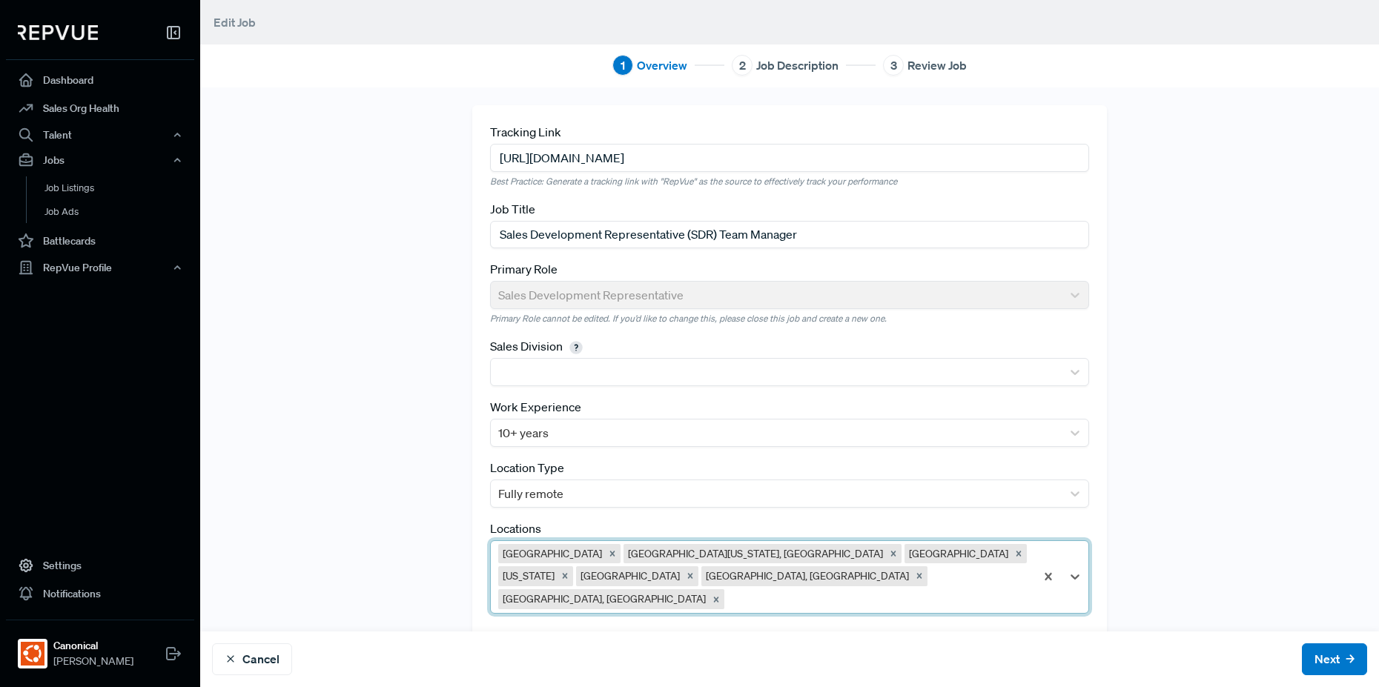
click at [959, 589] on div at bounding box center [877, 599] width 300 height 21
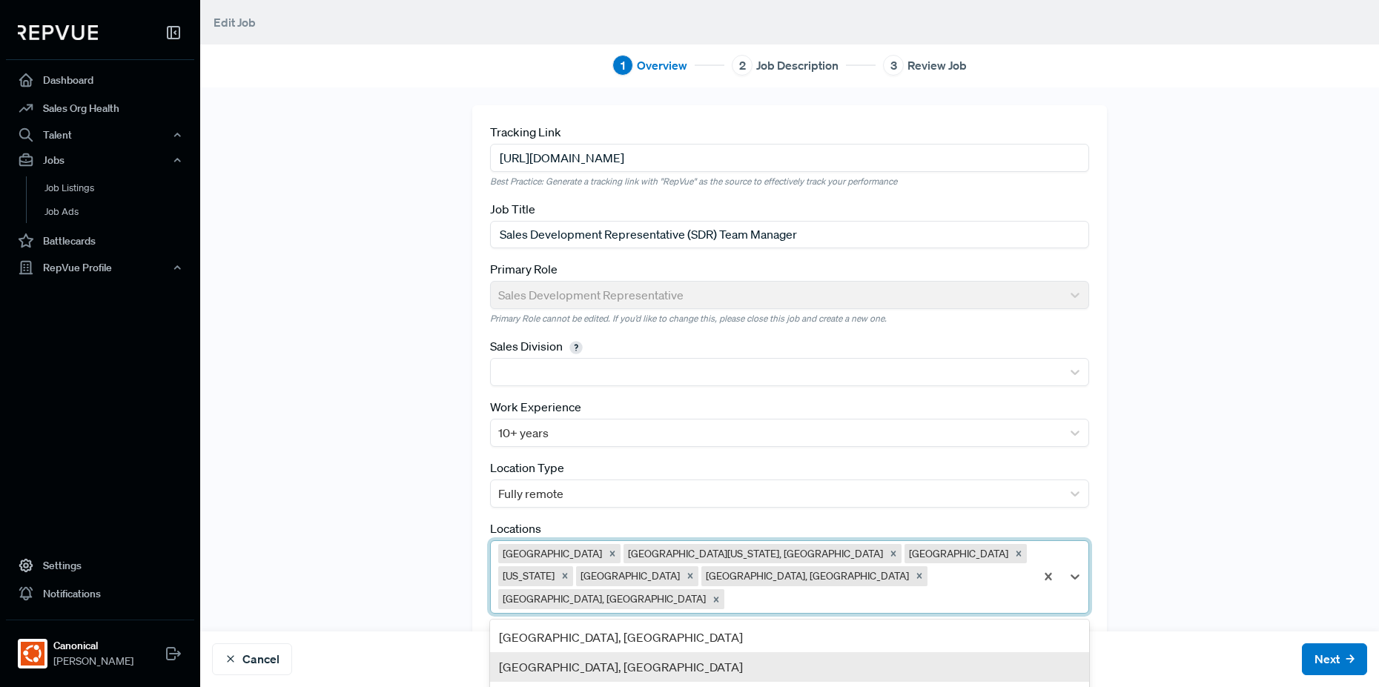
click at [924, 652] on div "[GEOGRAPHIC_DATA], [GEOGRAPHIC_DATA]" at bounding box center [789, 667] width 599 height 30
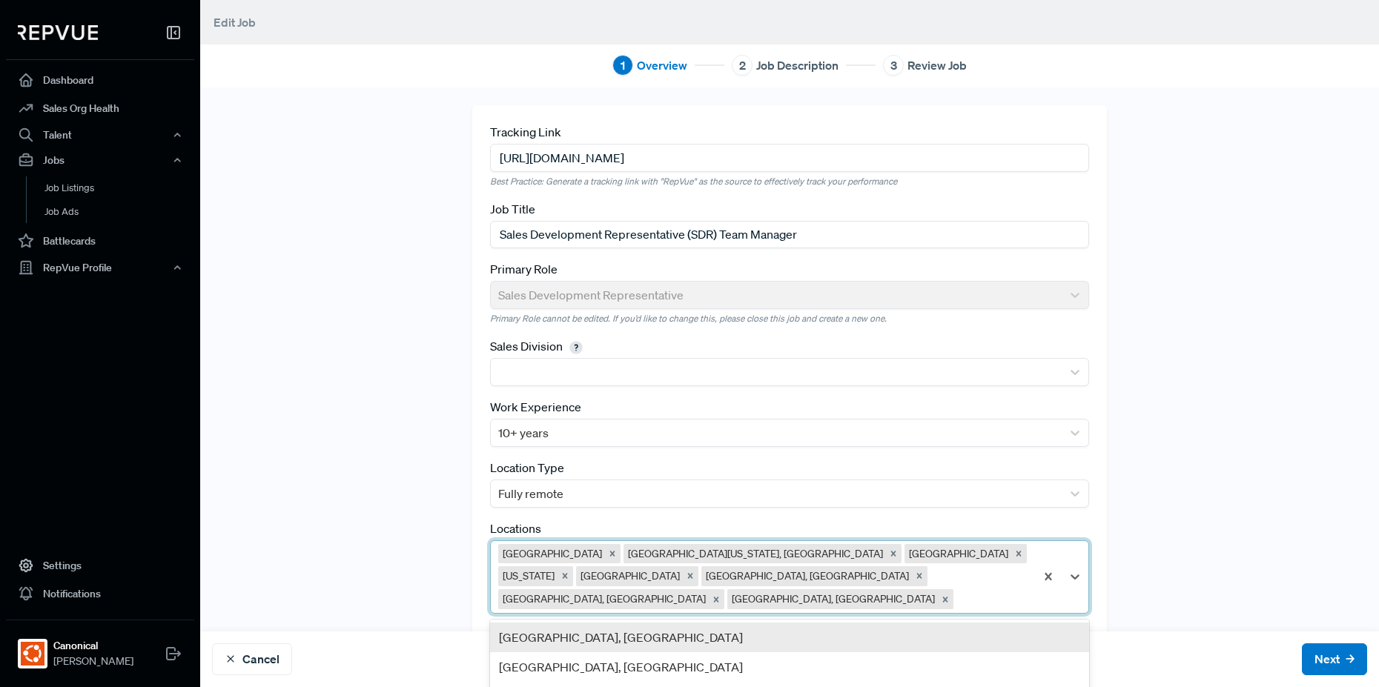
click at [956, 593] on div at bounding box center [991, 599] width 71 height 21
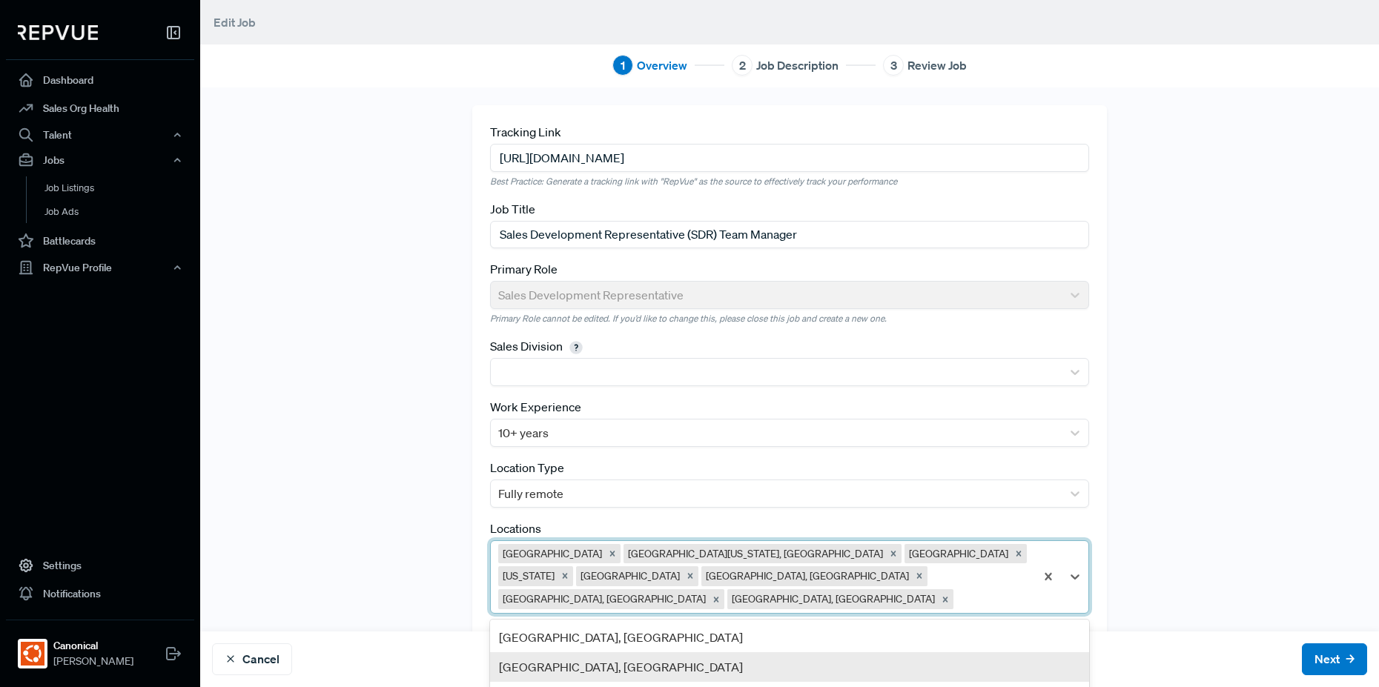
click at [919, 660] on div "[GEOGRAPHIC_DATA], [GEOGRAPHIC_DATA]" at bounding box center [789, 667] width 599 height 30
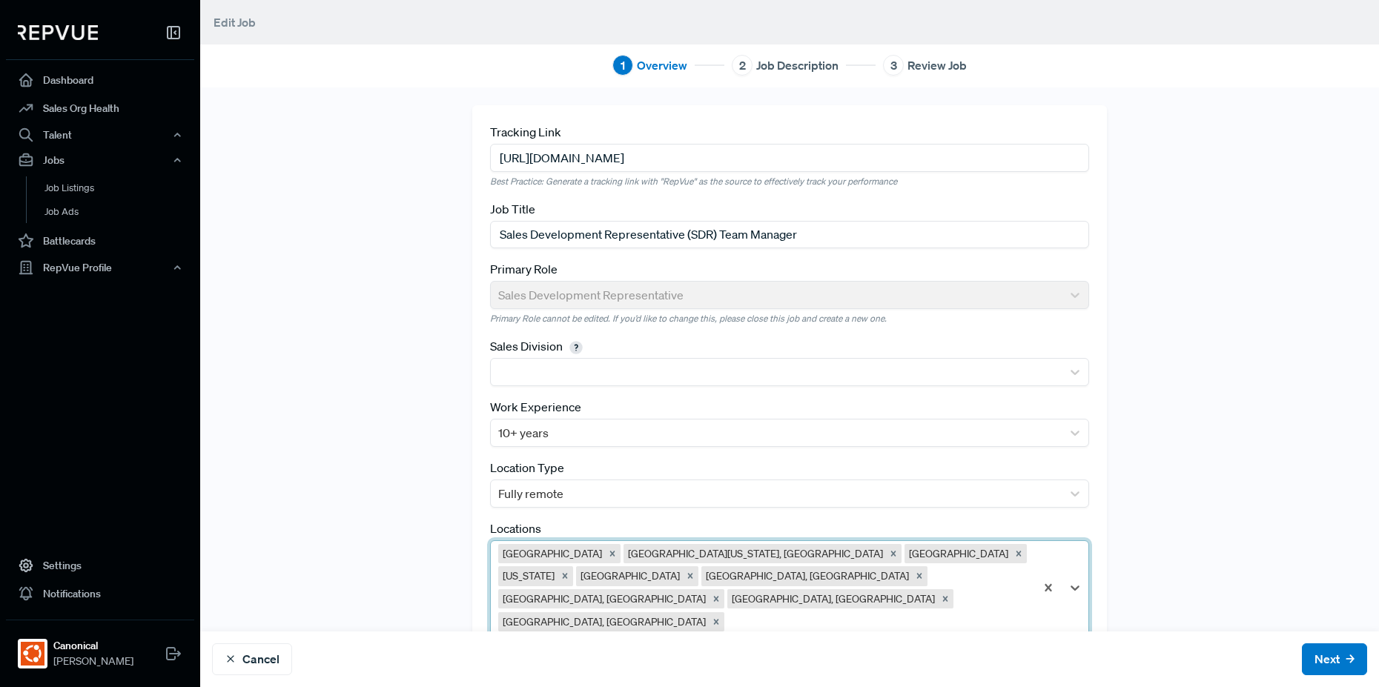
click at [927, 612] on div at bounding box center [877, 622] width 300 height 21
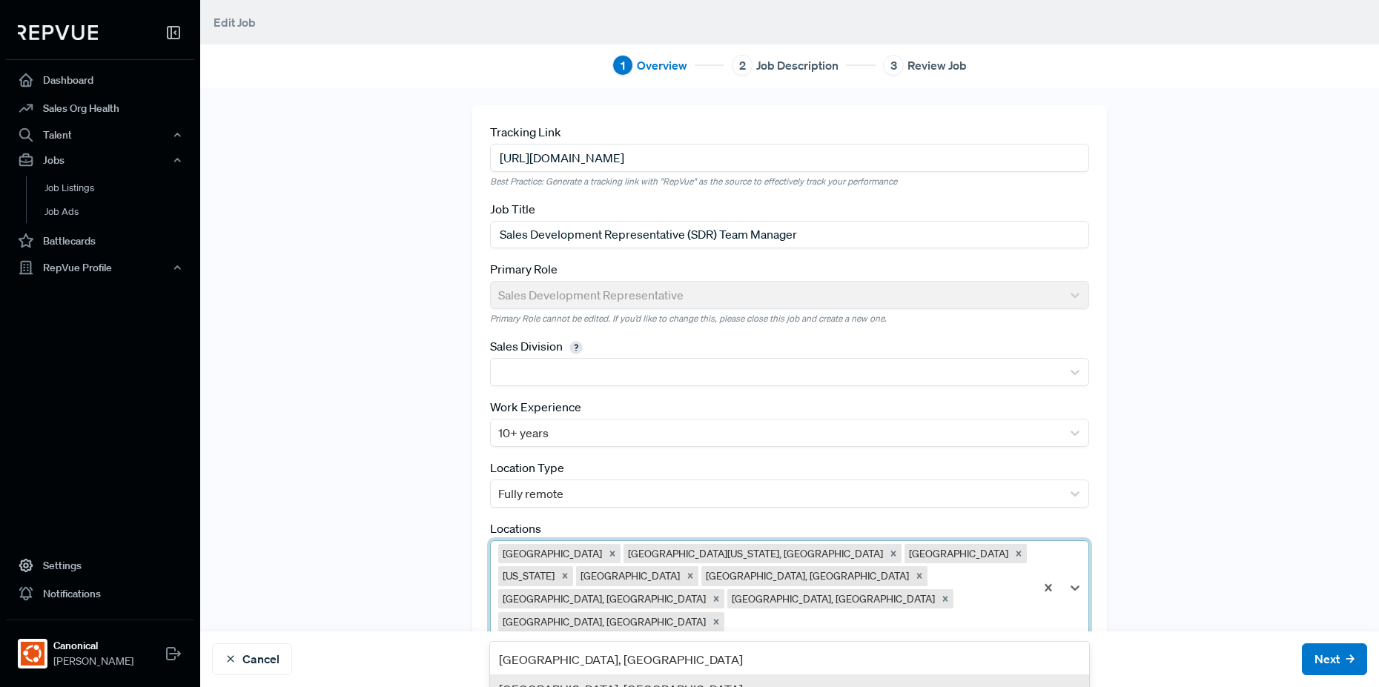
click at [896, 675] on div "[GEOGRAPHIC_DATA], [GEOGRAPHIC_DATA]" at bounding box center [789, 690] width 599 height 30
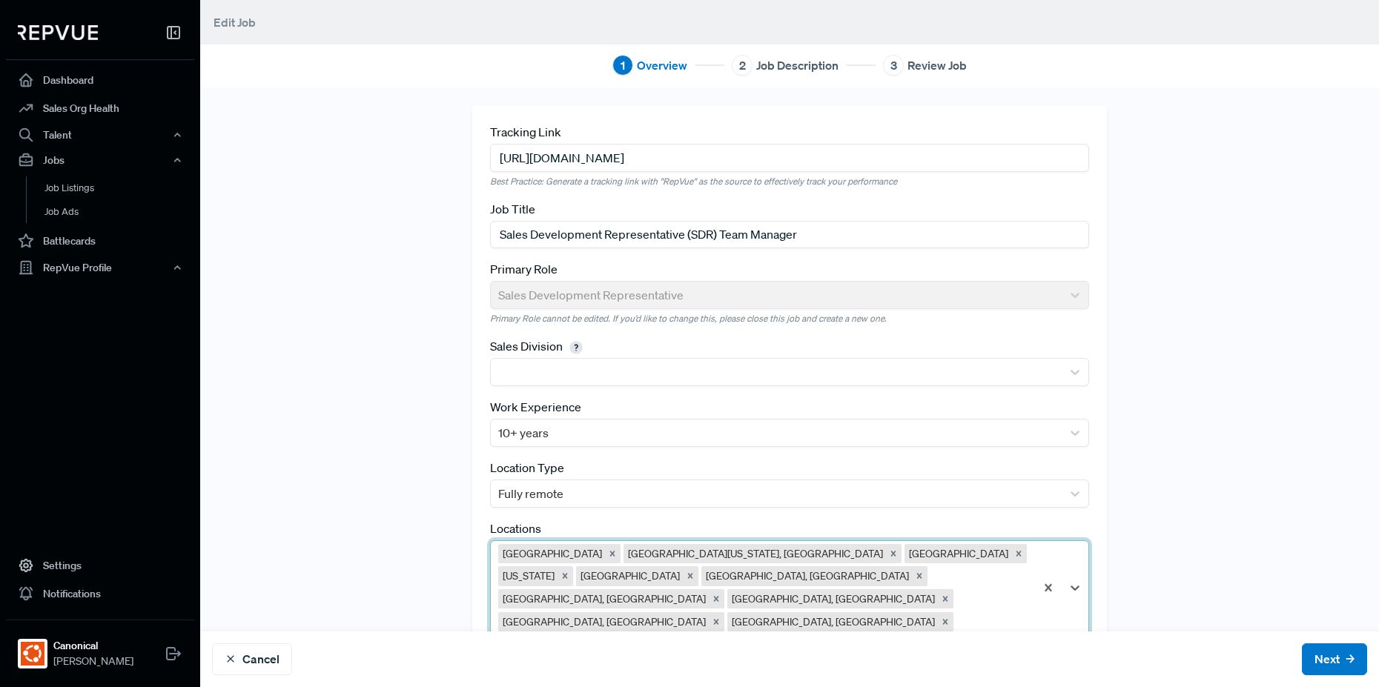
click at [956, 612] on div at bounding box center [991, 622] width 71 height 21
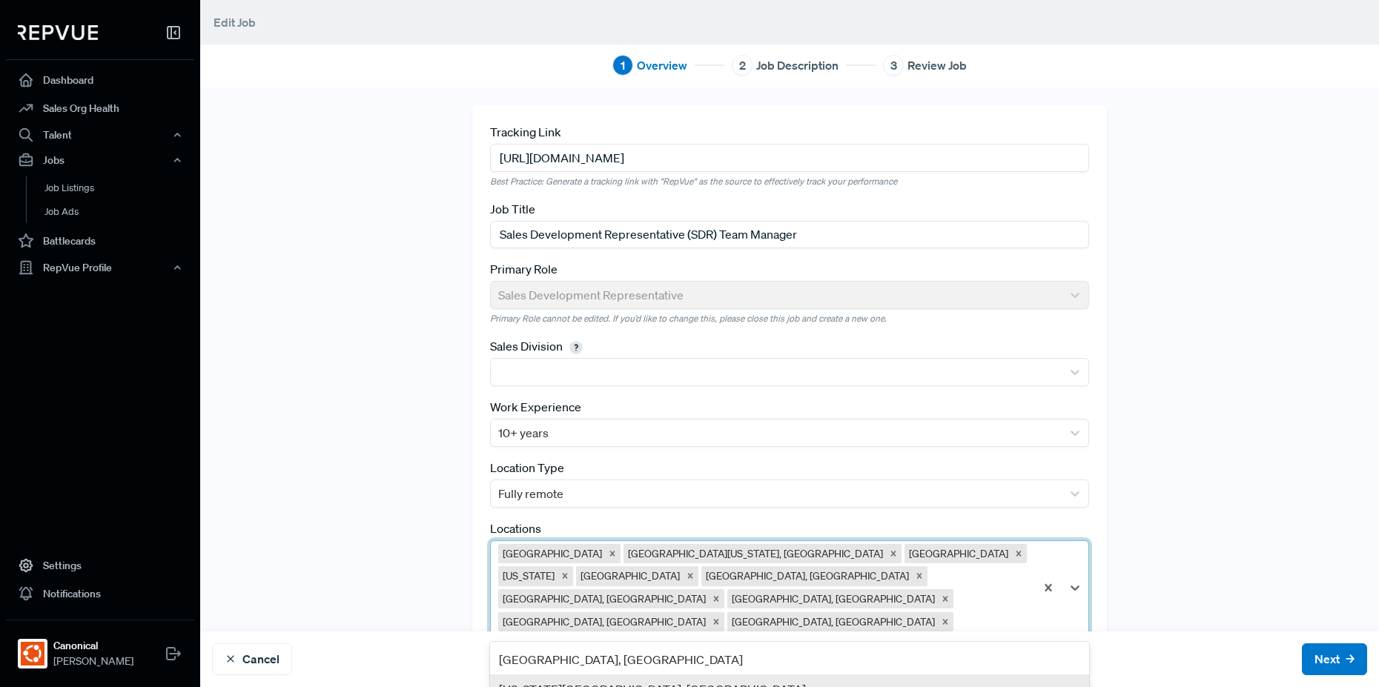
click at [904, 675] on div "[US_STATE][GEOGRAPHIC_DATA], [GEOGRAPHIC_DATA]" at bounding box center [789, 690] width 599 height 30
click at [1013, 634] on div at bounding box center [903, 644] width 248 height 21
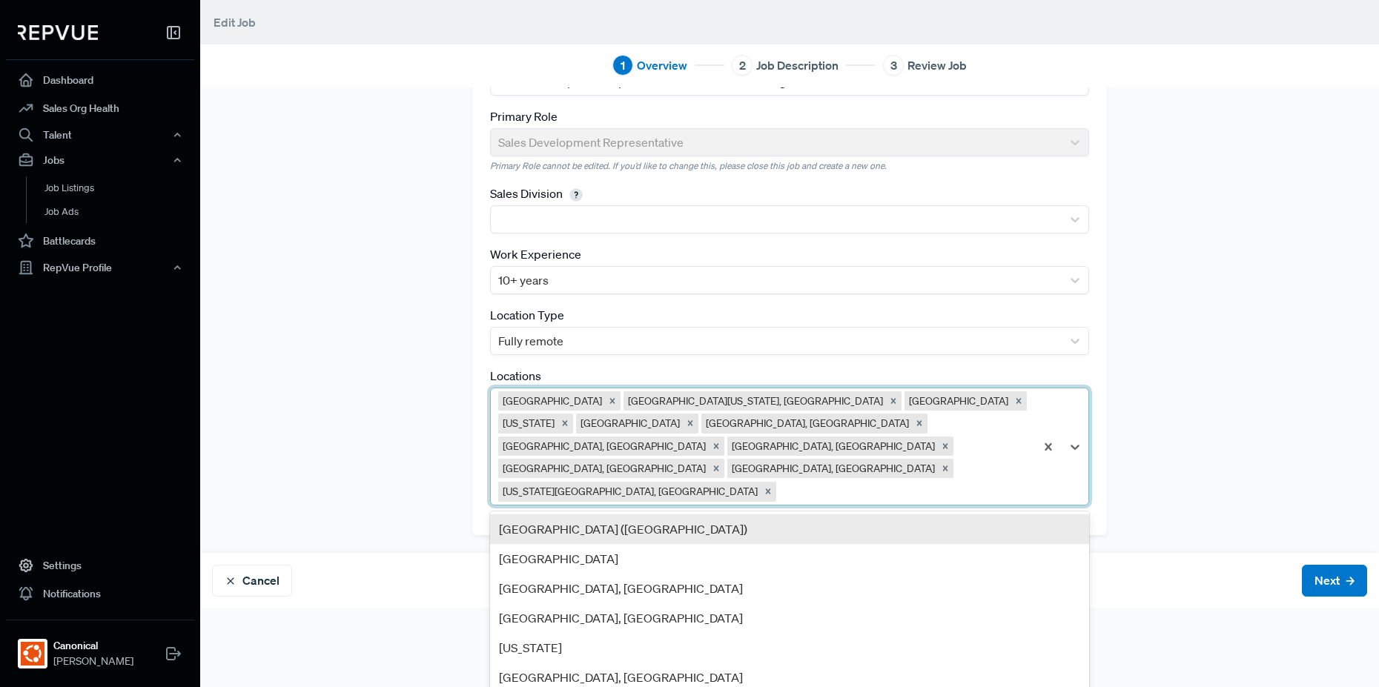
scroll to position [154, 0]
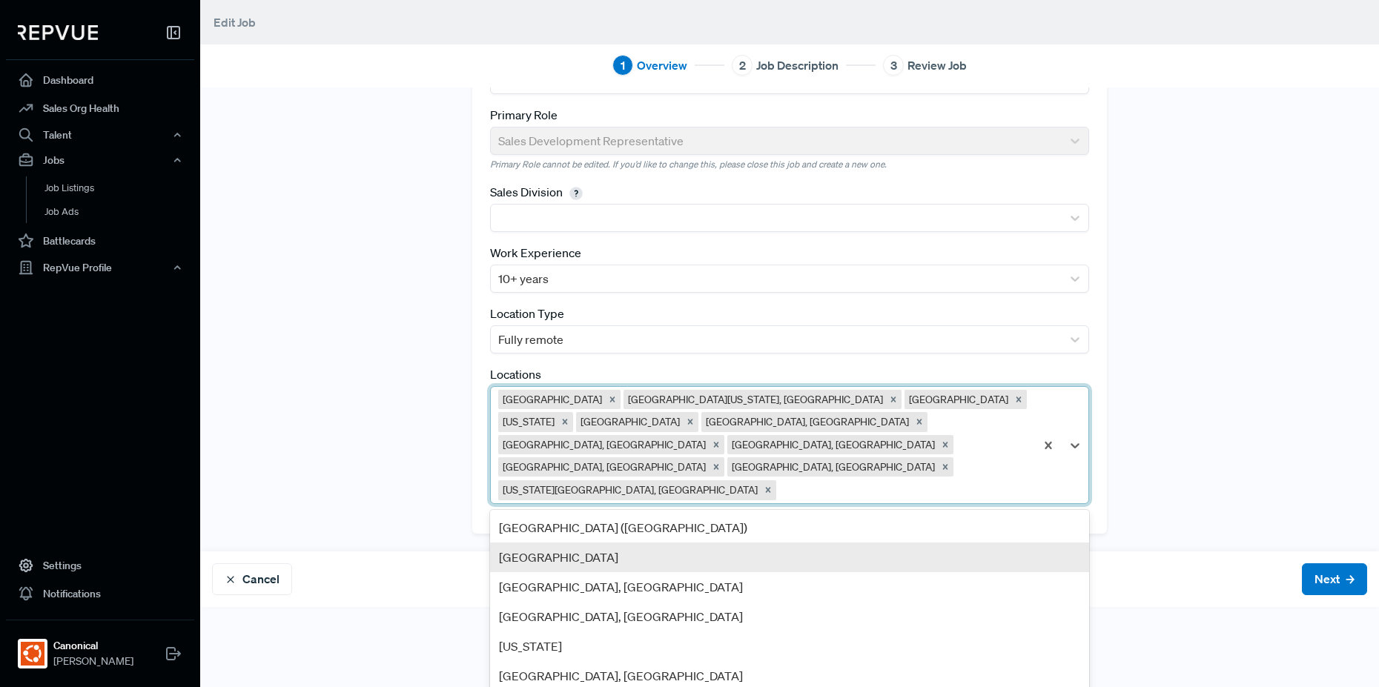
click at [935, 543] on div "[GEOGRAPHIC_DATA]" at bounding box center [789, 558] width 599 height 30
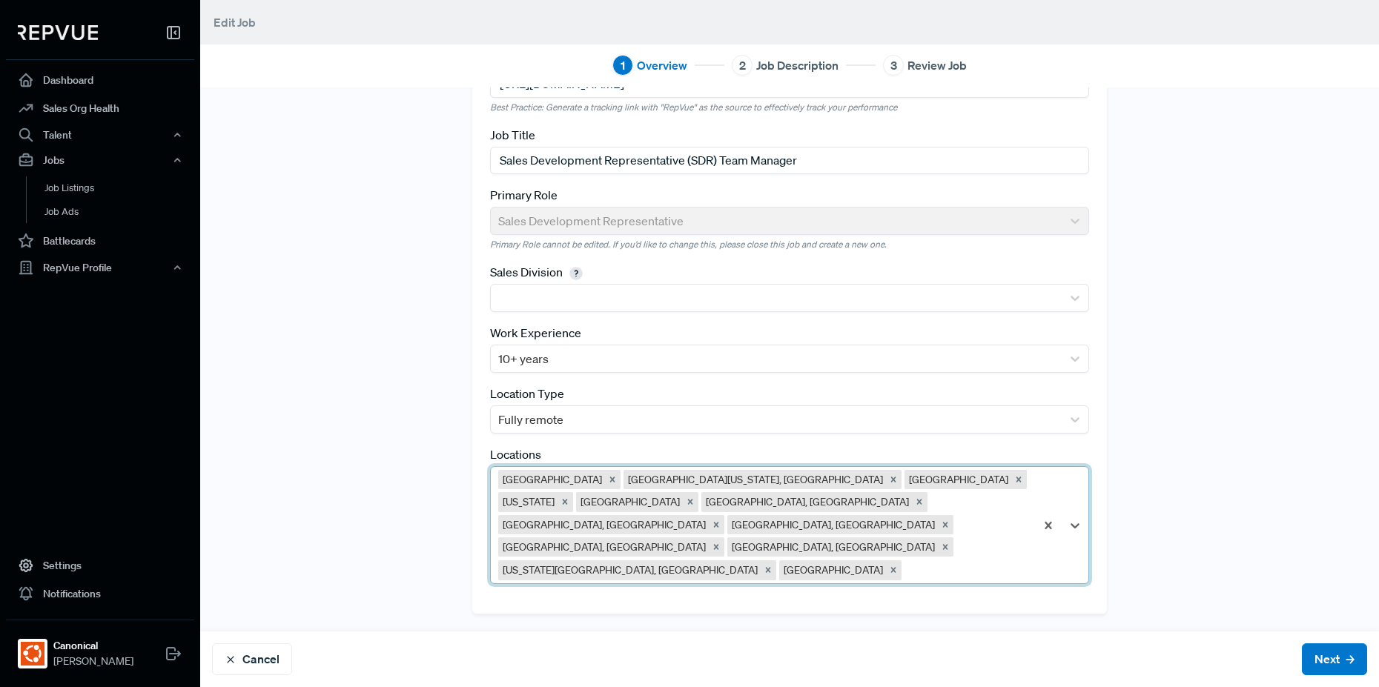
scroll to position [52, 0]
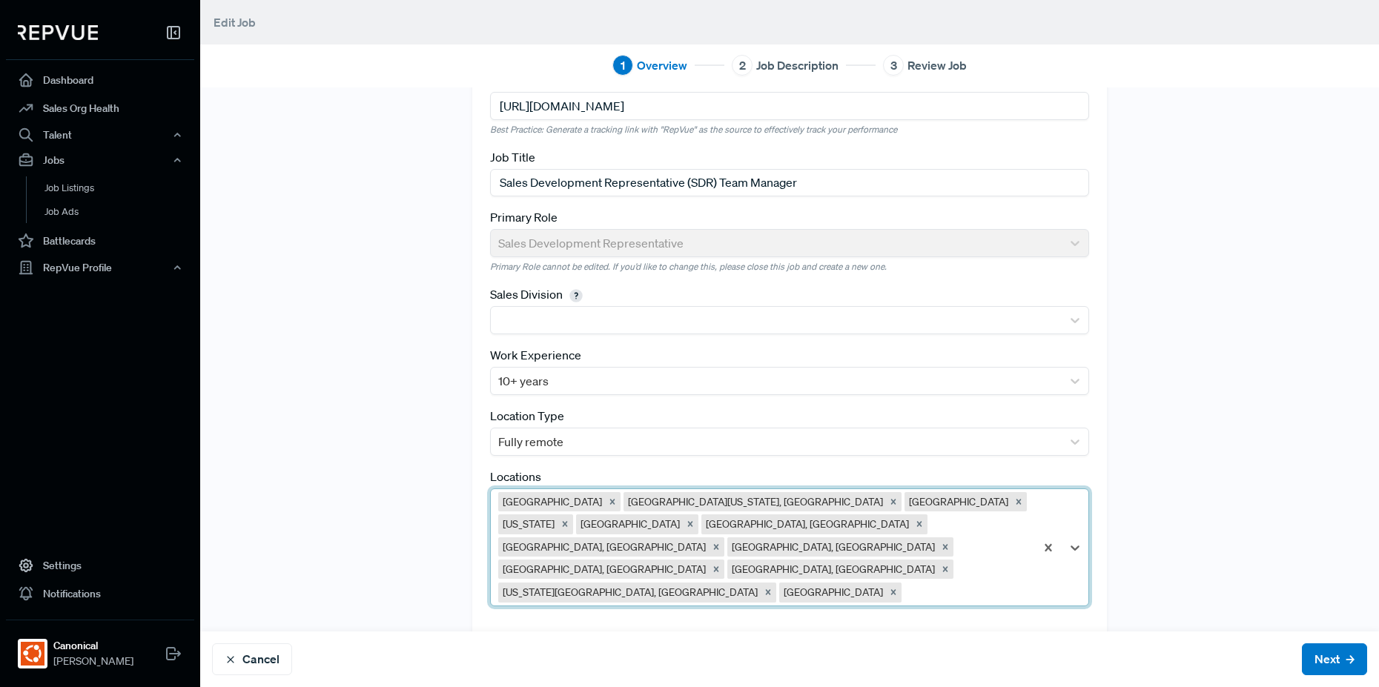
click at [941, 572] on div "option Canada, selected. [GEOGRAPHIC_DATA] [GEOGRAPHIC_DATA][US_STATE], [GEOGRA…" at bounding box center [789, 548] width 599 height 119
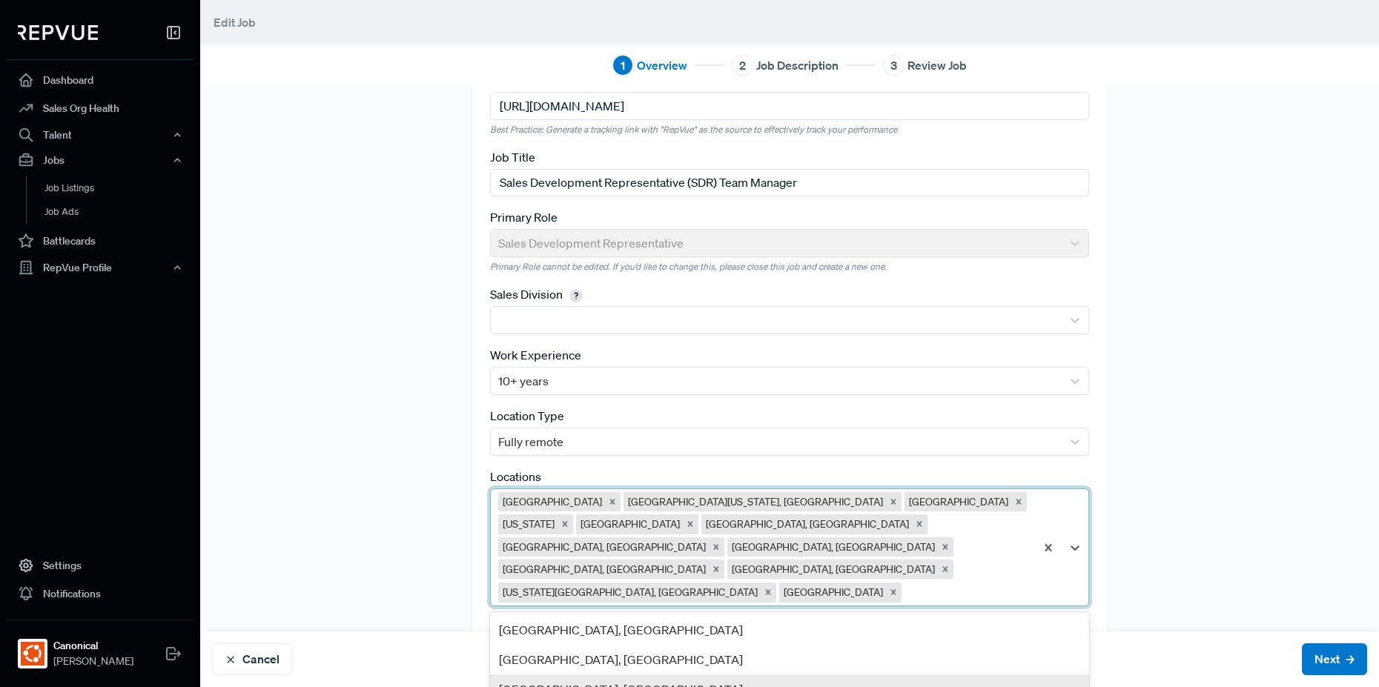
scroll to position [0, 0]
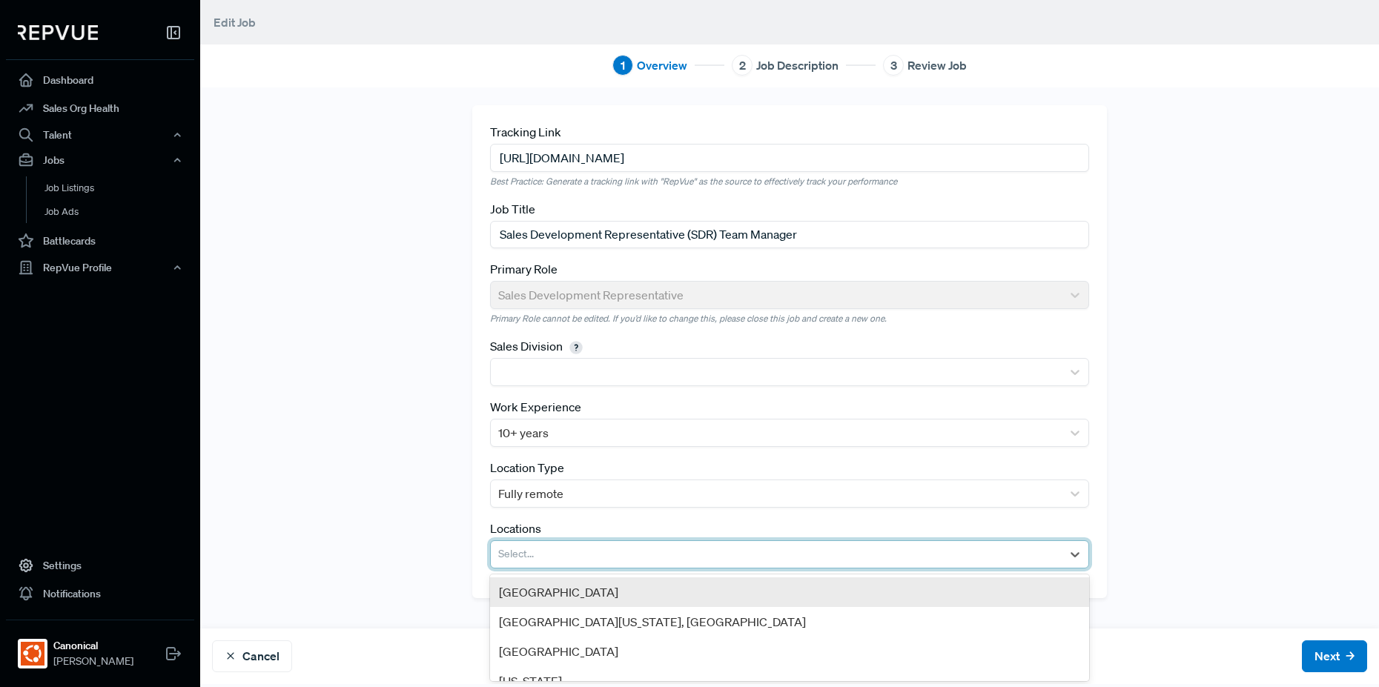
click at [893, 560] on div at bounding box center [776, 554] width 556 height 21
click at [893, 592] on div "[GEOGRAPHIC_DATA]" at bounding box center [789, 592] width 599 height 30
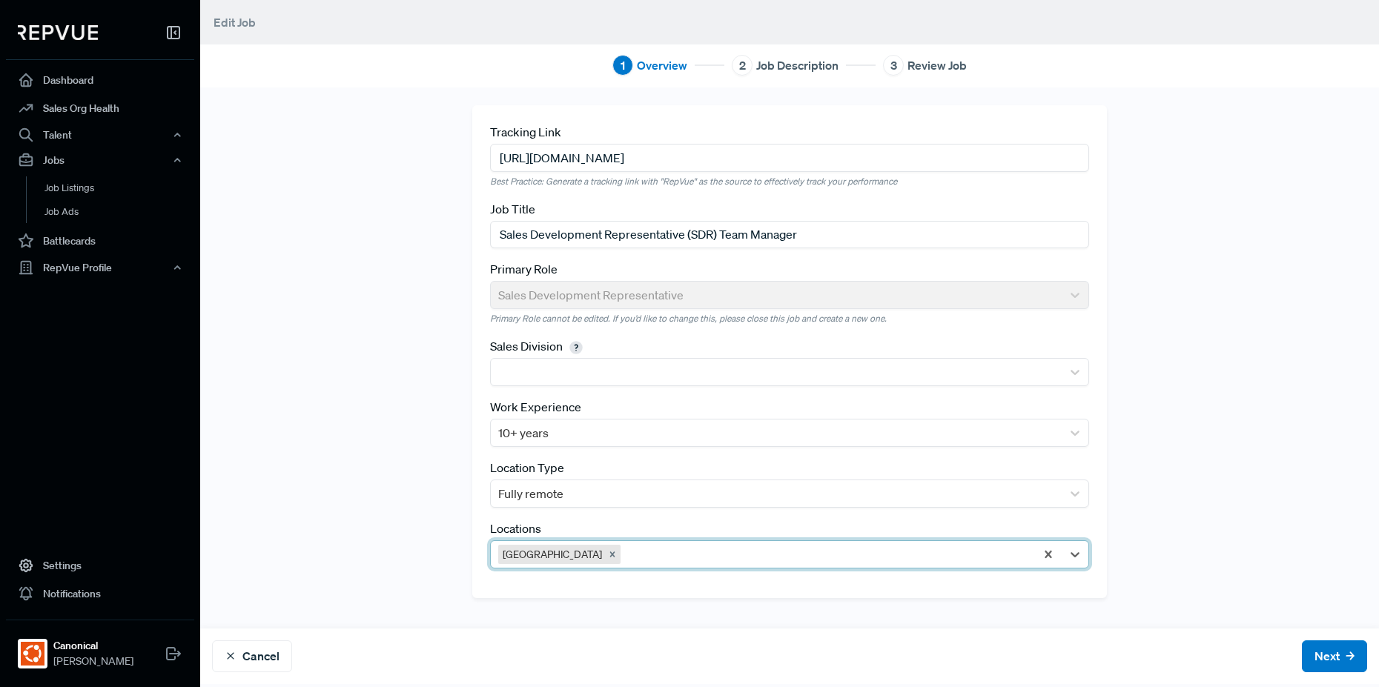
click at [892, 567] on div "[GEOGRAPHIC_DATA]" at bounding box center [763, 554] width 544 height 27
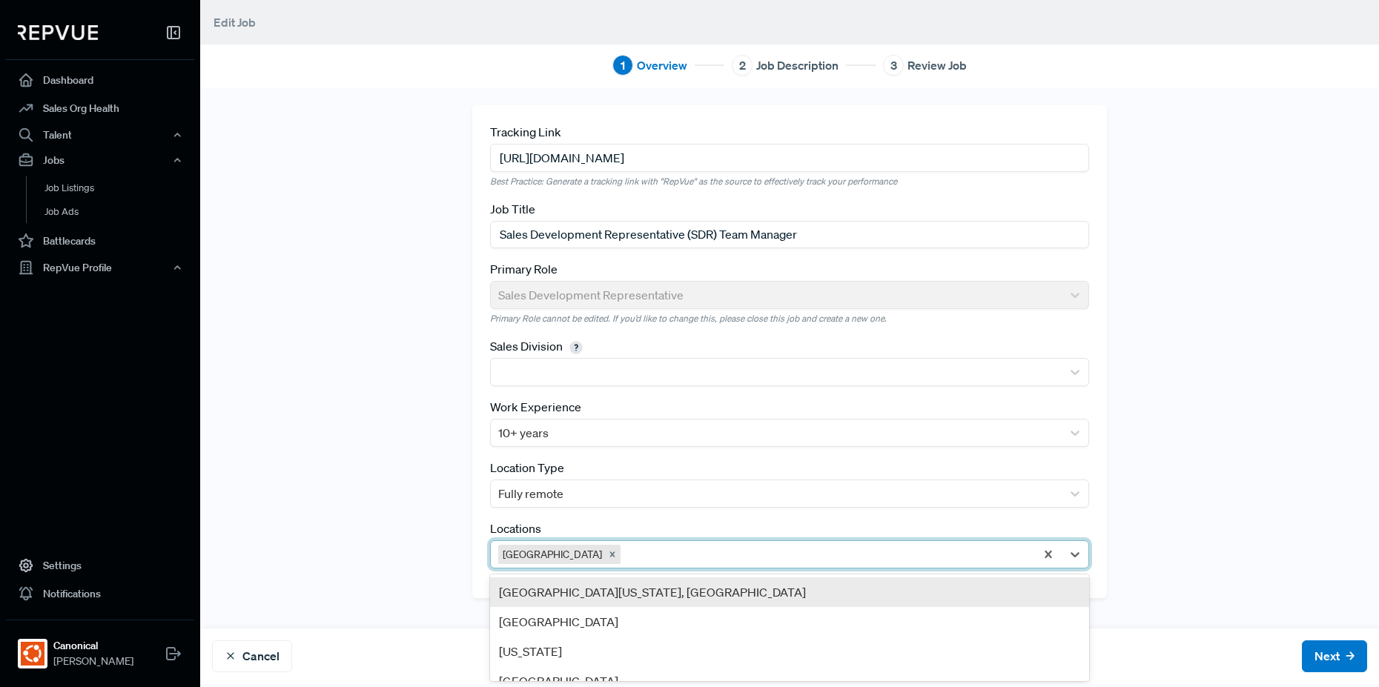
click at [894, 598] on div "[GEOGRAPHIC_DATA][US_STATE], [GEOGRAPHIC_DATA]" at bounding box center [789, 592] width 599 height 30
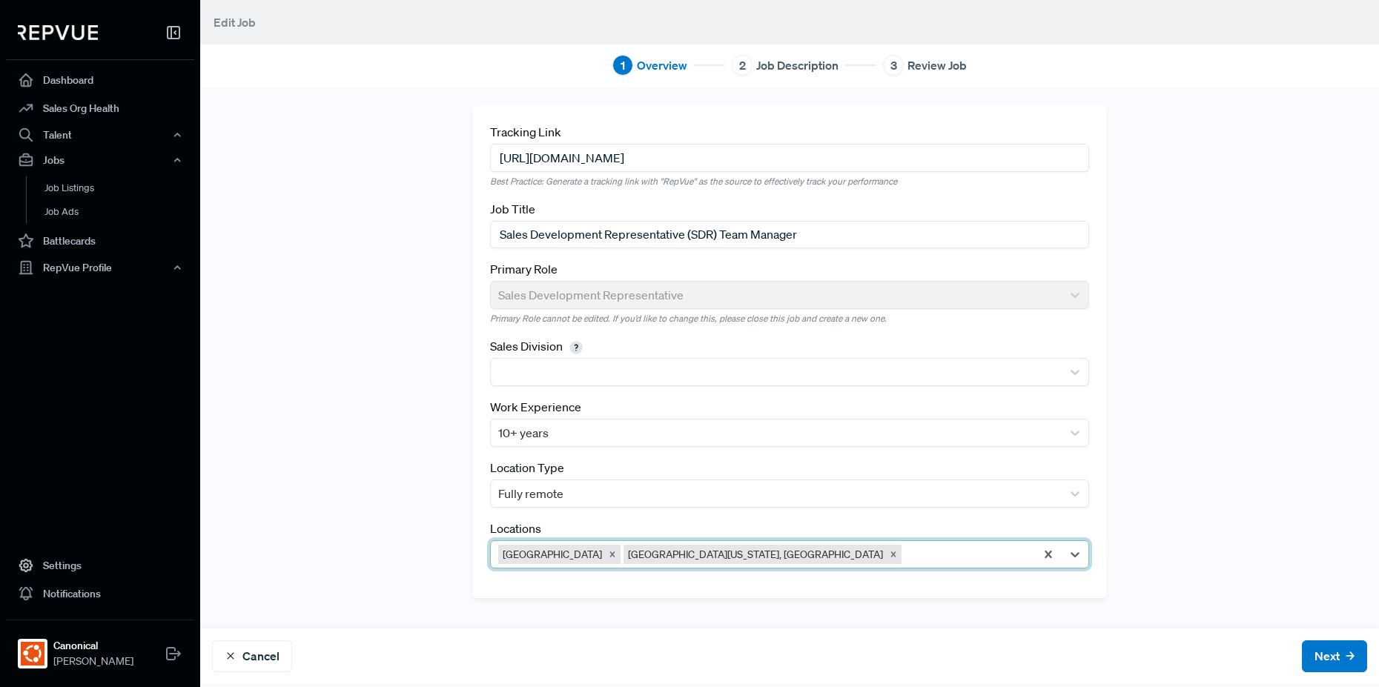
click at [905, 562] on div at bounding box center [965, 554] width 123 height 21
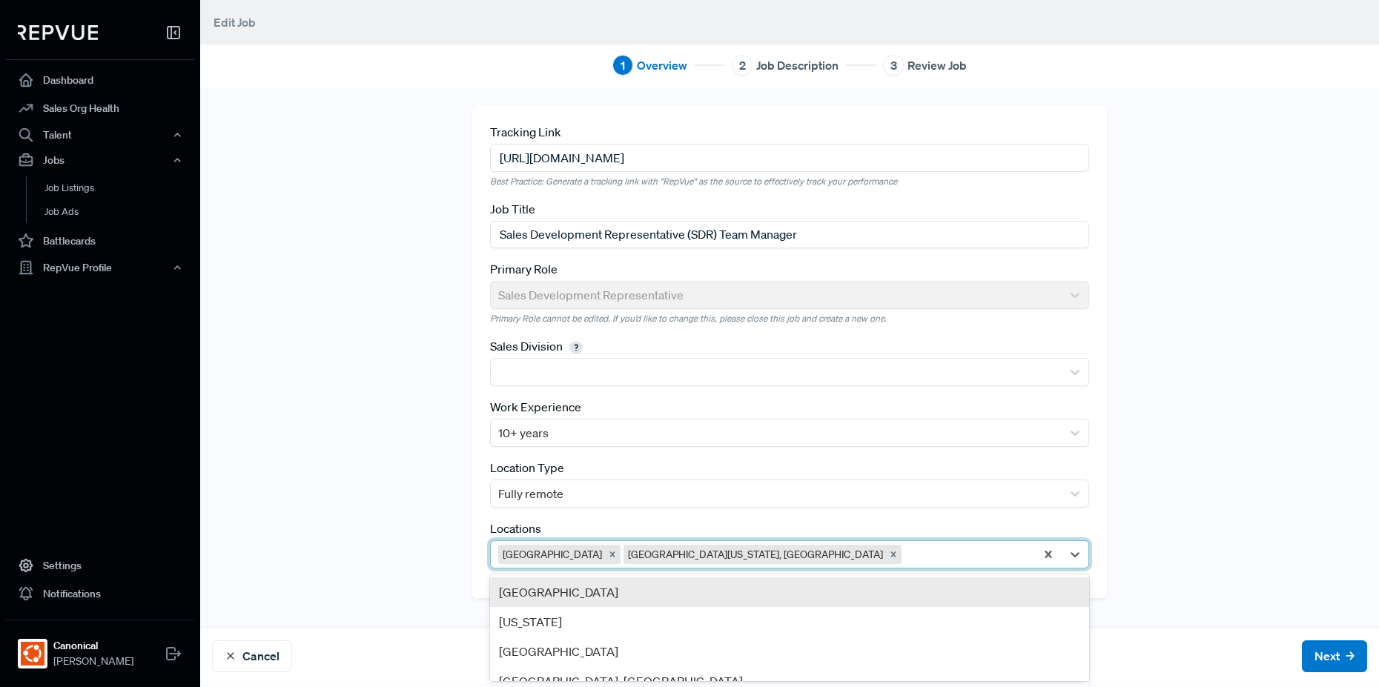
click at [892, 592] on div "[GEOGRAPHIC_DATA]" at bounding box center [789, 592] width 599 height 30
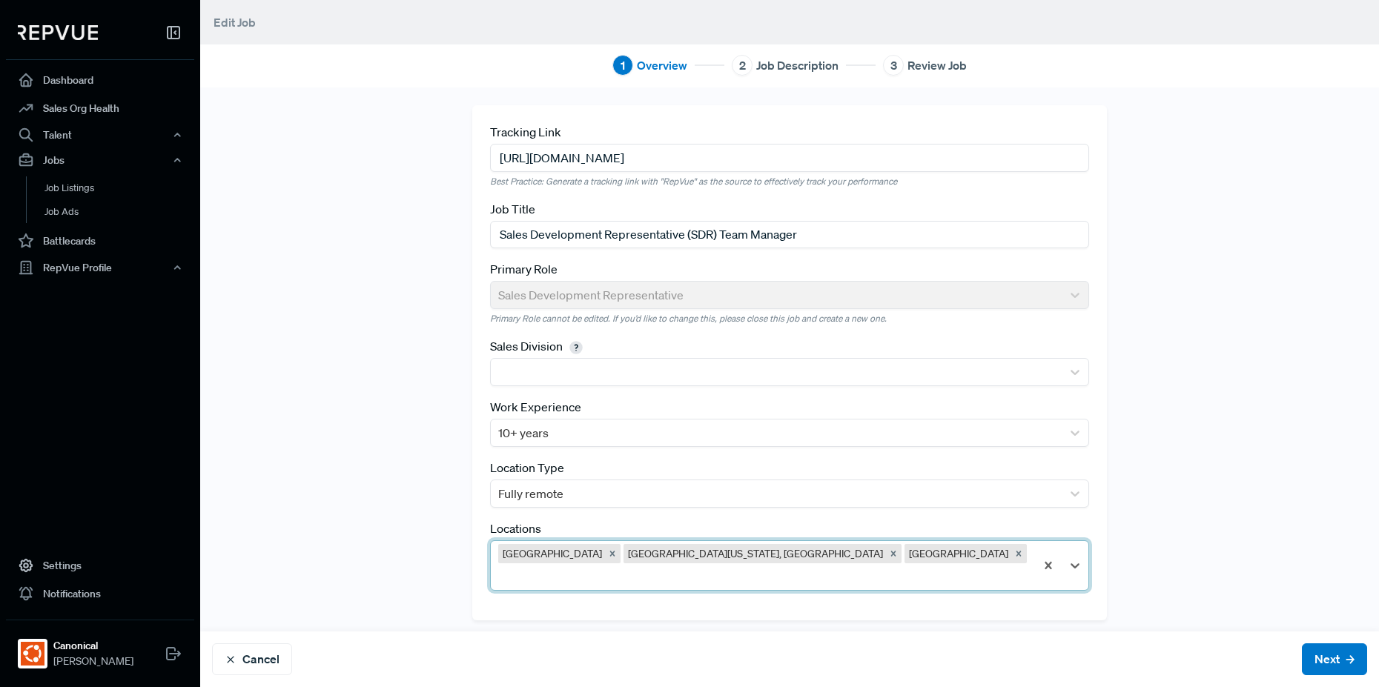
click at [906, 566] on div at bounding box center [762, 576] width 529 height 21
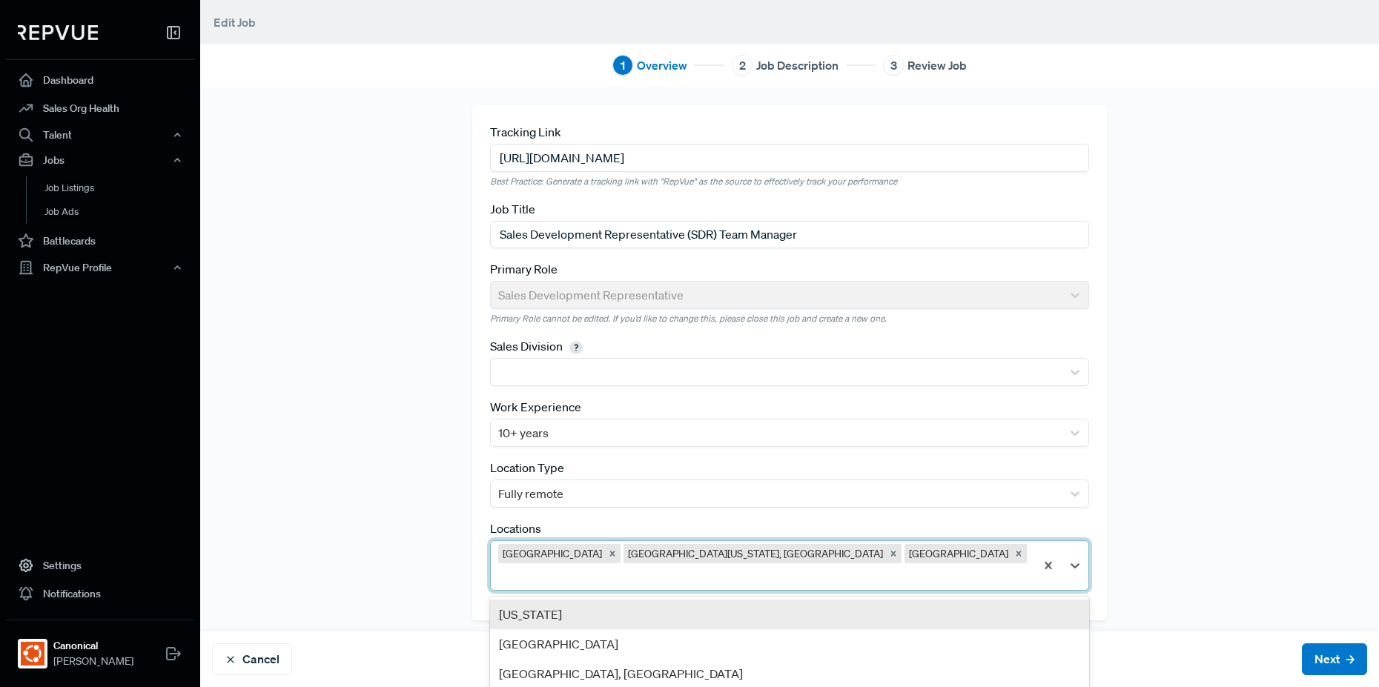
click at [896, 600] on div "[US_STATE]" at bounding box center [789, 615] width 599 height 30
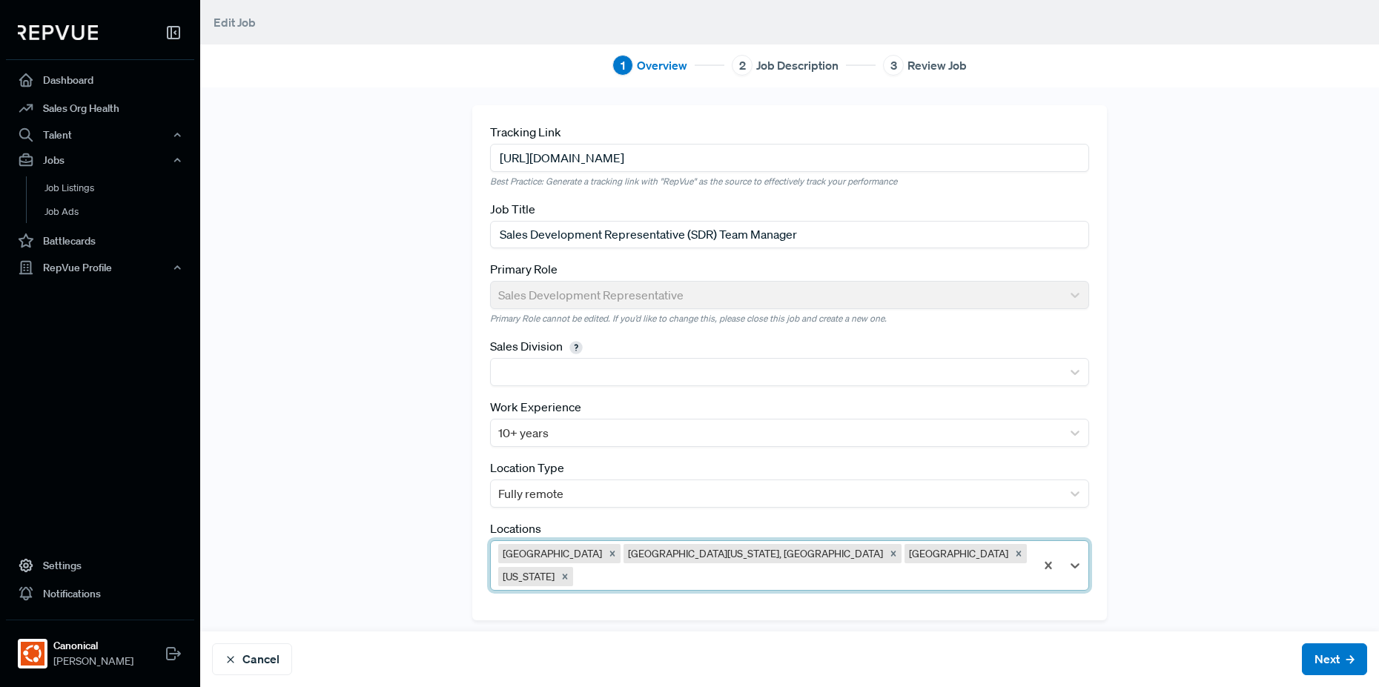
click at [961, 566] on div at bounding box center [801, 576] width 451 height 21
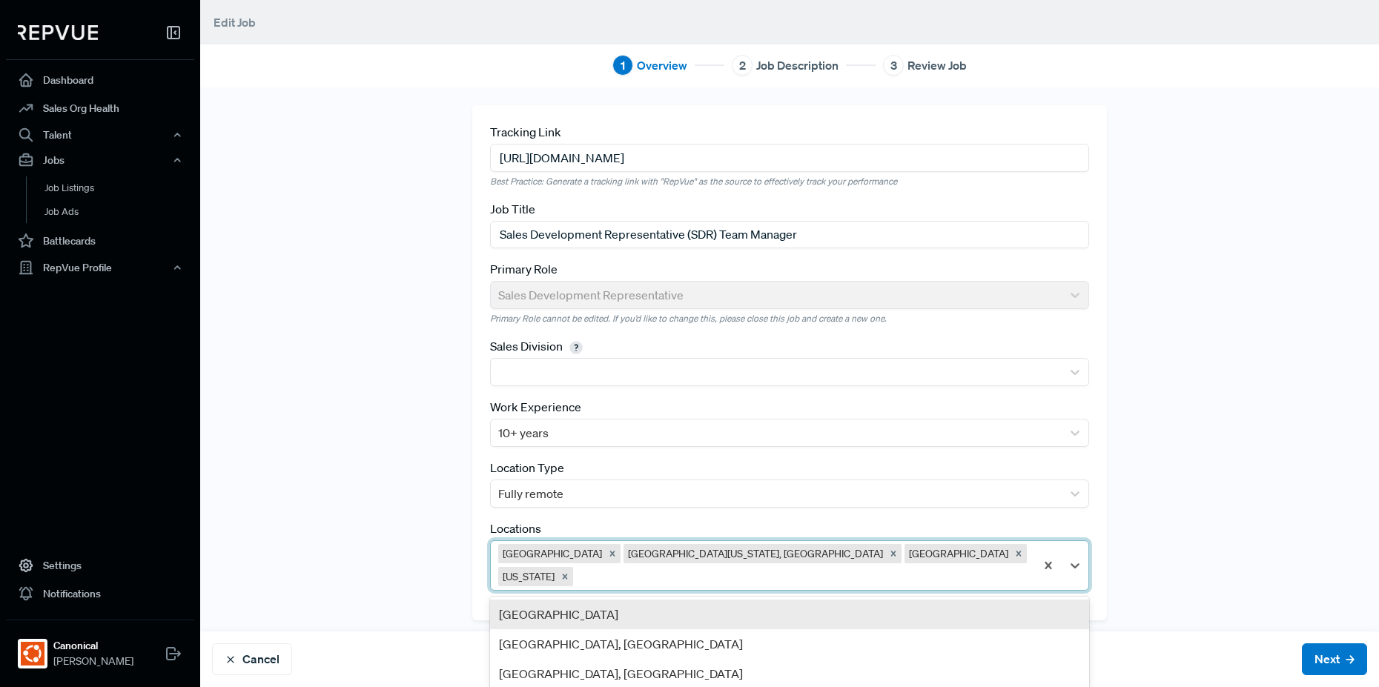
click at [946, 600] on div "[GEOGRAPHIC_DATA]" at bounding box center [789, 615] width 599 height 30
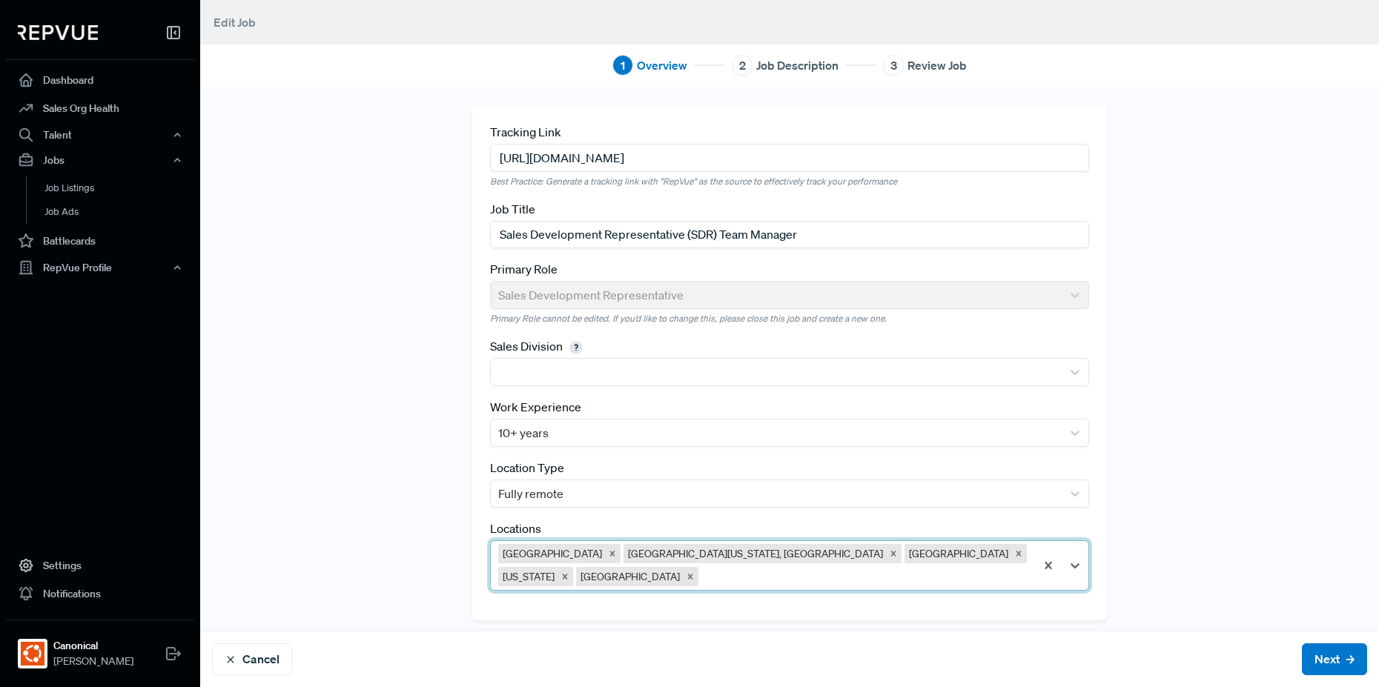
click at [976, 563] on div "[GEOGRAPHIC_DATA] [GEOGRAPHIC_DATA][US_STATE], [GEOGRAPHIC_DATA] [GEOGRAPHIC_DA…" at bounding box center [763, 565] width 544 height 49
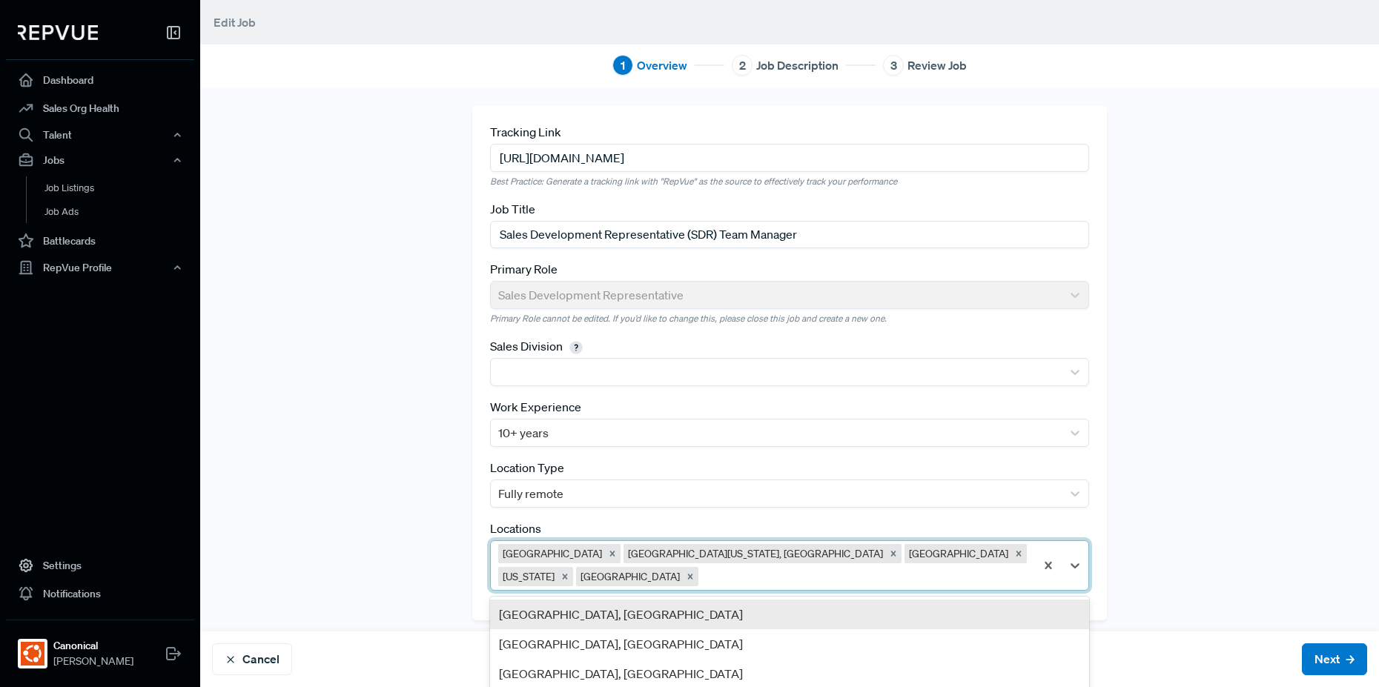
click at [945, 612] on div "[GEOGRAPHIC_DATA], [GEOGRAPHIC_DATA]" at bounding box center [789, 615] width 599 height 30
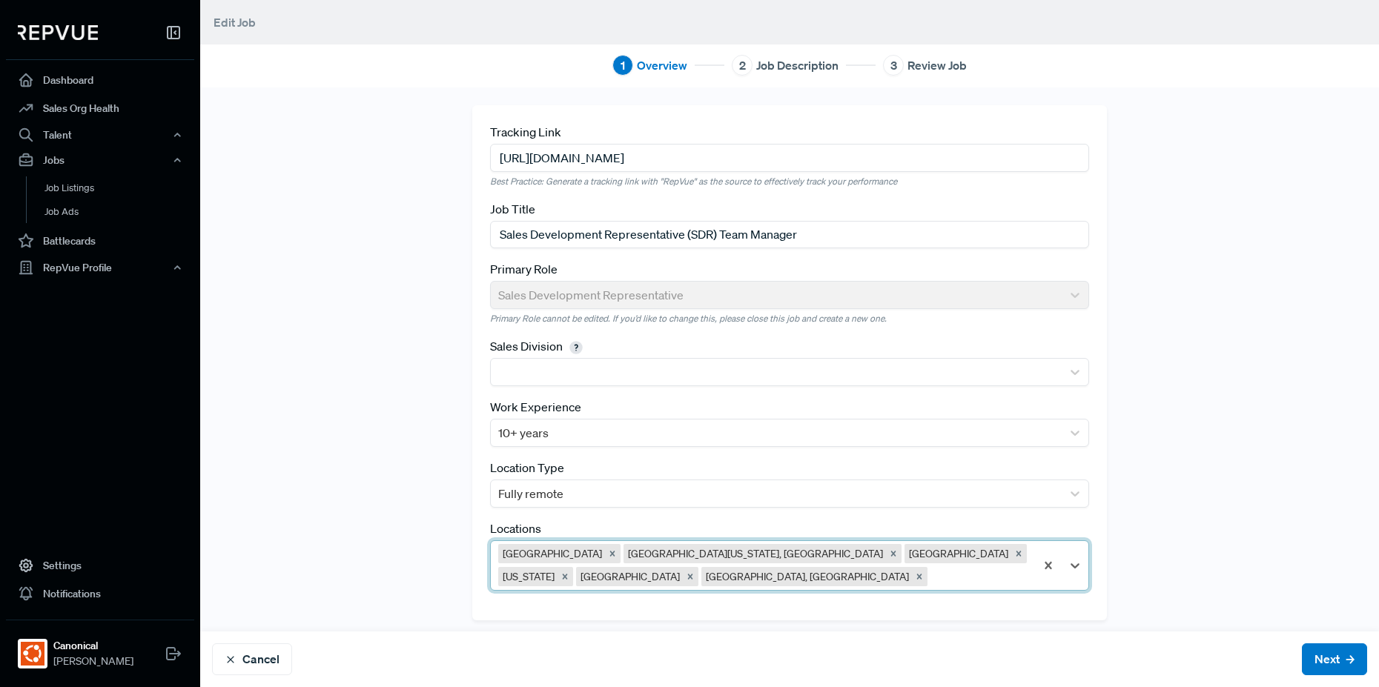
click at [963, 581] on div at bounding box center [978, 576] width 97 height 21
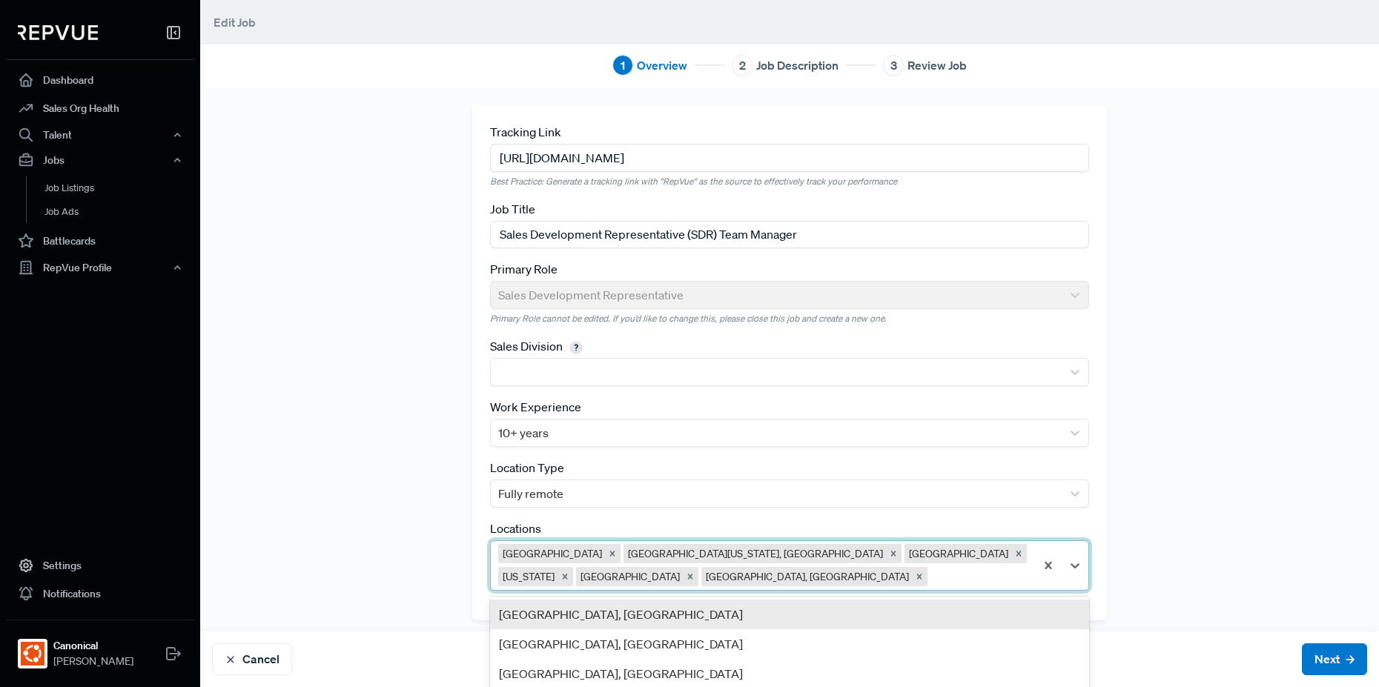
click at [948, 606] on div "[GEOGRAPHIC_DATA], [GEOGRAPHIC_DATA]" at bounding box center [789, 615] width 599 height 30
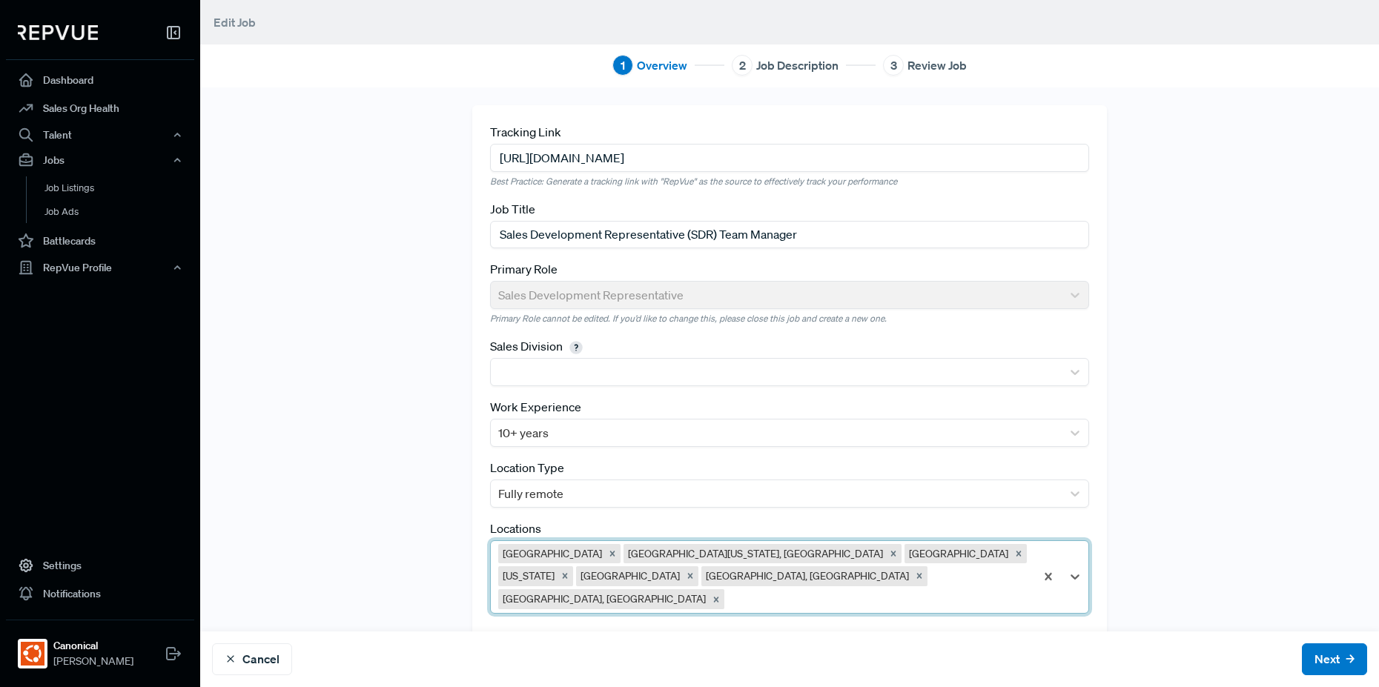
click at [961, 589] on div at bounding box center [877, 599] width 300 height 21
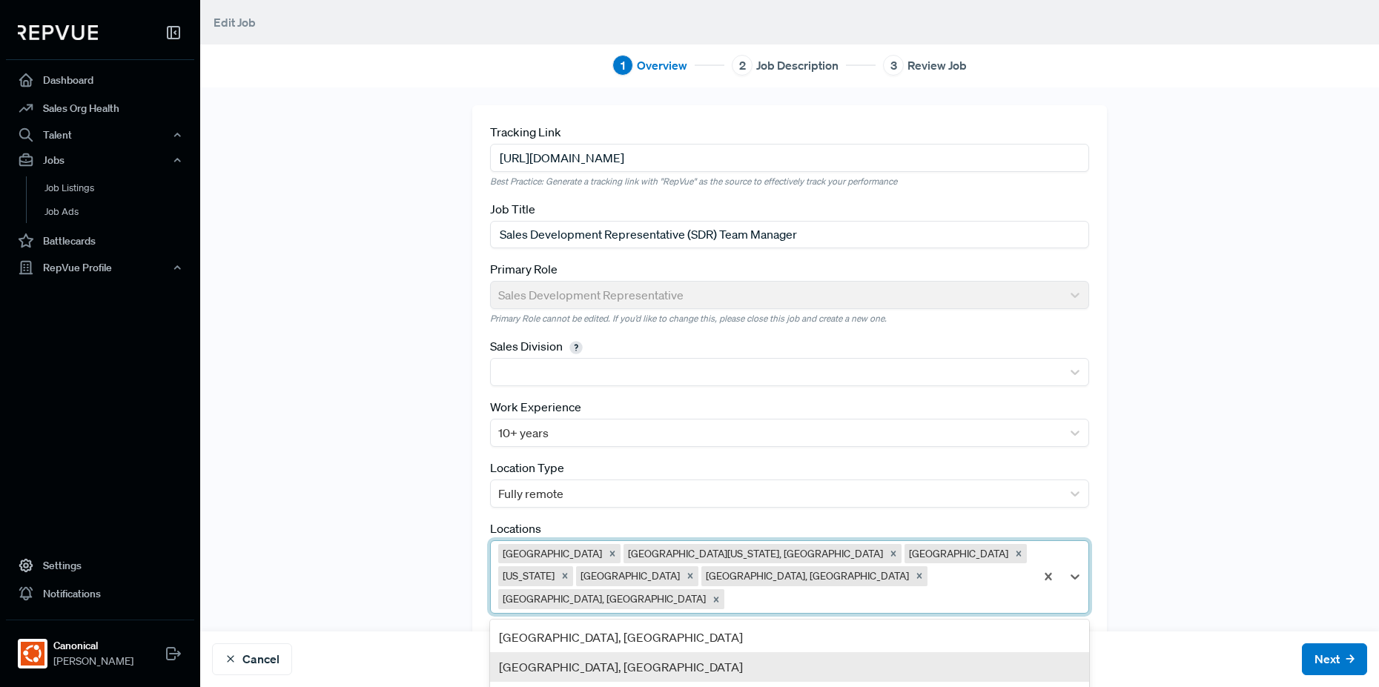
click at [930, 652] on div "[GEOGRAPHIC_DATA], [GEOGRAPHIC_DATA]" at bounding box center [789, 667] width 599 height 30
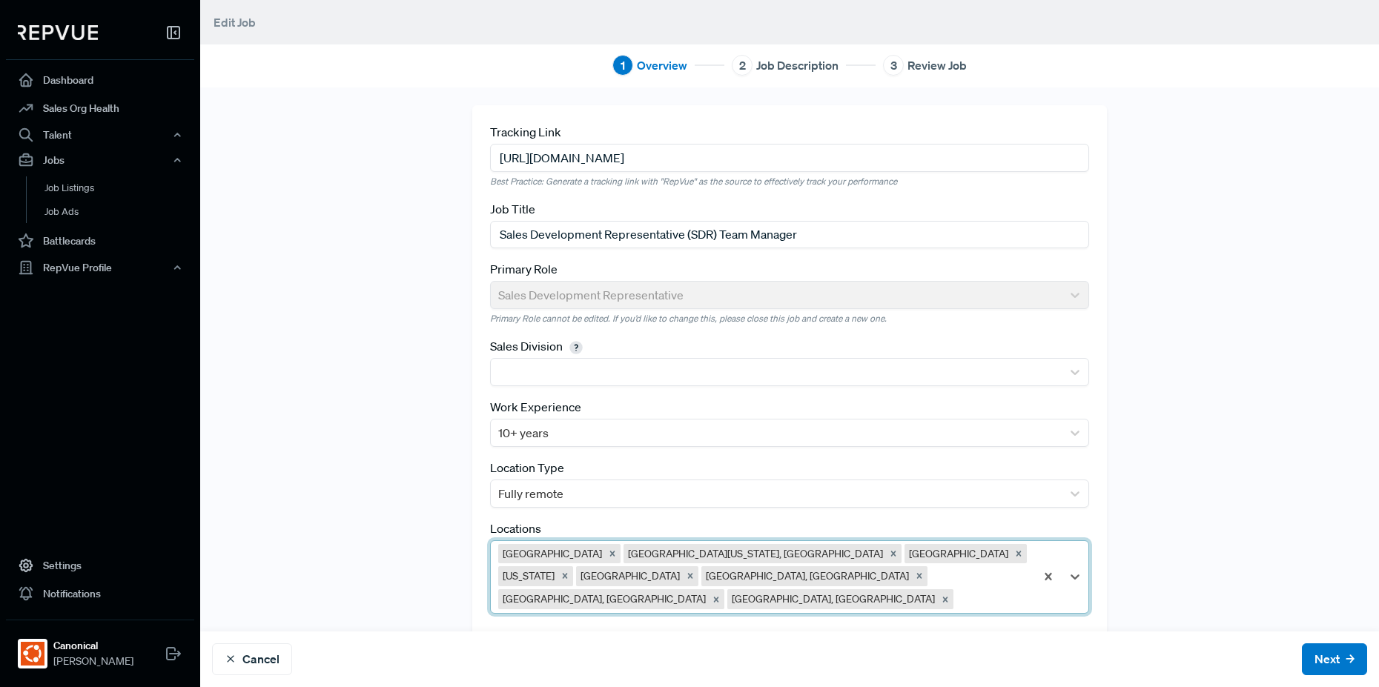
drag, startPoint x: 941, startPoint y: 591, endPoint x: 935, endPoint y: 615, distance: 25.2
click at [956, 591] on div at bounding box center [991, 599] width 71 height 21
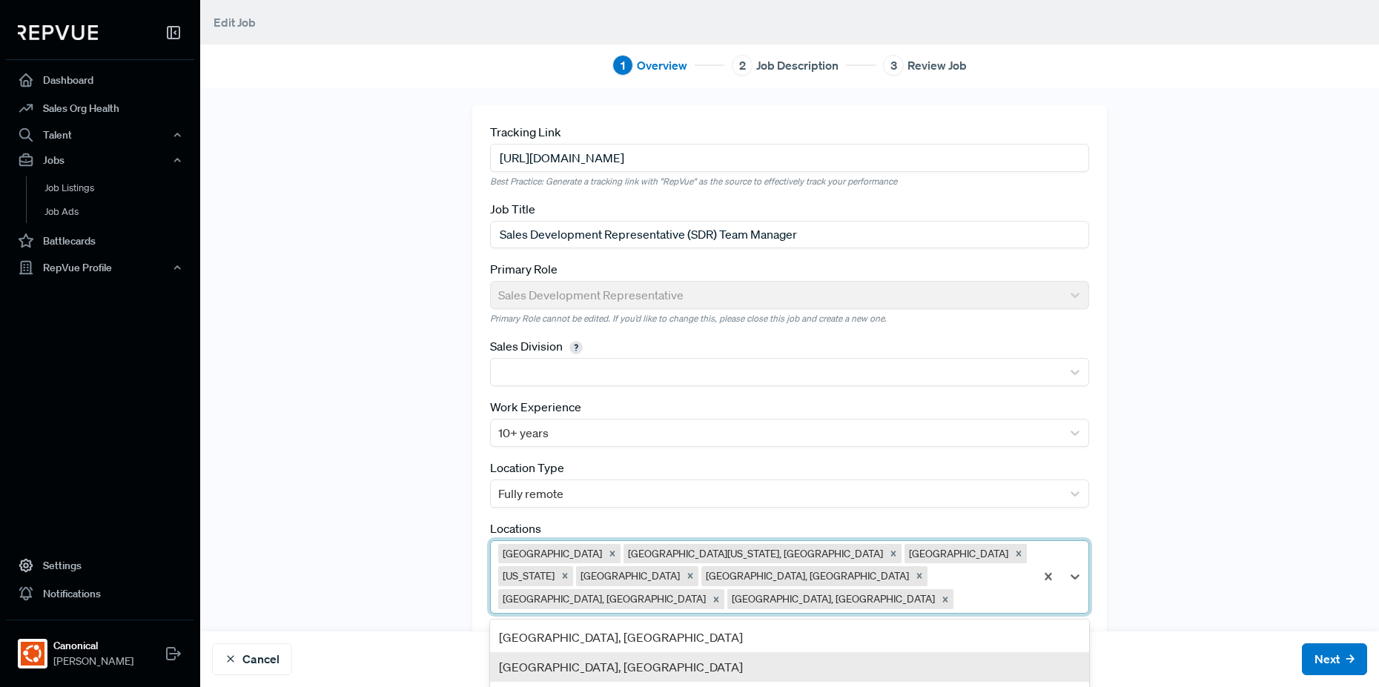
click at [908, 665] on div "[GEOGRAPHIC_DATA], [GEOGRAPHIC_DATA]" at bounding box center [789, 667] width 599 height 30
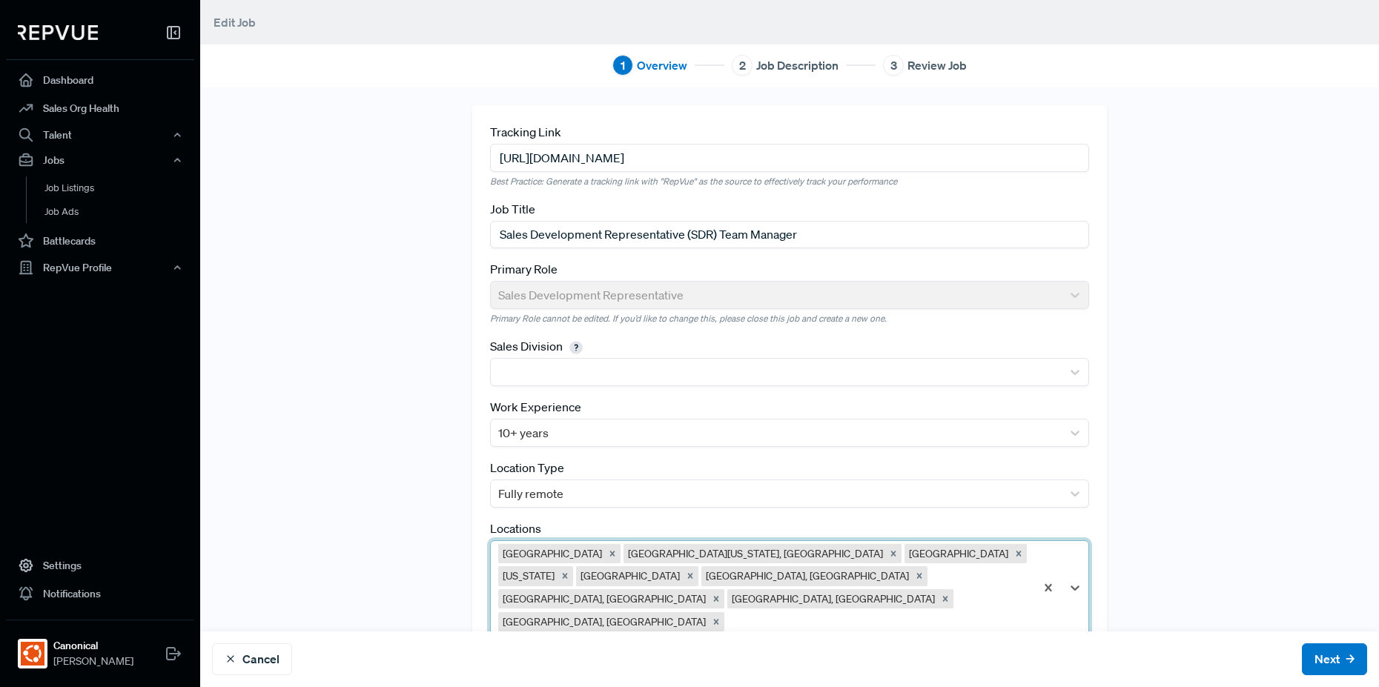
click at [905, 612] on div at bounding box center [877, 622] width 300 height 21
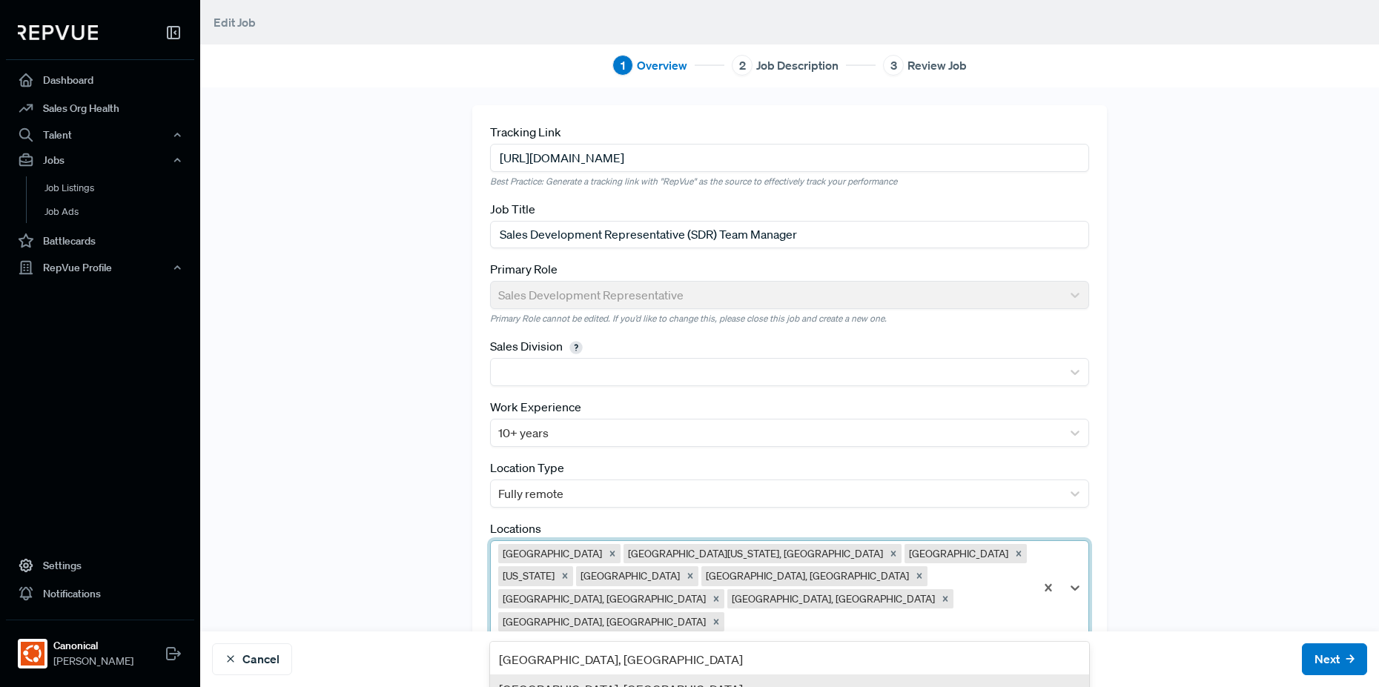
click at [877, 675] on div "[GEOGRAPHIC_DATA], [GEOGRAPHIC_DATA]" at bounding box center [789, 690] width 599 height 30
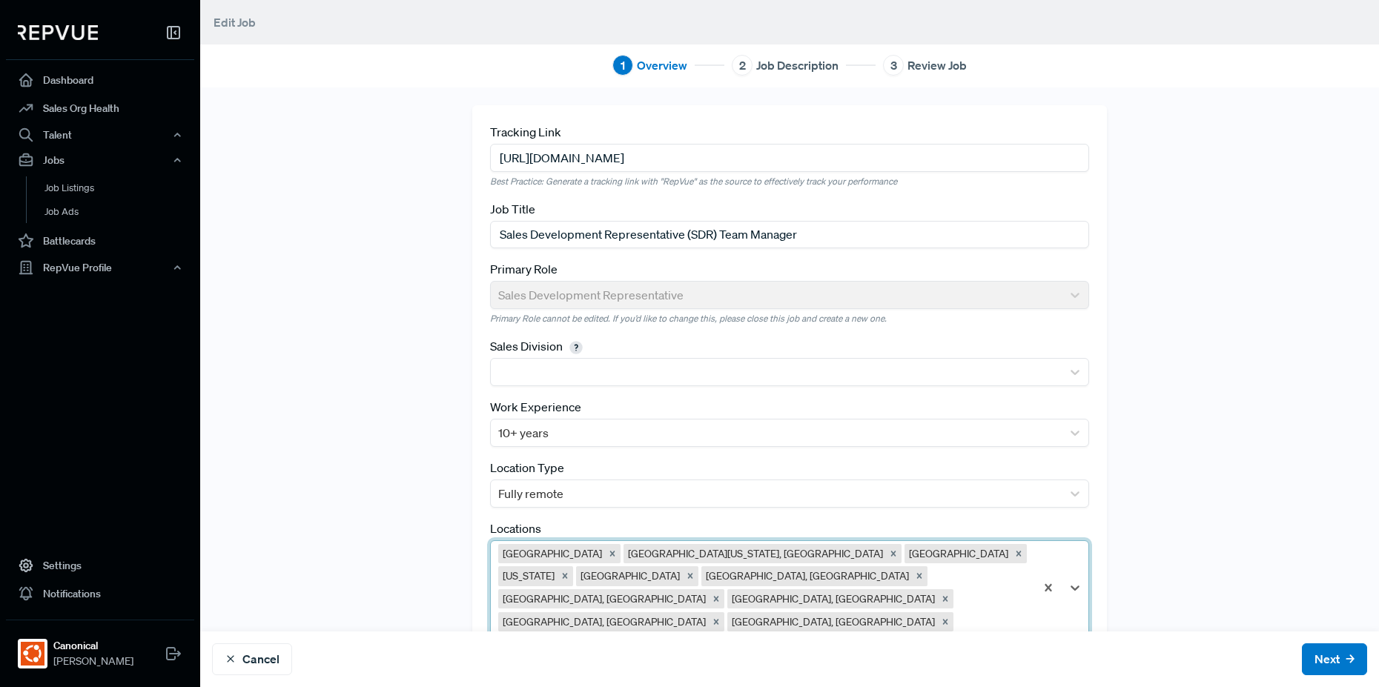
click at [956, 612] on div at bounding box center [991, 622] width 71 height 21
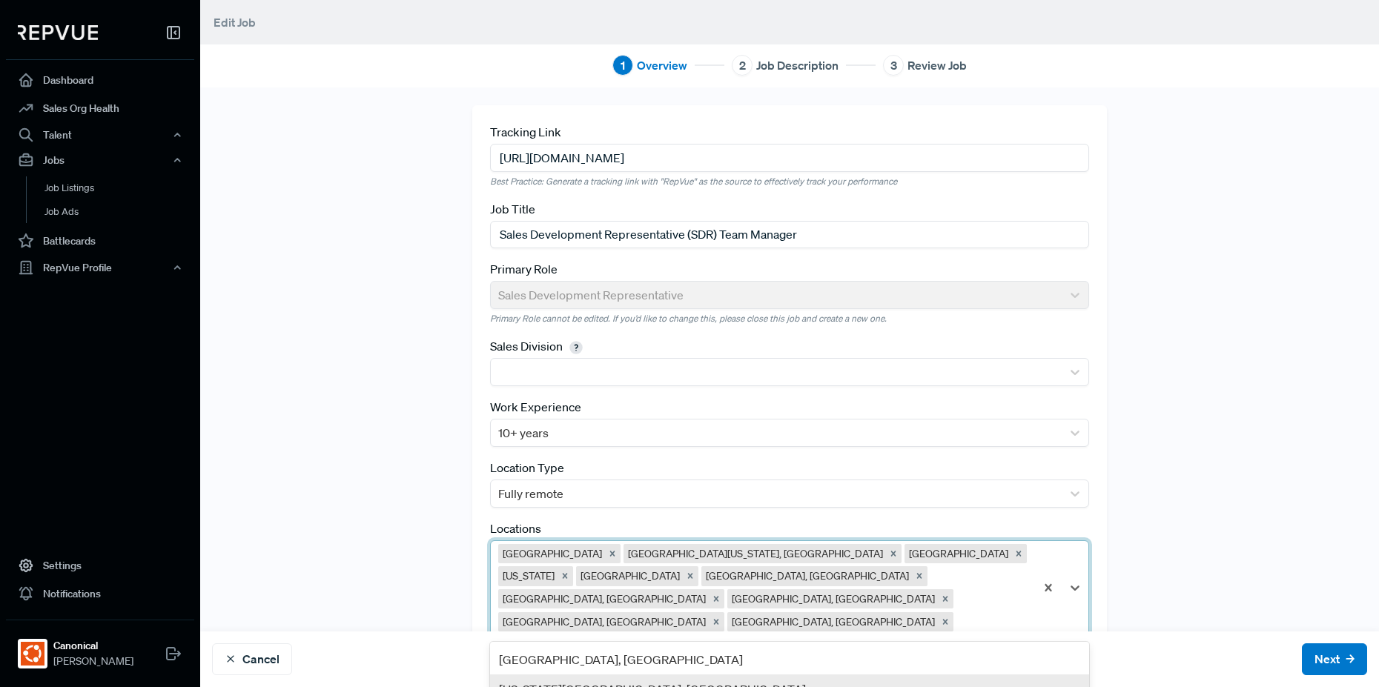
click at [879, 675] on div "[US_STATE][GEOGRAPHIC_DATA], [GEOGRAPHIC_DATA]" at bounding box center [789, 690] width 599 height 30
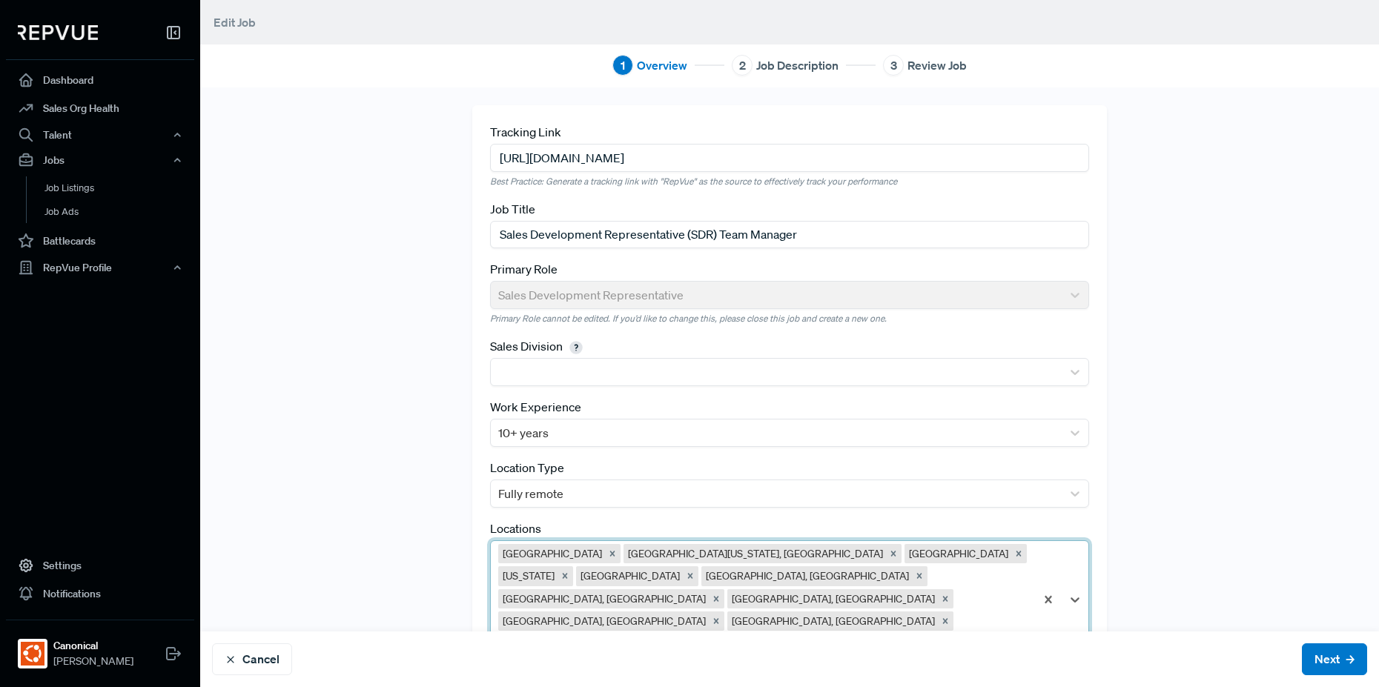
click at [1035, 602] on div at bounding box center [1061, 599] width 53 height 117
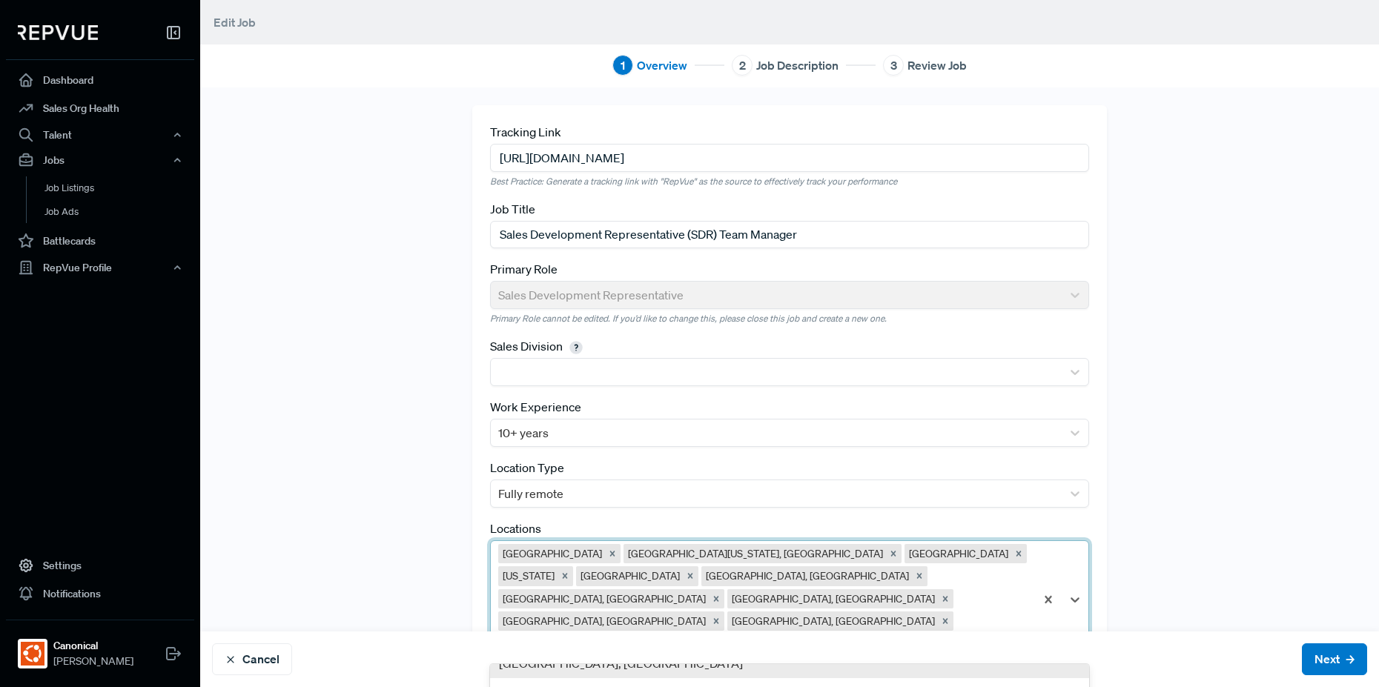
scroll to position [89, 0]
click at [899, 667] on div "[GEOGRAPHIC_DATA] ([GEOGRAPHIC_DATA])" at bounding box center [789, 682] width 599 height 30
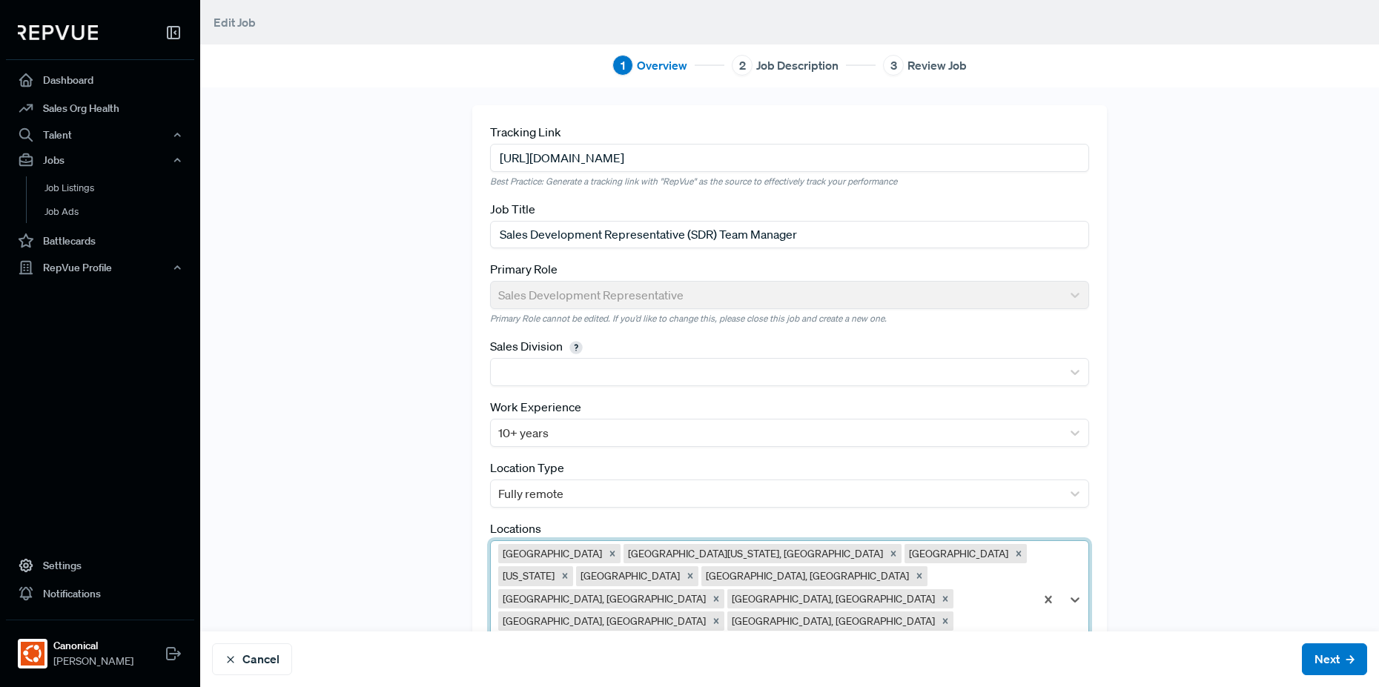
click at [1012, 634] on div at bounding box center [1020, 644] width 16 height 21
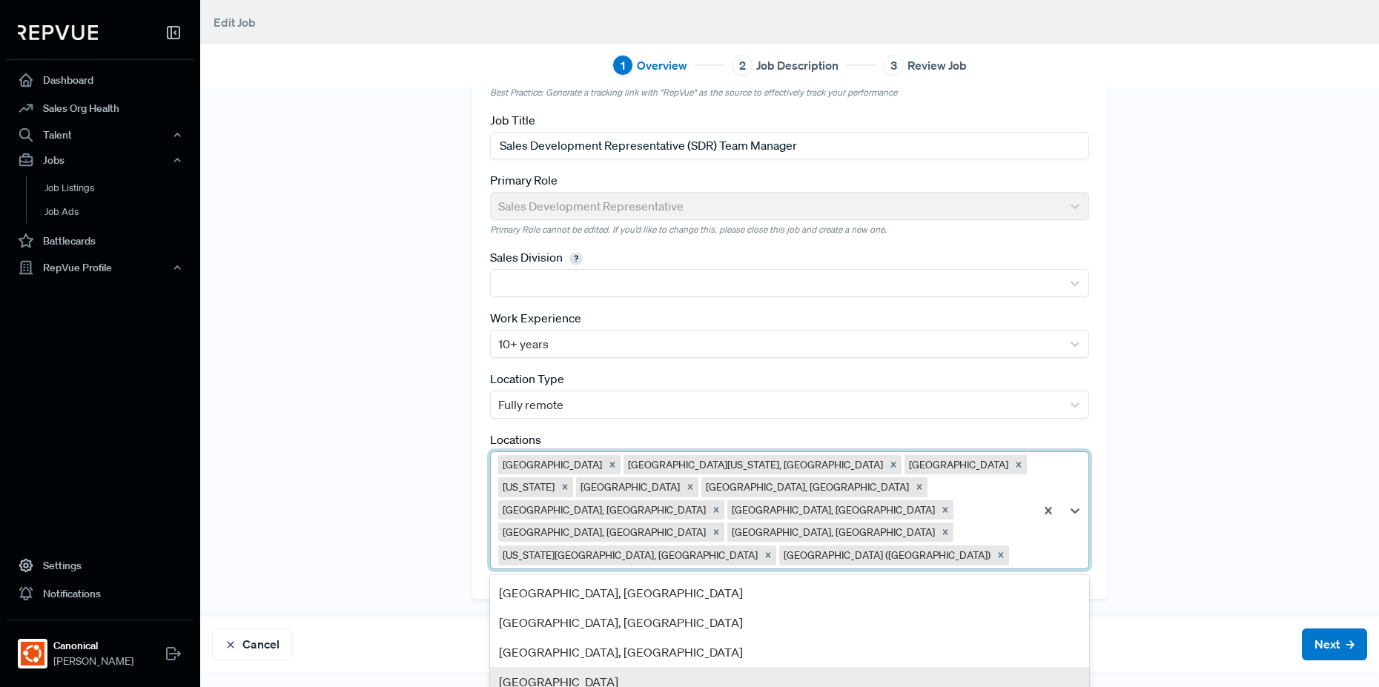
click at [864, 667] on div "[GEOGRAPHIC_DATA]" at bounding box center [789, 682] width 599 height 30
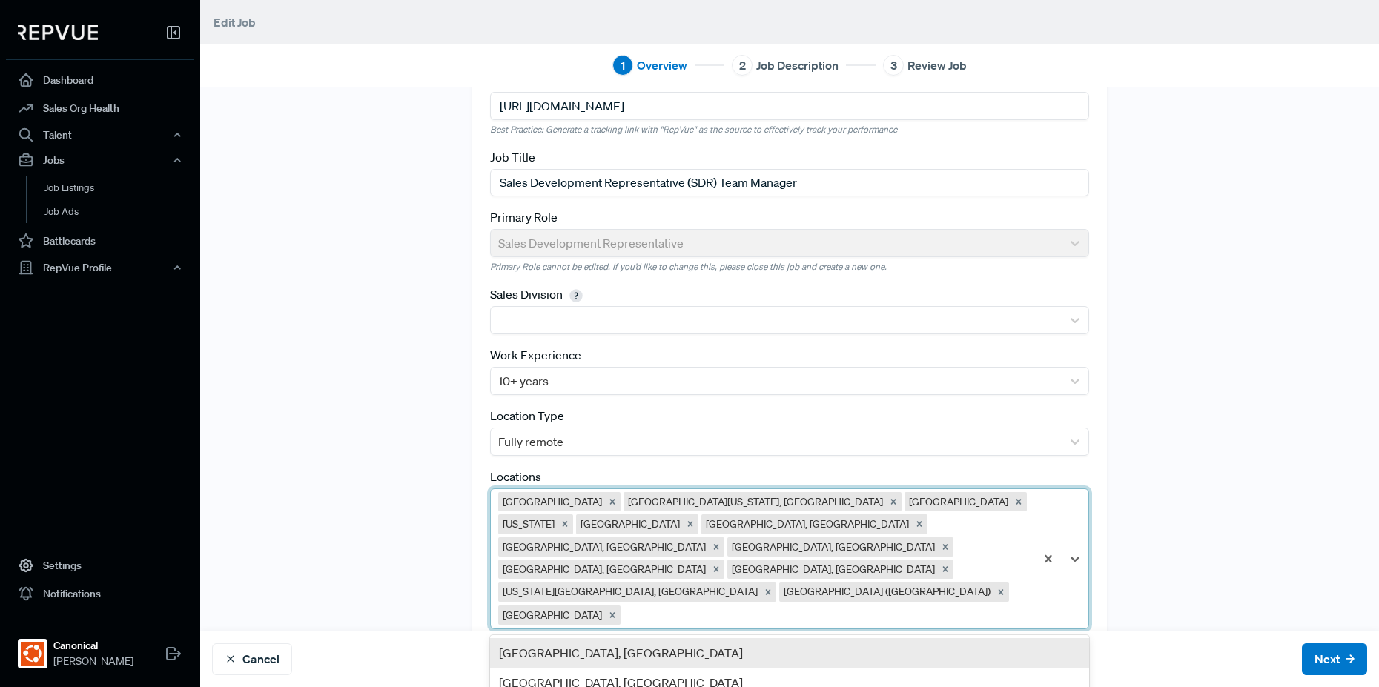
click at [876, 574] on div "option Canada, selected. 37 results available. Use Up and Down to choose option…" at bounding box center [789, 559] width 599 height 141
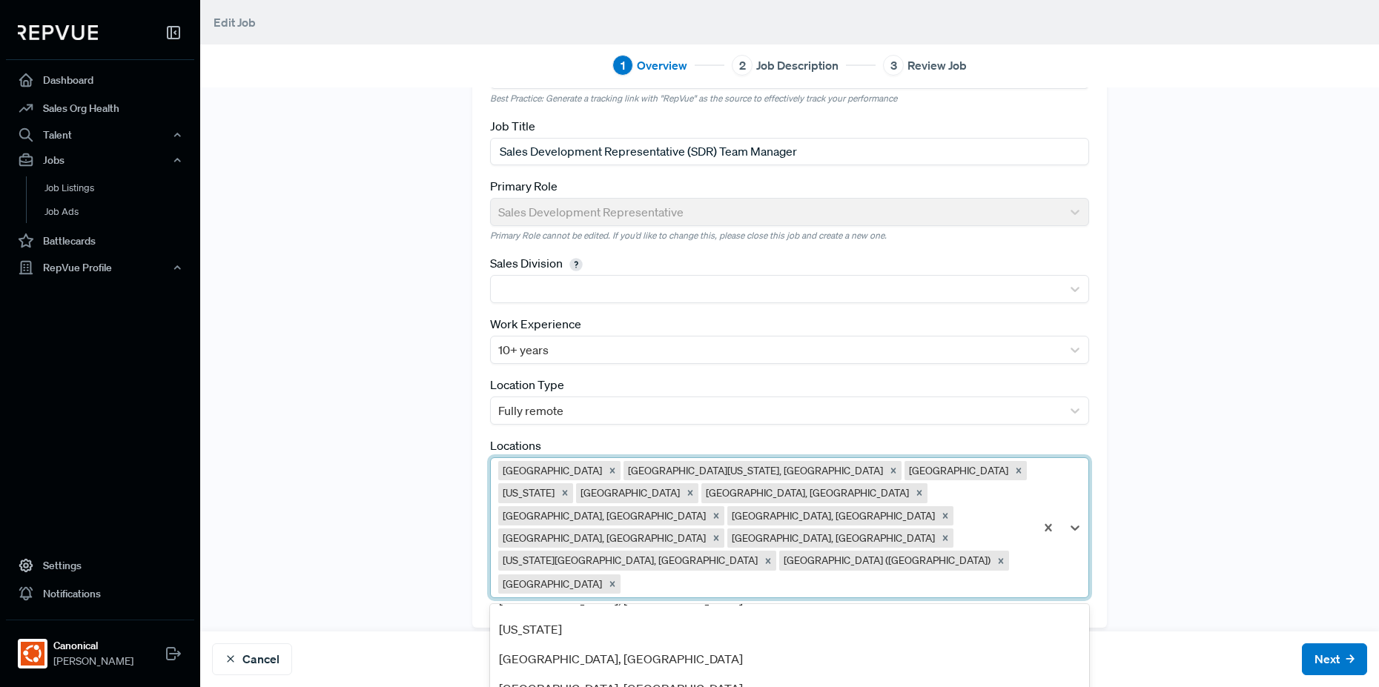
scroll to position [356, 0]
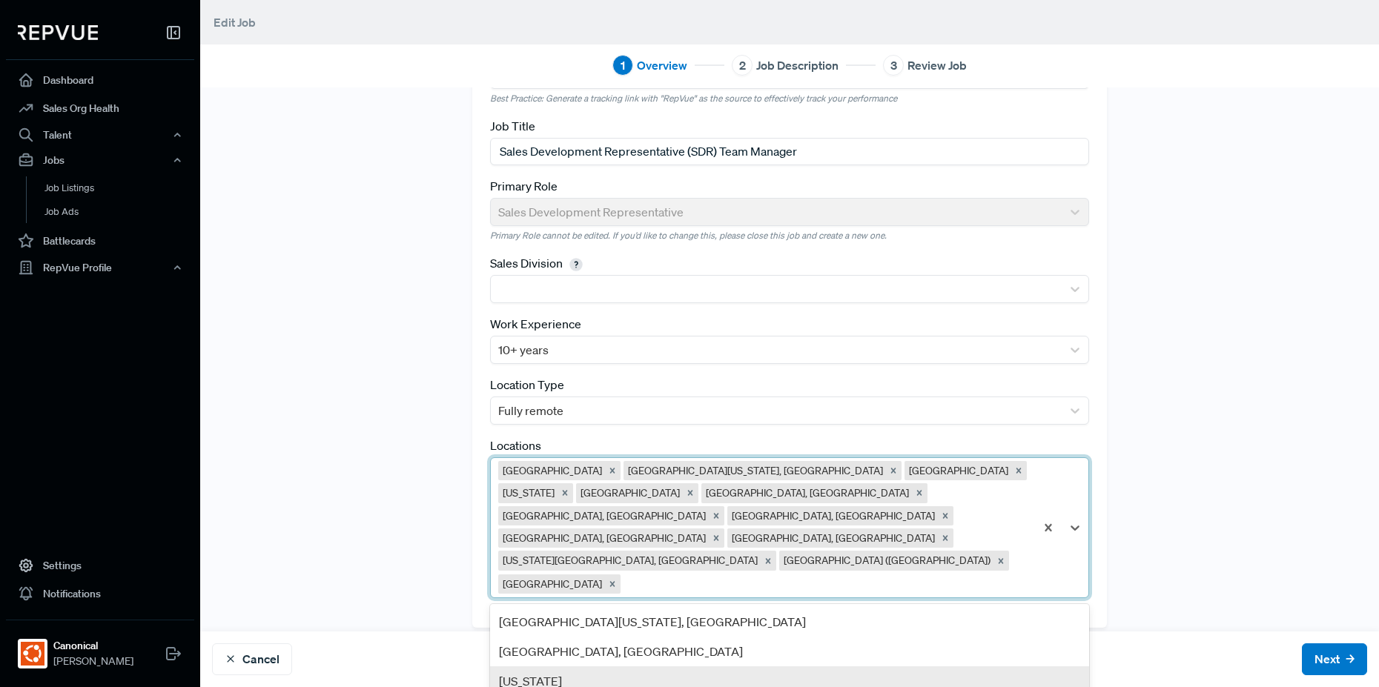
click at [852, 666] on div "[US_STATE]" at bounding box center [789, 681] width 599 height 30
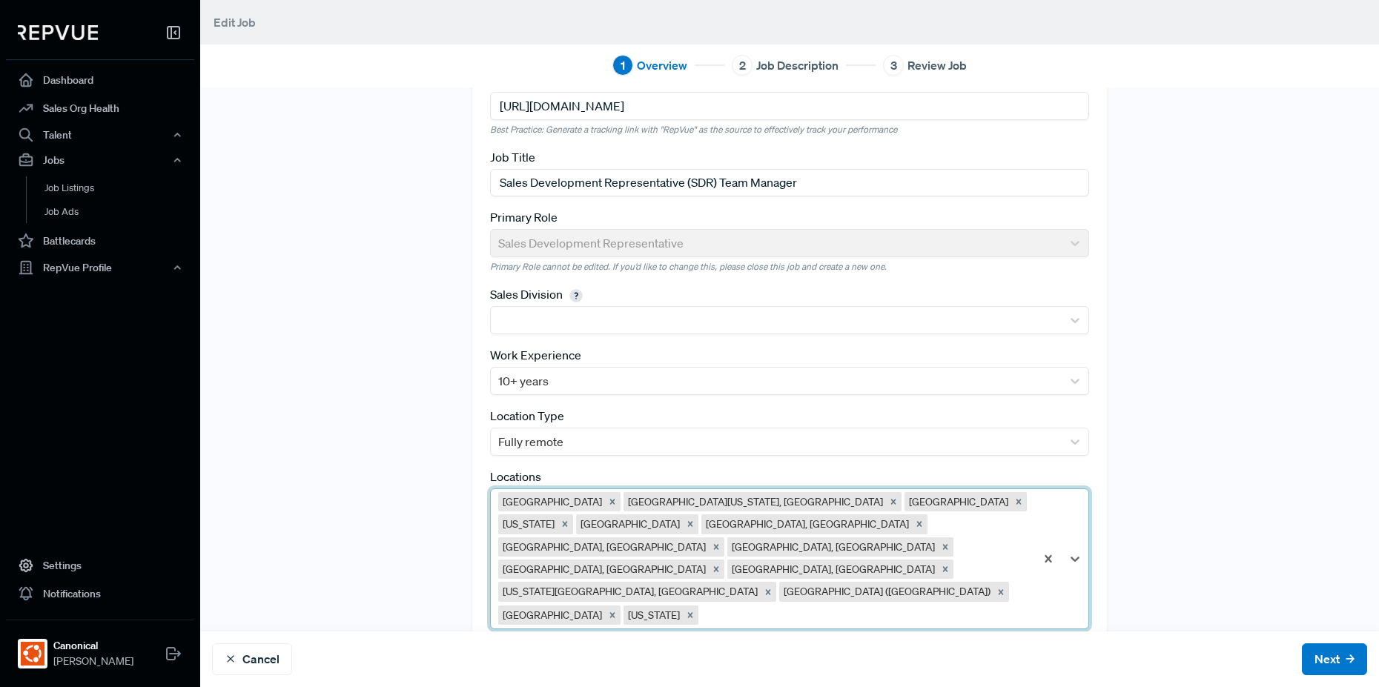
click at [863, 573] on div "option [US_STATE], selected. [GEOGRAPHIC_DATA] [GEOGRAPHIC_DATA][US_STATE], [GE…" at bounding box center [789, 559] width 599 height 141
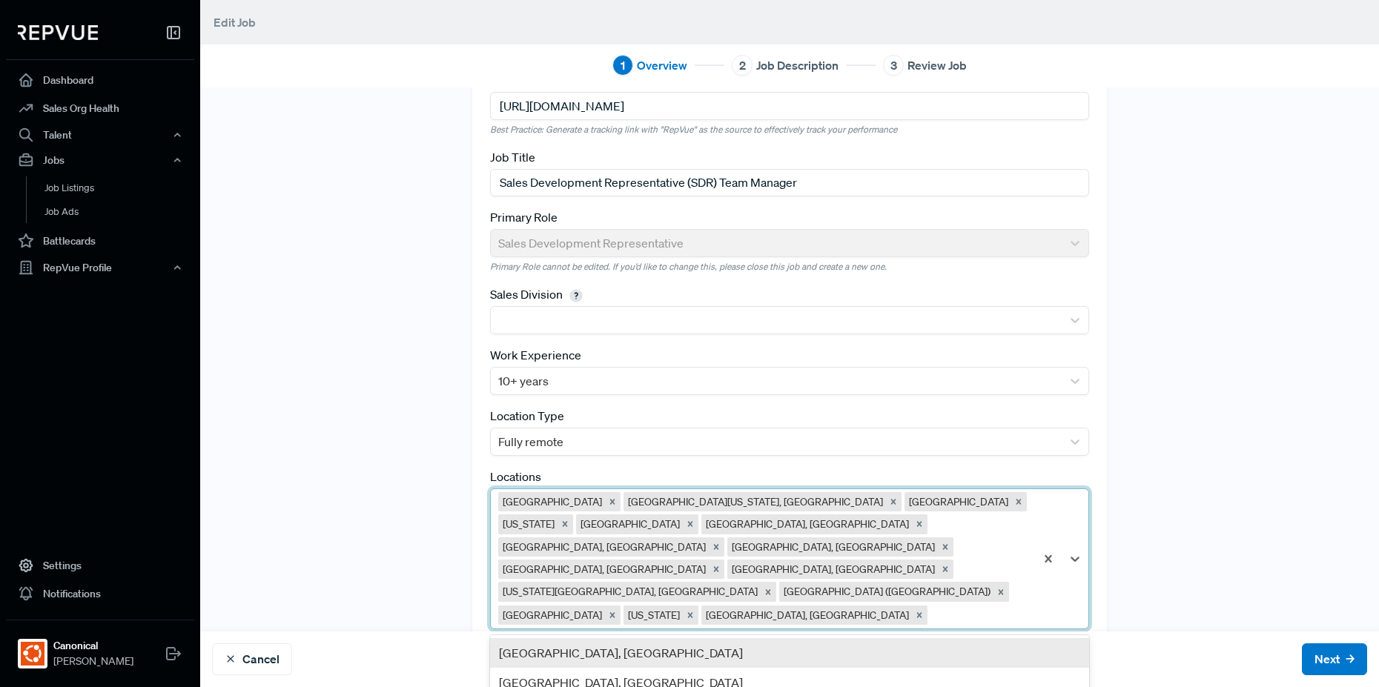
click at [921, 575] on div "option [GEOGRAPHIC_DATA], [GEOGRAPHIC_DATA], selected. 35 results available. Us…" at bounding box center [789, 559] width 599 height 141
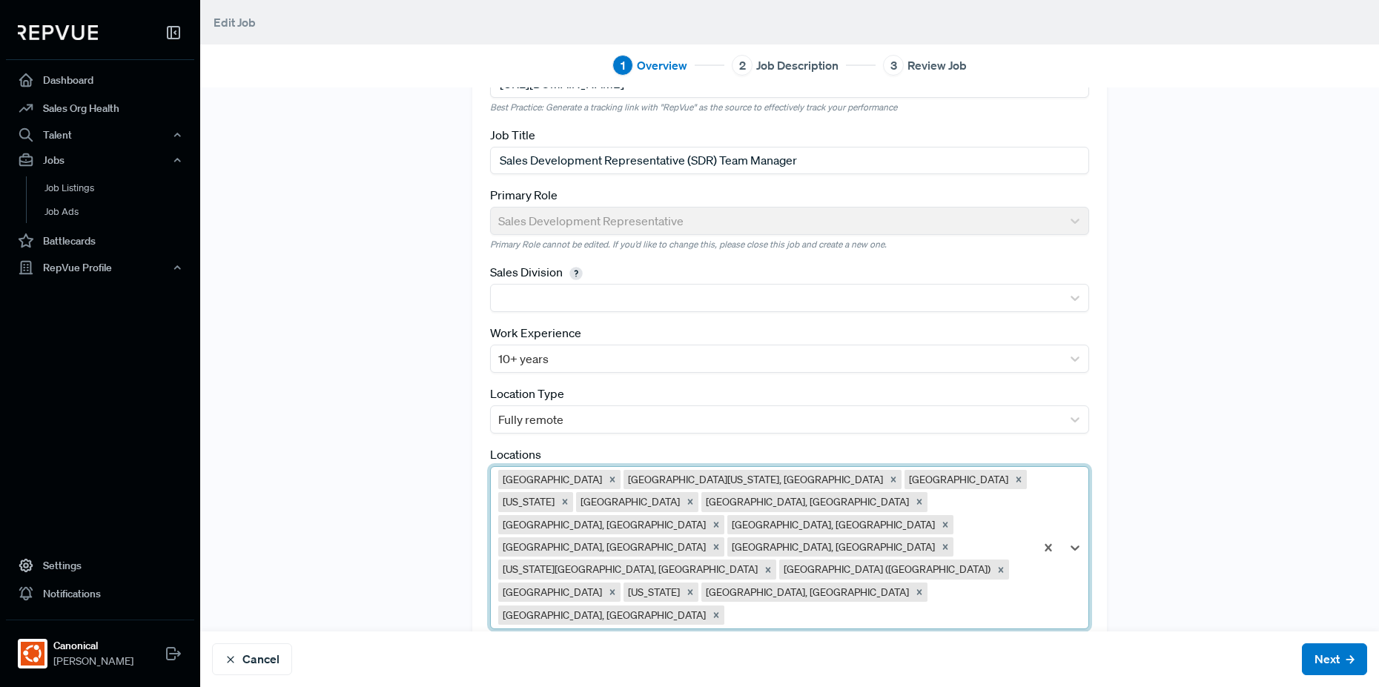
click at [944, 605] on div at bounding box center [877, 615] width 300 height 21
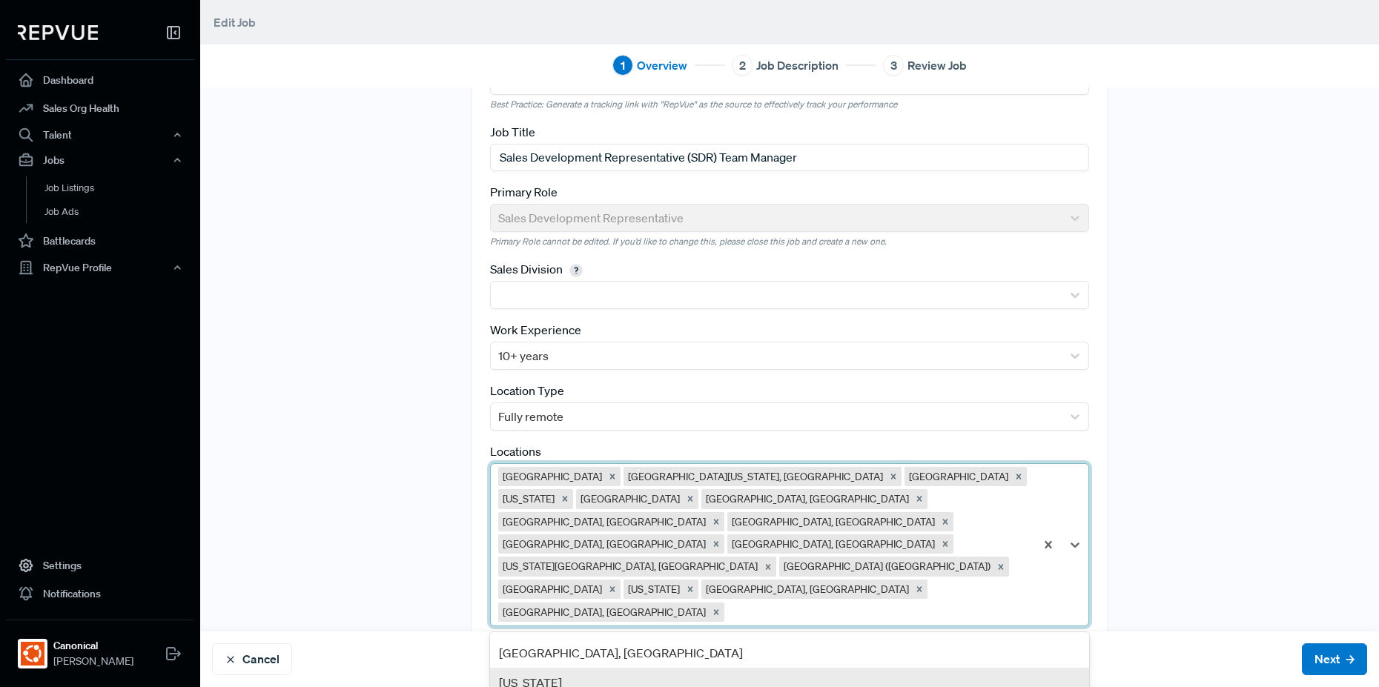
scroll to position [178, 0]
click at [869, 665] on div "[US_STATE]" at bounding box center [789, 680] width 599 height 30
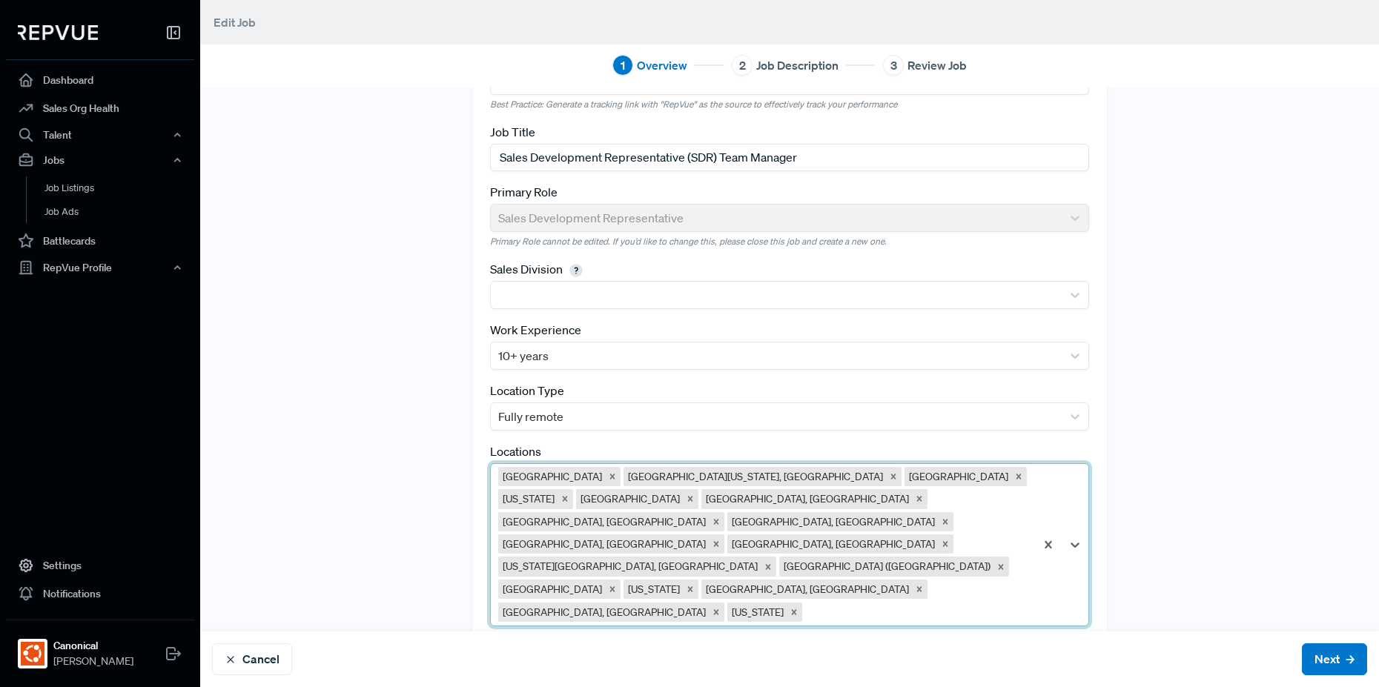
scroll to position [74, 0]
click at [789, 610] on icon "Remove Texas" at bounding box center [794, 615] width 10 height 10
drag, startPoint x: 687, startPoint y: 577, endPoint x: 698, endPoint y: 584, distance: 12.8
click at [727, 605] on div at bounding box center [877, 615] width 300 height 21
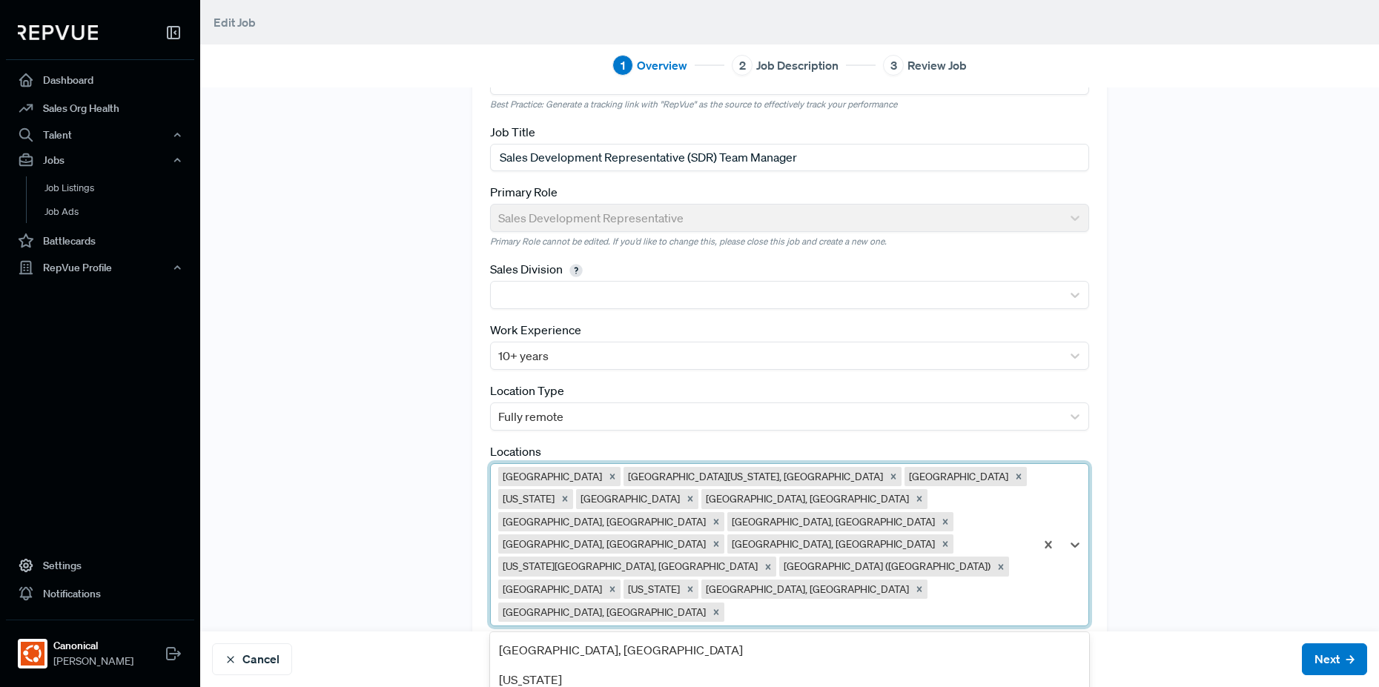
click at [805, 605] on div at bounding box center [916, 615] width 222 height 21
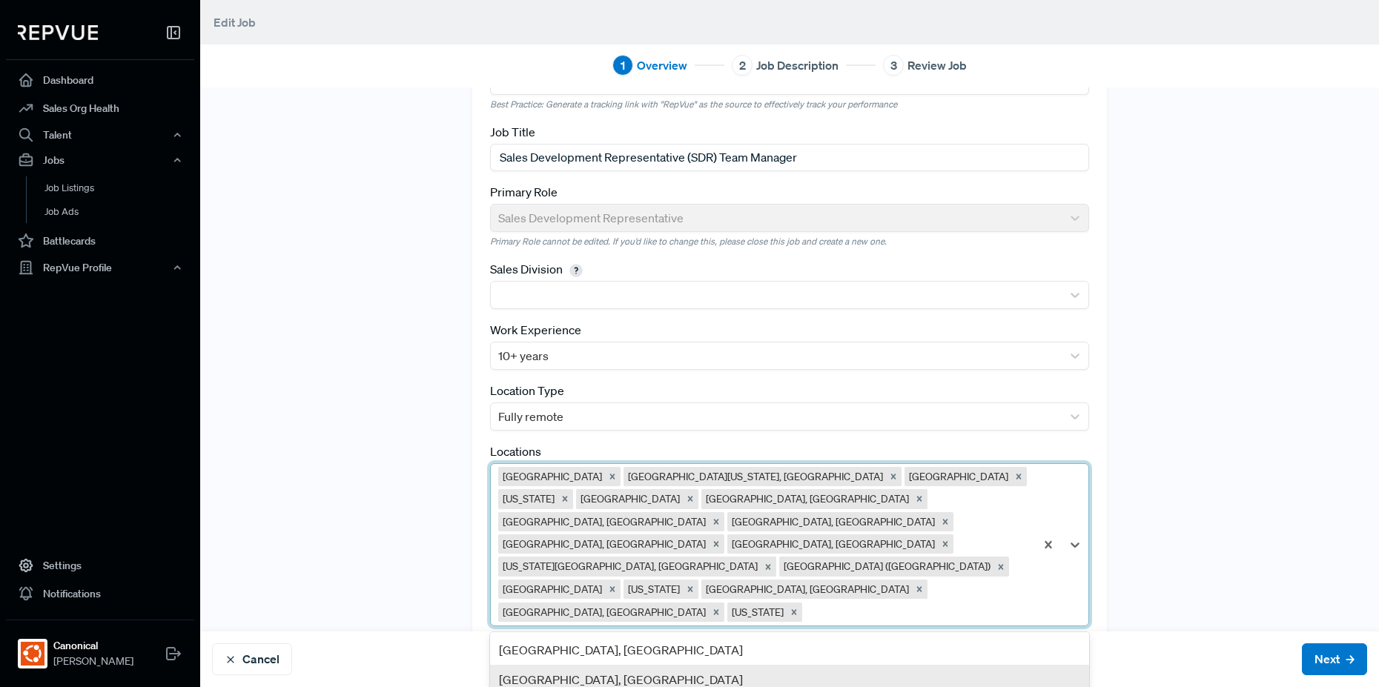
click at [755, 665] on div "[GEOGRAPHIC_DATA], [GEOGRAPHIC_DATA]" at bounding box center [789, 680] width 599 height 30
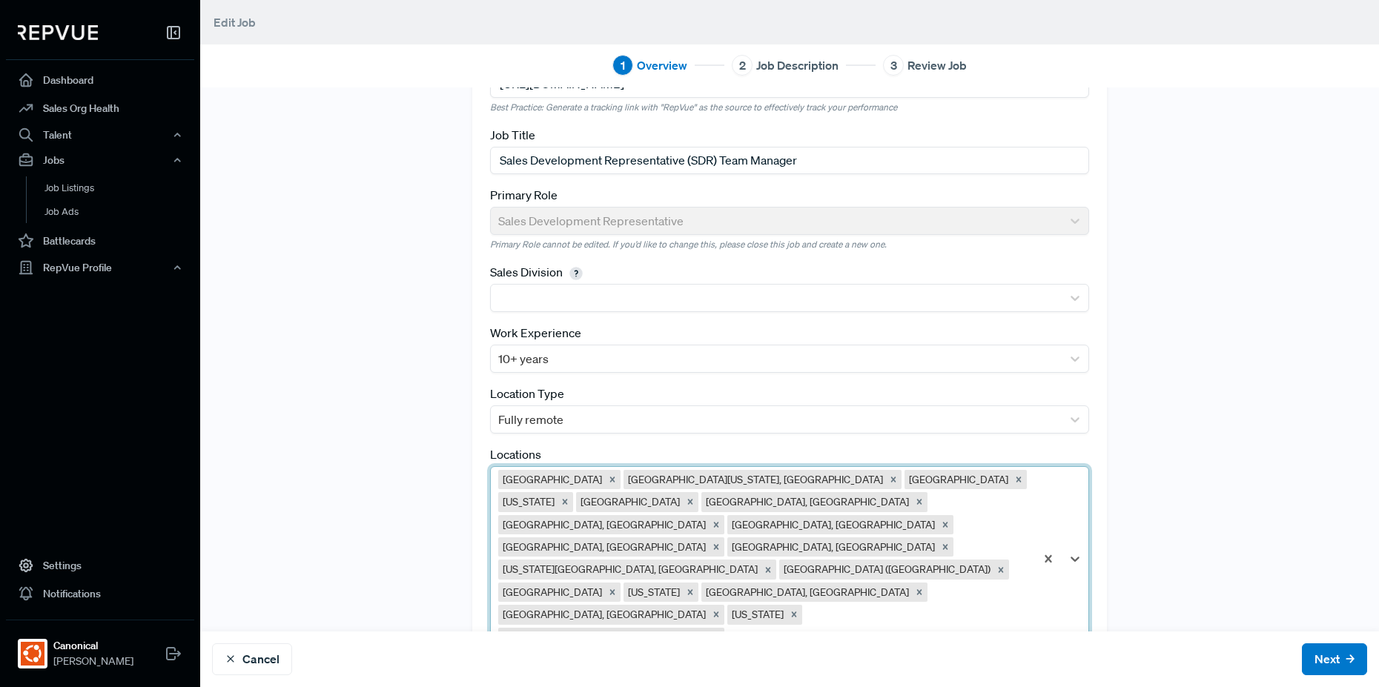
click at [865, 628] on div at bounding box center [877, 638] width 300 height 21
click at [953, 628] on div "Remove Greater Raleigh Area, NC" at bounding box center [945, 637] width 16 height 19
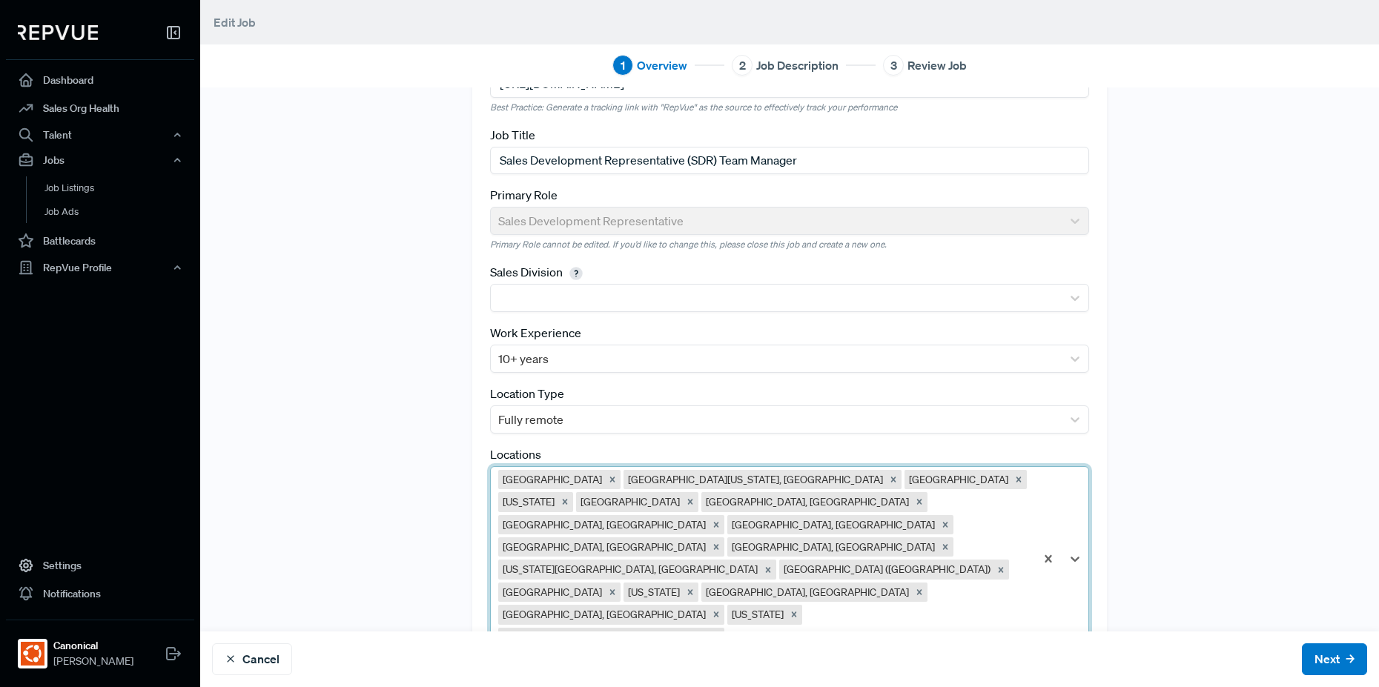
click at [911, 628] on div at bounding box center [877, 638] width 300 height 21
click at [996, 628] on div at bounding box center [991, 638] width 71 height 21
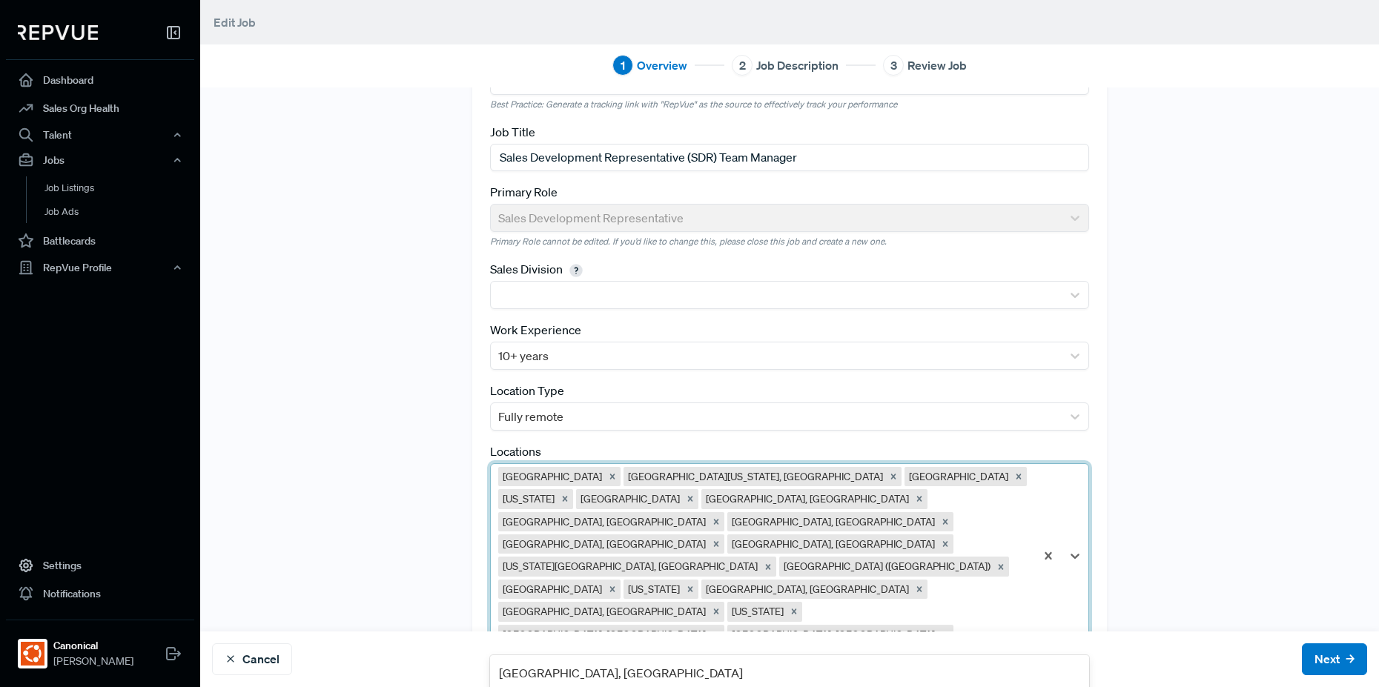
click at [984, 647] on div at bounding box center [877, 657] width 300 height 21
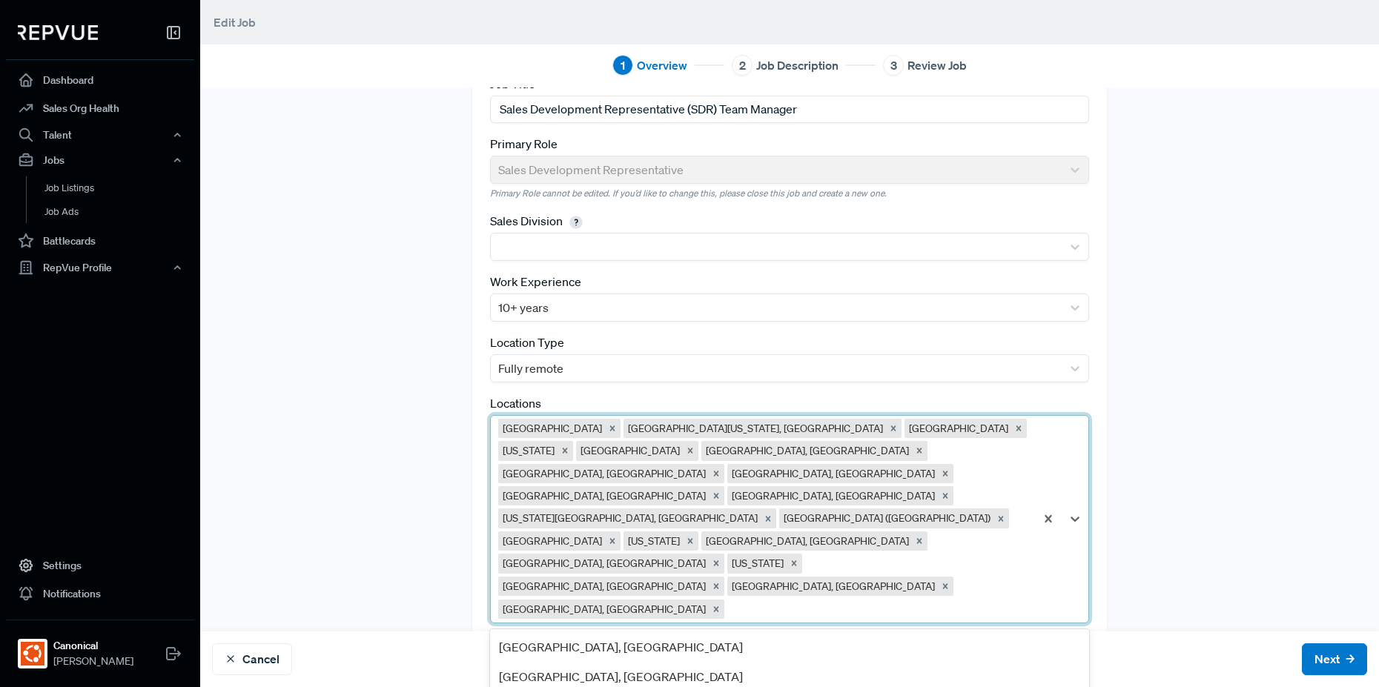
scroll to position [166, 0]
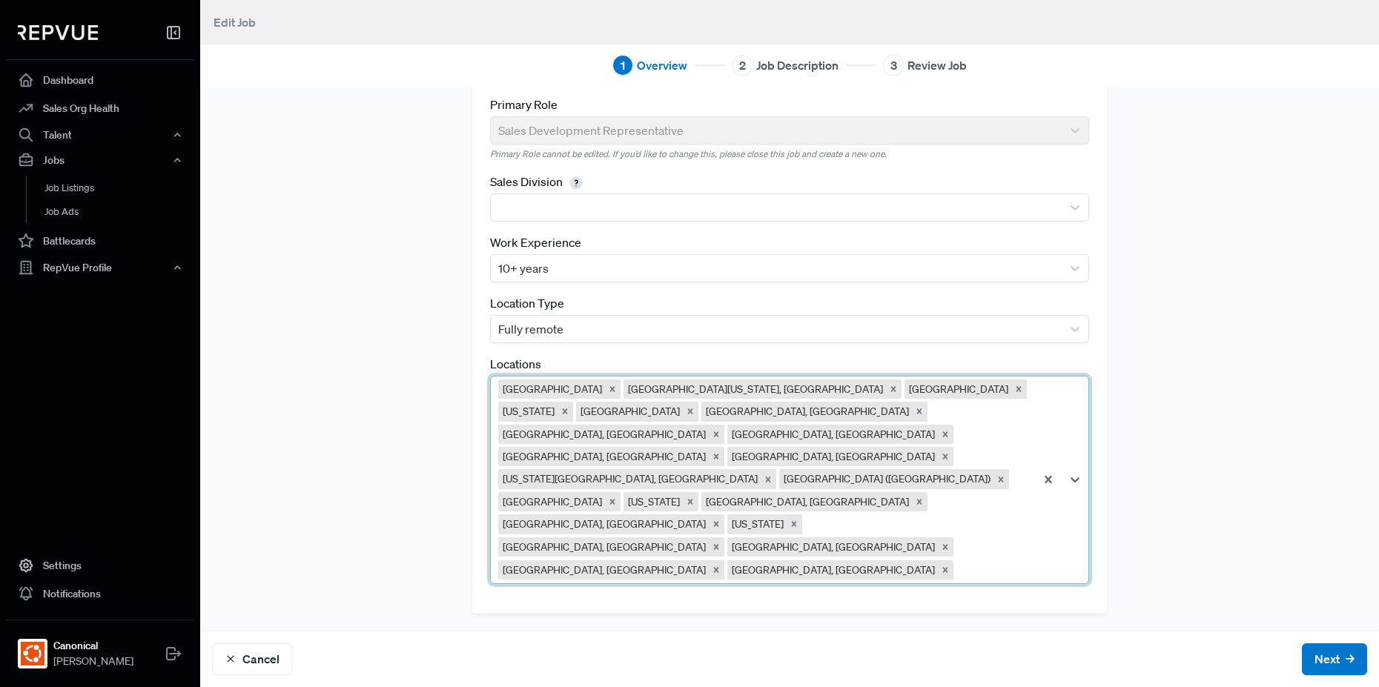
scroll to position [96, 0]
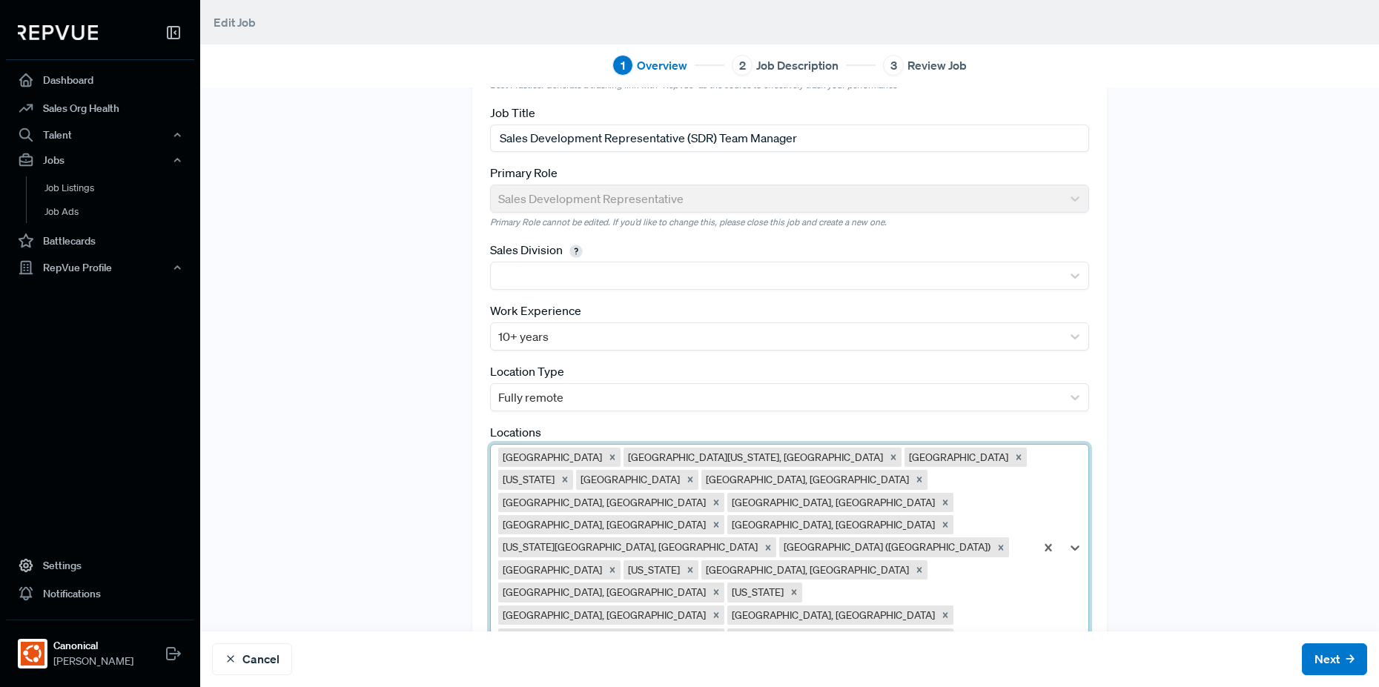
click at [755, 573] on div "option [GEOGRAPHIC_DATA], [GEOGRAPHIC_DATA], selected. [GEOGRAPHIC_DATA] [GEOGR…" at bounding box center [789, 548] width 599 height 208
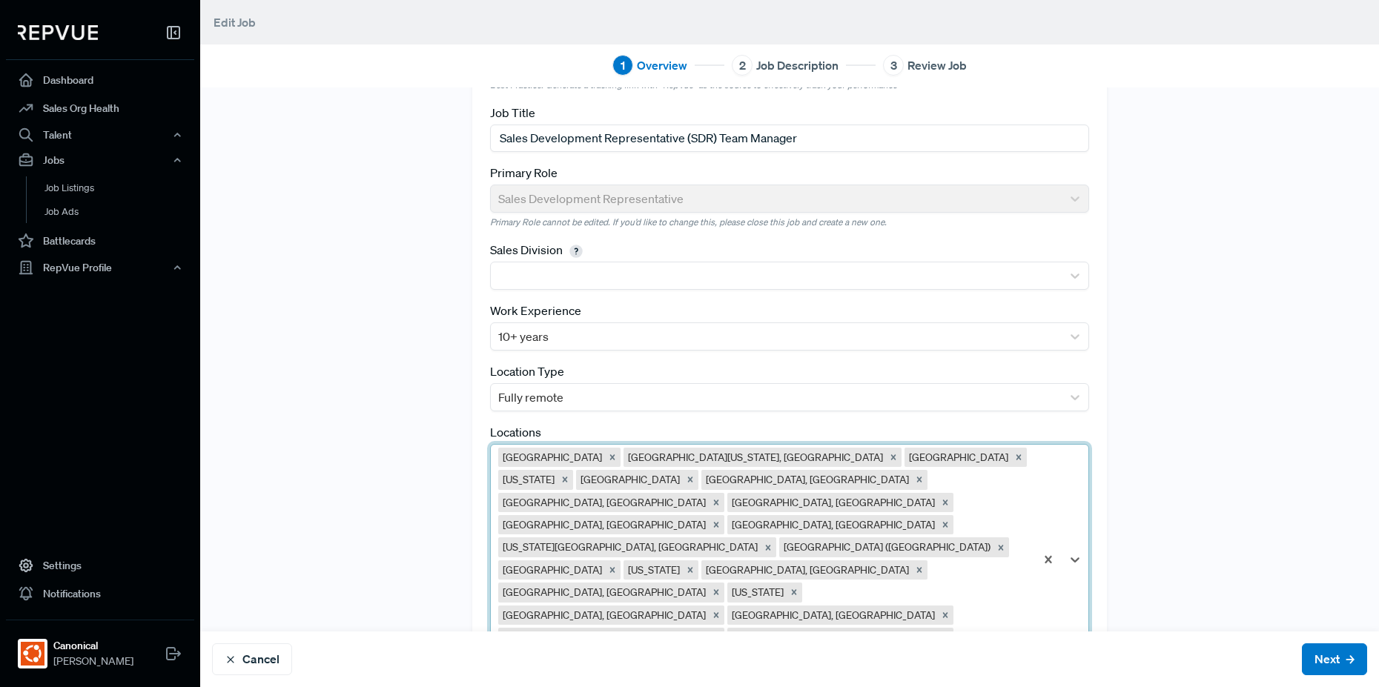
click at [830, 566] on div "option [GEOGRAPHIC_DATA], [GEOGRAPHIC_DATA], selected. [GEOGRAPHIC_DATA] [GEOGR…" at bounding box center [789, 559] width 599 height 231
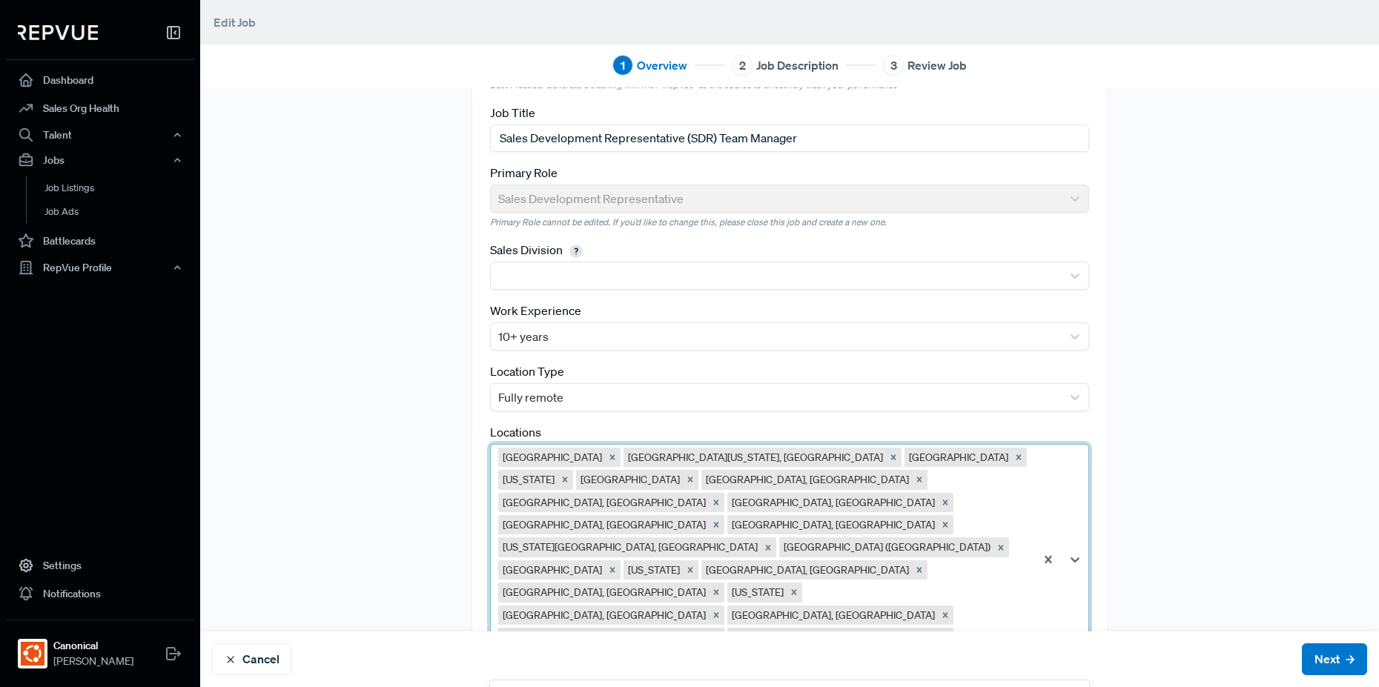
click at [919, 569] on div "option [GEOGRAPHIC_DATA], [GEOGRAPHIC_DATA], selected. 27 results available. Us…" at bounding box center [789, 559] width 599 height 231
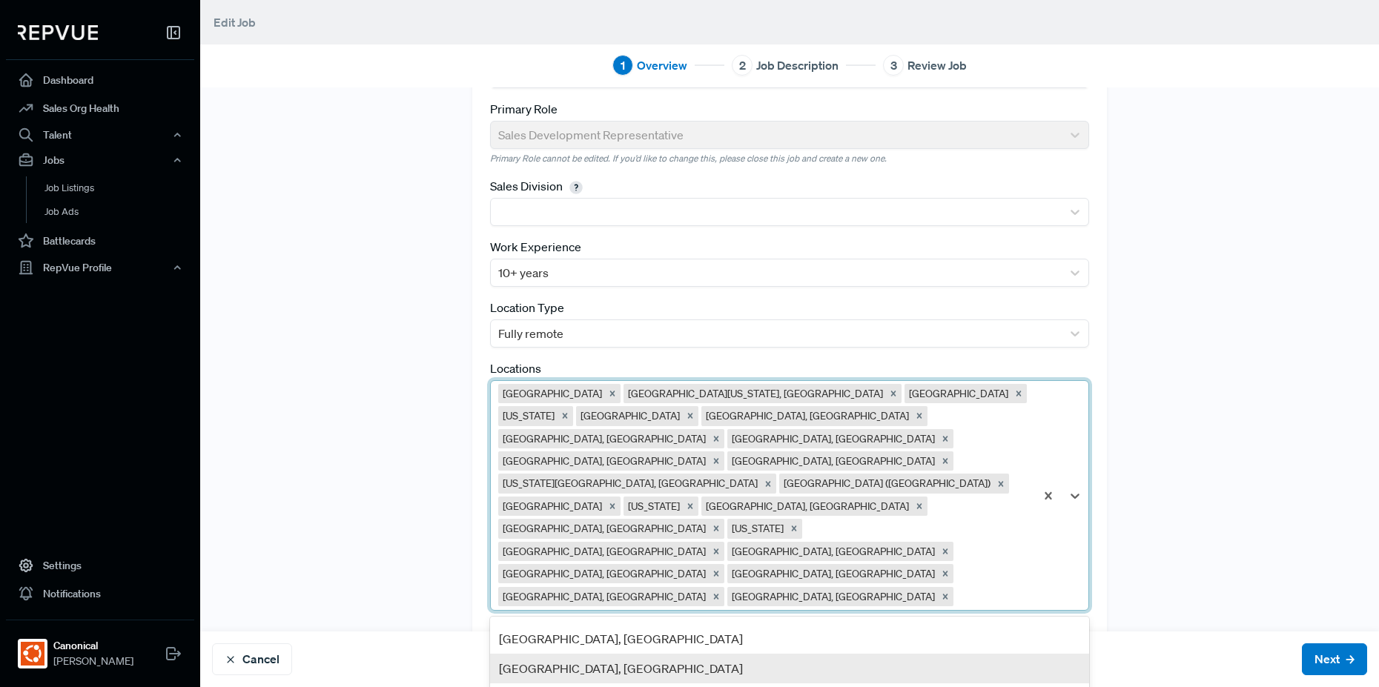
scroll to position [89, 0]
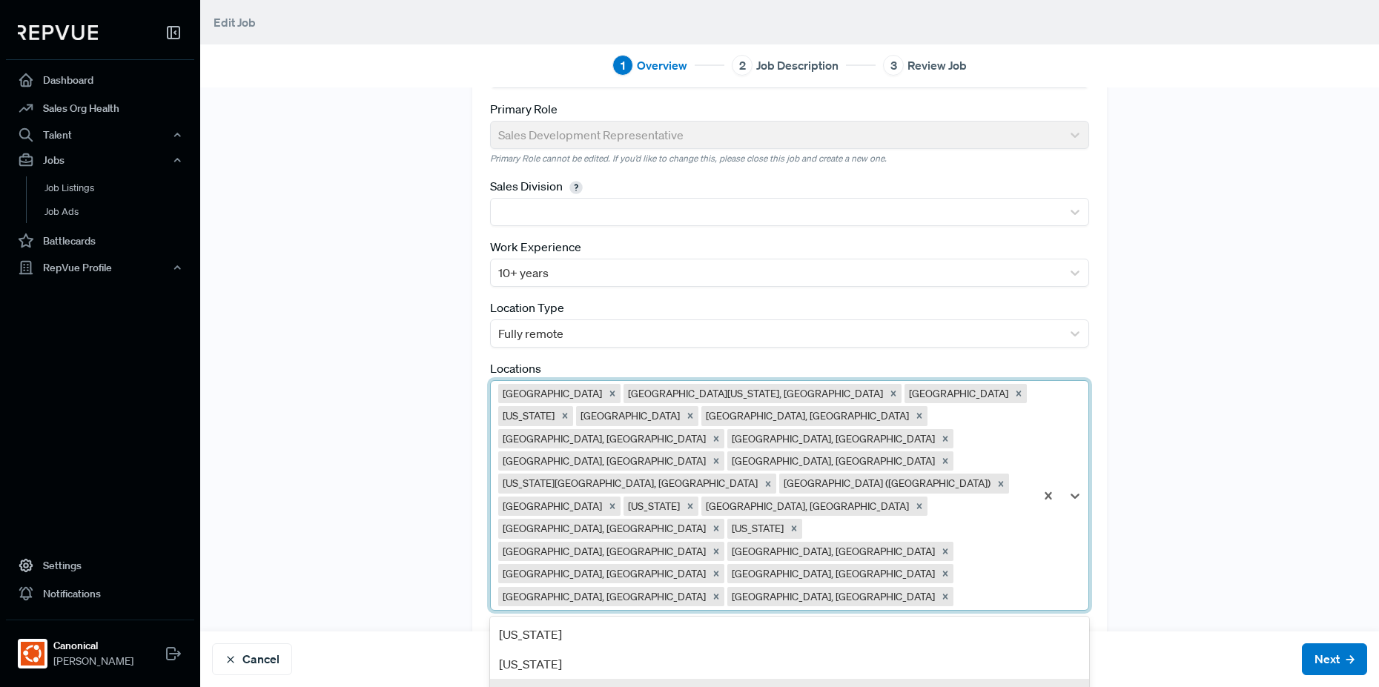
click at [805, 679] on div "[GEOGRAPHIC_DATA][US_STATE], [GEOGRAPHIC_DATA]" at bounding box center [789, 694] width 599 height 30
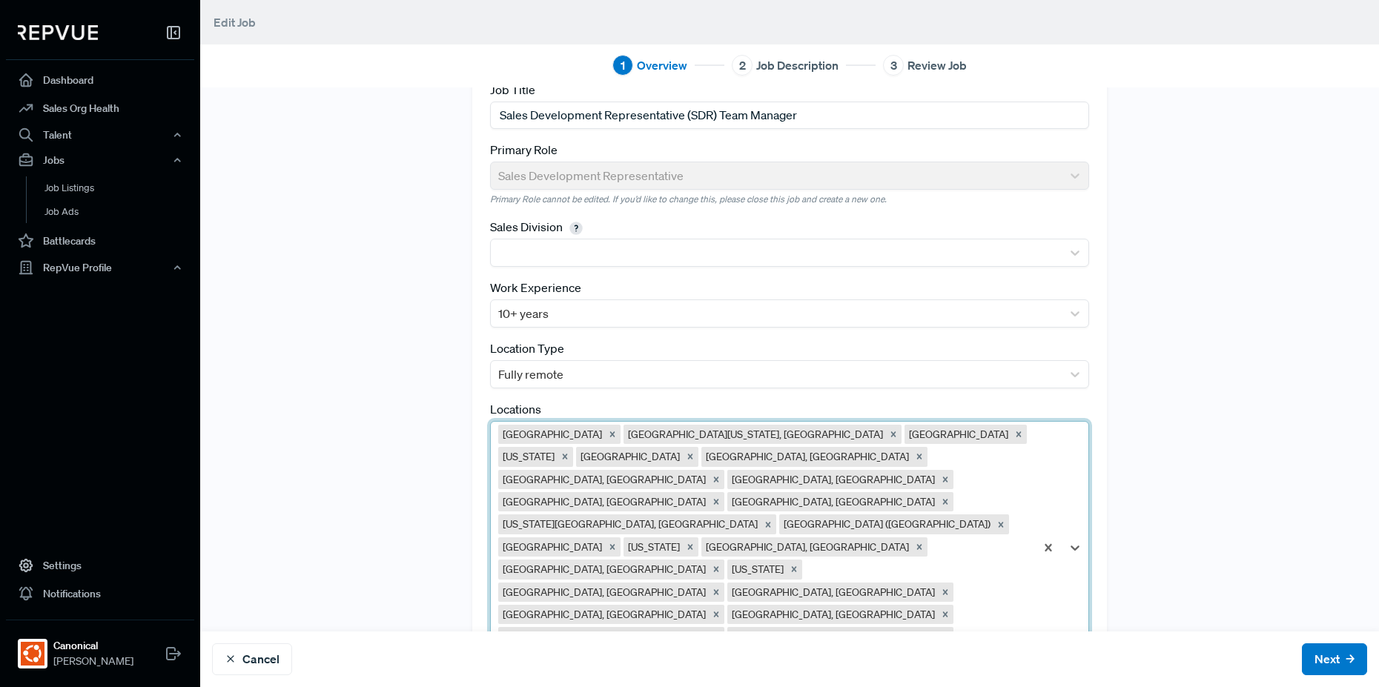
click at [941, 571] on div "option [GEOGRAPHIC_DATA][US_STATE], [GEOGRAPHIC_DATA], selected. [GEOGRAPHIC_DA…" at bounding box center [789, 548] width 599 height 254
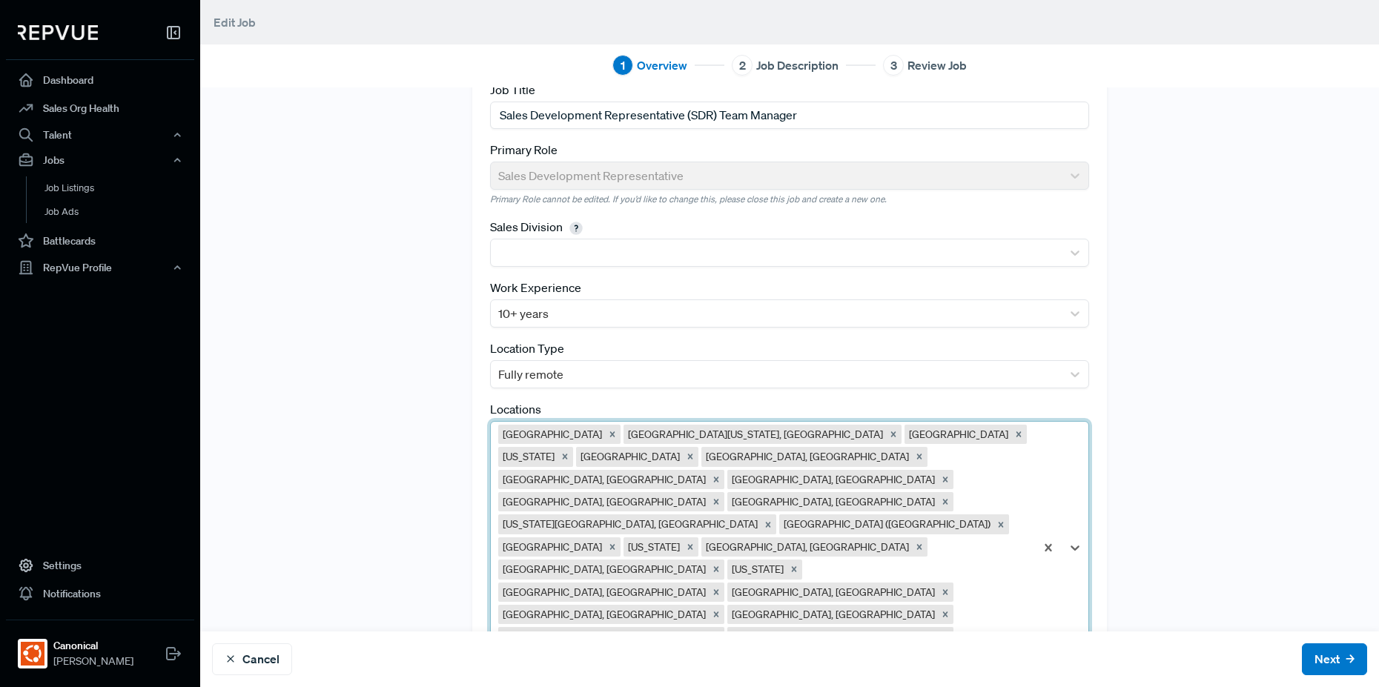
click at [916, 570] on div "option Greater [GEOGRAPHIC_DATA], [GEOGRAPHIC_DATA], selected. [GEOGRAPHIC_DATA…" at bounding box center [789, 548] width 599 height 254
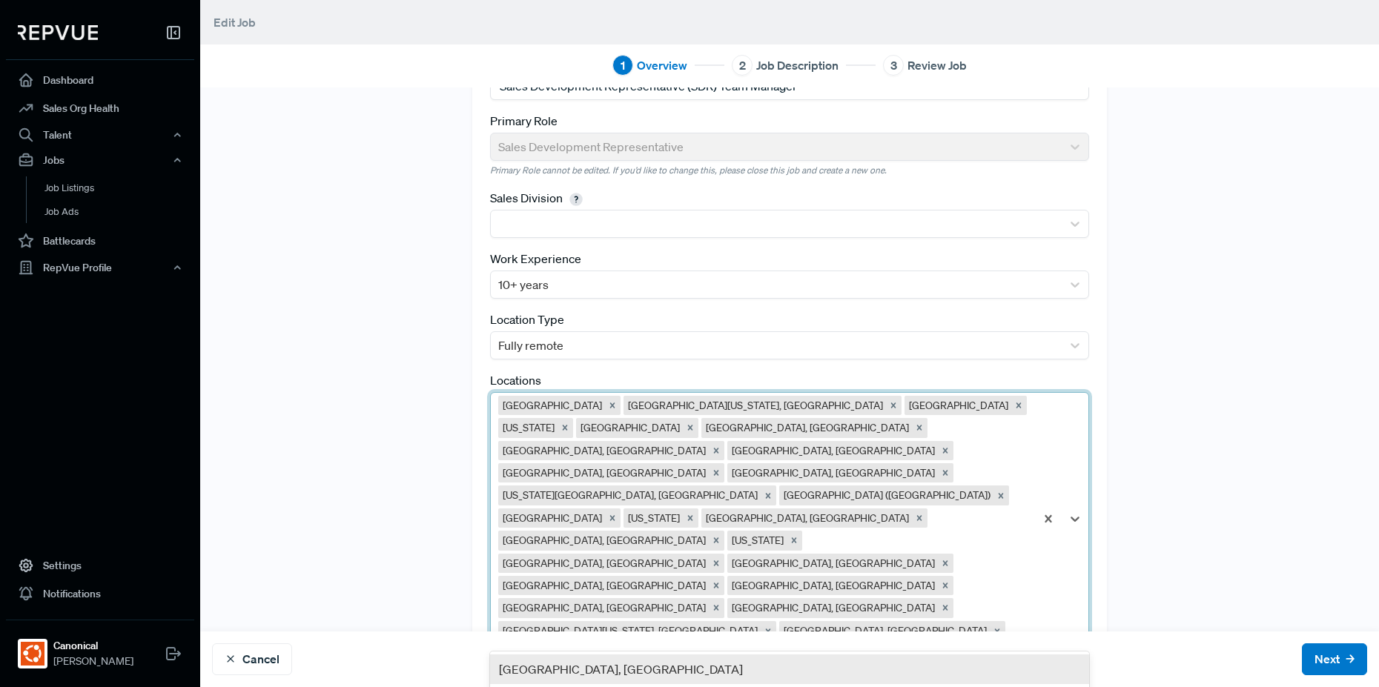
click at [800, 655] on div "[GEOGRAPHIC_DATA], [GEOGRAPHIC_DATA]" at bounding box center [789, 670] width 599 height 30
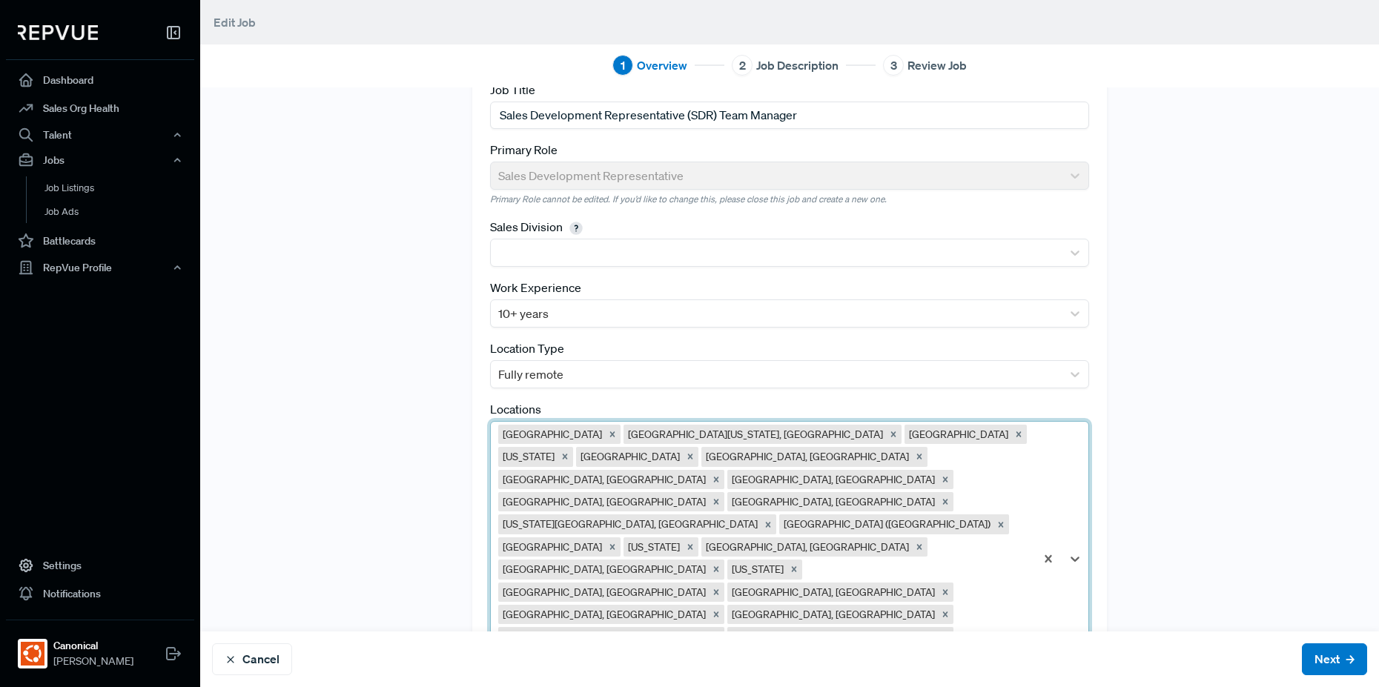
click at [992, 565] on div "Tracking Link [URL][DOMAIN_NAME] Best Practice: Generate a tracking link with "…" at bounding box center [789, 356] width 635 height 741
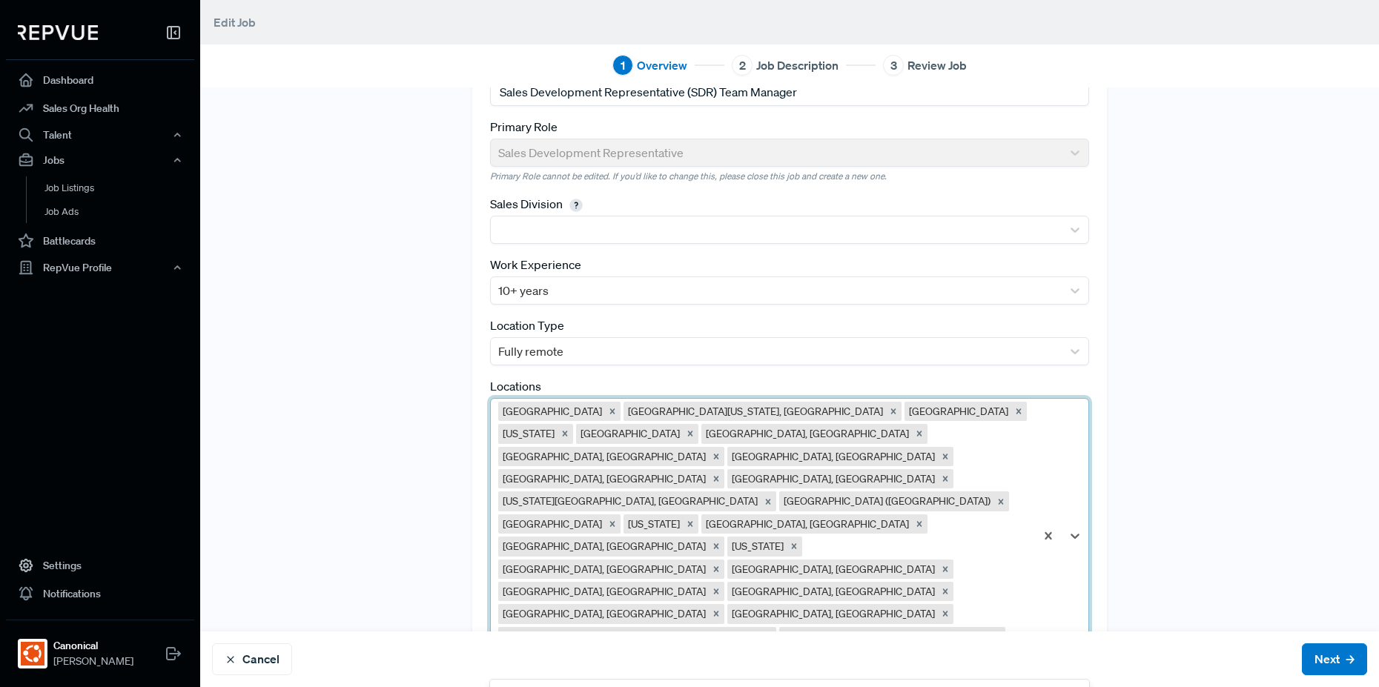
click at [956, 650] on div at bounding box center [991, 660] width 71 height 21
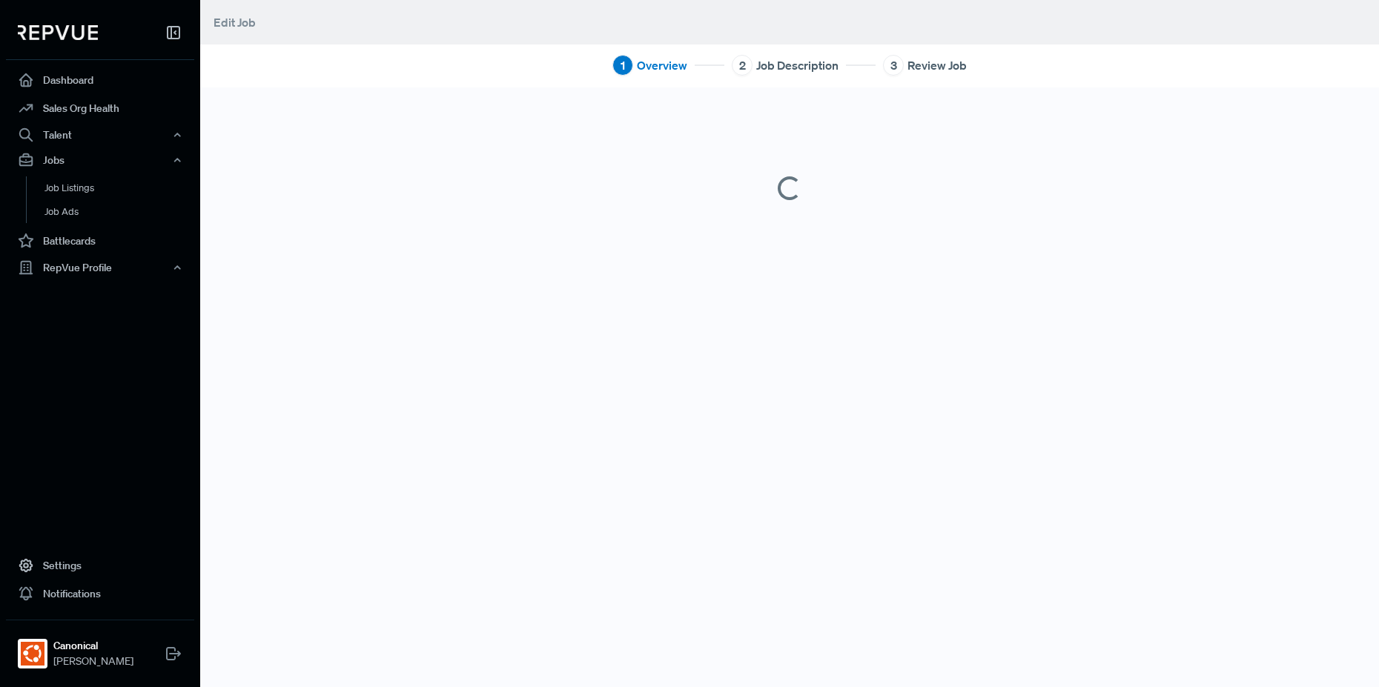
click at [841, 635] on div "1 Overview 2 Job Description 3 Review Job" at bounding box center [789, 343] width 1179 height 687
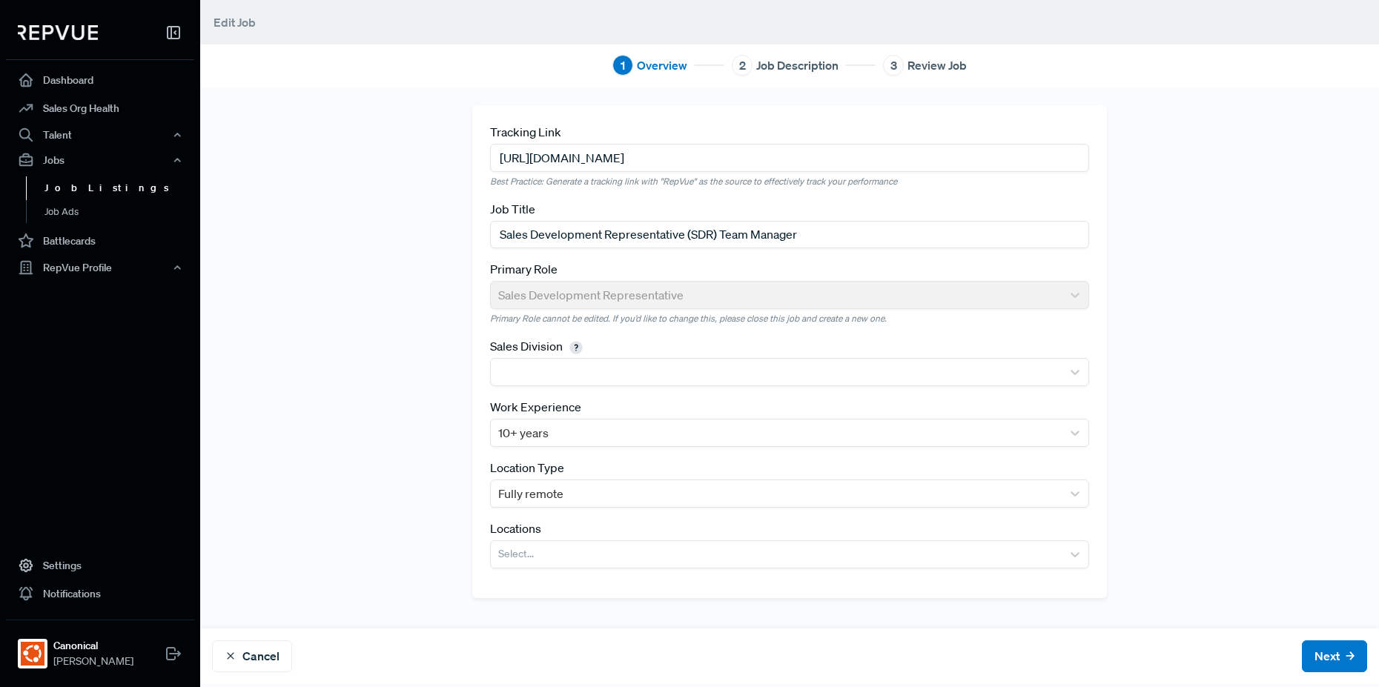
click at [90, 194] on link "Job Listings" at bounding box center [120, 188] width 188 height 24
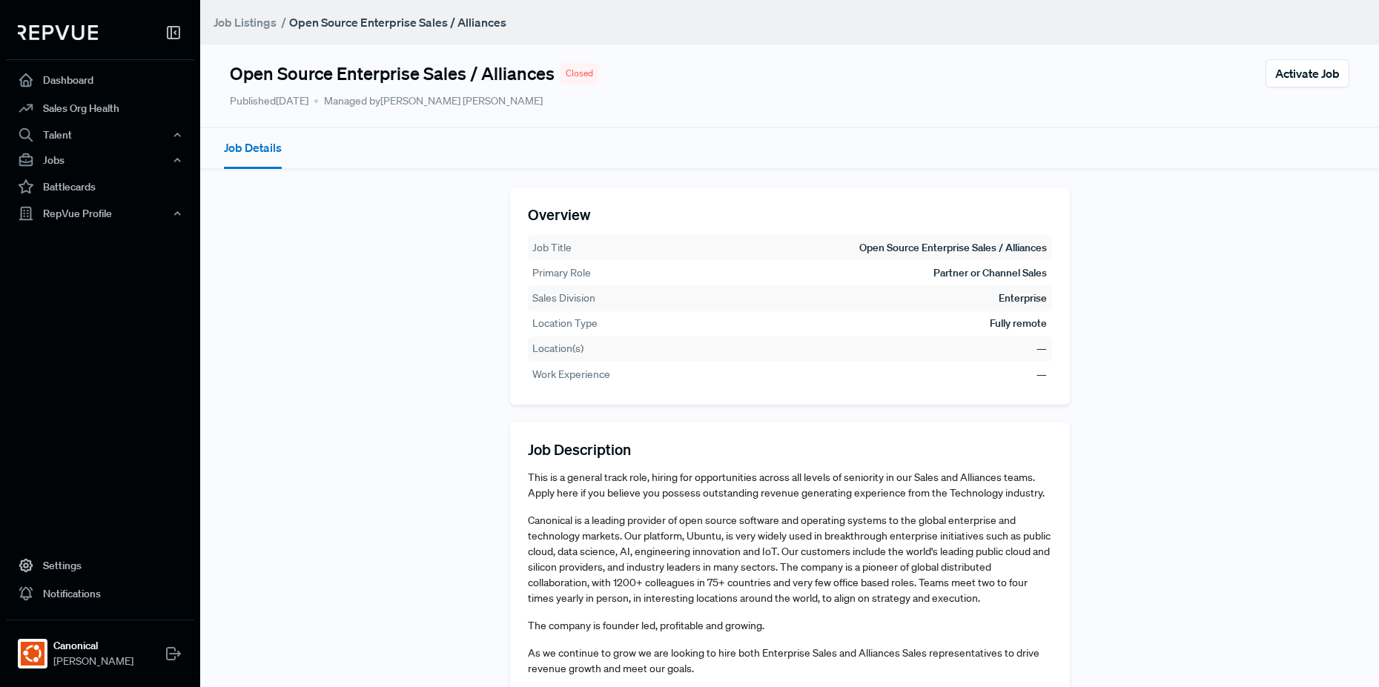
click at [961, 276] on td "Partner or Channel Sales" at bounding box center [990, 273] width 115 height 17
click at [1317, 70] on span "Activate Job" at bounding box center [1307, 73] width 64 height 18
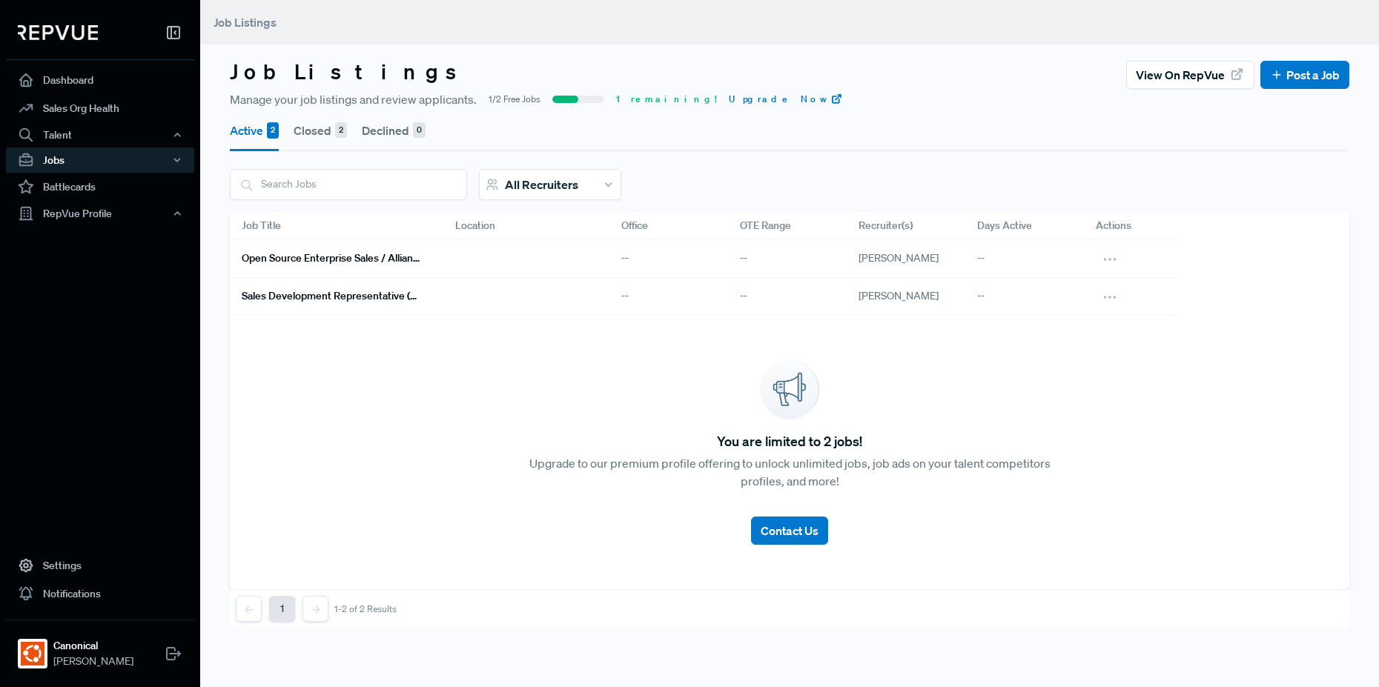
click at [345, 257] on h6 "Open Source Enterprise Sales / Alliances" at bounding box center [331, 258] width 178 height 13
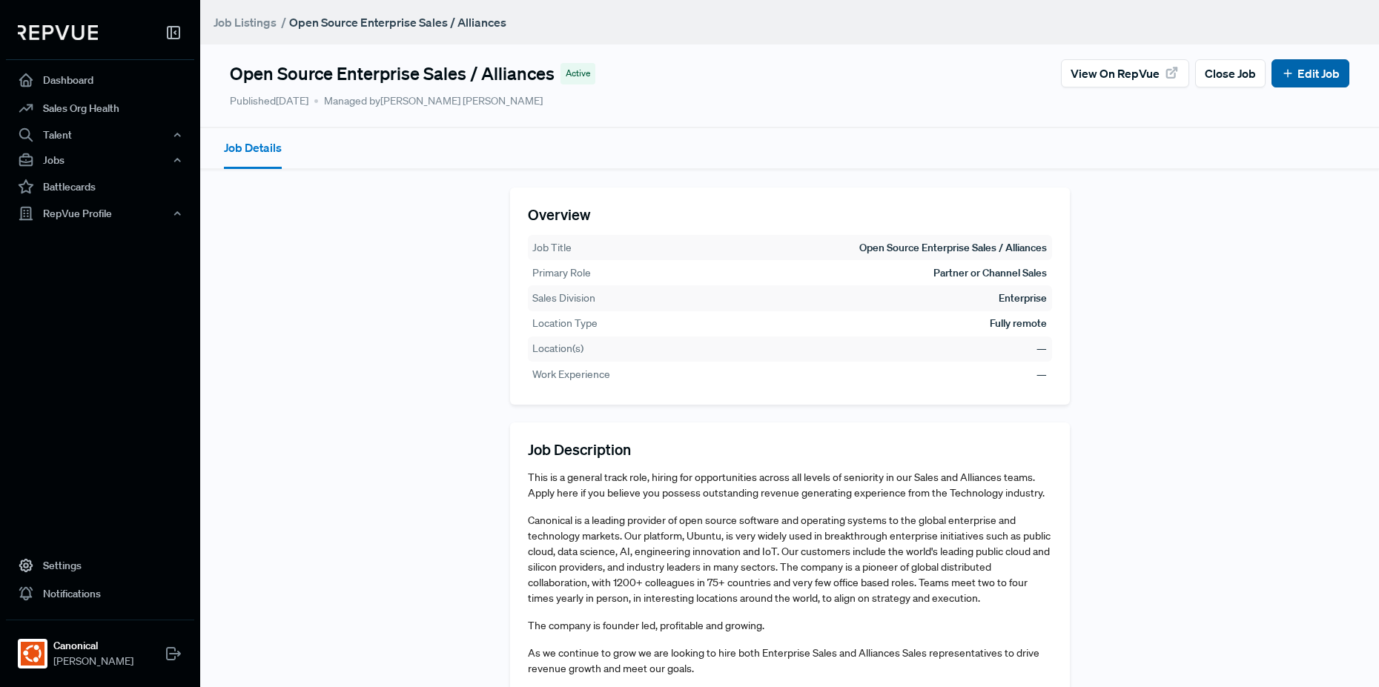
click at [1302, 75] on link "Edit Job" at bounding box center [1310, 73] width 59 height 18
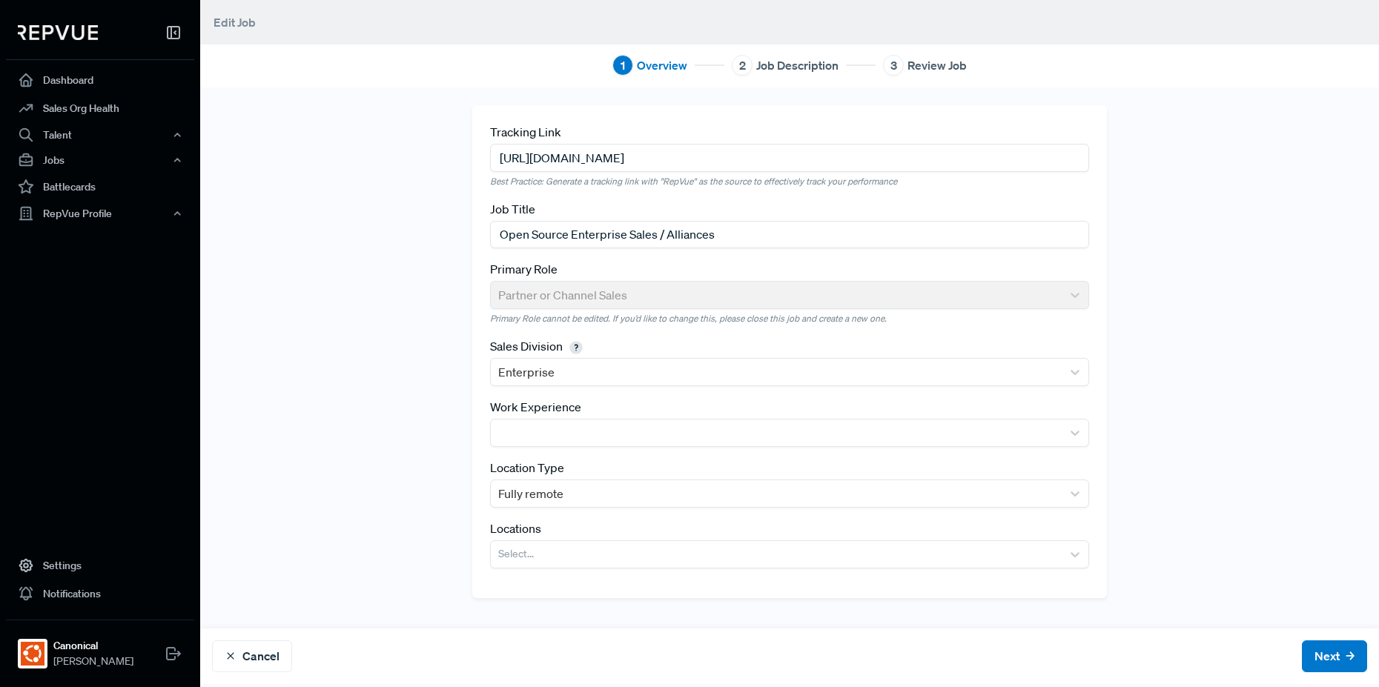
click at [543, 157] on input "[URL][DOMAIN_NAME]" at bounding box center [789, 157] width 599 height 27
click at [394, 165] on div "Tracking Link https://grnh.se/ieism1gp1us Best Practice: Generate a tracking li…" at bounding box center [789, 357] width 979 height 505
click at [271, 652] on button "Cancel" at bounding box center [252, 657] width 80 height 32
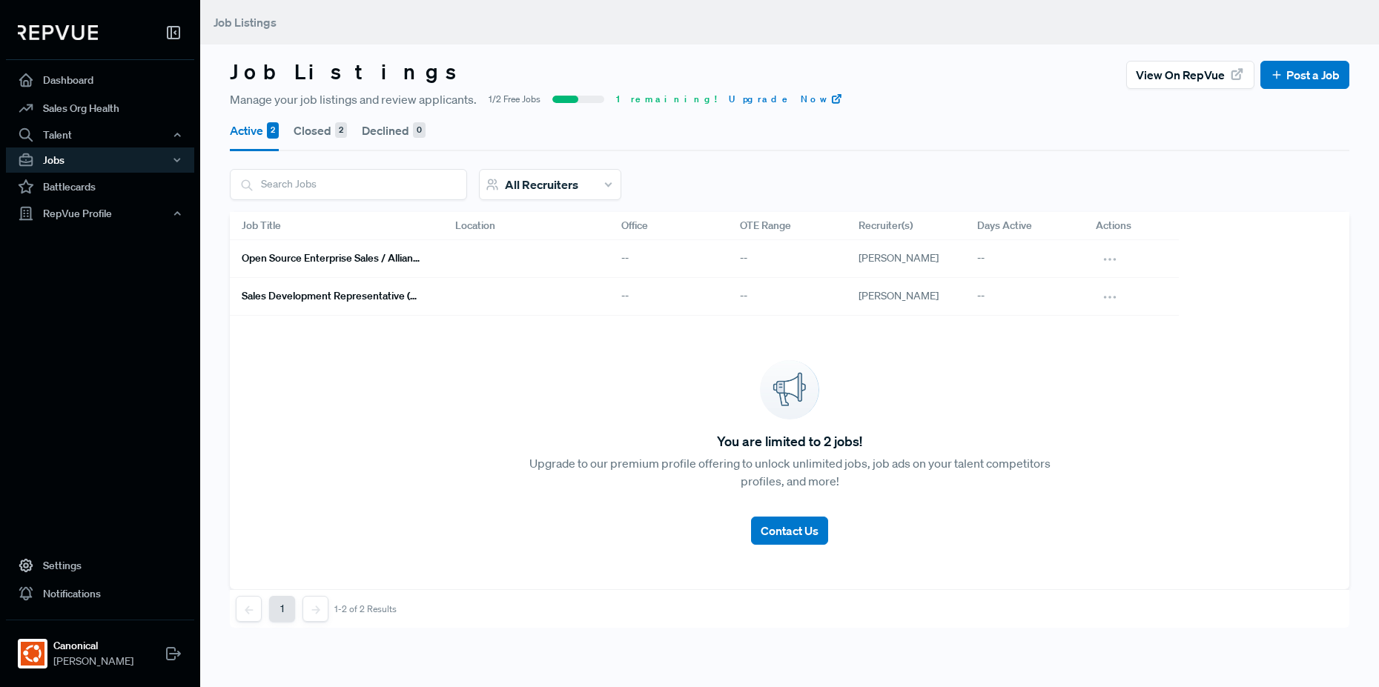
click at [343, 262] on h6 "Open Source Enterprise Sales / Alliances" at bounding box center [331, 258] width 178 height 13
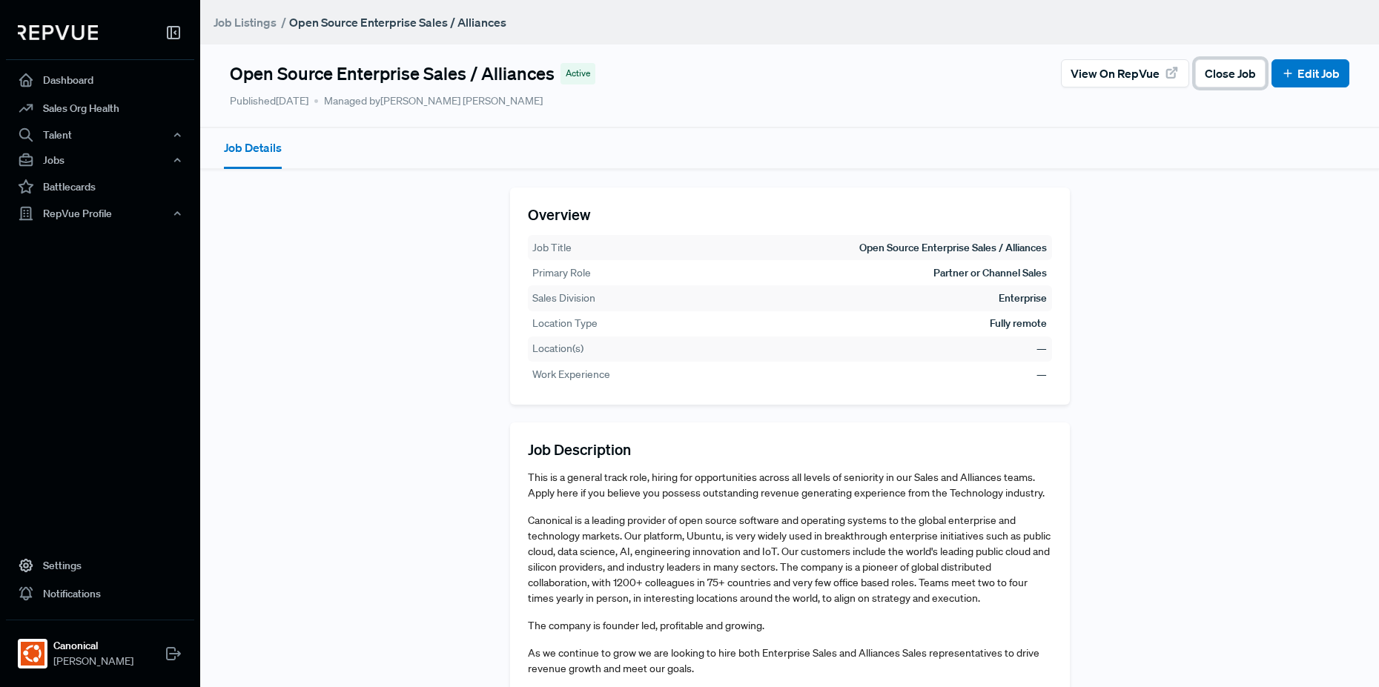
click at [1219, 73] on span "Close Job" at bounding box center [1230, 73] width 51 height 18
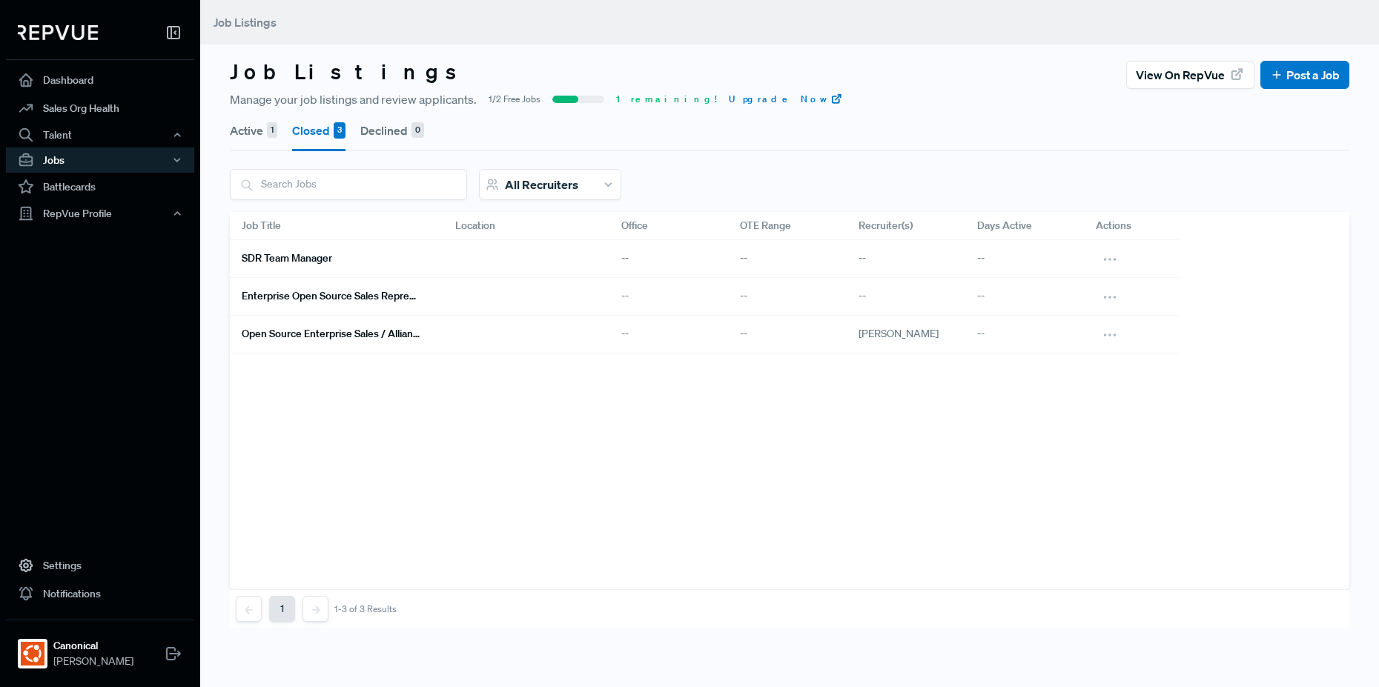
click at [242, 128] on button "Active 1" at bounding box center [253, 131] width 47 height 42
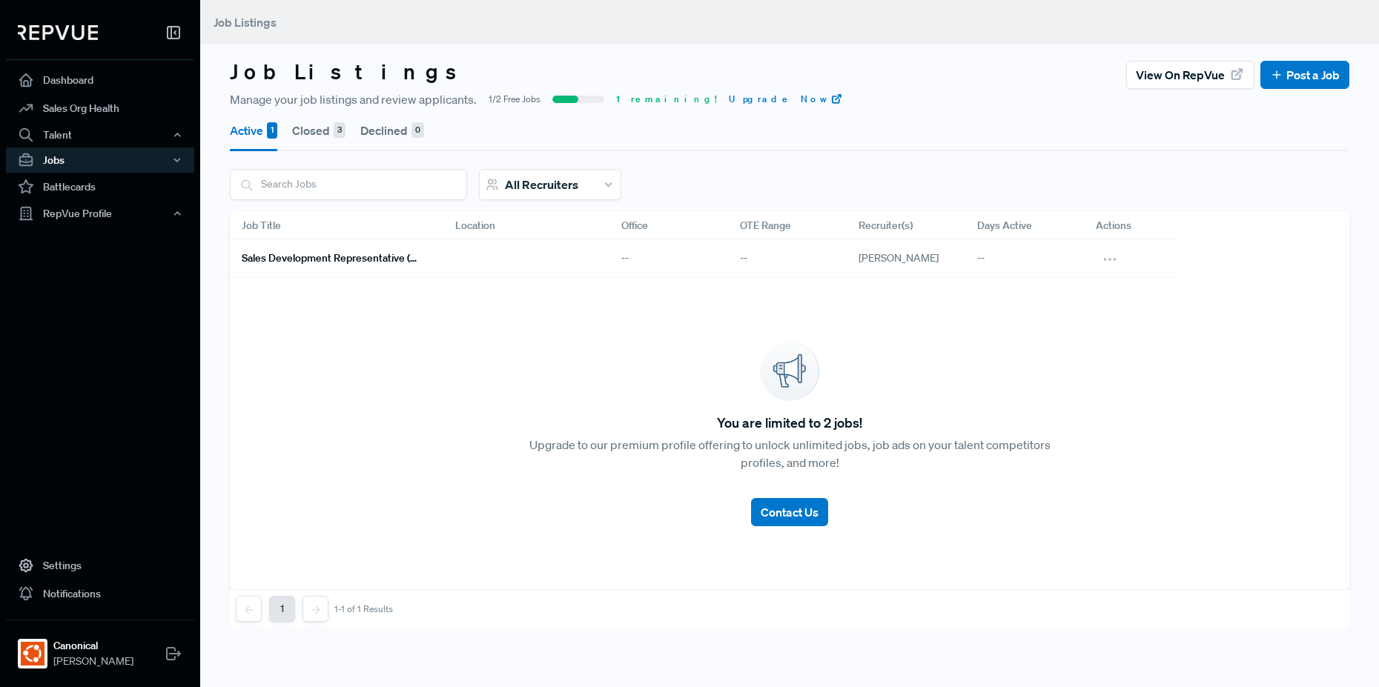
click at [320, 128] on button "Closed 3" at bounding box center [318, 131] width 53 height 42
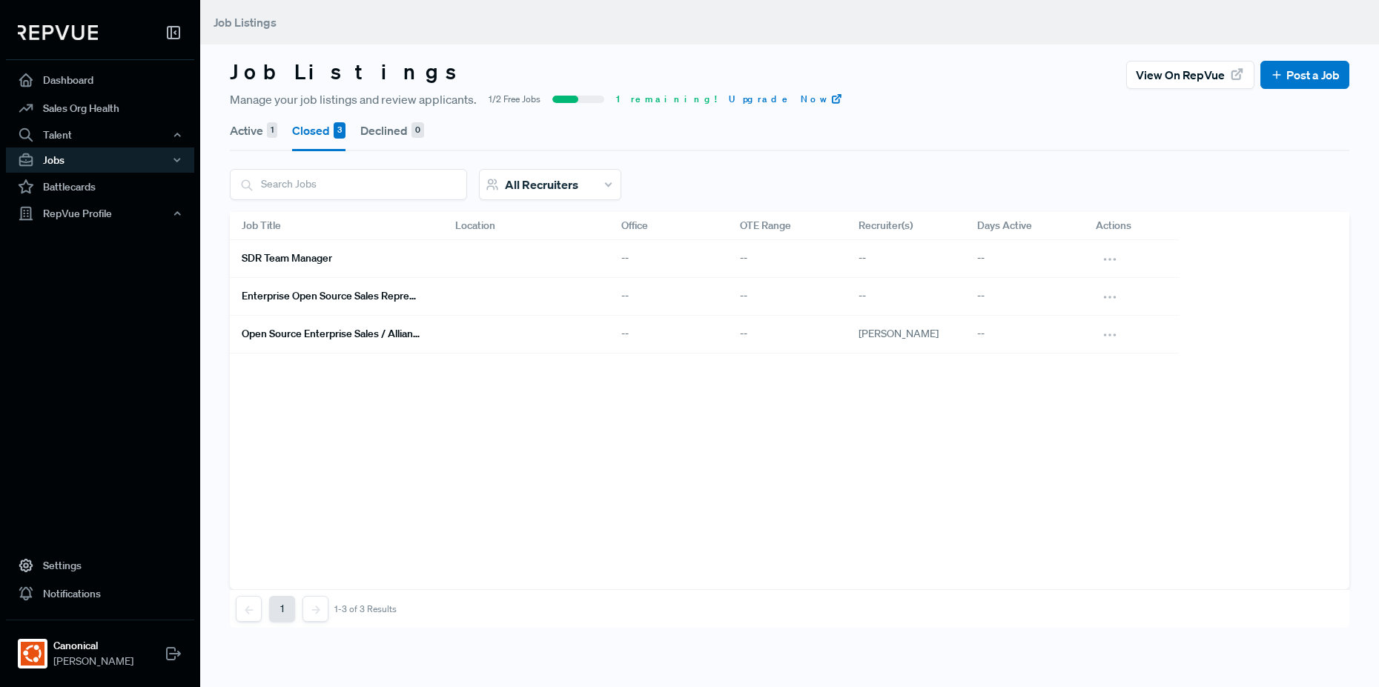
click at [308, 328] on h6 "Open Source Enterprise Sales / Alliances" at bounding box center [331, 334] width 178 height 13
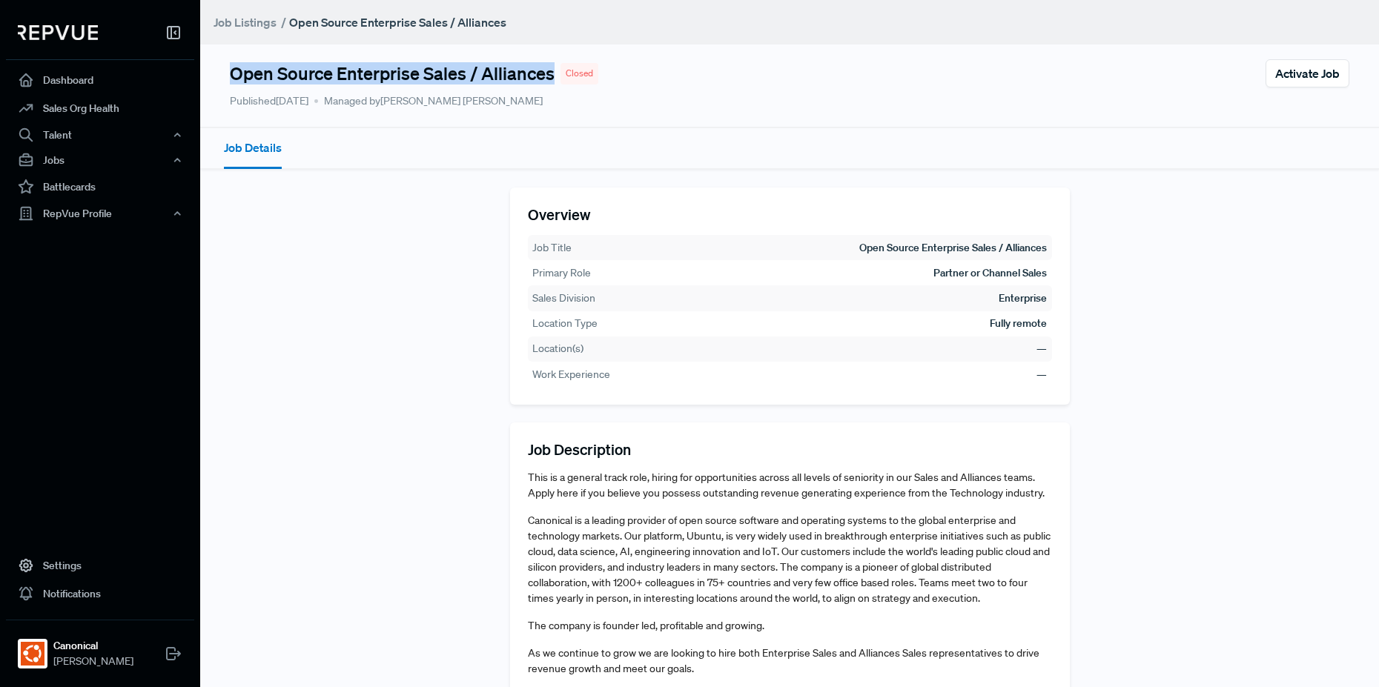
drag, startPoint x: 305, startPoint y: 69, endPoint x: 551, endPoint y: 68, distance: 245.4
click at [551, 68] on h4 "Open Source Enterprise Sales / Alliances" at bounding box center [392, 73] width 325 height 21
copy h4 "Open Source Enterprise Sales / Alliances"
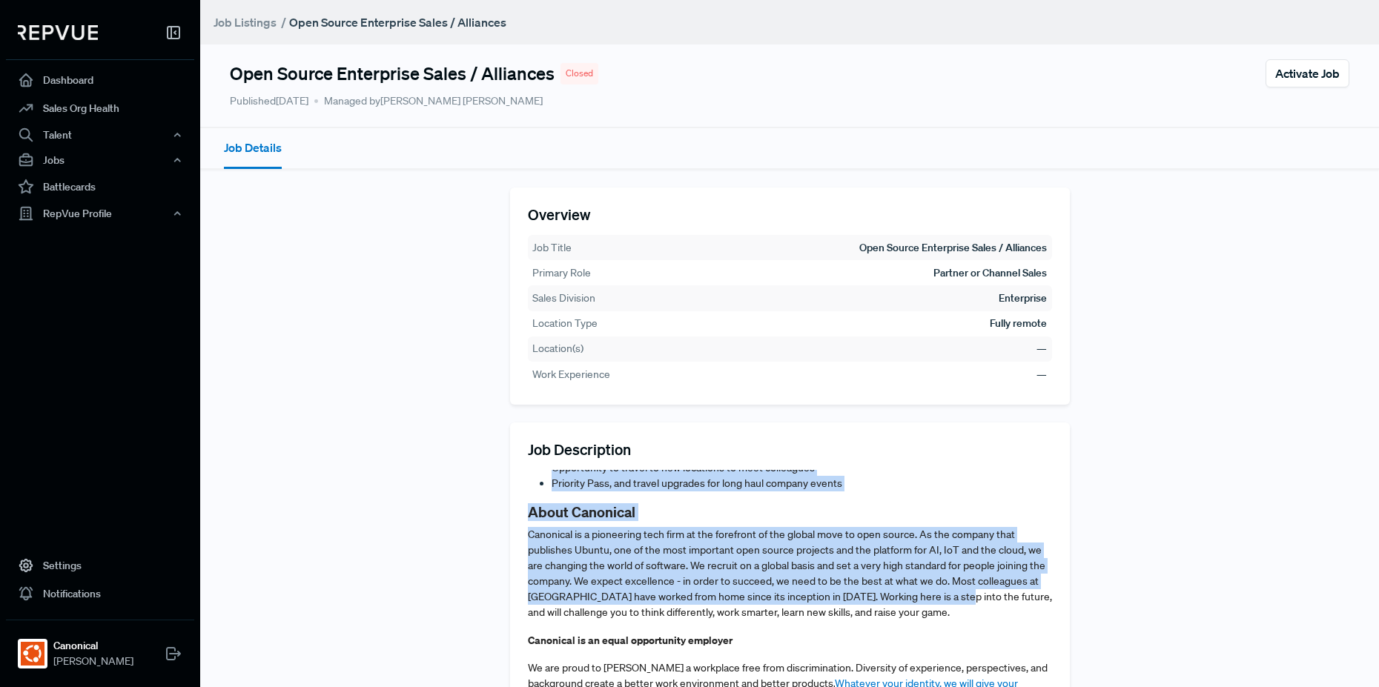
scroll to position [79, 0]
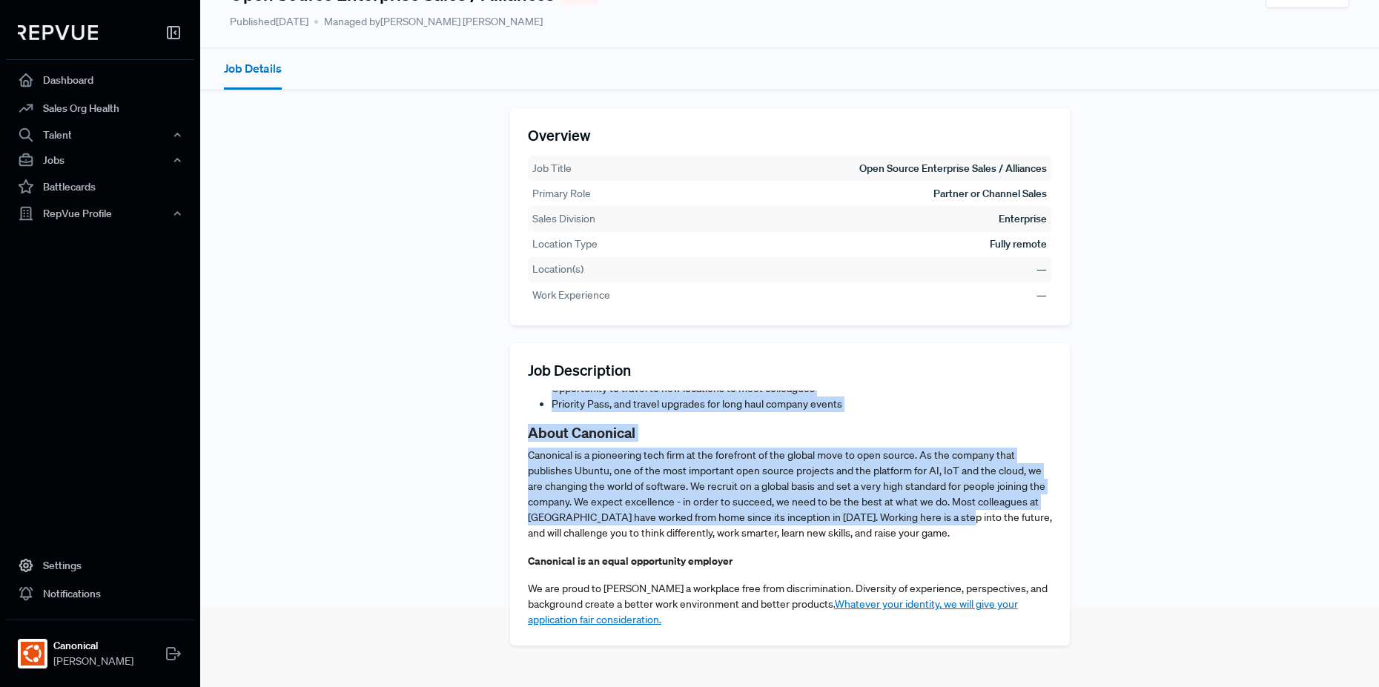
drag, startPoint x: 526, startPoint y: 475, endPoint x: 810, endPoint y: 622, distance: 319.6
copy article "This is a general track role, hiring for opportunities across all levels of sen…"
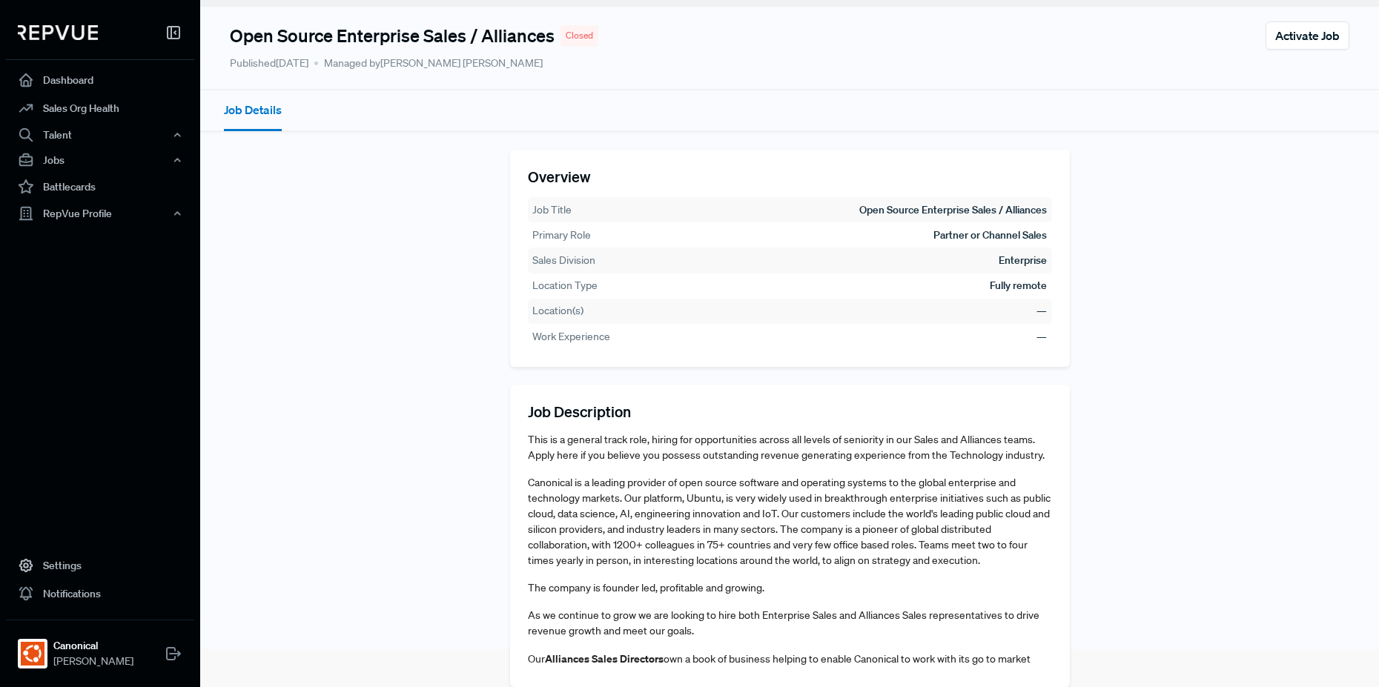
scroll to position [0, 0]
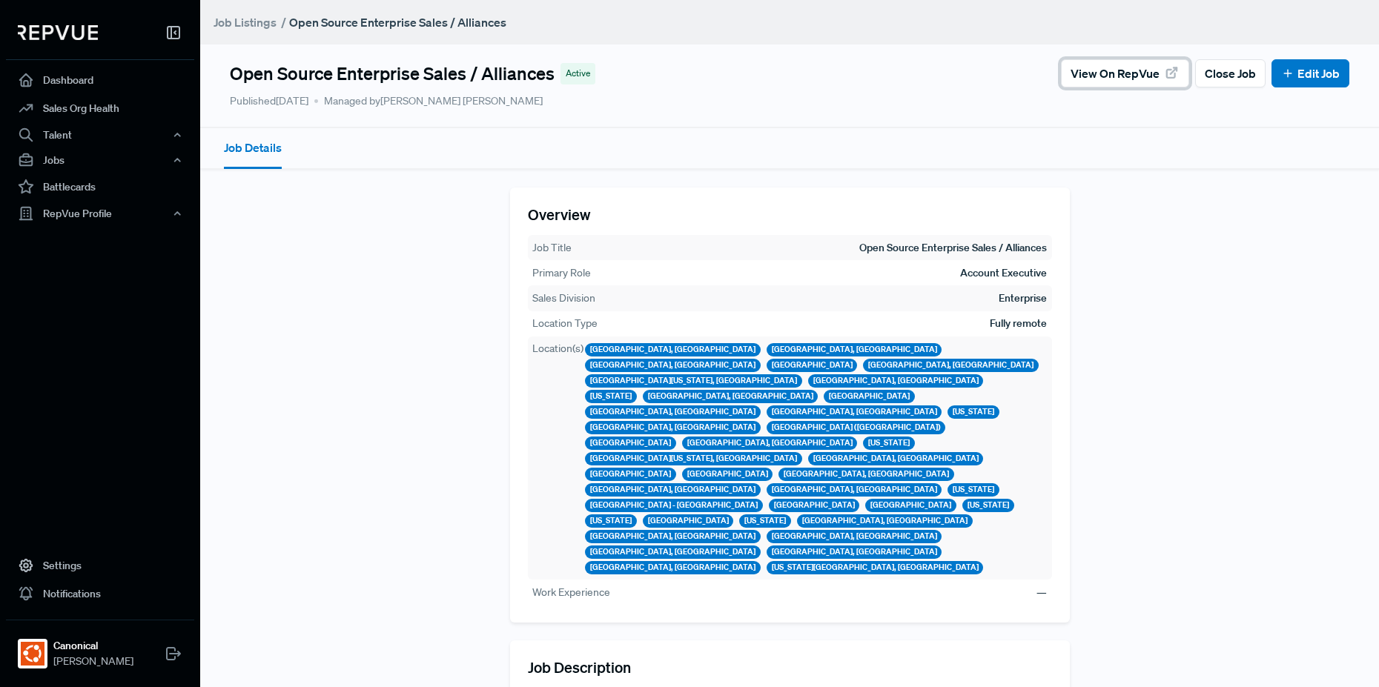
click at [1095, 70] on span "View on RepVue" at bounding box center [1114, 73] width 89 height 18
